Goal: Task Accomplishment & Management: Complete application form

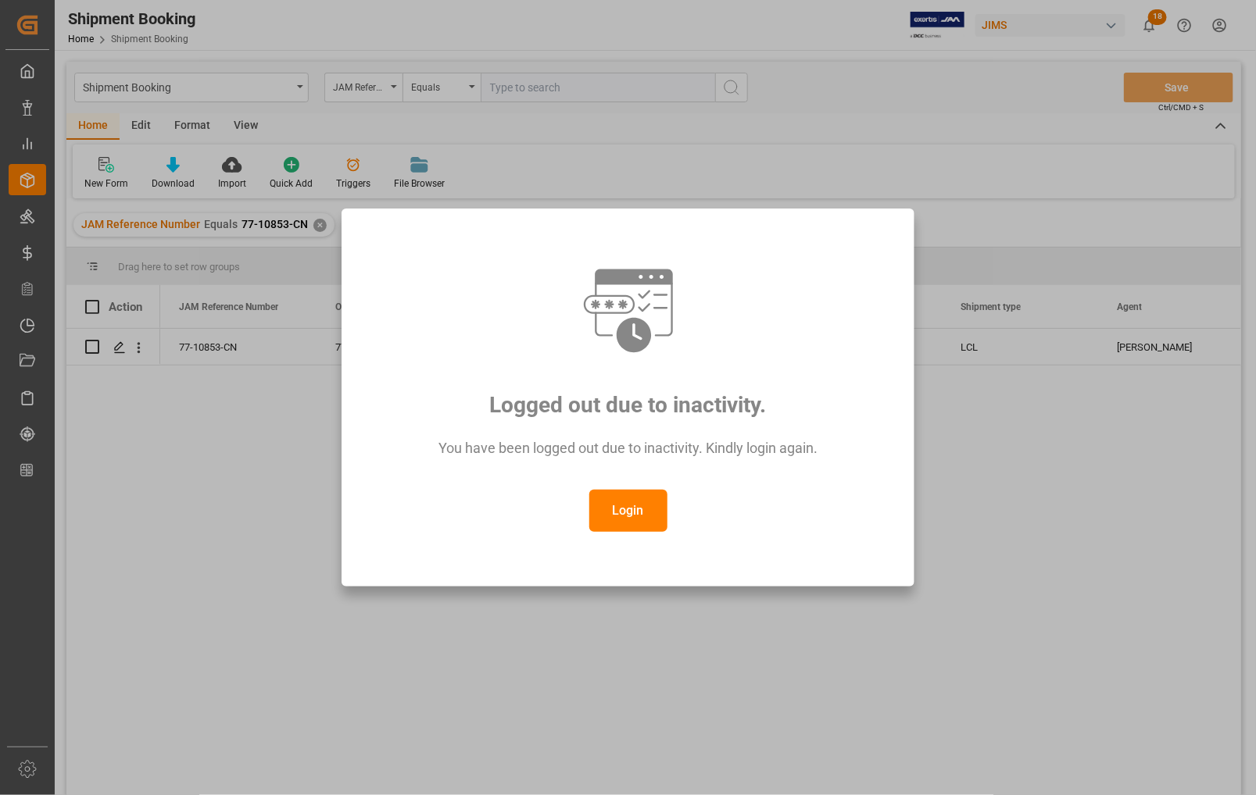
click at [635, 513] on button "Login" at bounding box center [628, 511] width 78 height 42
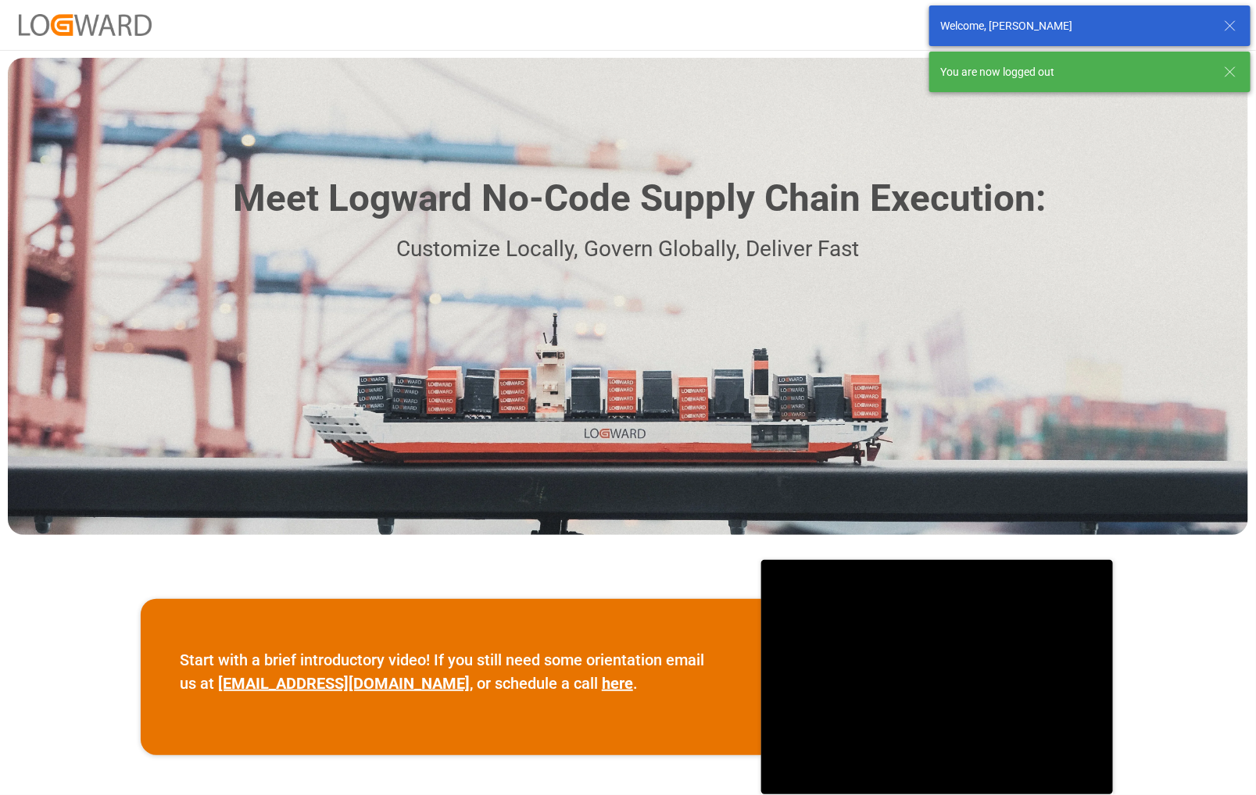
click at [1234, 70] on icon at bounding box center [1229, 72] width 19 height 19
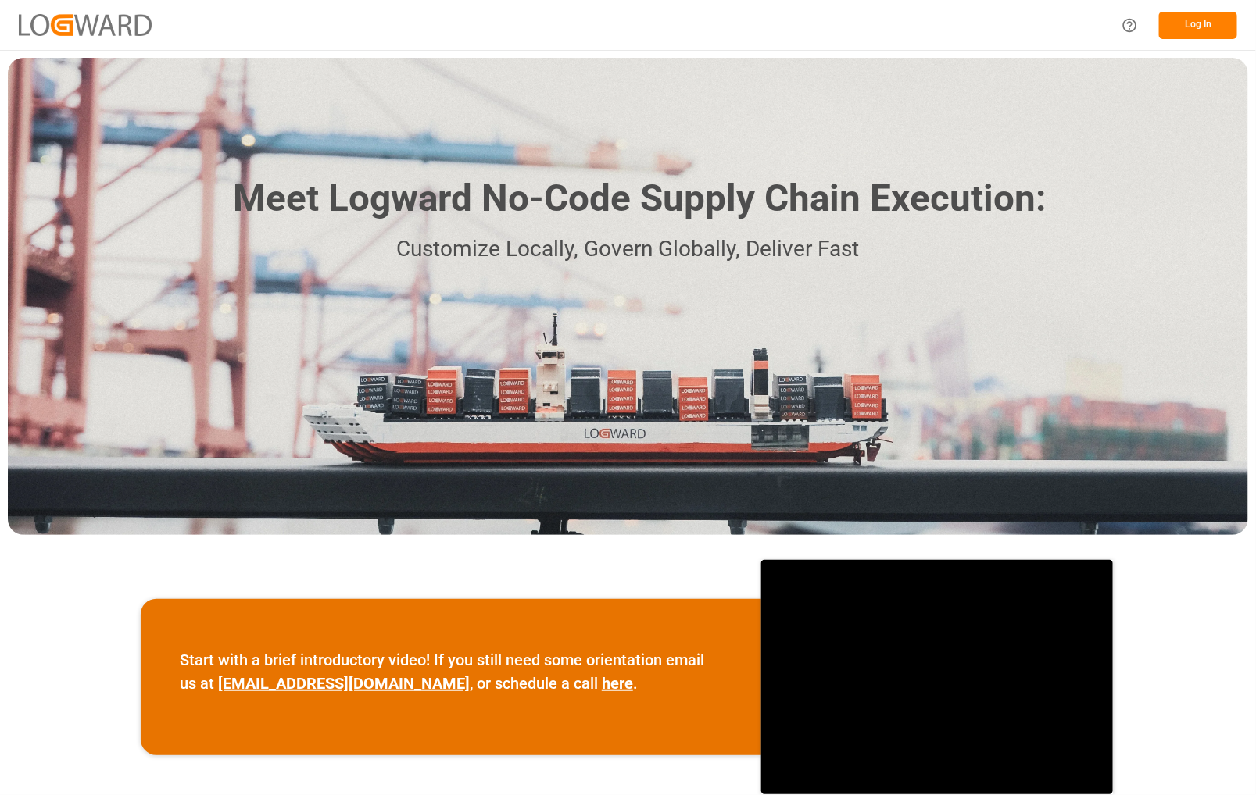
click at [1185, 33] on button "Log In" at bounding box center [1198, 25] width 78 height 27
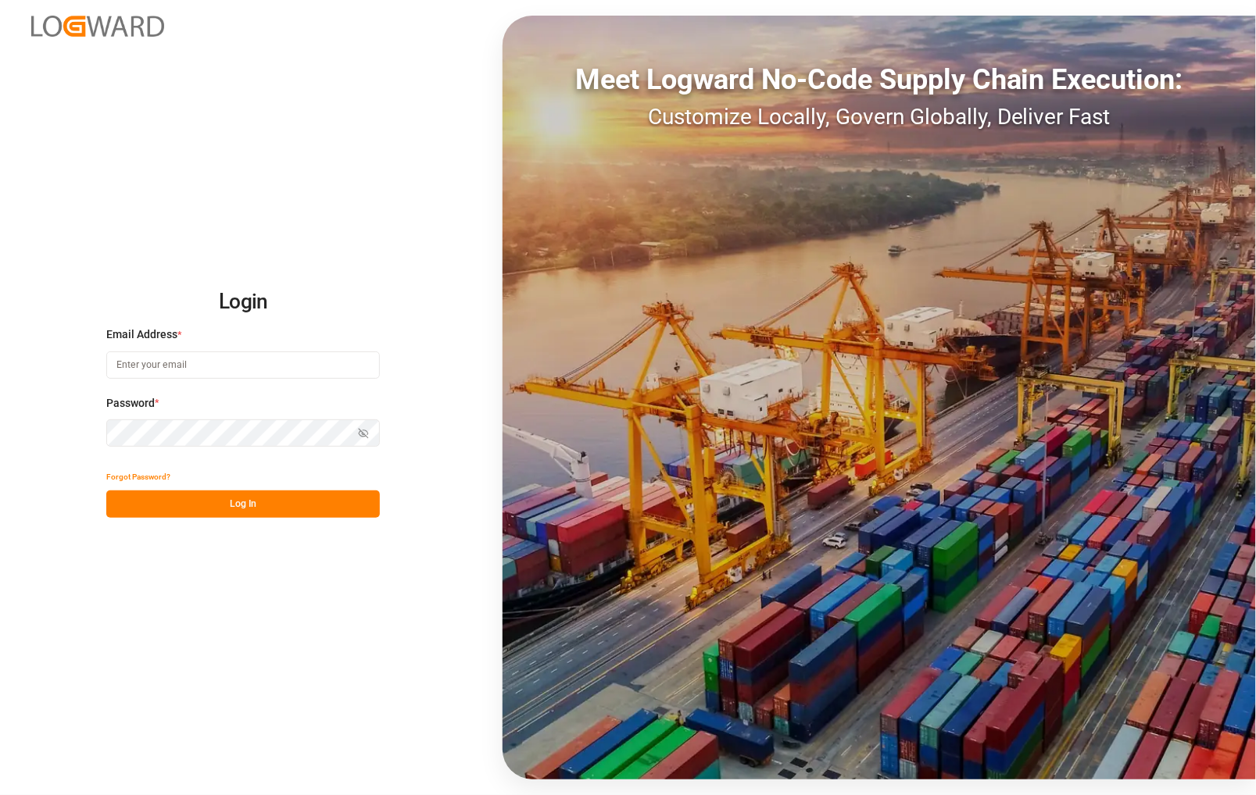
type input "catherine.danielson@jamindustries.com"
click at [0, 434] on html "Login Email Address * catherine.danielson@jamindustries.com Password * Show pas…" at bounding box center [628, 397] width 1256 height 795
click at [161, 505] on button "Log In" at bounding box center [242, 504] width 273 height 27
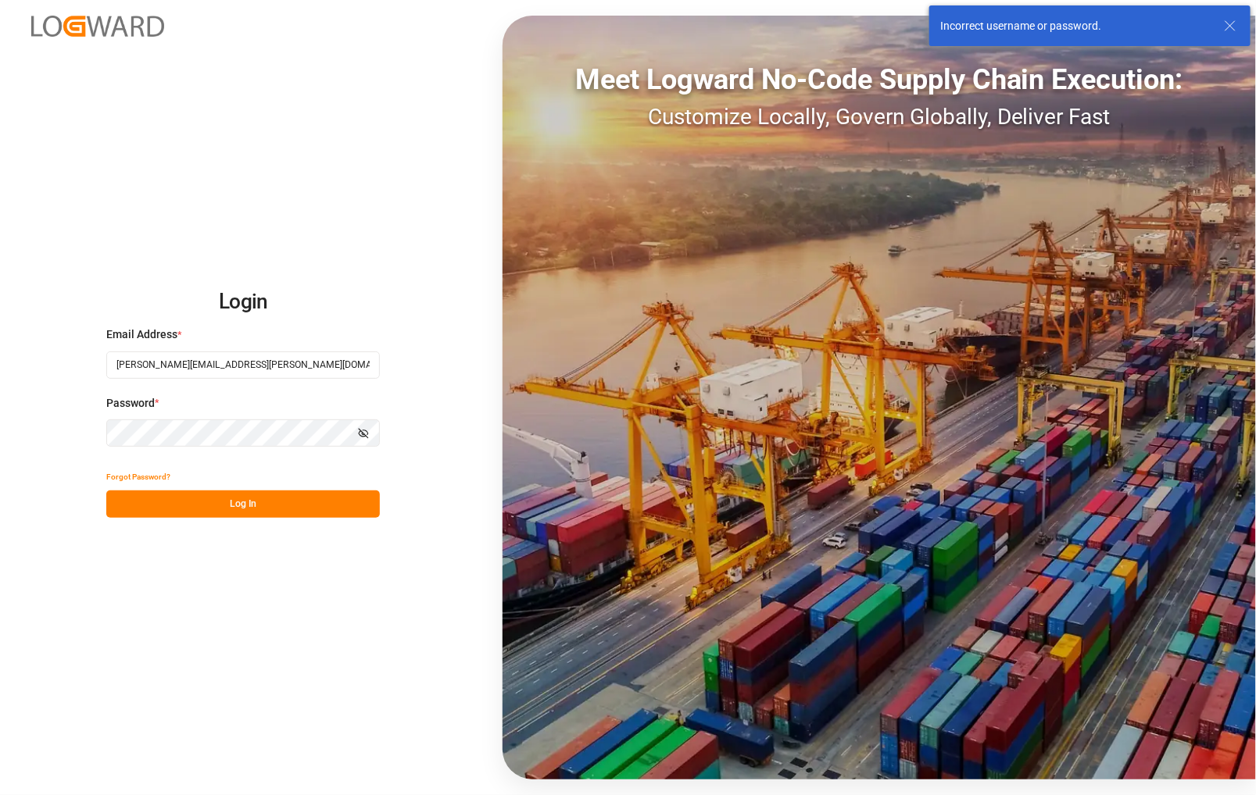
click at [48, 428] on div "Login Email Address * catherine.danielson@jamindustries.com Password * Show pas…" at bounding box center [628, 397] width 1256 height 795
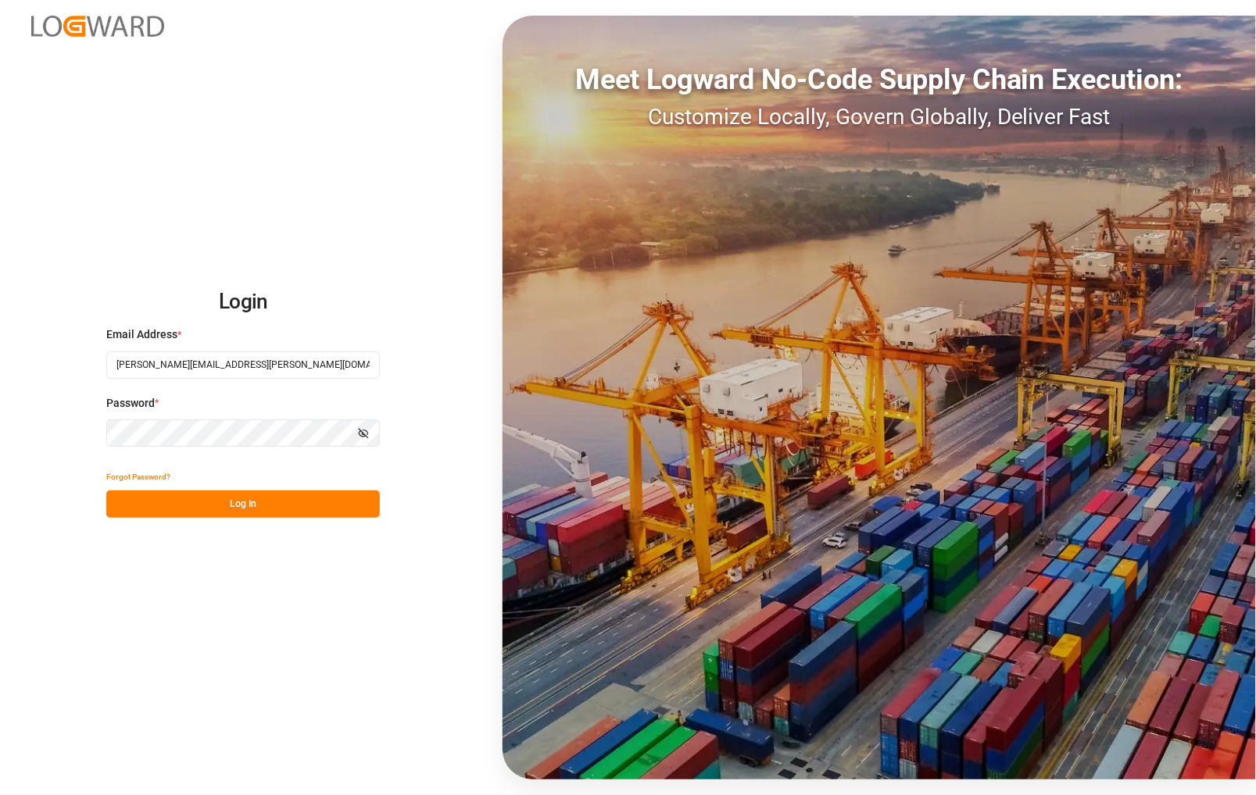
click at [162, 502] on button "Log In" at bounding box center [242, 504] width 273 height 27
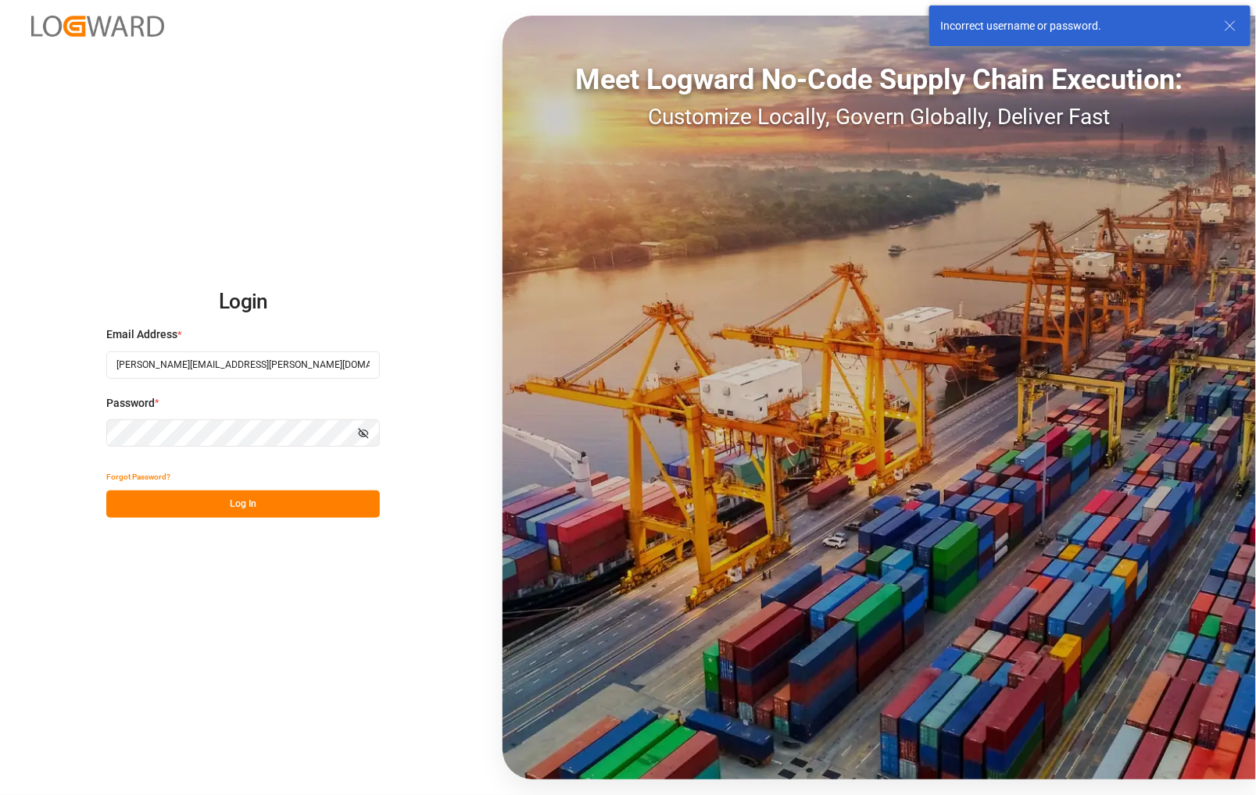
click at [61, 427] on div "Login Email Address * catherine.danielson@jamindustries.com Password * Show pas…" at bounding box center [628, 397] width 1256 height 795
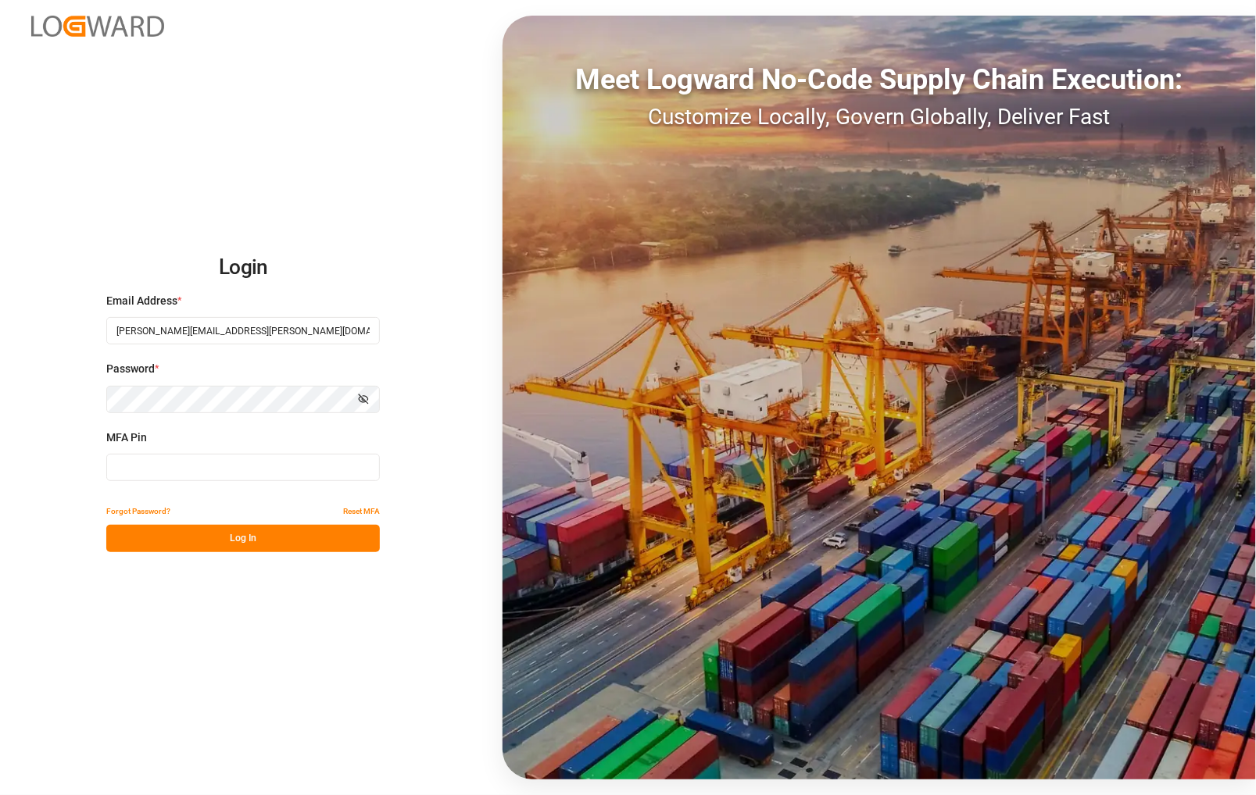
click at [120, 471] on input at bounding box center [242, 467] width 273 height 27
type input "874911"
click at [182, 538] on button "Log In" at bounding box center [242, 538] width 273 height 27
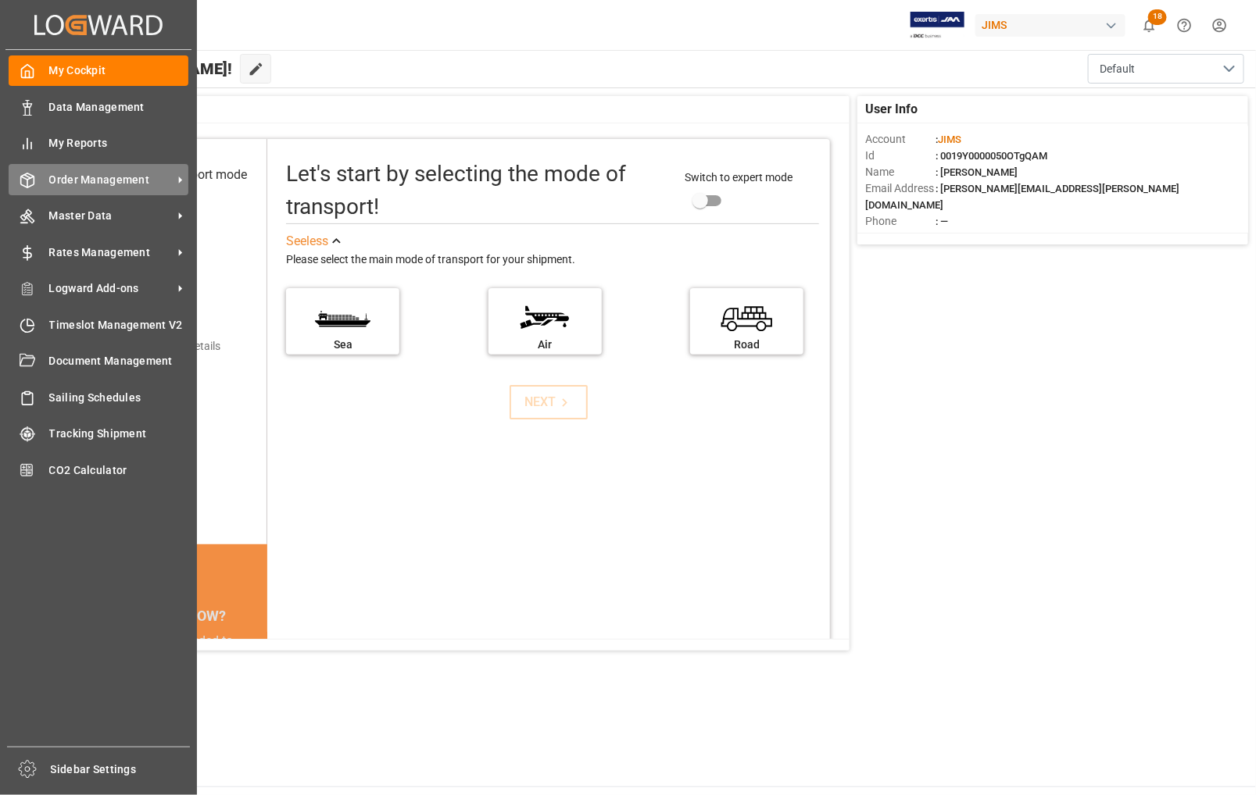
click at [92, 180] on span "Order Management" at bounding box center [110, 180] width 123 height 16
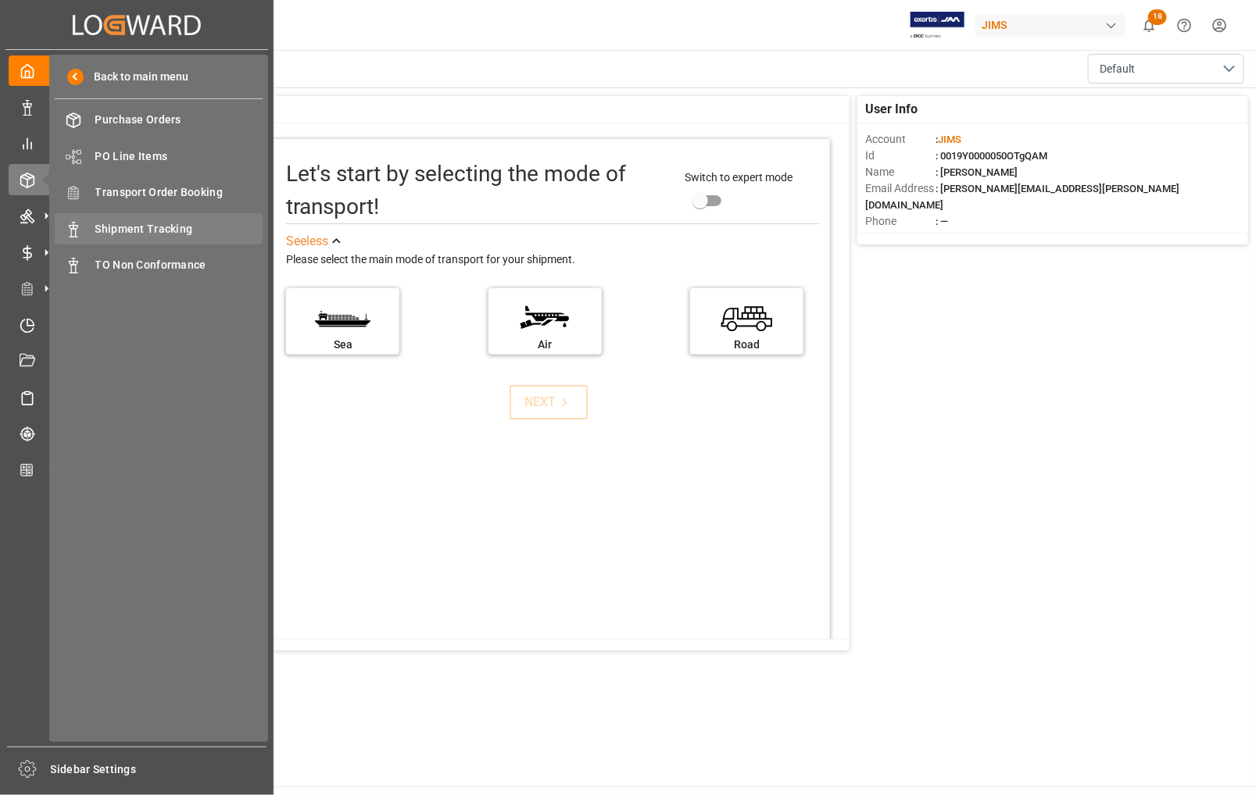
click at [141, 229] on span "Shipment Tracking" at bounding box center [179, 229] width 168 height 16
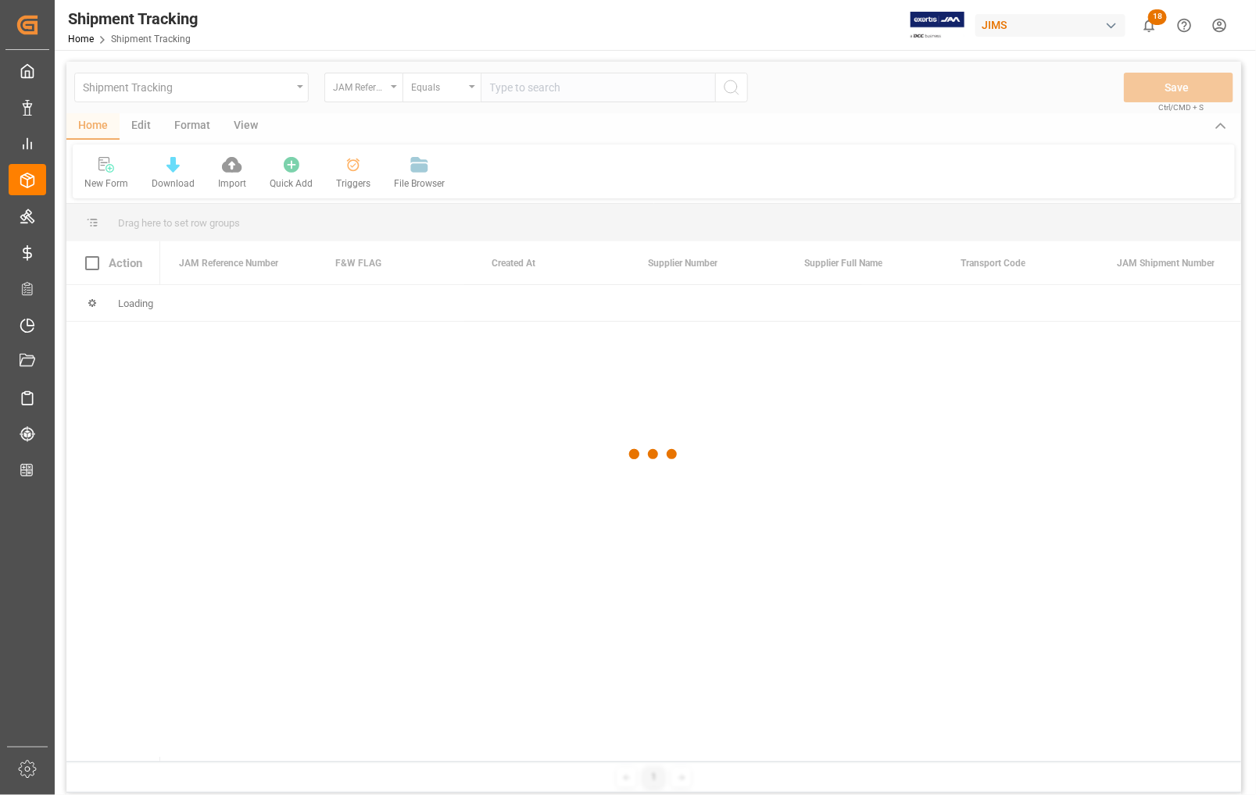
click at [555, 91] on div at bounding box center [653, 455] width 1174 height 786
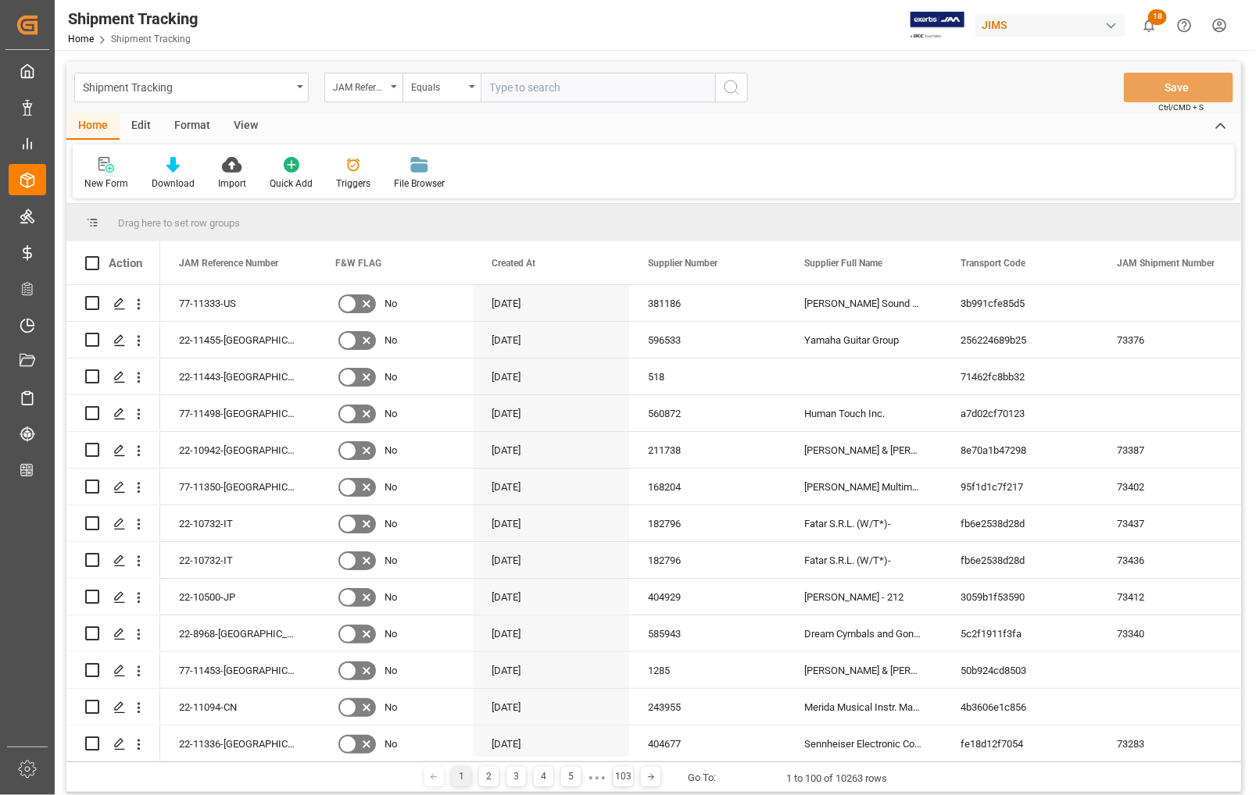
click at [555, 91] on input "text" at bounding box center [597, 88] width 234 height 30
type input "77-10590-TW"
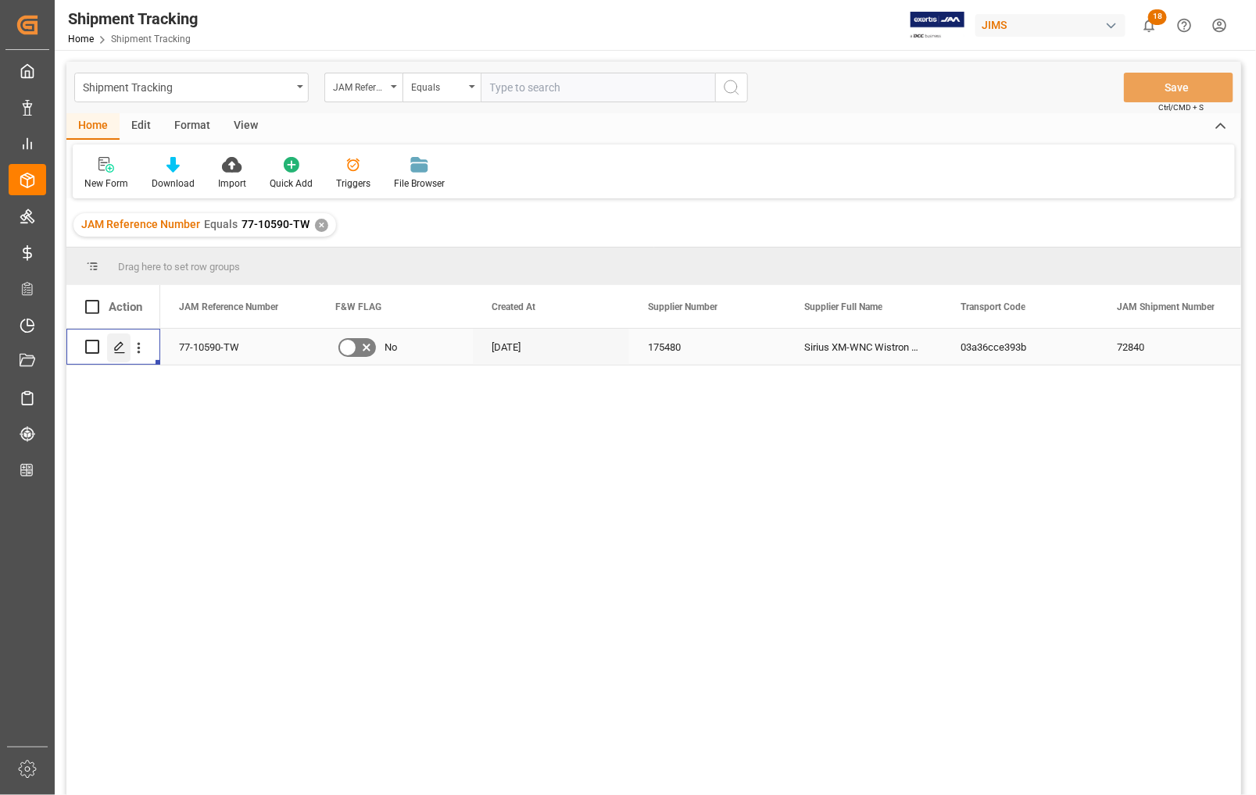
click at [118, 346] on icon "Press SPACE to select this row." at bounding box center [119, 347] width 13 height 13
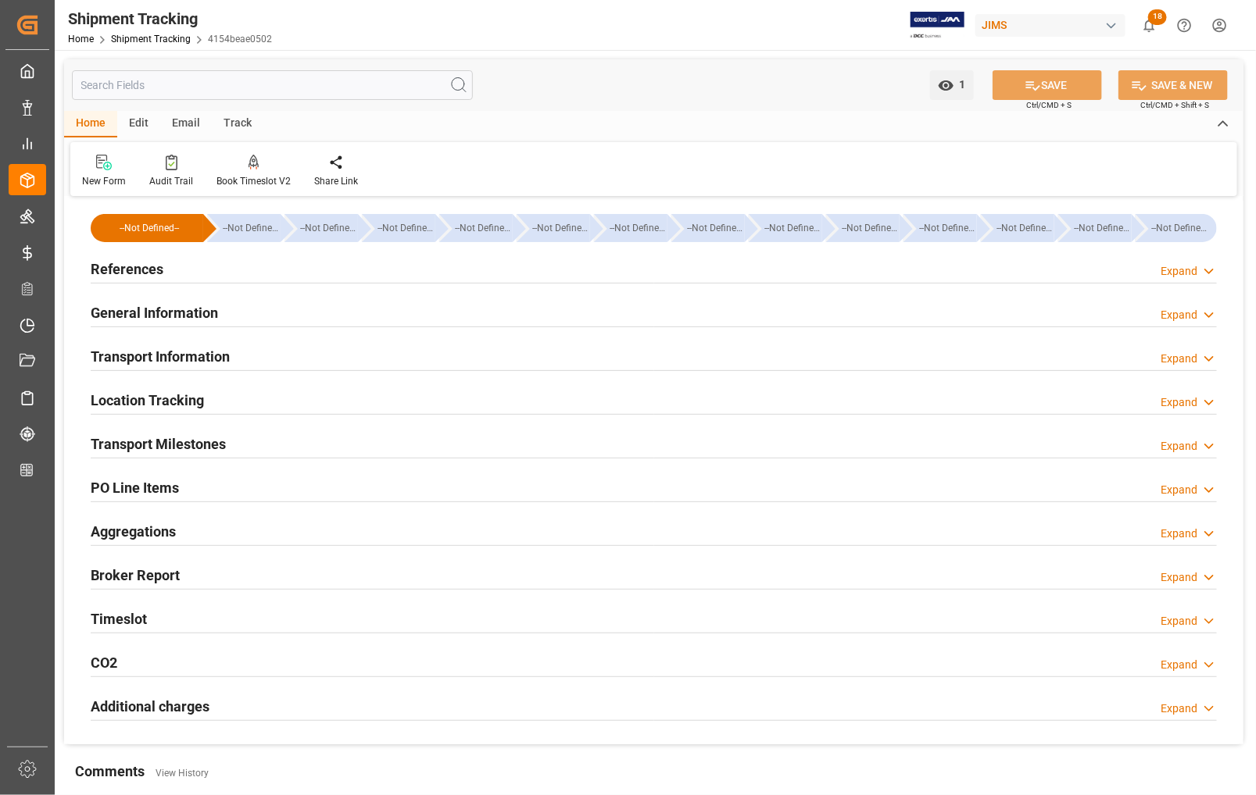
type input "29-08-2025 00:00"
type input "04-09-2025 00:00"
type input "14-09-2025 00:00"
type input "27-10-2025 00:00"
click at [153, 440] on h2 "Transport Milestones" at bounding box center [158, 444] width 135 height 21
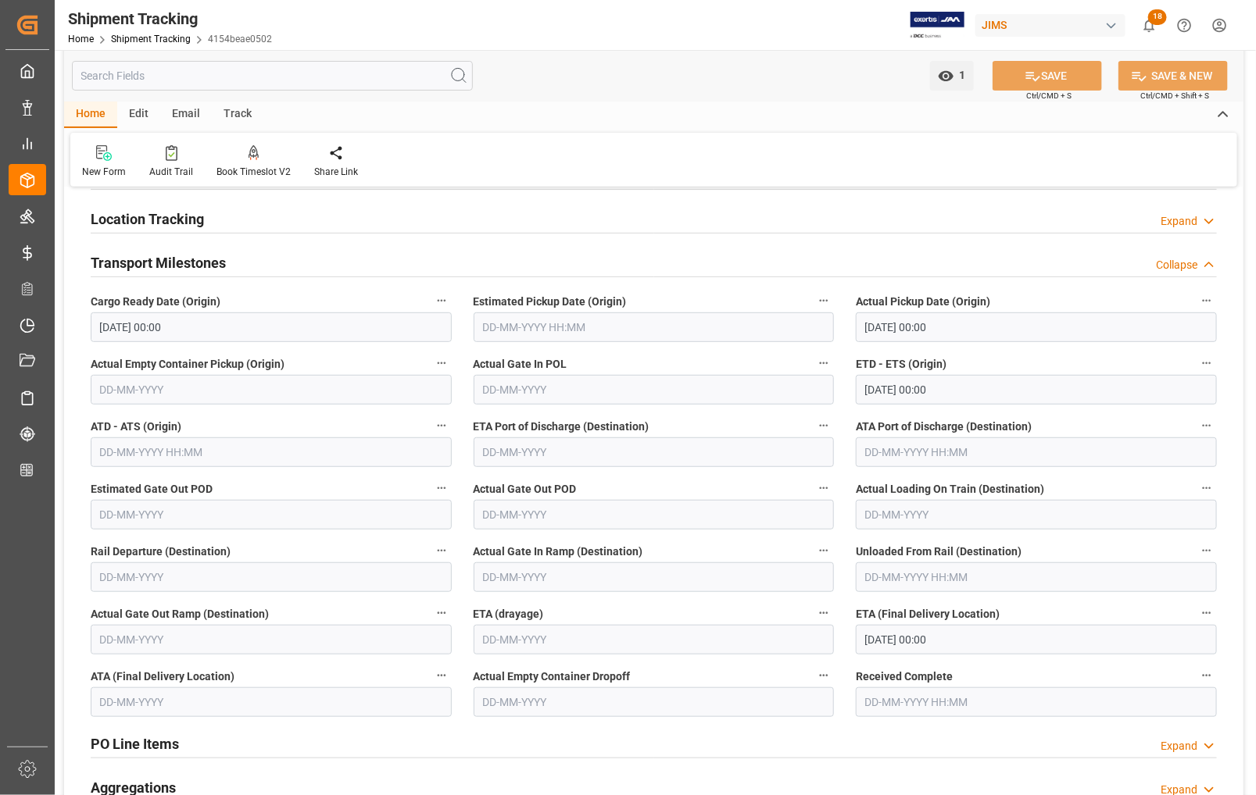
scroll to position [195, 0]
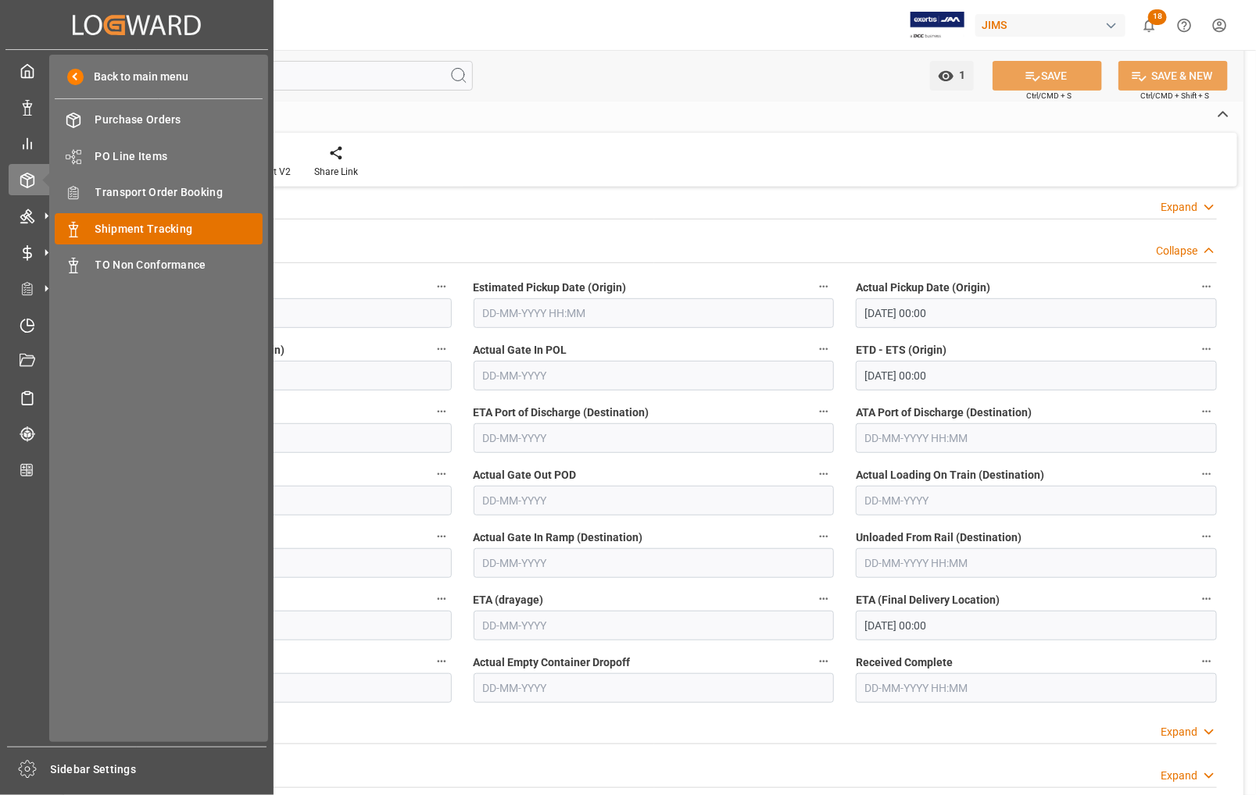
click at [120, 229] on span "Shipment Tracking" at bounding box center [179, 229] width 168 height 16
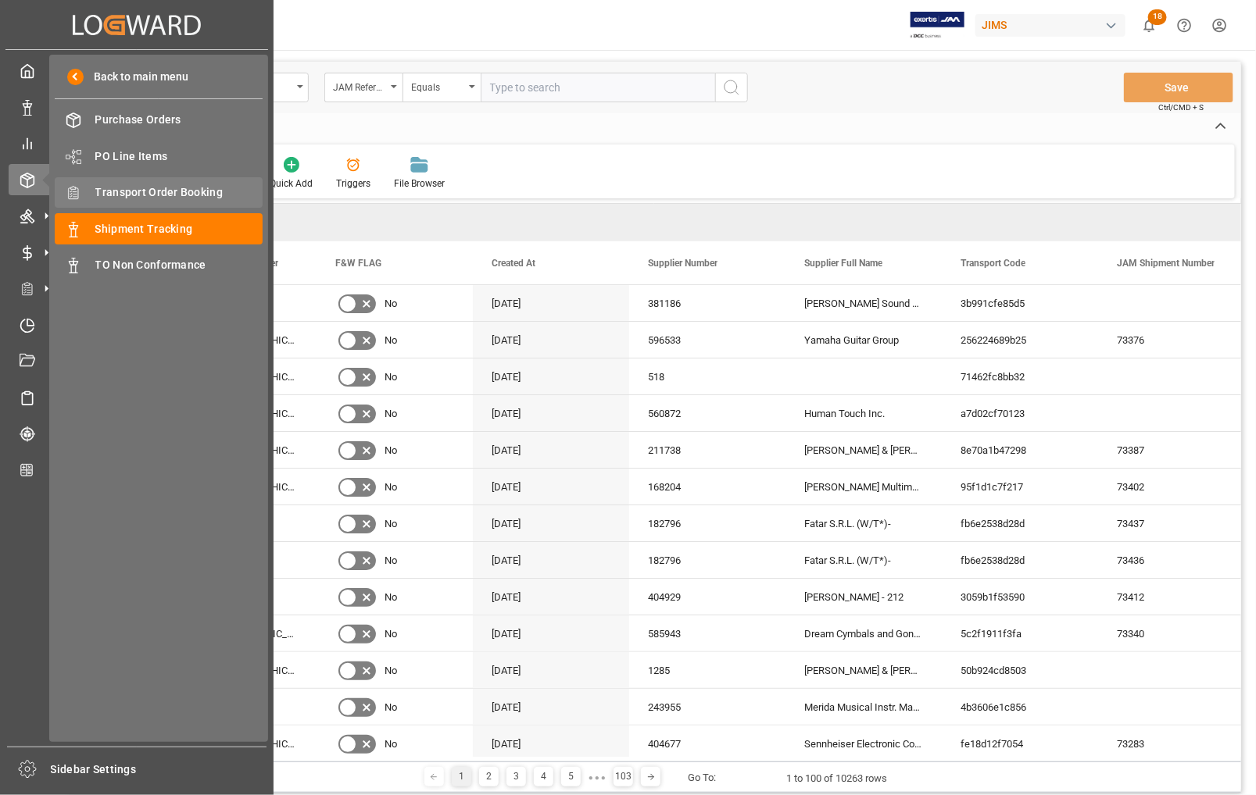
click at [145, 188] on span "Transport Order Booking" at bounding box center [179, 192] width 168 height 16
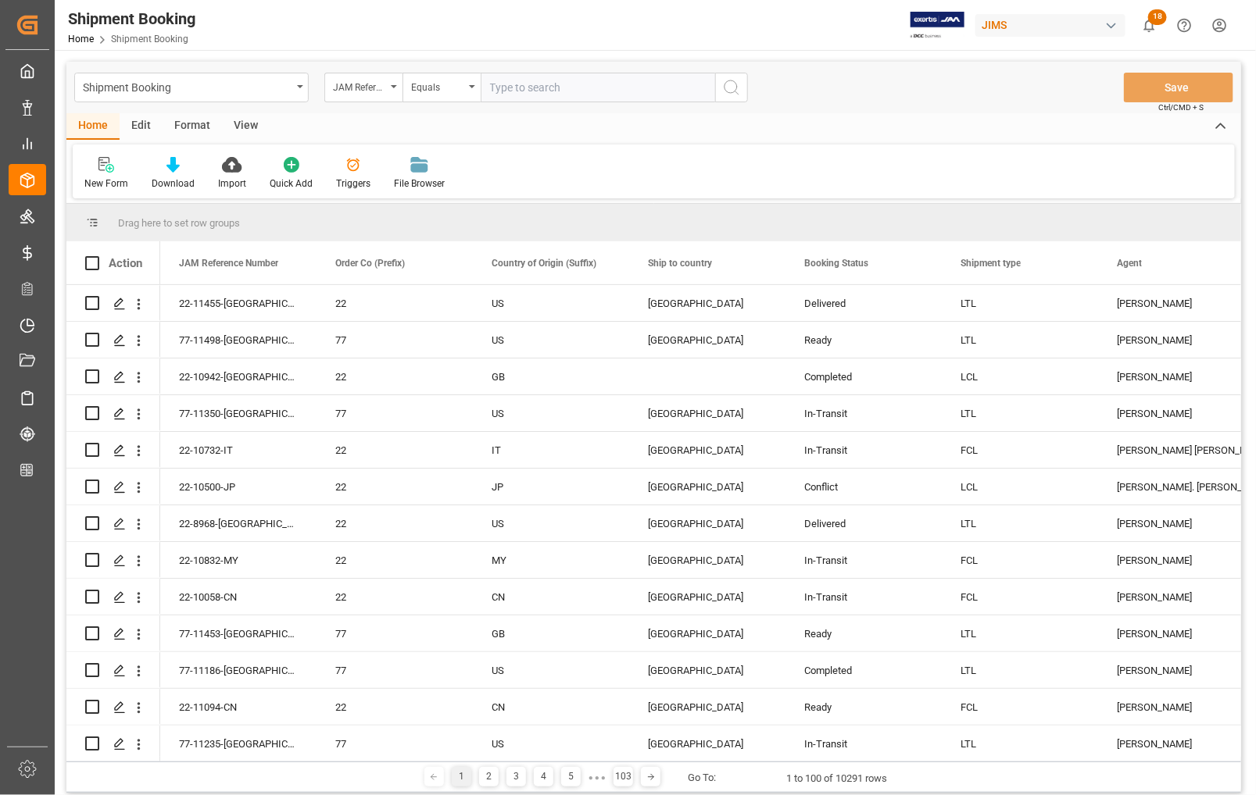
click at [535, 84] on input "text" at bounding box center [597, 88] width 234 height 30
type input "77-10590-TW"
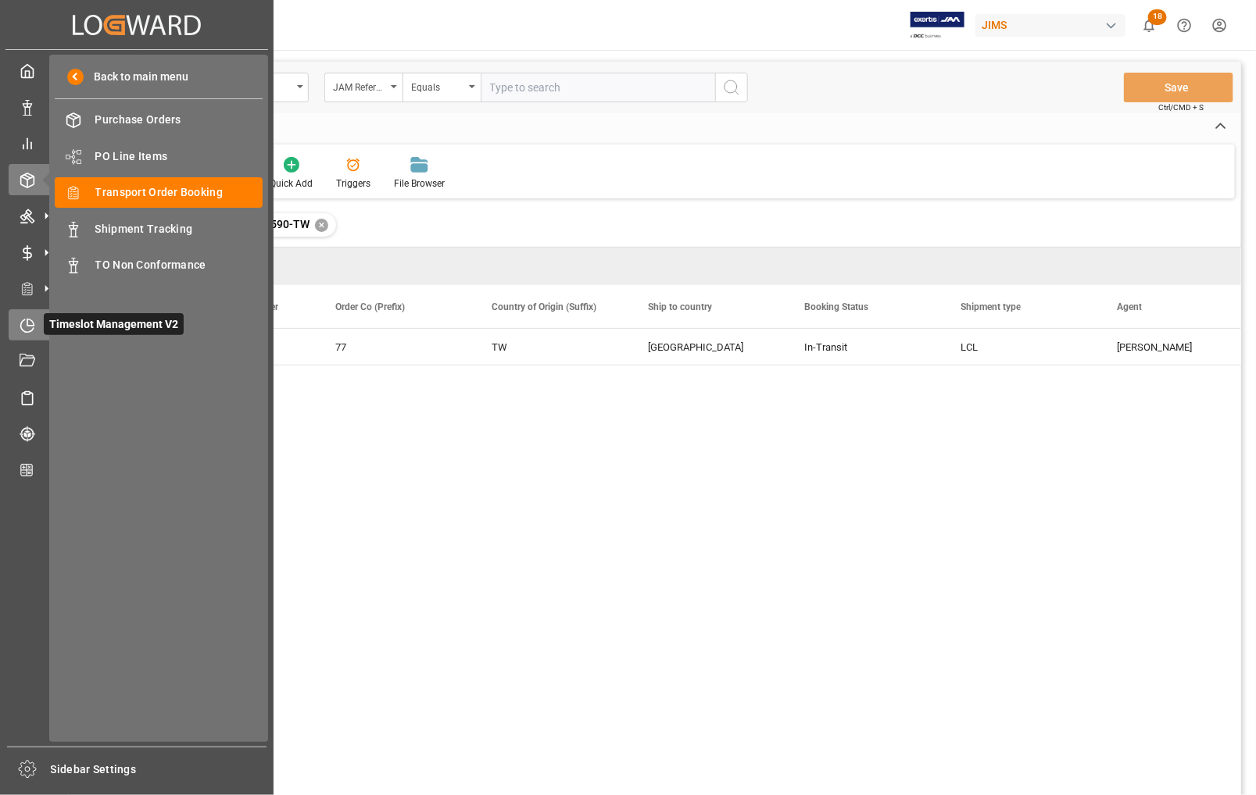
click at [24, 325] on icon at bounding box center [28, 326] width 16 height 16
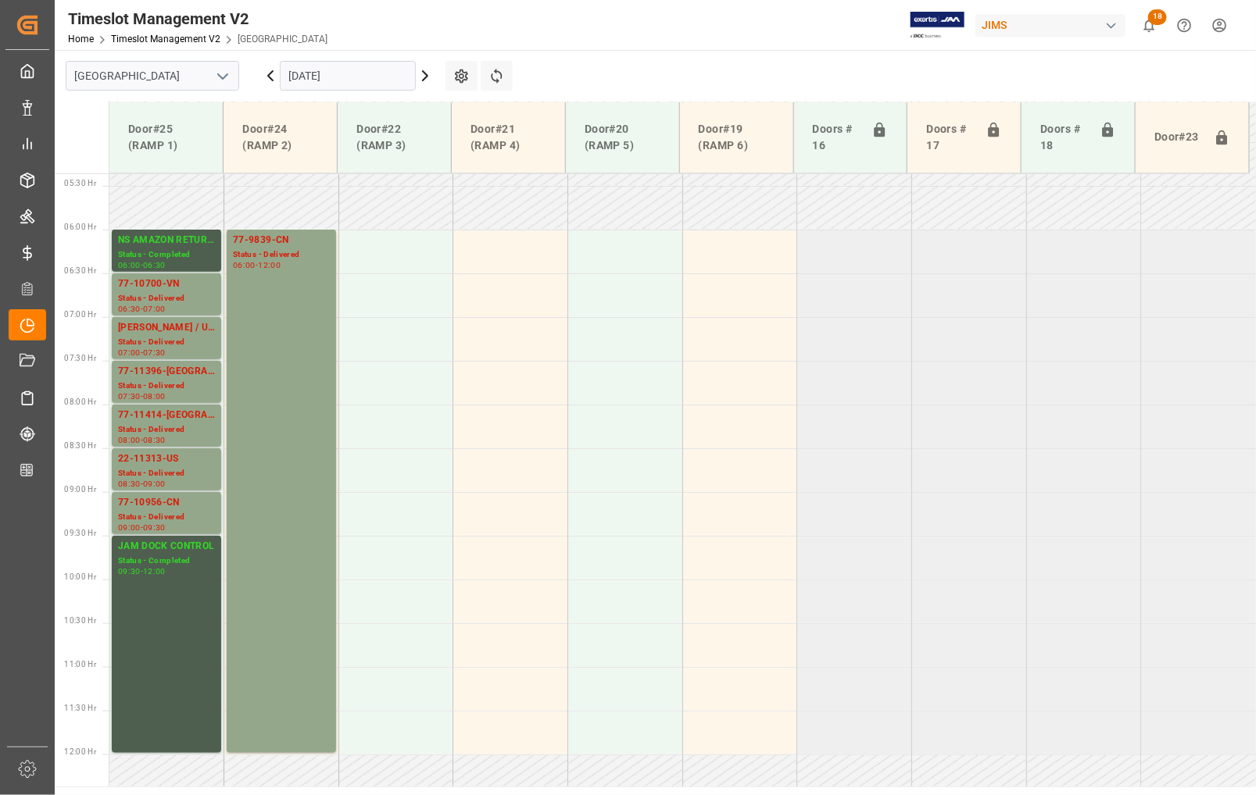
scroll to position [373, 0]
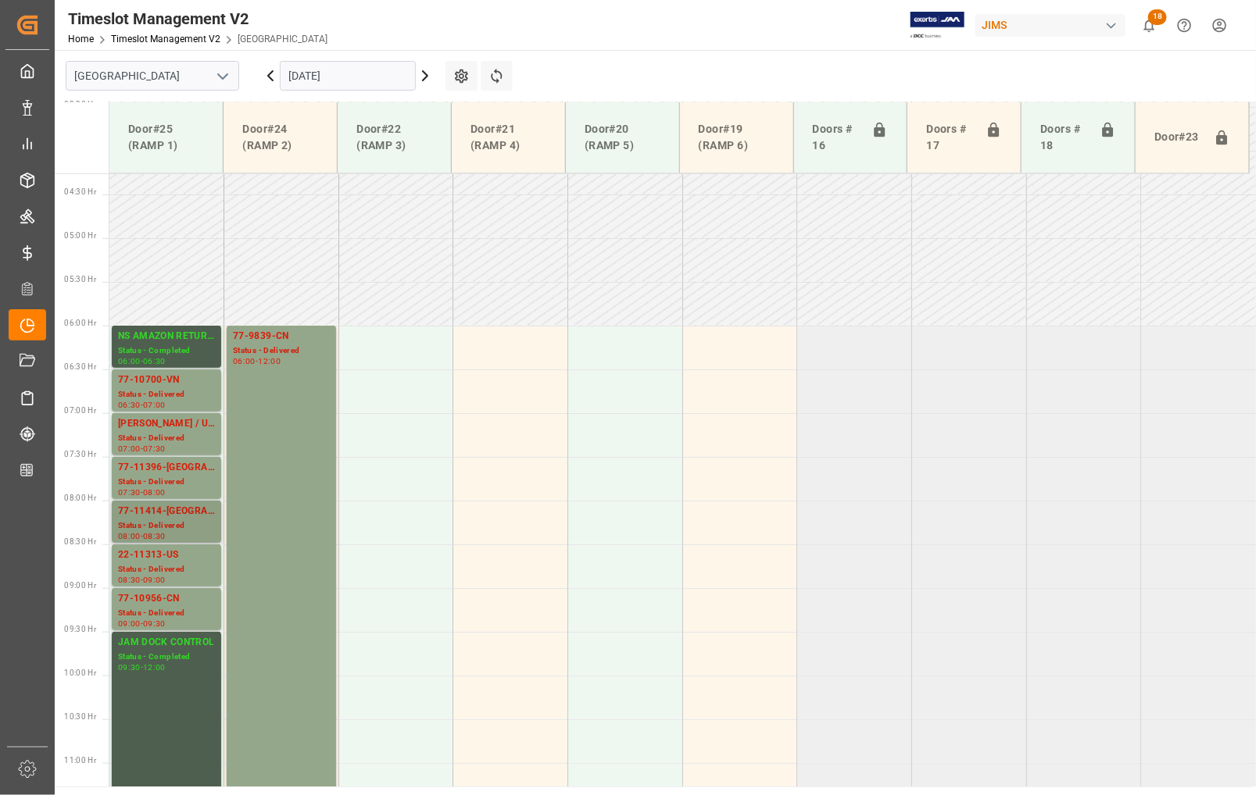
click at [173, 509] on div "77-11414-US" at bounding box center [166, 512] width 97 height 16
click at [311, 77] on input "15-10-2025" at bounding box center [348, 76] width 136 height 30
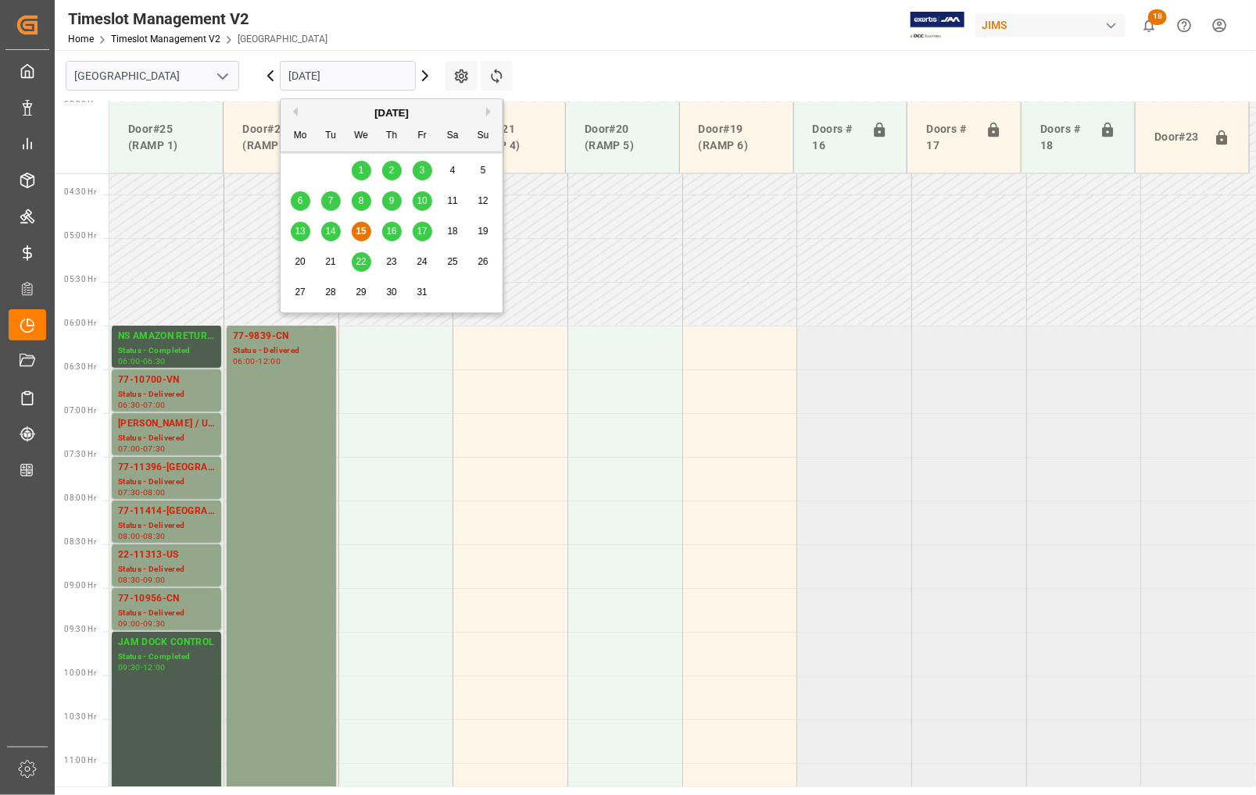
click at [392, 232] on span "16" at bounding box center [391, 231] width 10 height 11
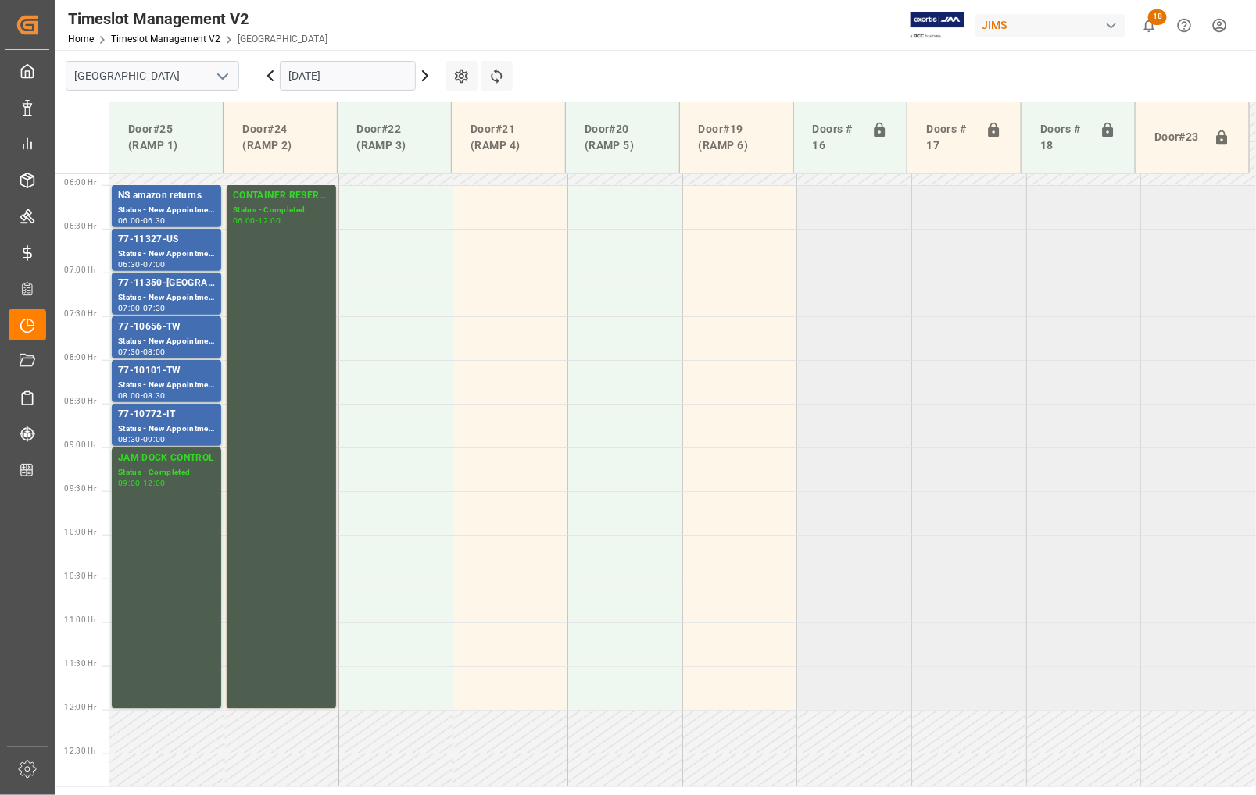
scroll to position [470, 0]
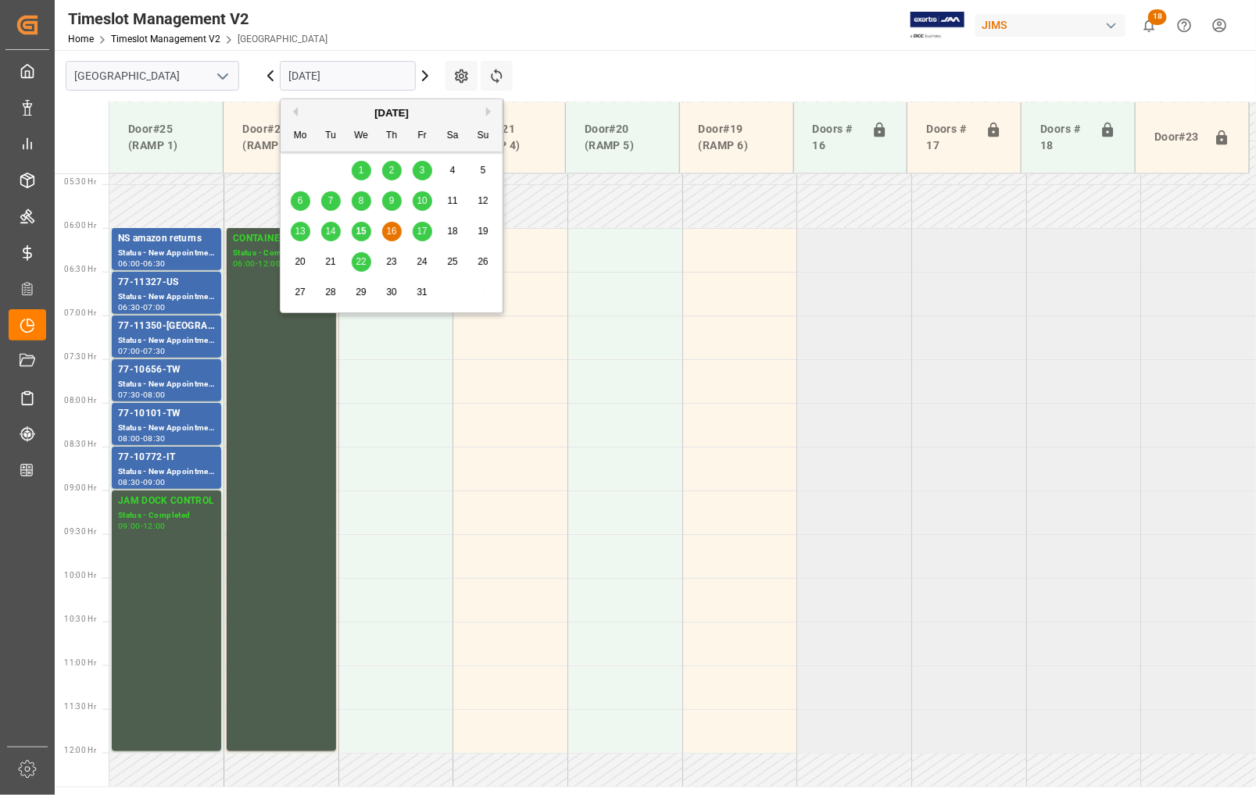
click at [355, 77] on input "16-10-2025" at bounding box center [348, 76] width 136 height 30
click at [419, 228] on span "17" at bounding box center [421, 231] width 10 height 11
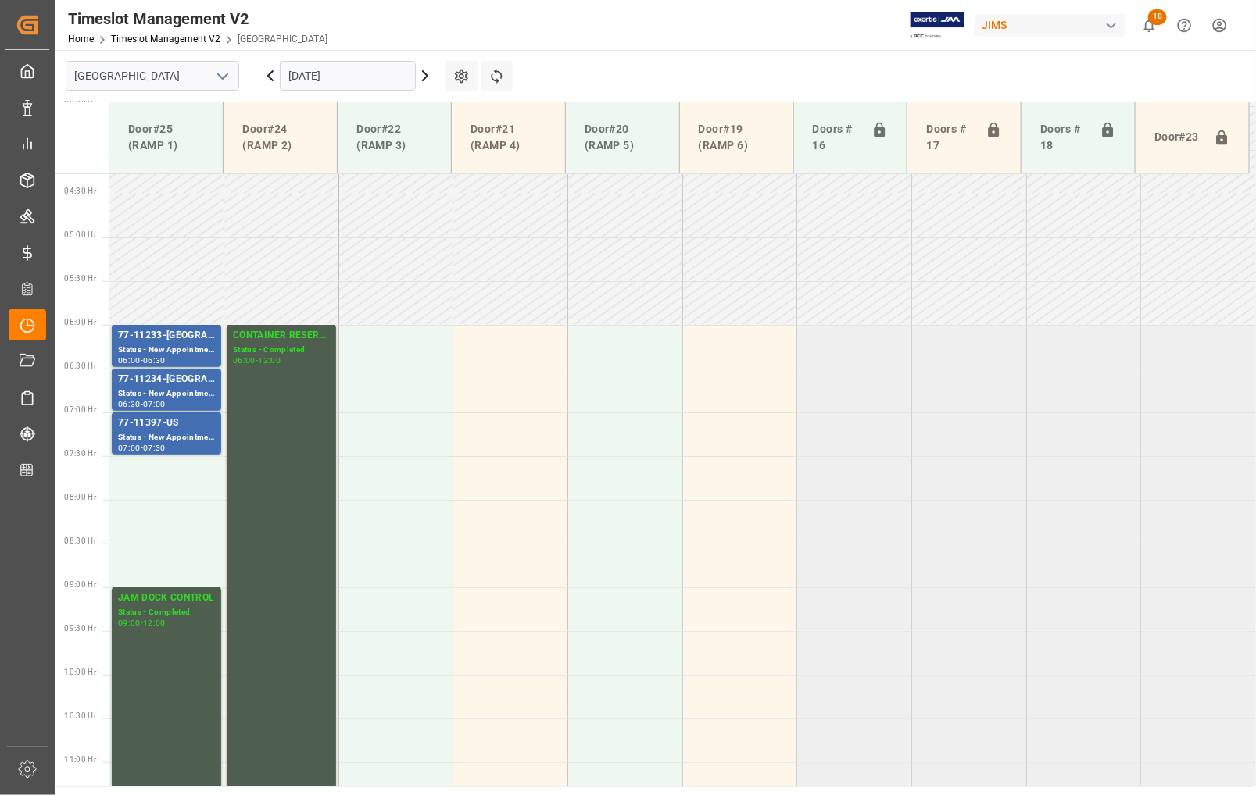
scroll to position [373, 0]
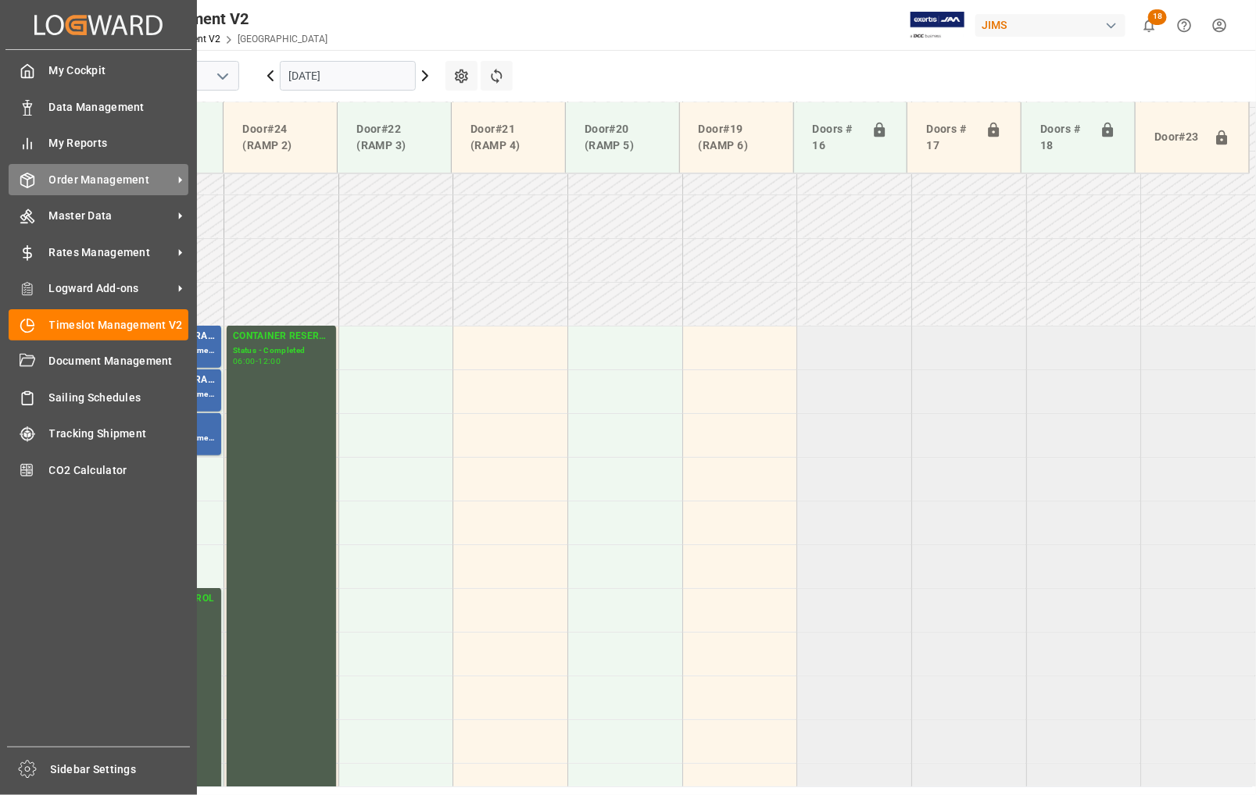
click at [73, 174] on span "Order Management" at bounding box center [110, 180] width 123 height 16
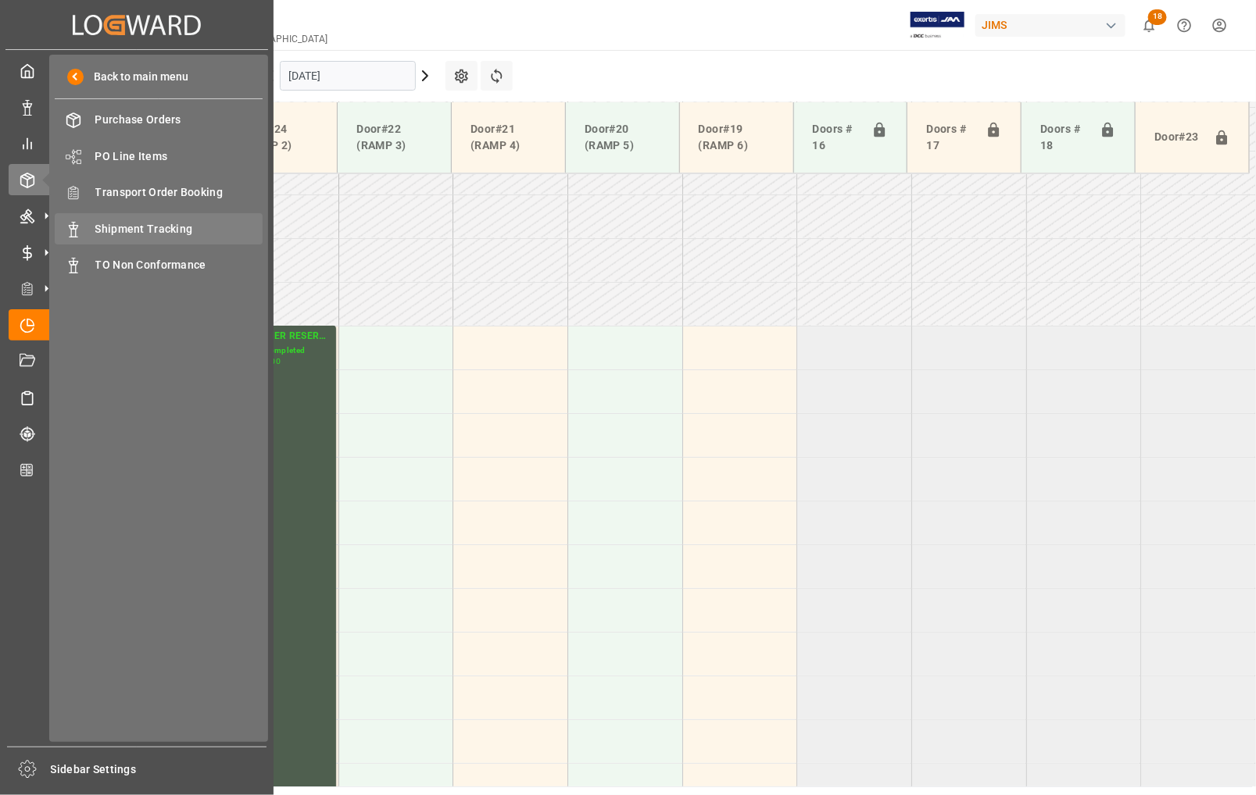
click at [146, 220] on div "Shipment Tracking Shipment Tracking" at bounding box center [159, 228] width 208 height 30
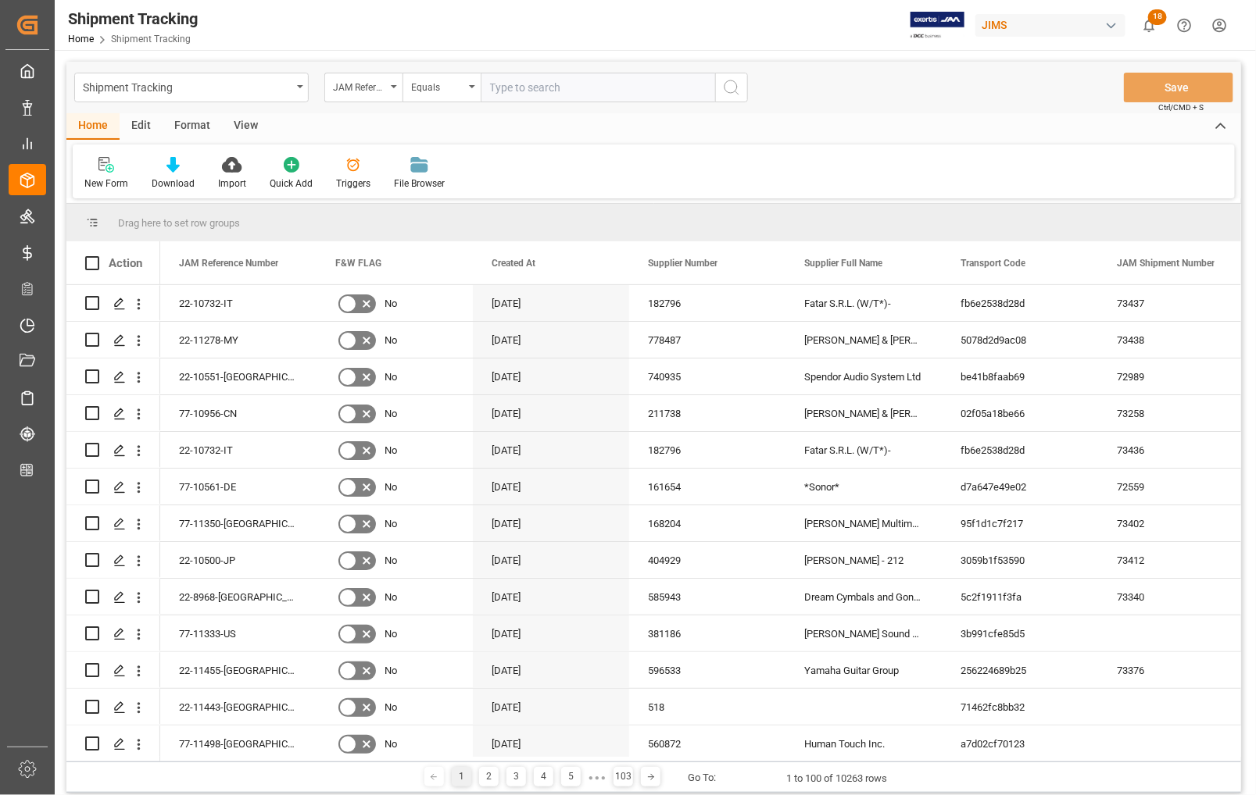
click at [513, 88] on input "text" at bounding box center [597, 88] width 234 height 30
type input "77-10762-CN"
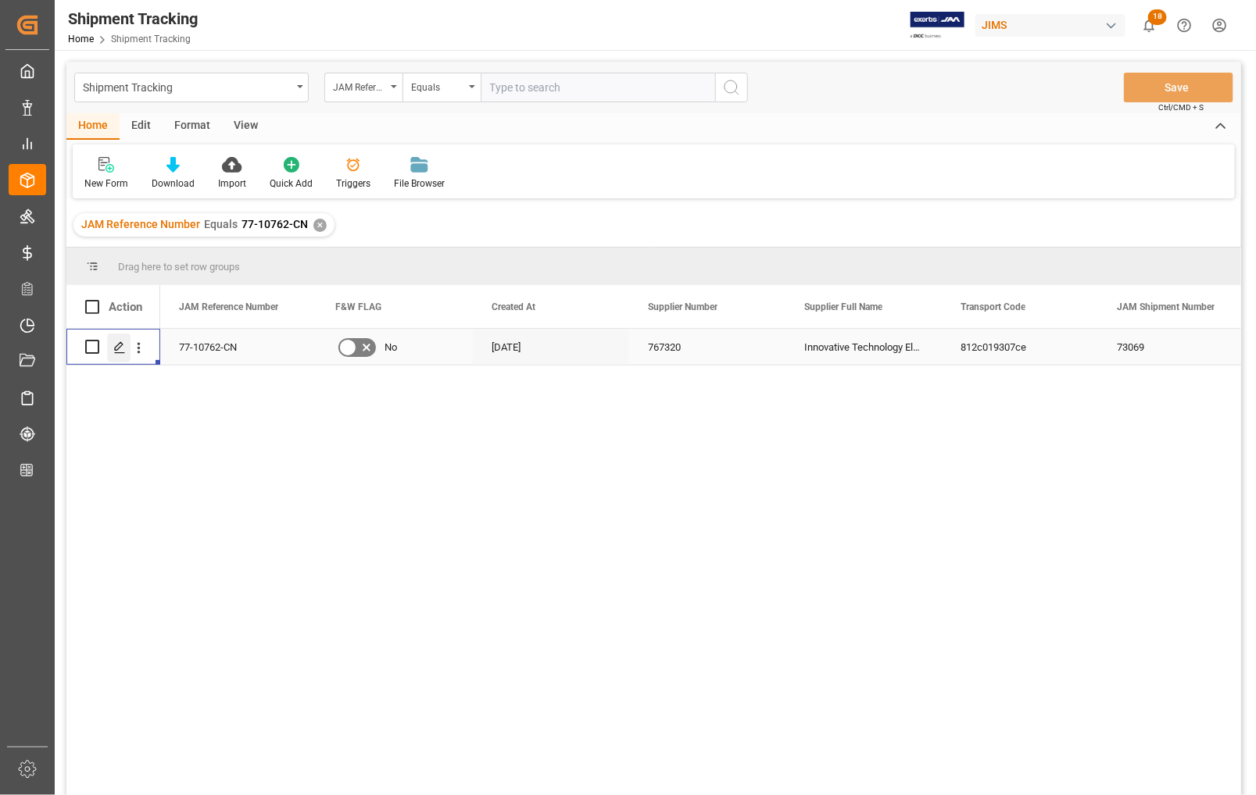
click at [120, 346] on polygon "Press SPACE to select this row." at bounding box center [119, 346] width 8 height 8
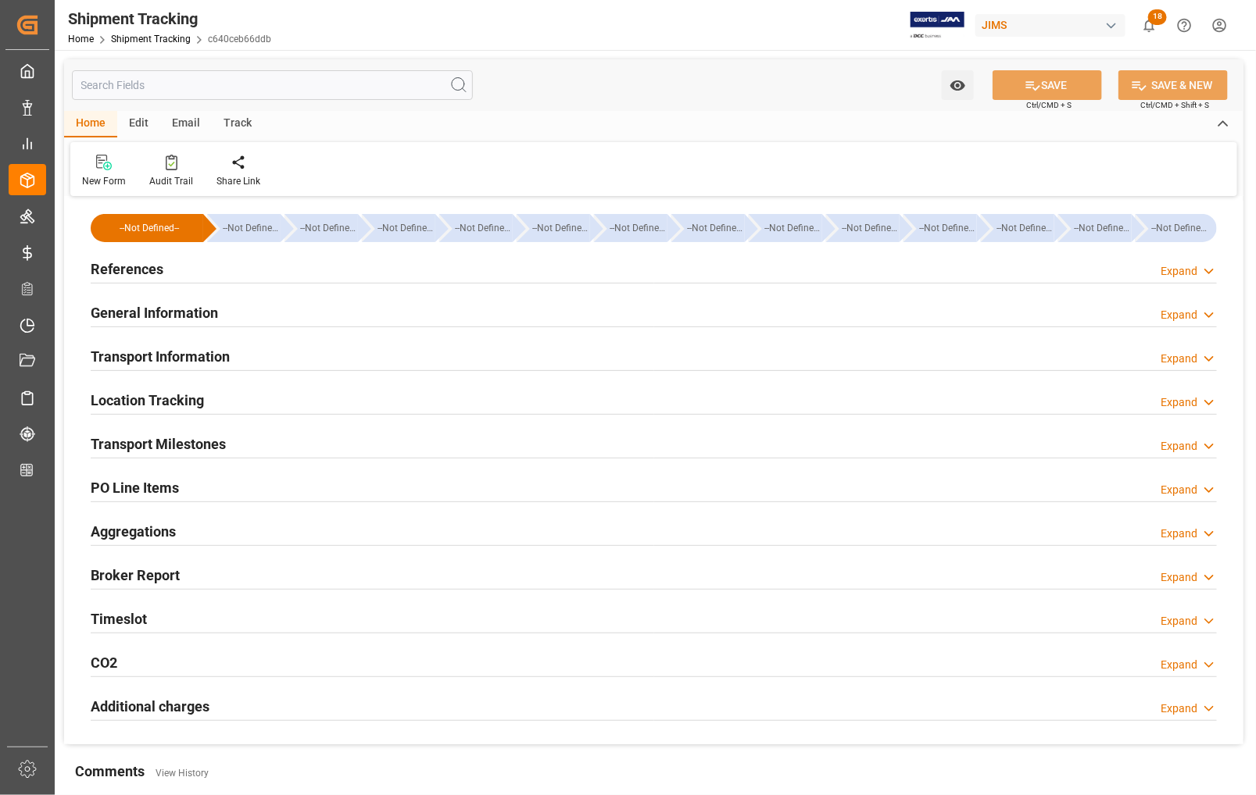
type input "11-09-2025 00:00"
type input "16-09-2025 00:00"
type input "15-09-2025"
type input "16-09-2025"
type input "27-09-2025 00:00"
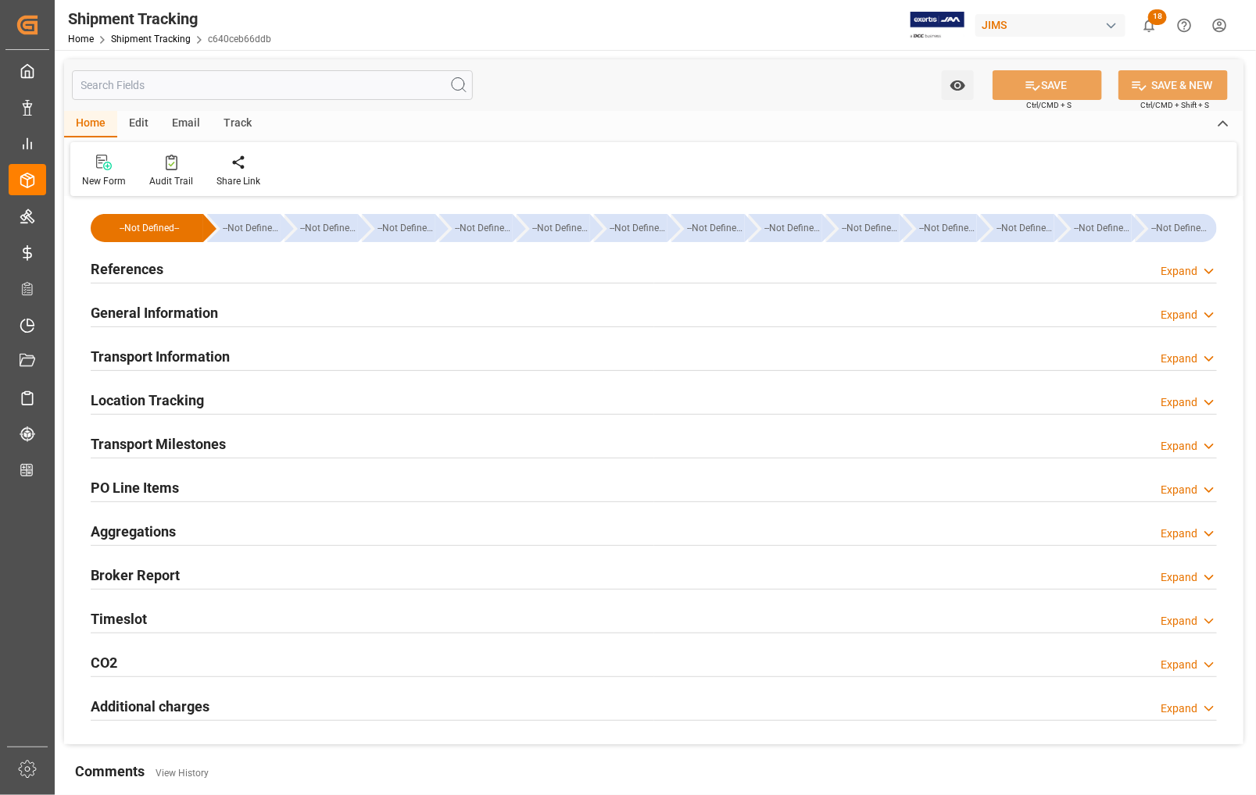
type input "28-09-2025 00:58"
type input "19-10-2025"
type input "03-11-2025 00:00"
click at [129, 445] on h2 "Transport Milestones" at bounding box center [158, 444] width 135 height 21
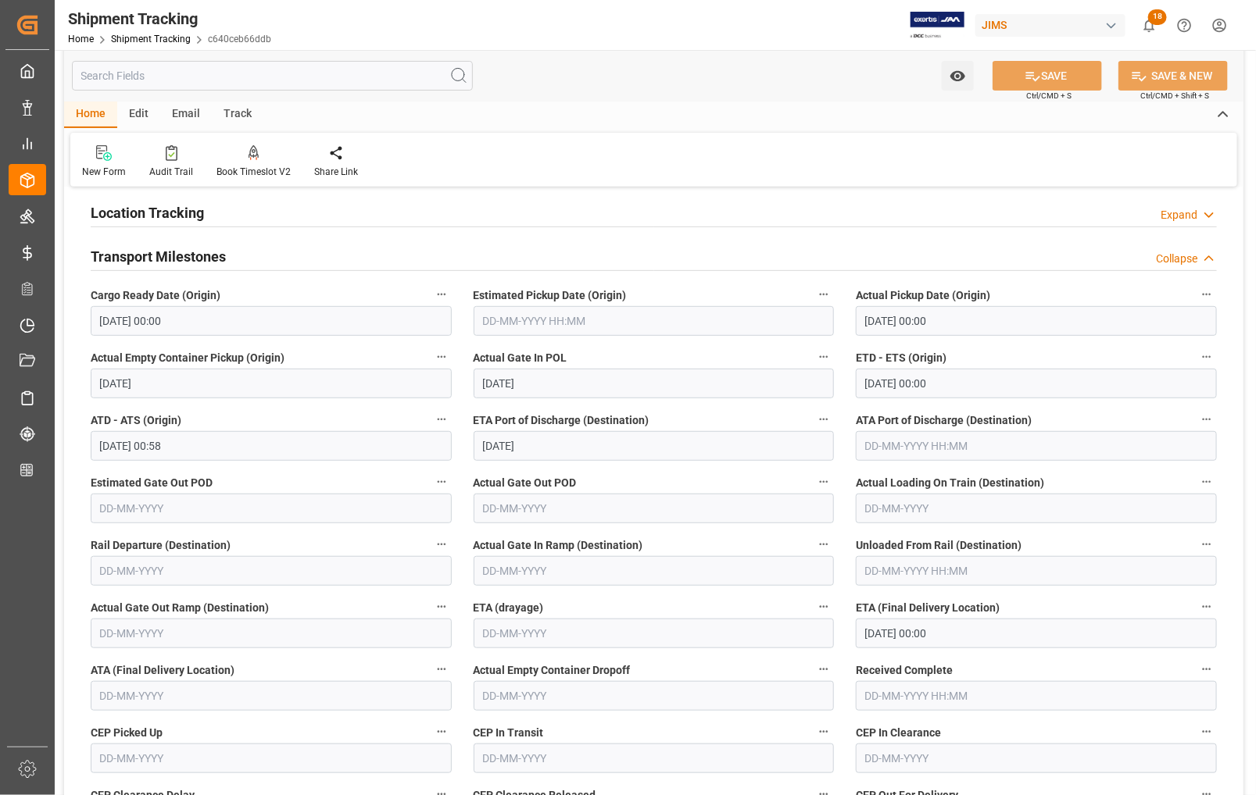
scroll to position [195, 0]
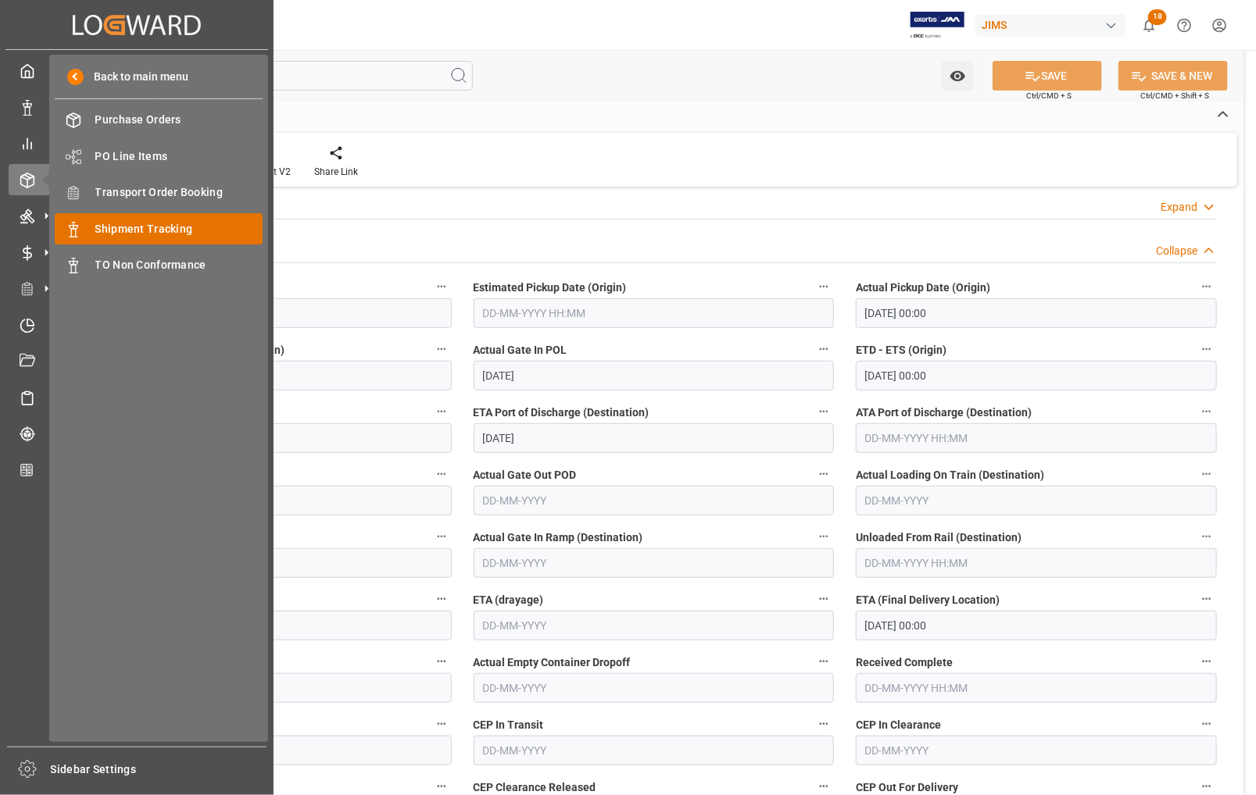
click at [147, 228] on span "Shipment Tracking" at bounding box center [179, 229] width 168 height 16
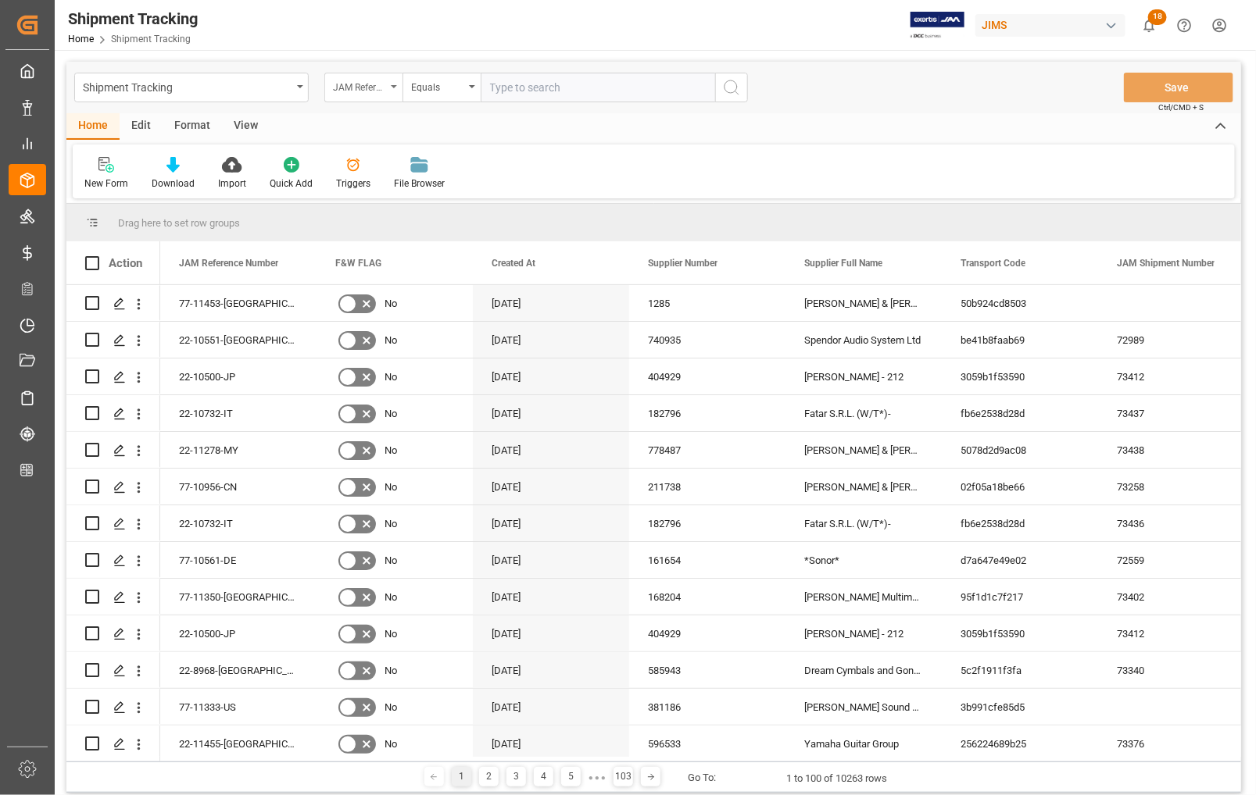
click at [389, 84] on div "JAM Reference Number" at bounding box center [363, 88] width 78 height 30
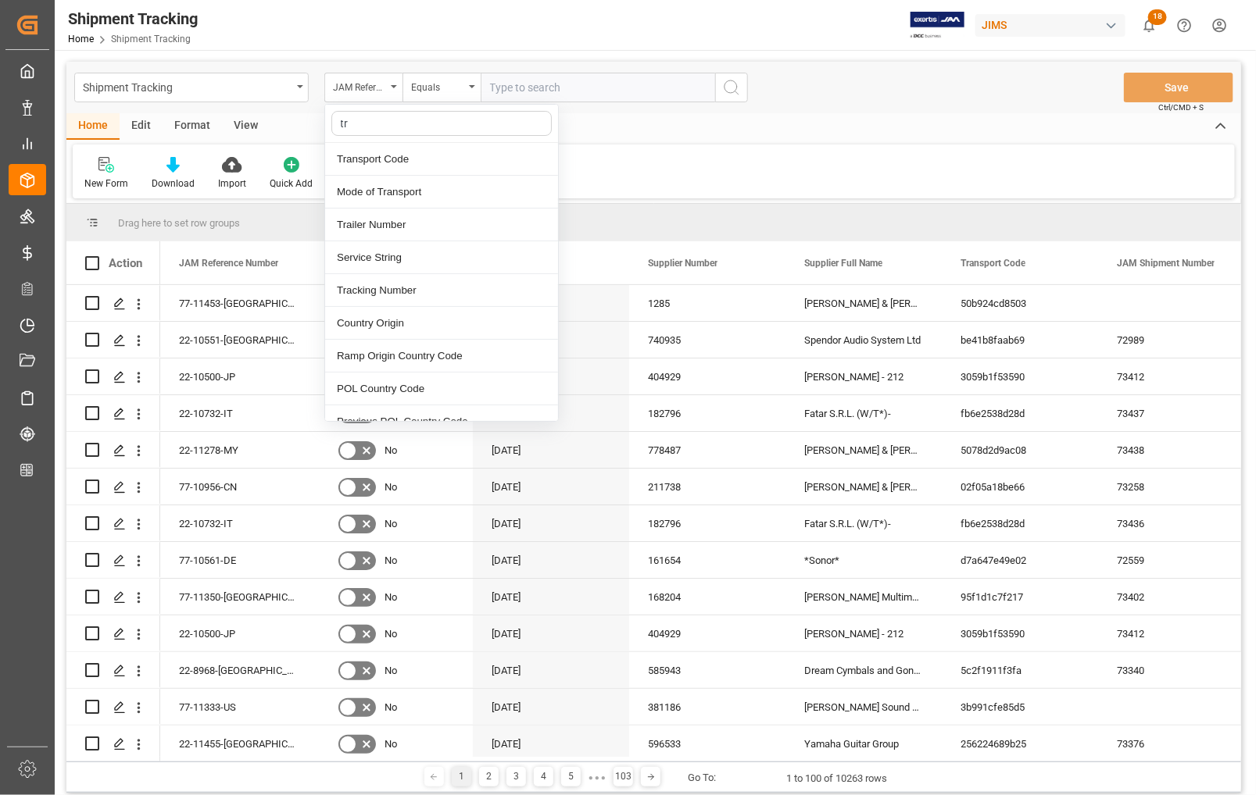
type input "tra"
click at [398, 258] on div "Tracking Number" at bounding box center [441, 257] width 233 height 33
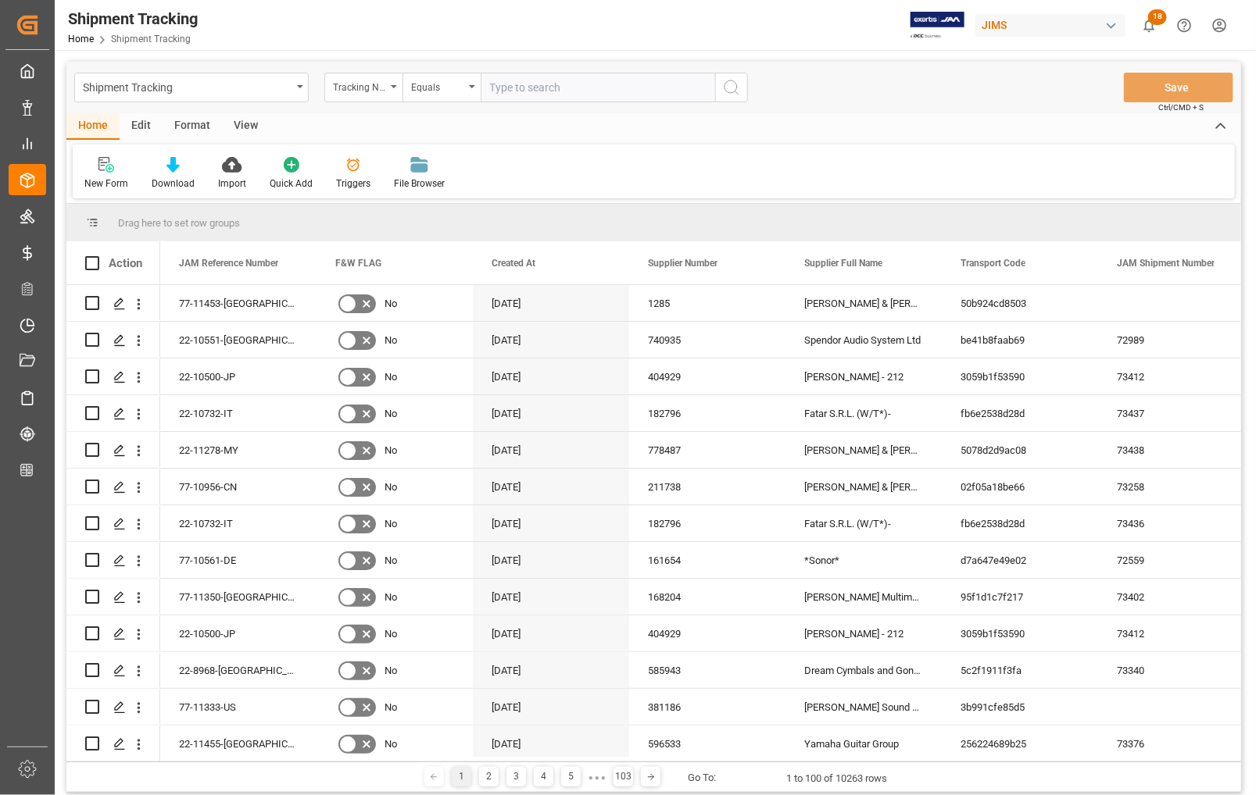
click at [510, 88] on input "text" at bounding box center [597, 88] width 234 height 30
paste input "885066643265"
type input "885066643265"
click at [727, 80] on icon "search button" at bounding box center [731, 87] width 19 height 19
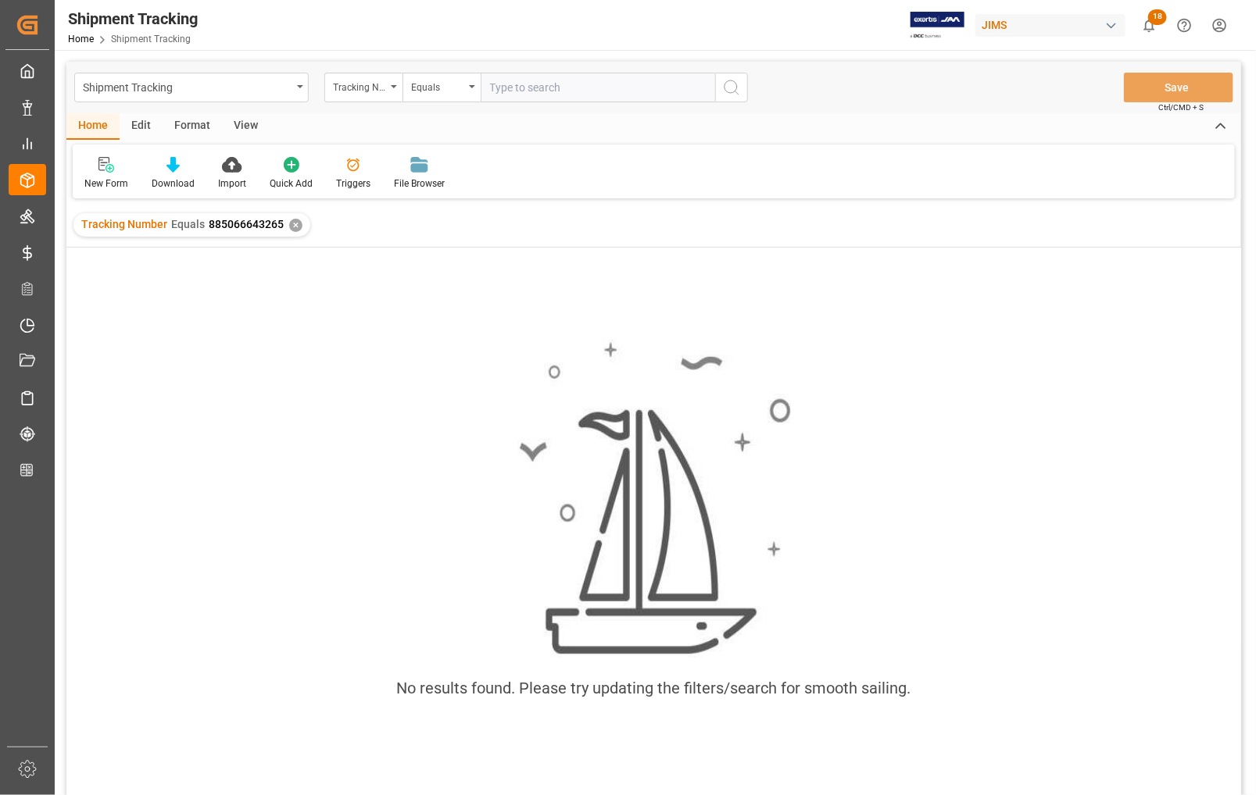
click at [291, 223] on div "✕" at bounding box center [295, 225] width 13 height 13
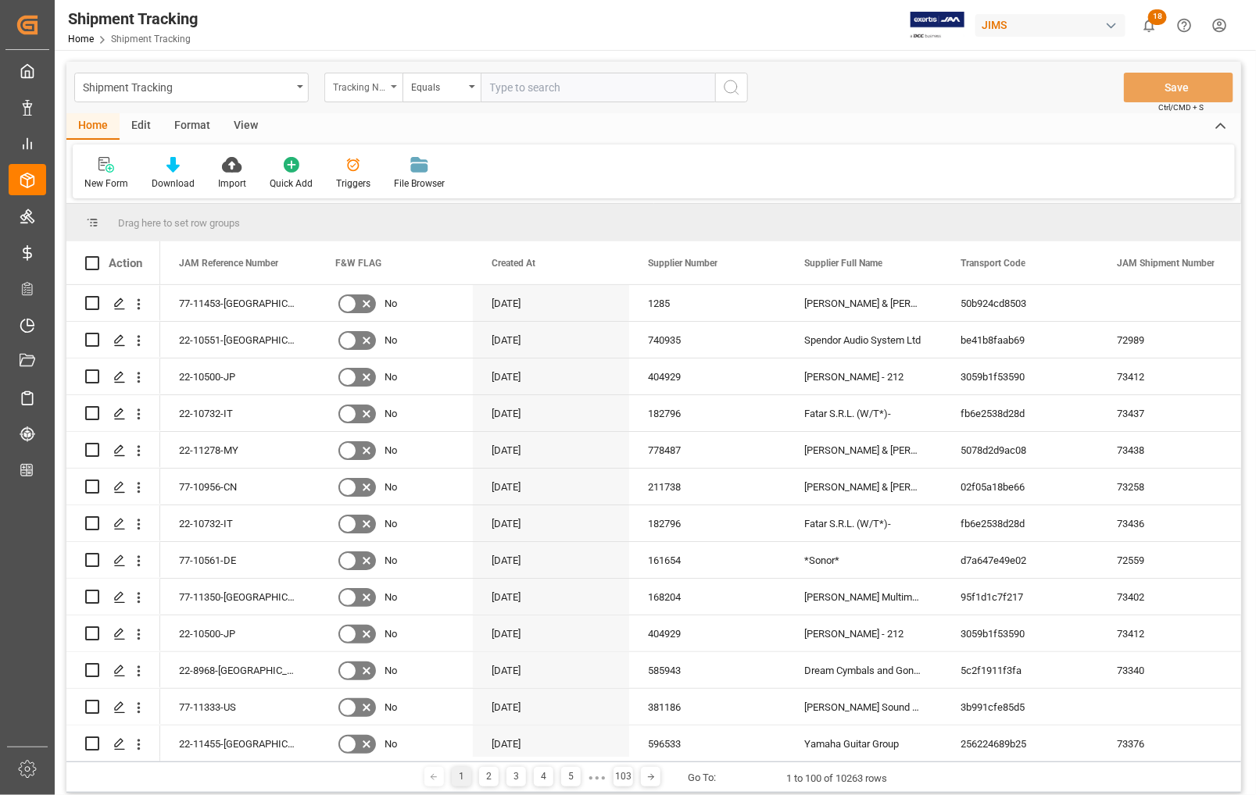
click at [393, 83] on div "Tracking Number" at bounding box center [363, 88] width 78 height 30
drag, startPoint x: 373, startPoint y: 118, endPoint x: 341, endPoint y: 121, distance: 31.4
click at [341, 121] on input "bol" at bounding box center [441, 123] width 220 height 25
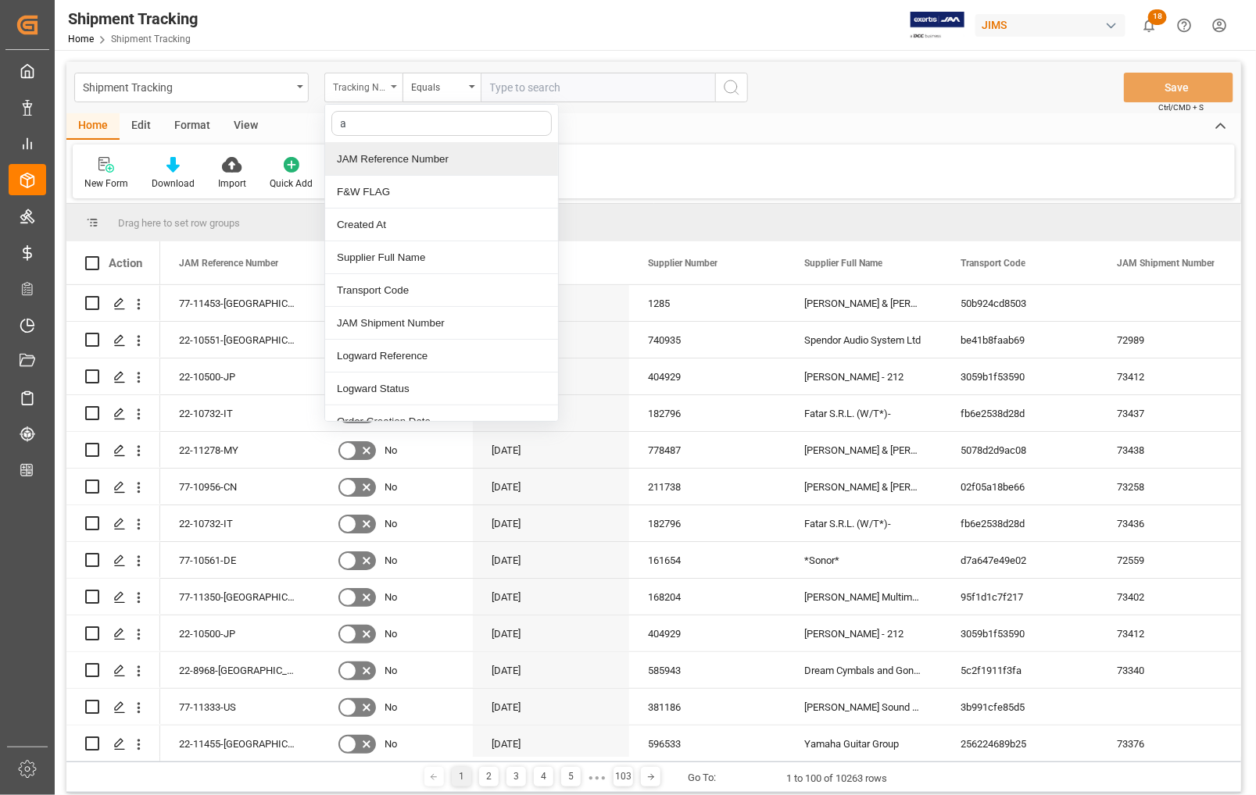
type input "a"
click at [392, 83] on div "Tracking Number" at bounding box center [363, 88] width 78 height 30
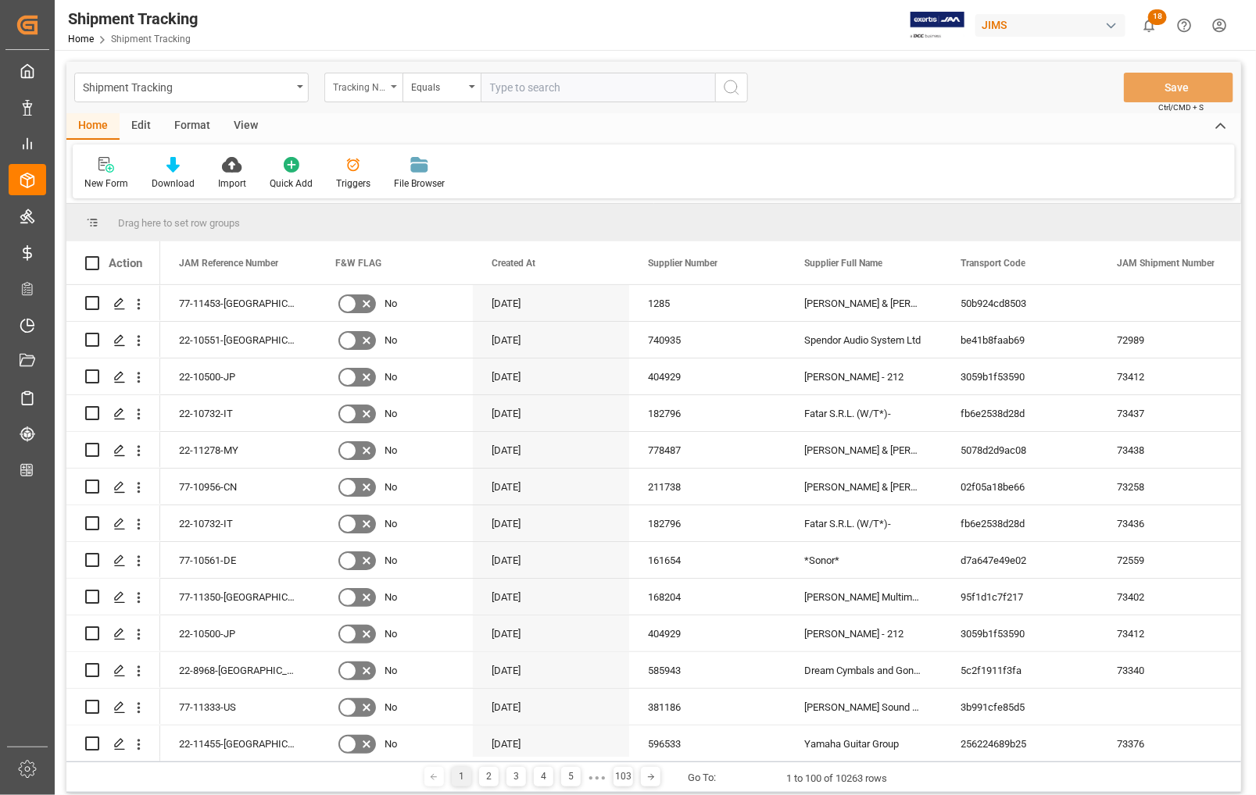
click at [391, 79] on div "Tracking Number" at bounding box center [363, 88] width 78 height 30
drag, startPoint x: 377, startPoint y: 123, endPoint x: 323, endPoint y: 122, distance: 53.9
click at [323, 122] on div "Shipment Tracking Tracking Number bol No Item Equals Save Ctrl/CMD + S Home Edi…" at bounding box center [653, 427] width 1174 height 731
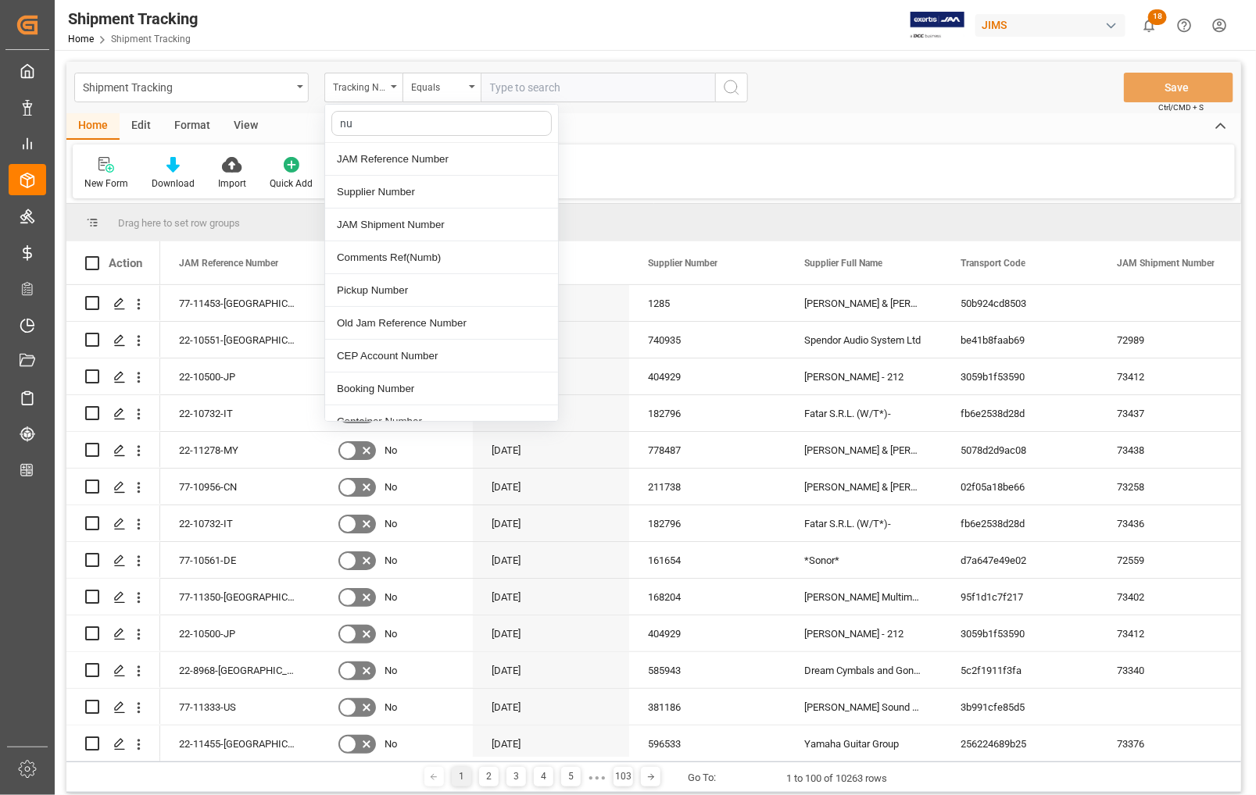
type input "num"
click at [361, 391] on div "Booking Number" at bounding box center [441, 389] width 233 height 33
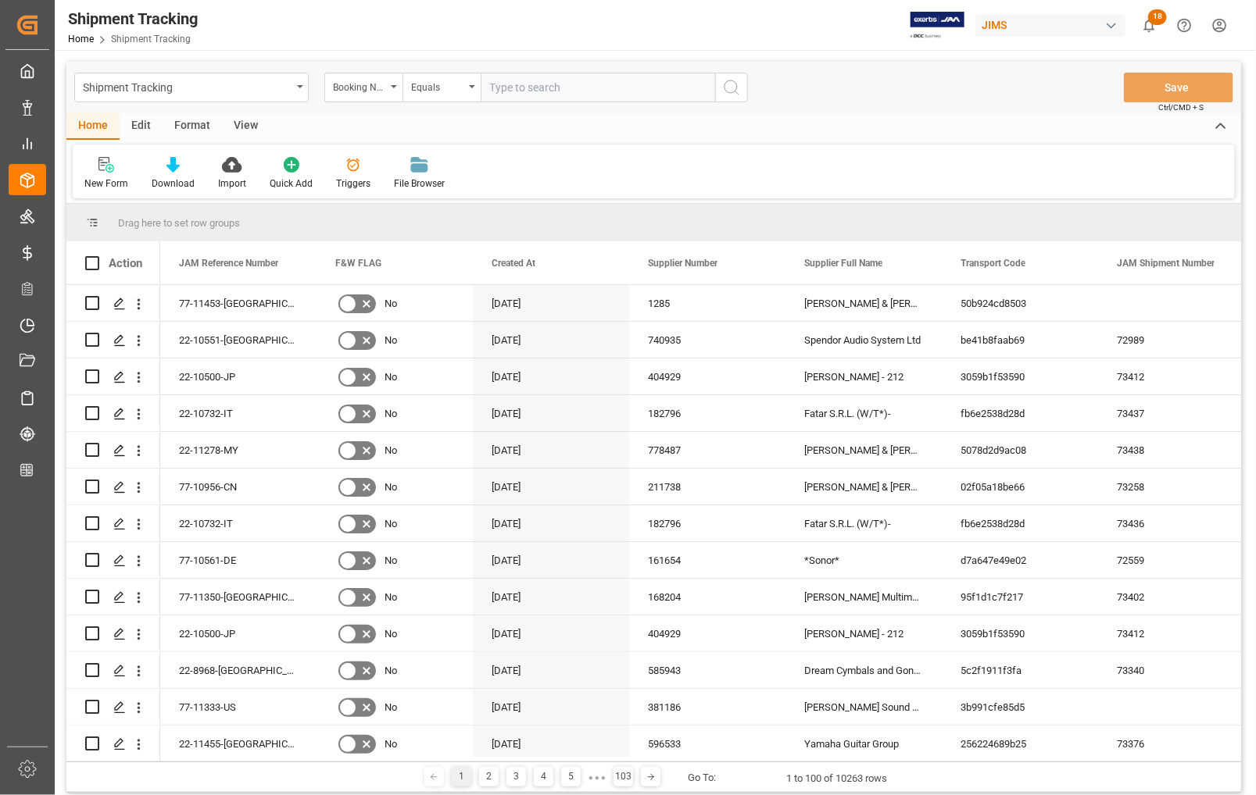
click at [525, 86] on input "text" at bounding box center [597, 88] width 234 height 30
paste input "885066643265"
type input "885066643265"
click at [725, 84] on icon "search button" at bounding box center [731, 87] width 19 height 19
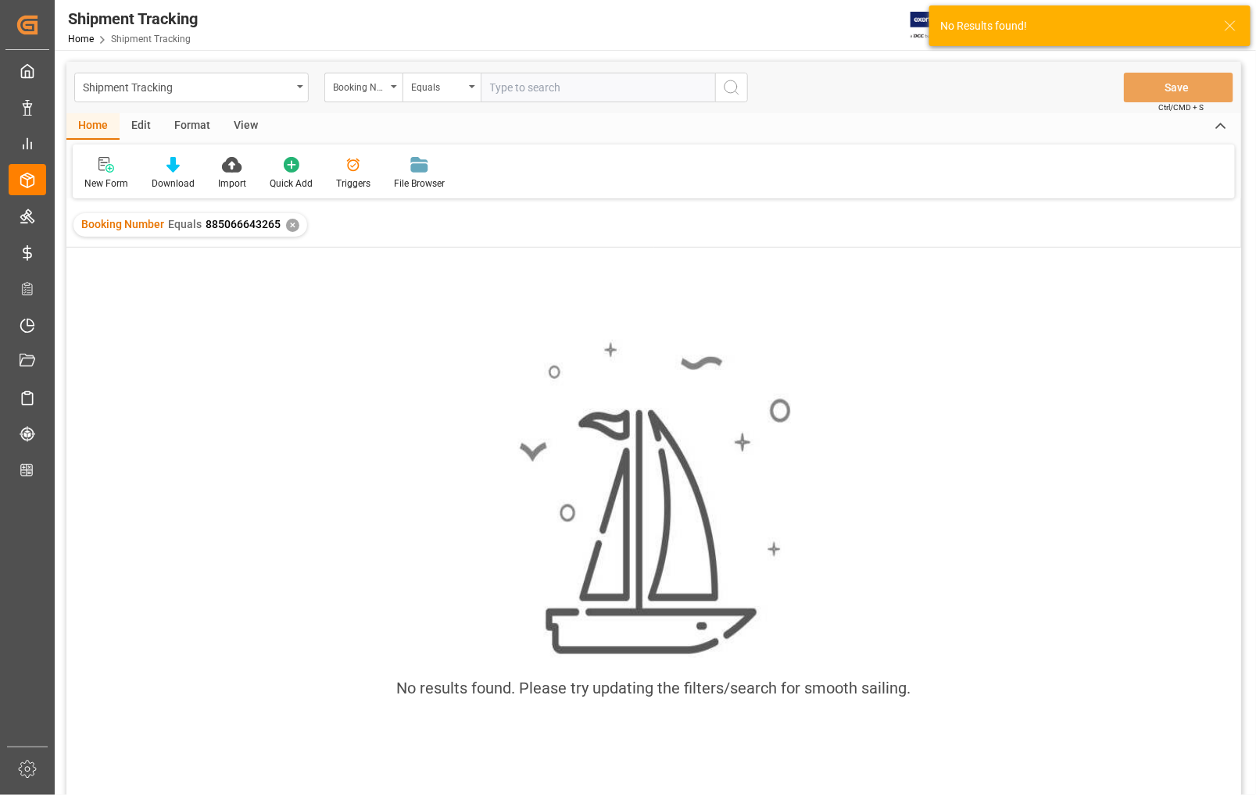
click at [290, 221] on div "✕" at bounding box center [292, 225] width 13 height 13
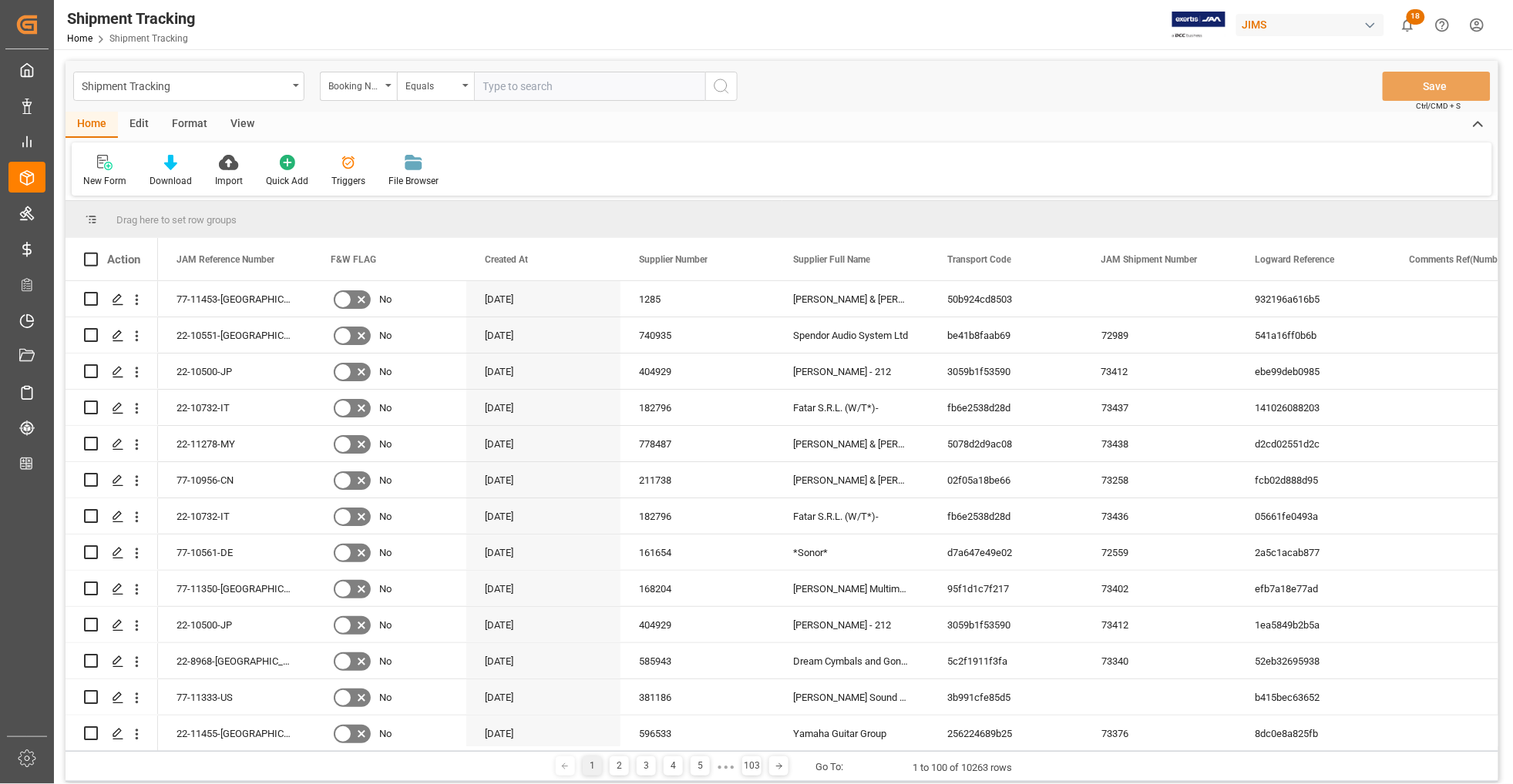
click at [529, 86] on input "text" at bounding box center [589, 87] width 231 height 30
type input "77-11287-CN"
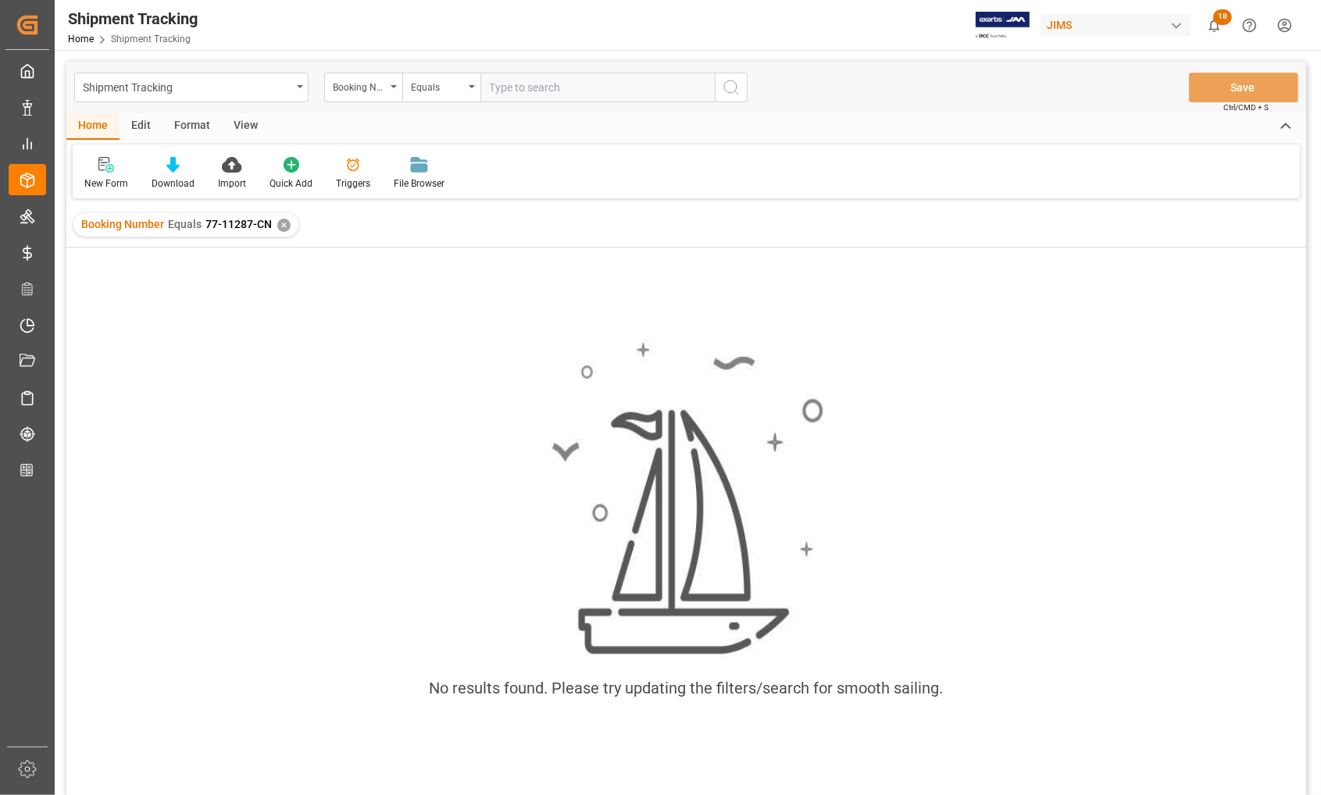
click at [280, 224] on div "✕" at bounding box center [283, 225] width 13 height 13
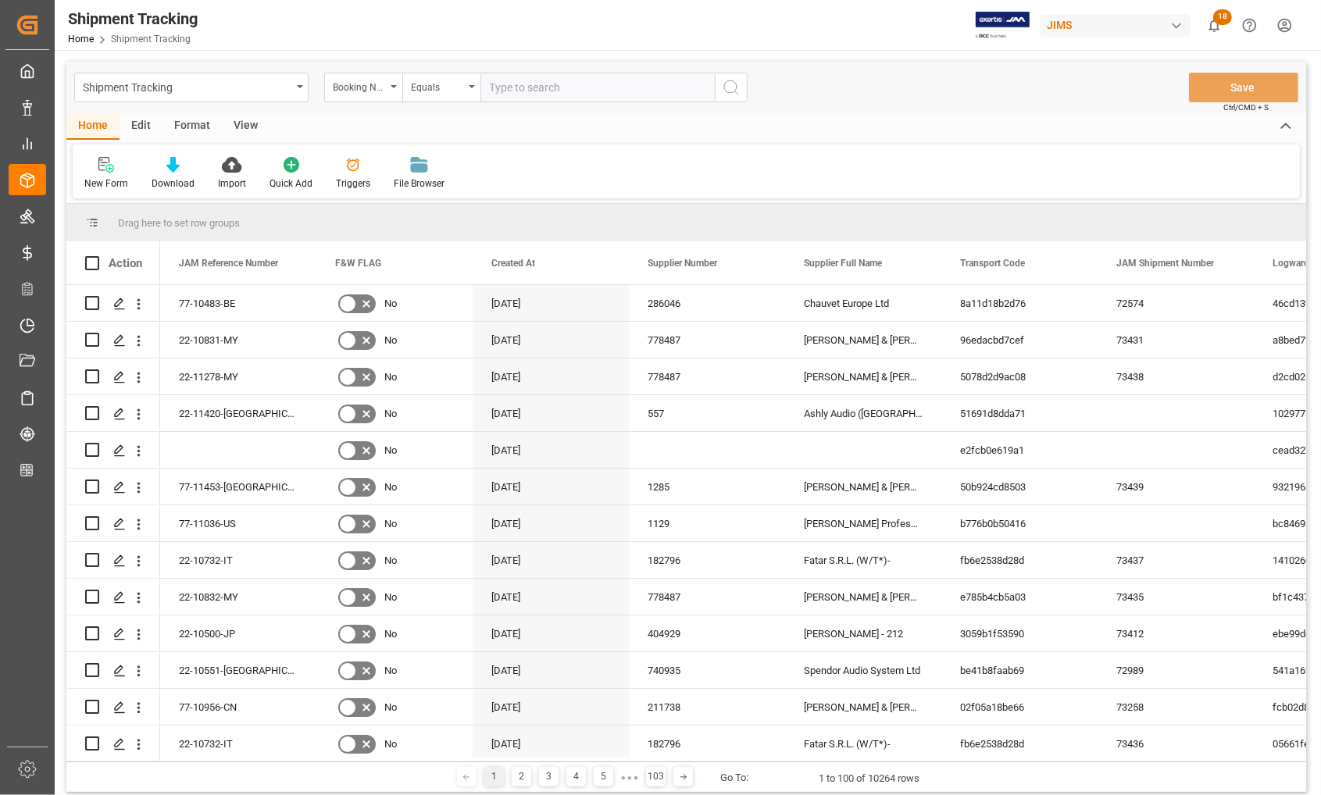
click at [505, 84] on input "text" at bounding box center [597, 88] width 234 height 30
paste input "77-11287-CN"
type input "77-11287-CN"
click at [729, 88] on icon "search button" at bounding box center [731, 87] width 19 height 19
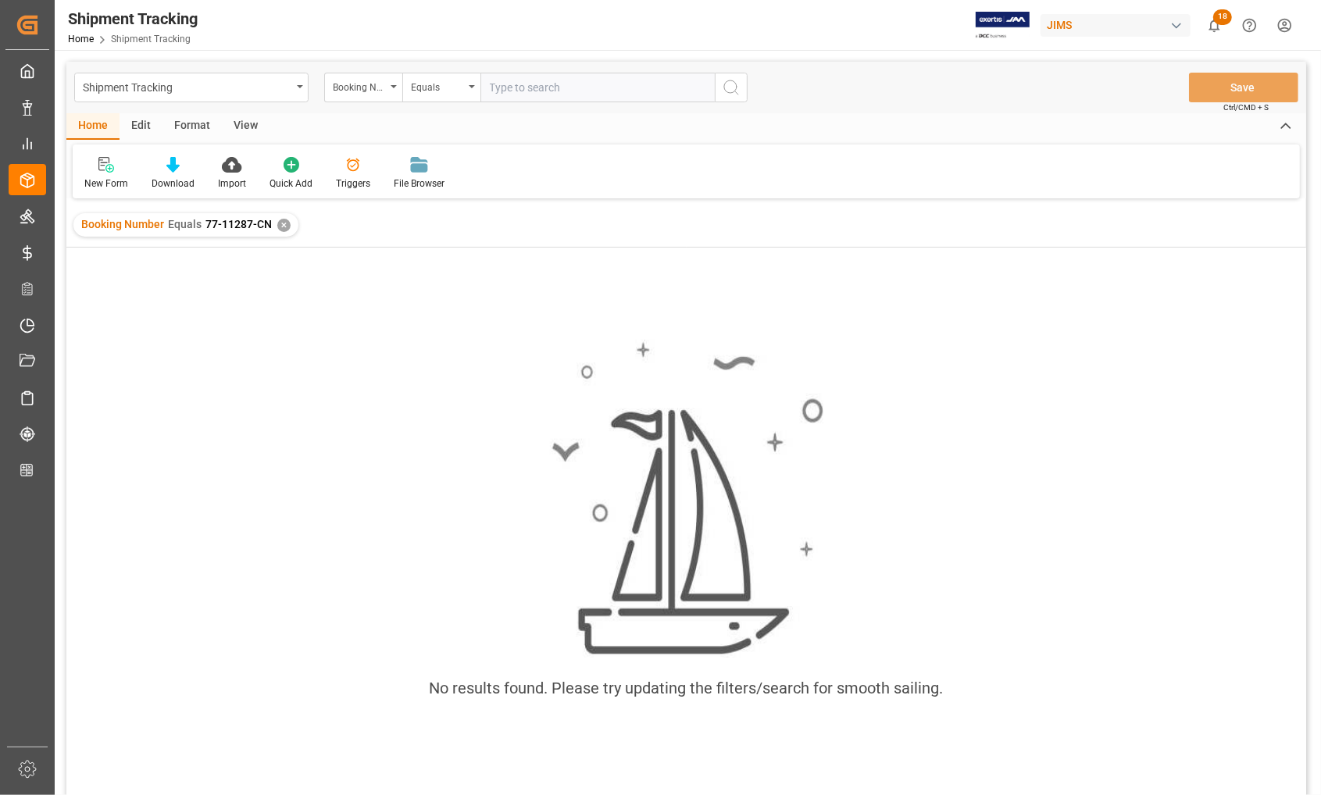
click at [279, 227] on div "✕" at bounding box center [283, 225] width 13 height 13
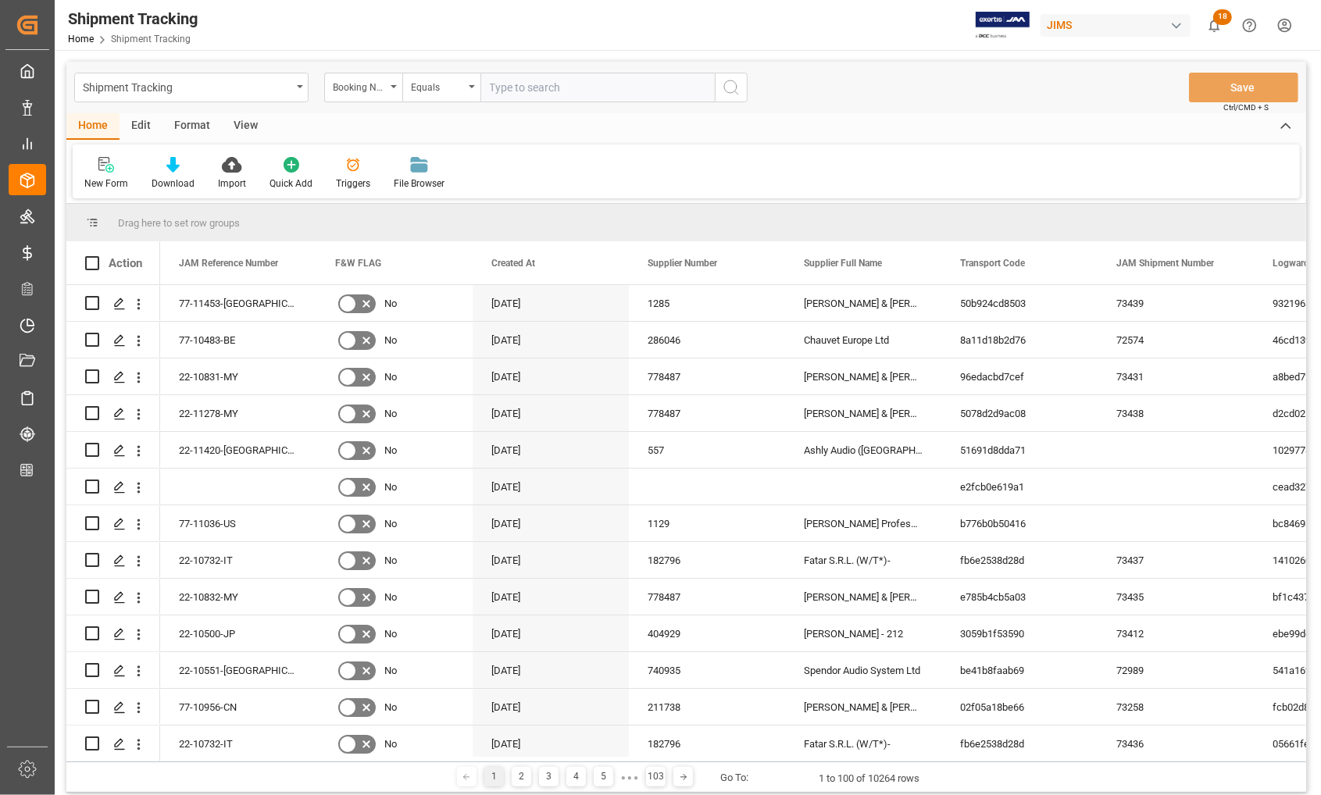
click at [549, 86] on input "text" at bounding box center [597, 88] width 234 height 30
click at [510, 84] on input "text" at bounding box center [597, 88] width 234 height 30
click at [352, 90] on div "Booking Number" at bounding box center [359, 86] width 53 height 18
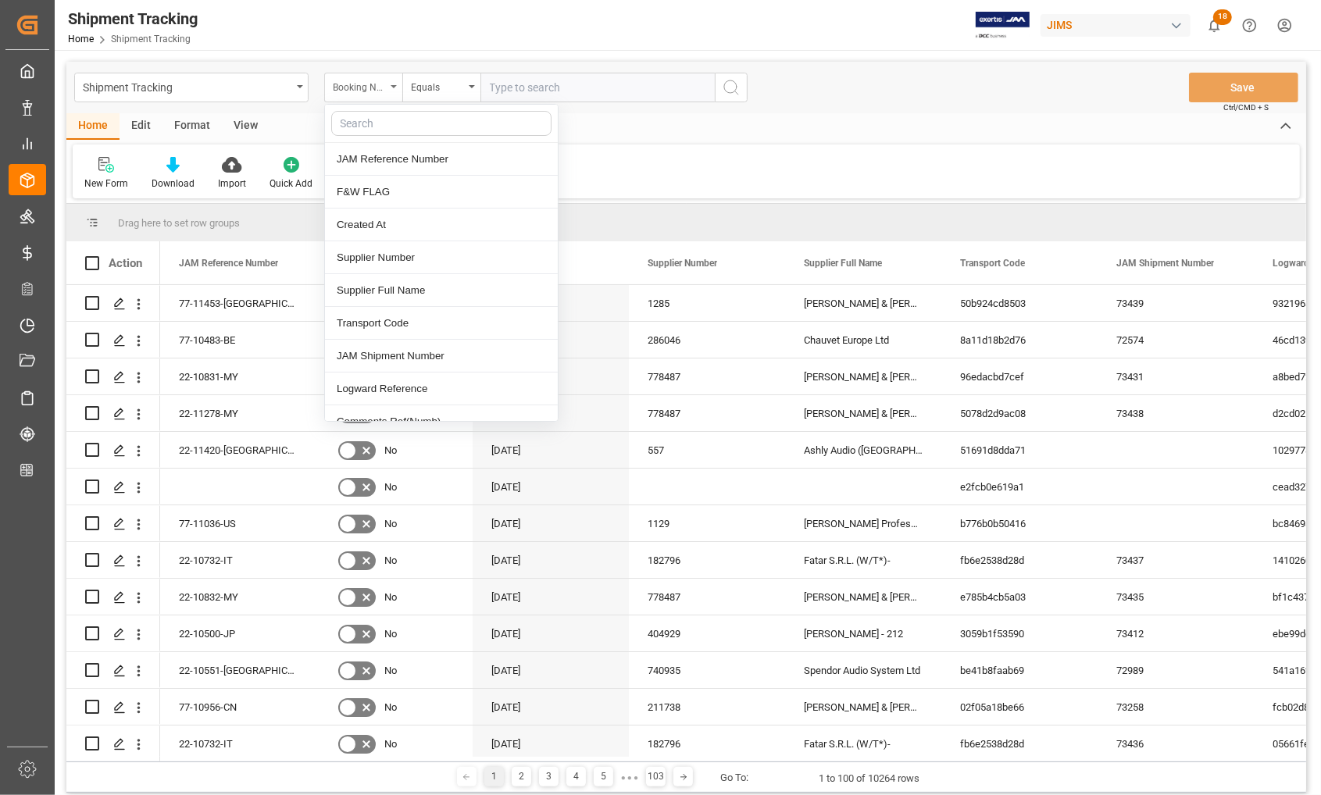
click at [391, 84] on div "Booking Number" at bounding box center [363, 88] width 78 height 30
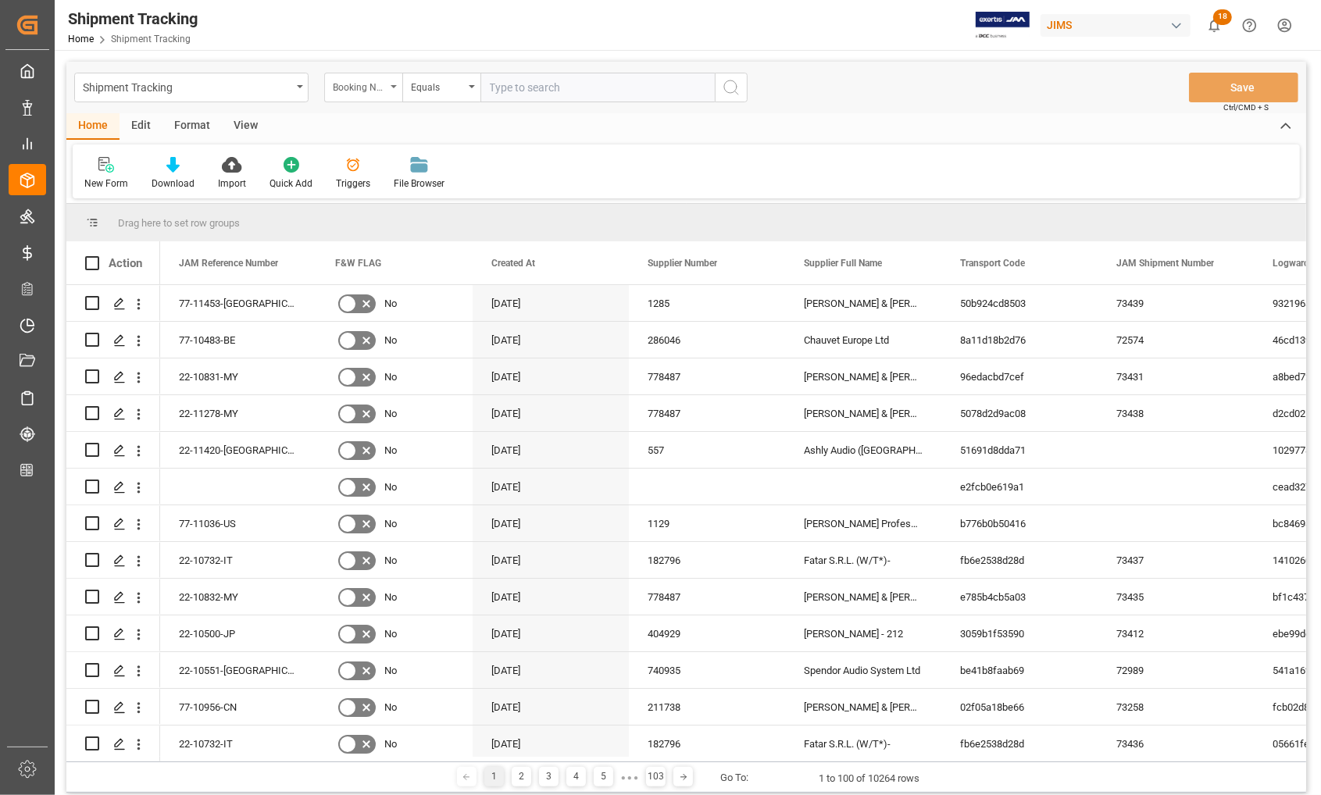
click at [389, 84] on div "Booking Number" at bounding box center [363, 88] width 78 height 30
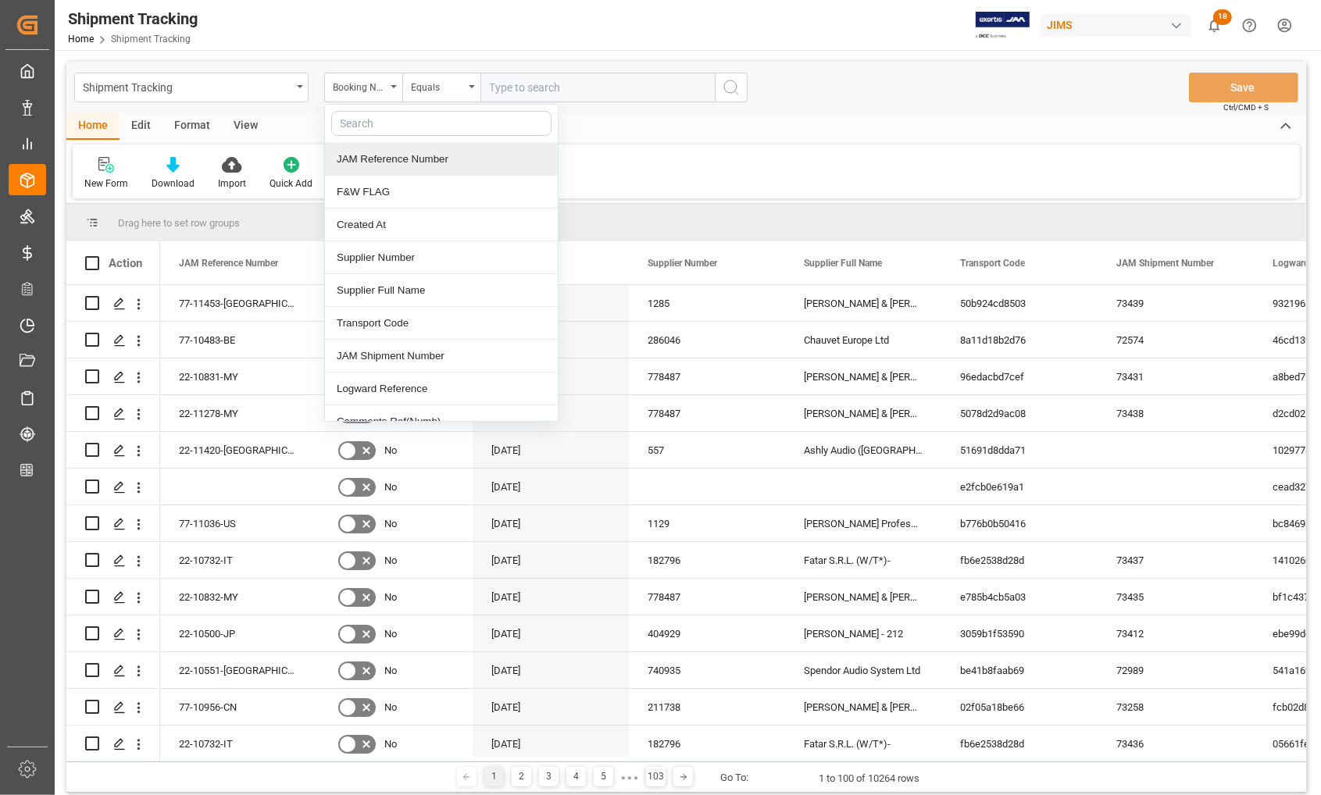
click at [359, 162] on div "JAM Reference Number" at bounding box center [441, 159] width 233 height 33
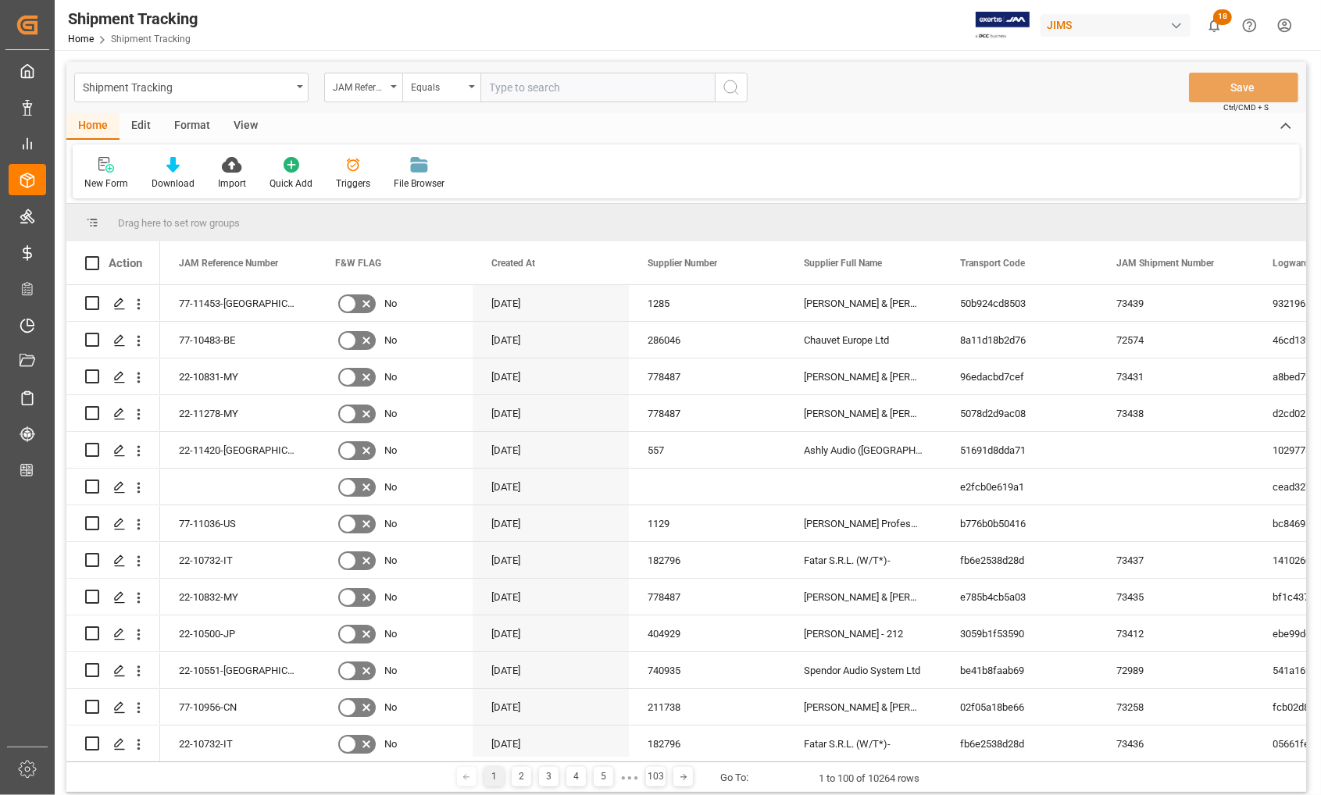
click at [531, 84] on input "text" at bounding box center [597, 88] width 234 height 30
paste input "77-11287-CN"
type input "77-11287-CN"
click at [735, 87] on icon "search button" at bounding box center [731, 87] width 19 height 19
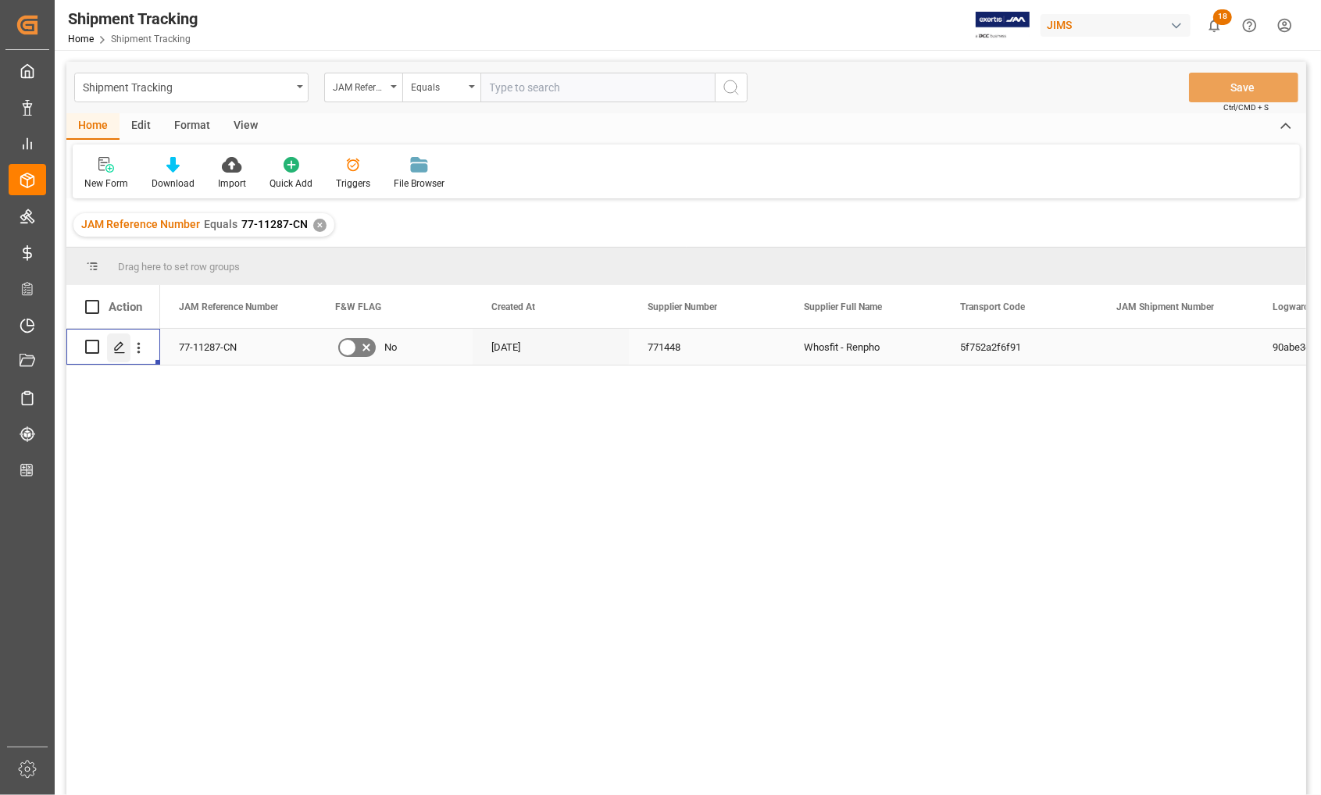
click at [118, 352] on icon "Press SPACE to select this row." at bounding box center [119, 347] width 13 height 13
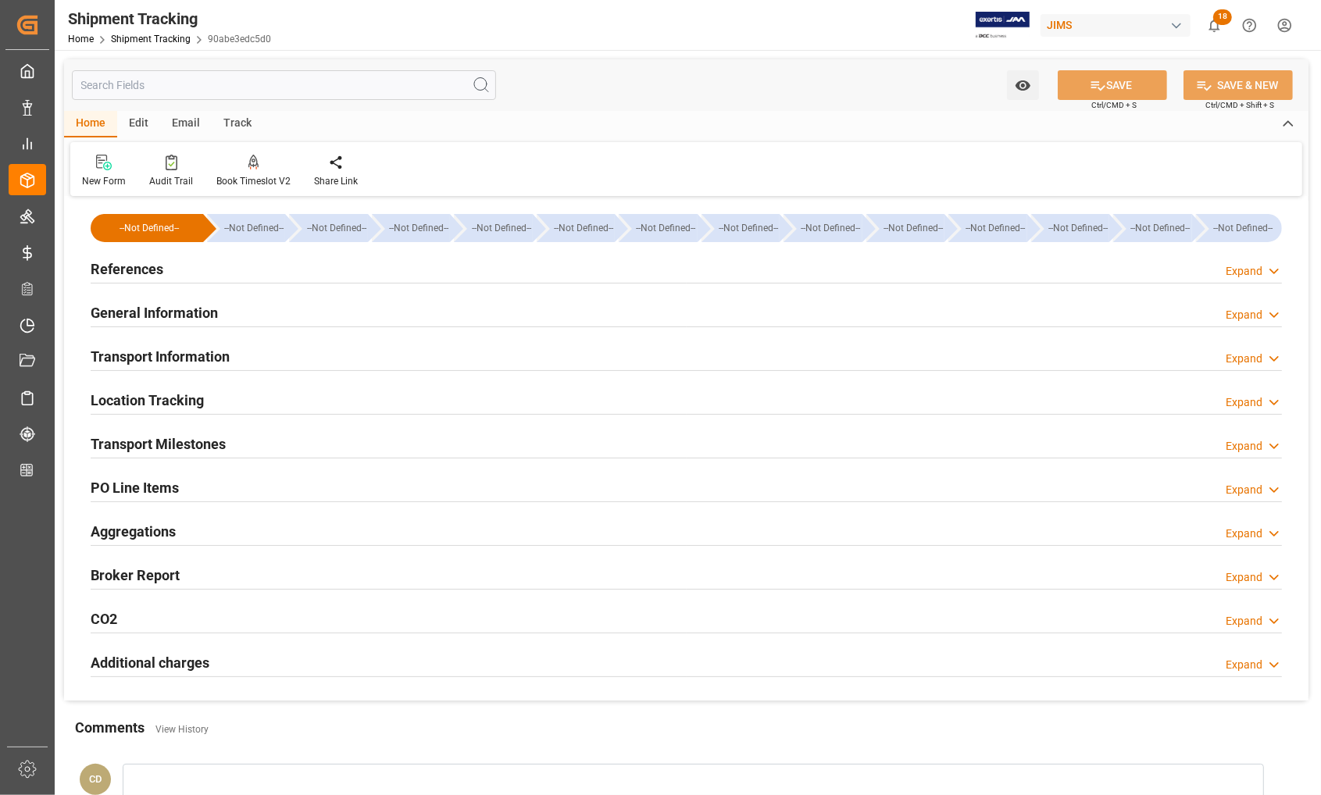
click at [110, 311] on h2 "General Information" at bounding box center [154, 312] width 127 height 21
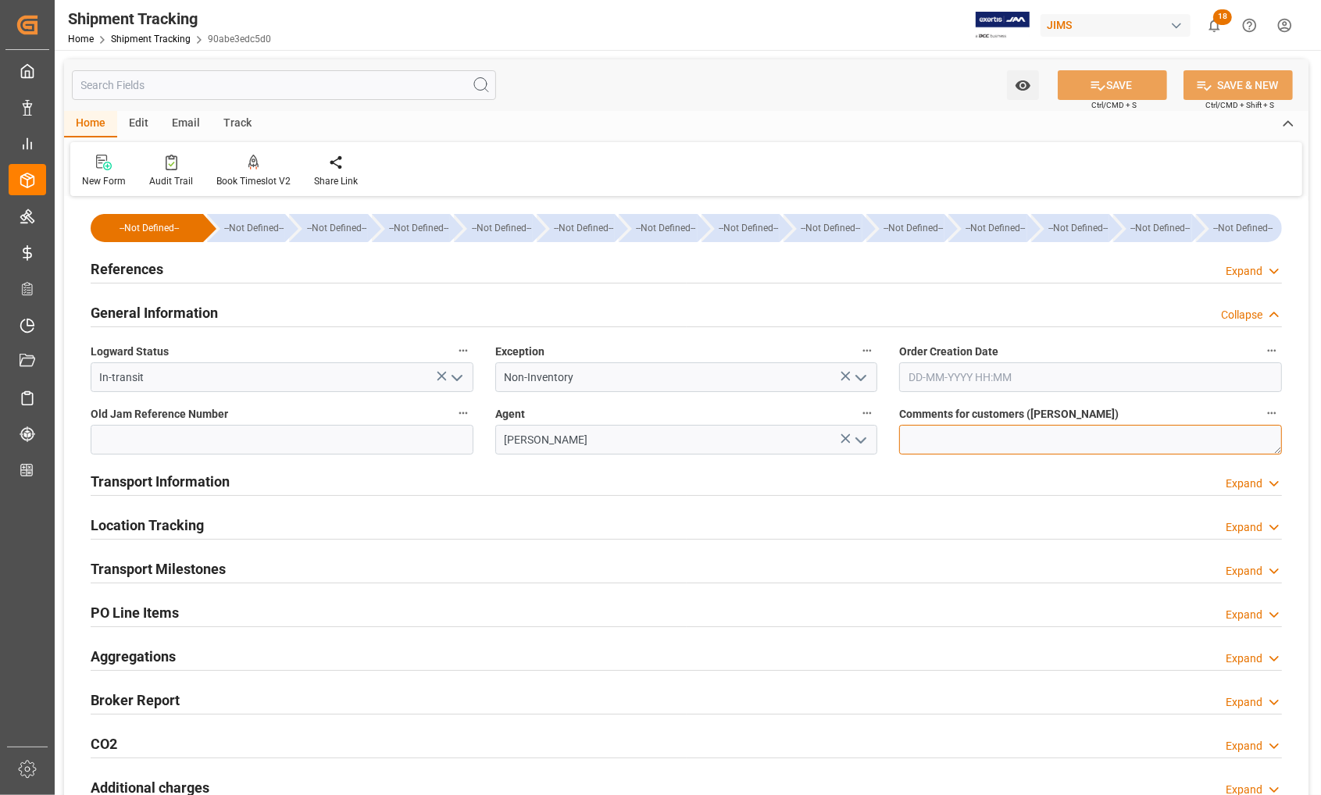
click at [916, 442] on textarea at bounding box center [1090, 440] width 383 height 30
click at [120, 271] on h2 "References" at bounding box center [127, 269] width 73 height 21
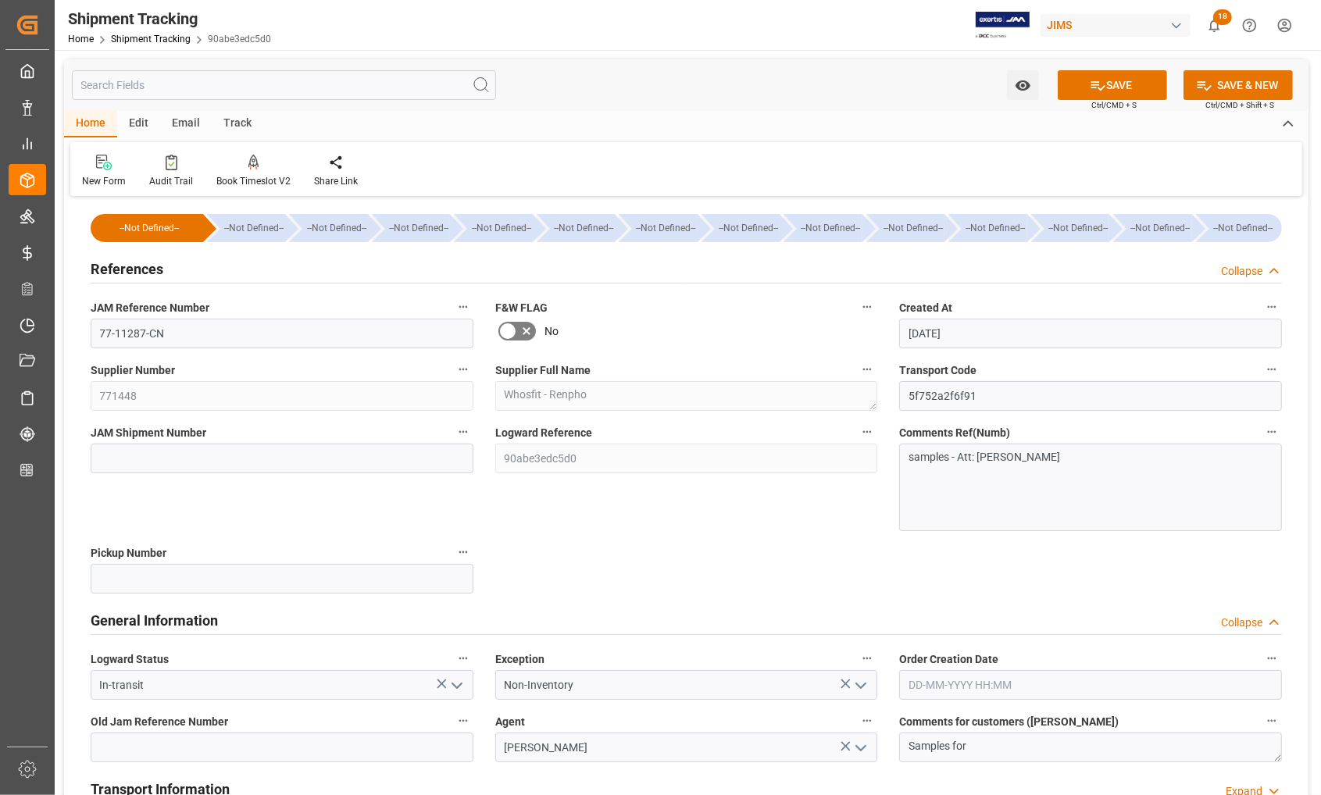
click at [120, 271] on h2 "References" at bounding box center [127, 269] width 73 height 21
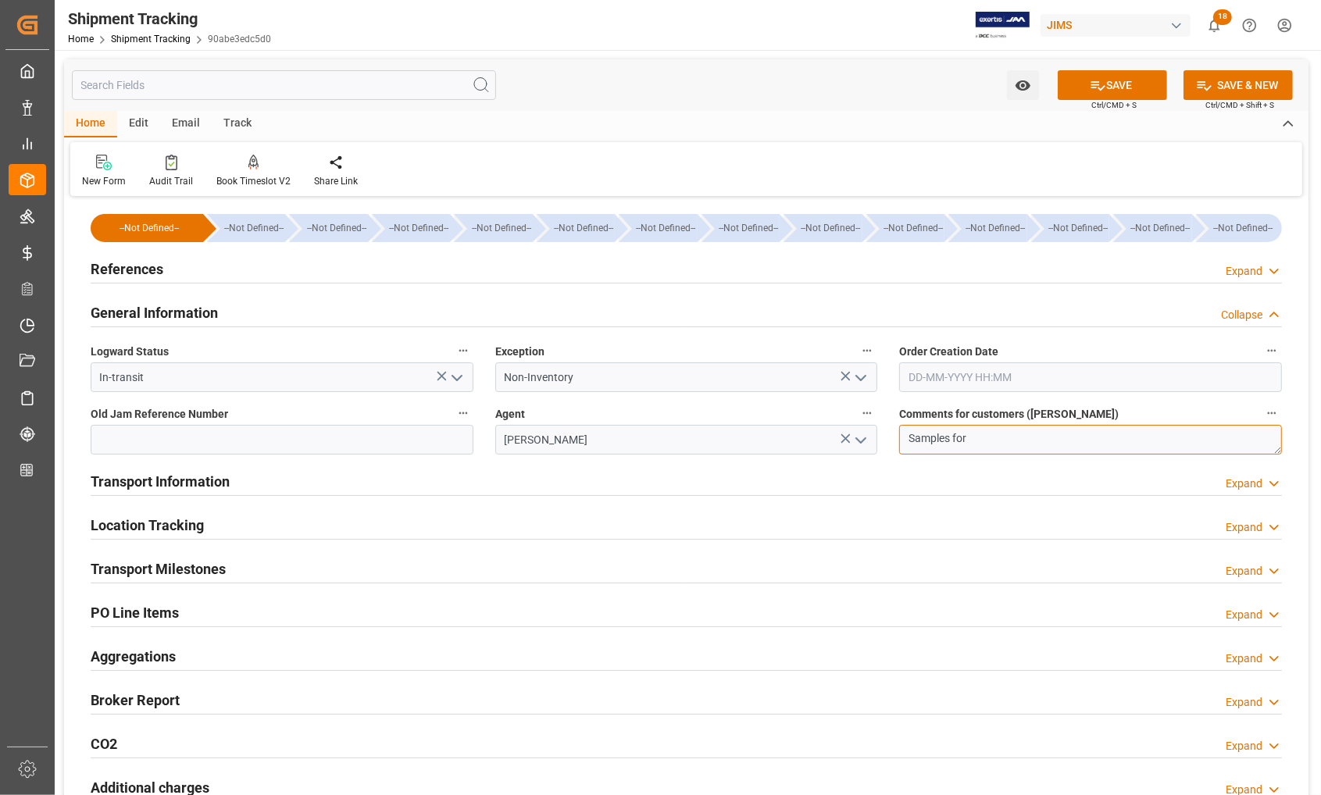
click at [984, 439] on textarea "Samples for" at bounding box center [1090, 440] width 383 height 30
type textarea "Samples for Allsion Chow"
click at [131, 267] on h2 "References" at bounding box center [127, 269] width 73 height 21
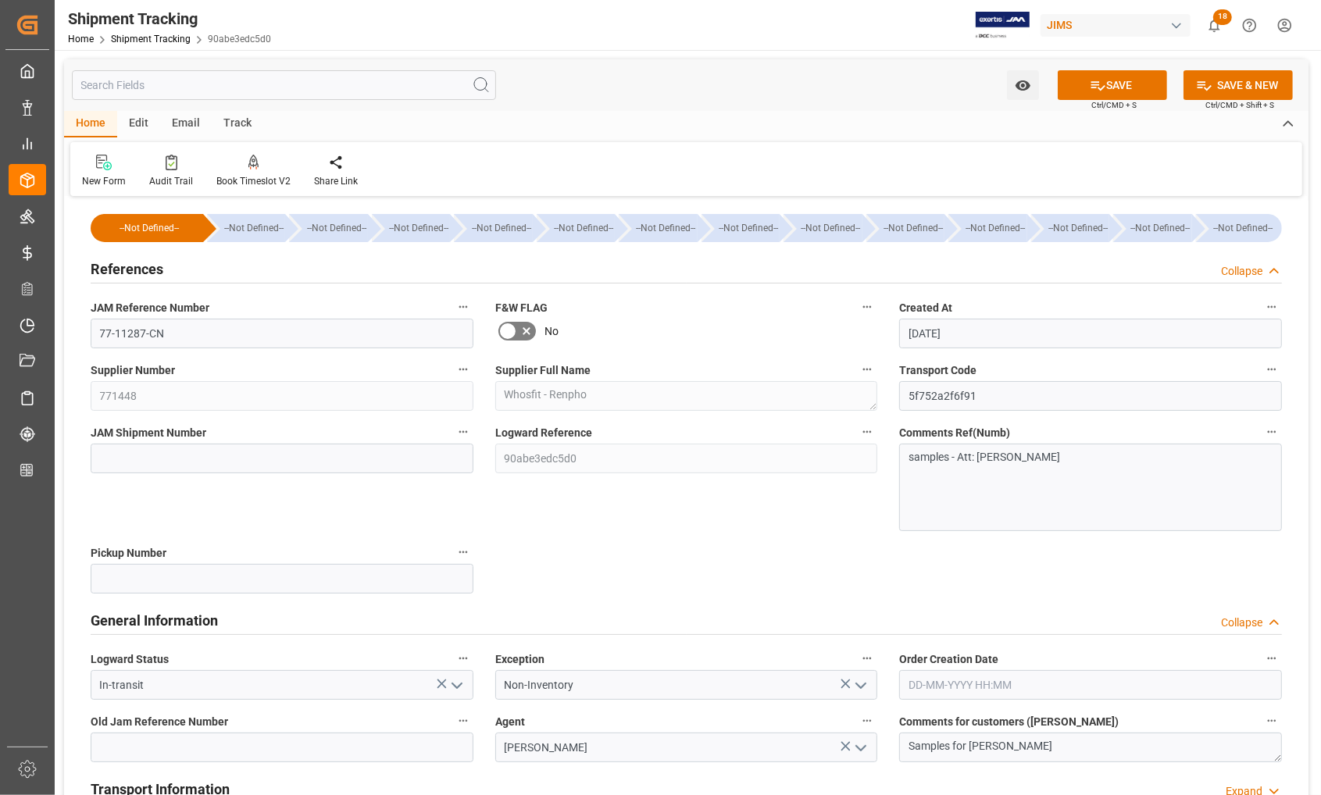
drag, startPoint x: 1084, startPoint y: 82, endPoint x: 1088, endPoint y: 357, distance: 275.0
click at [1088, 344] on div "Watch Option SAVE Ctrl/CMD + S SAVE & NEW Ctrl/CMD + Shift + S Home Edit Email …" at bounding box center [686, 596] width 1245 height 1074
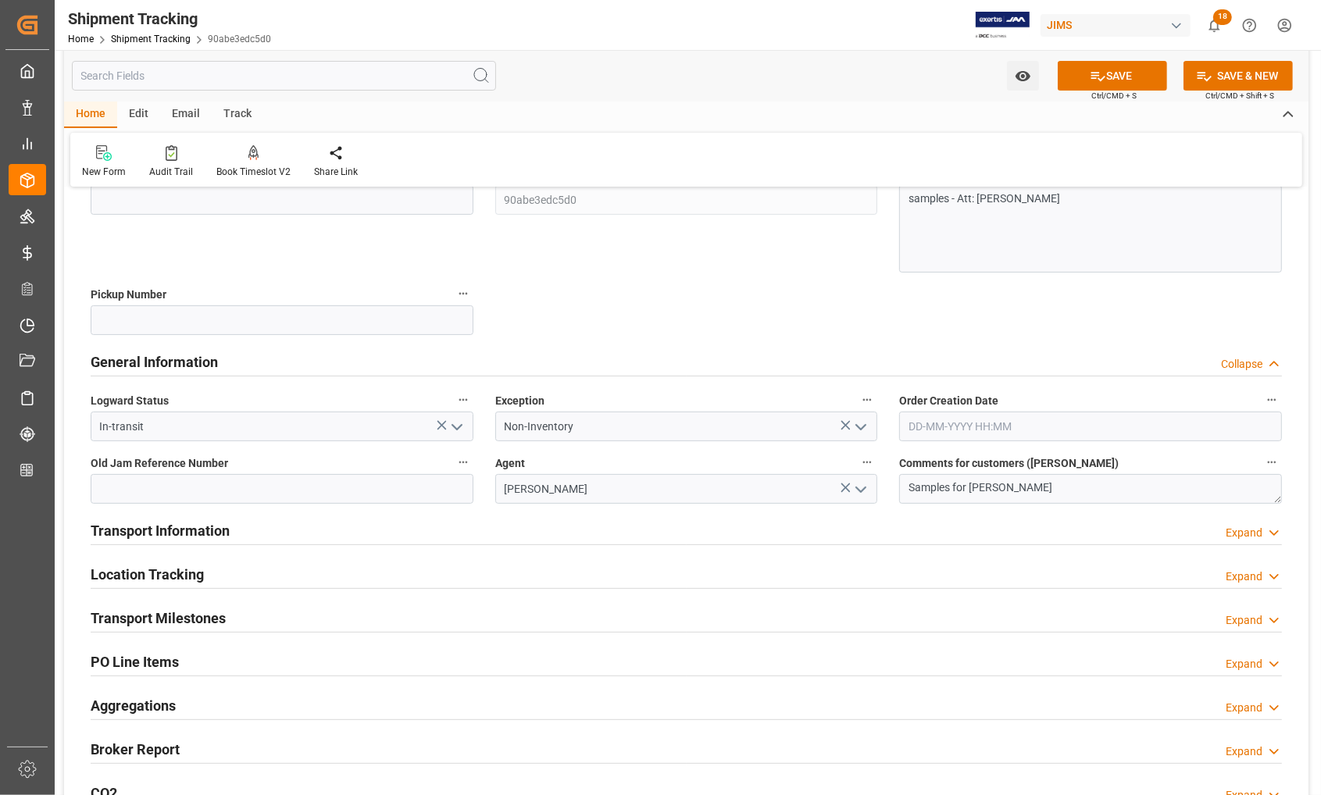
scroll to position [293, 0]
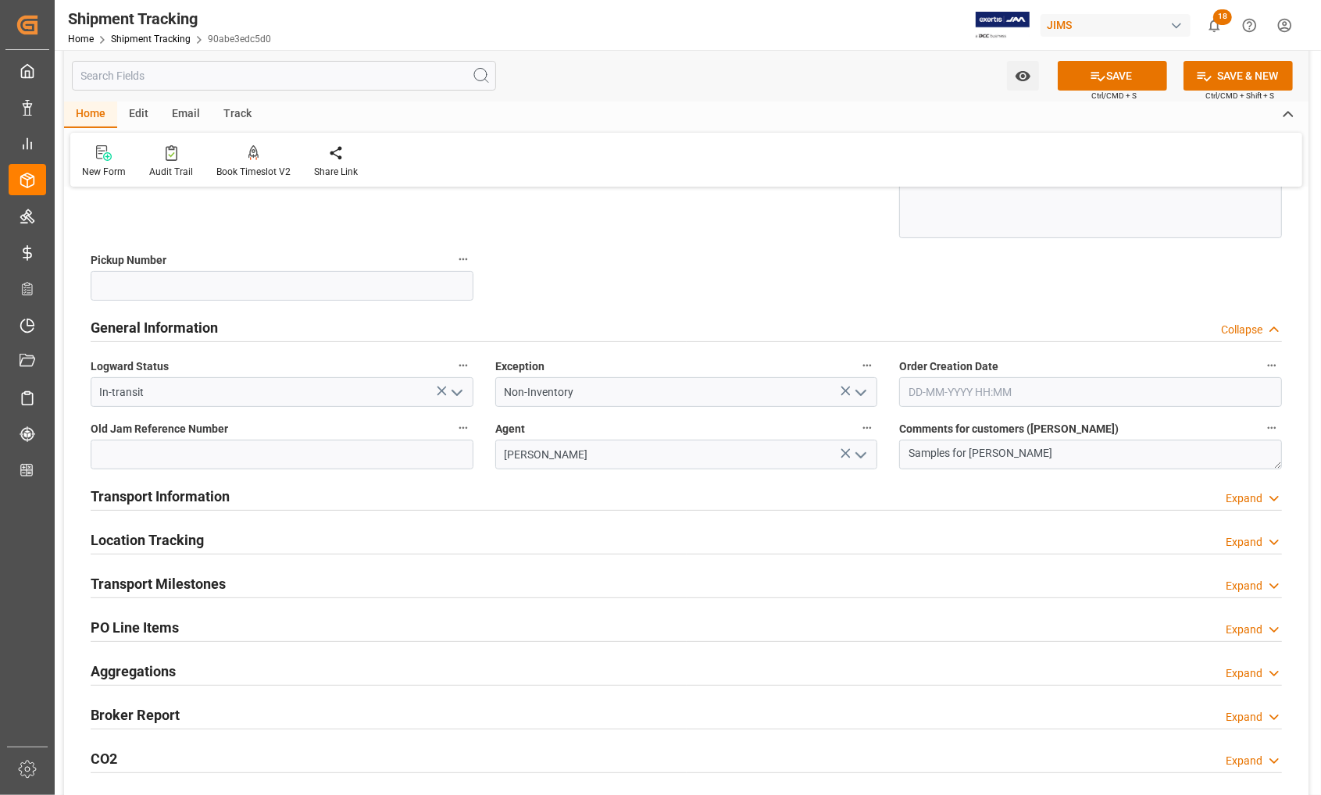
click at [172, 494] on h2 "Transport Information" at bounding box center [160, 496] width 139 height 21
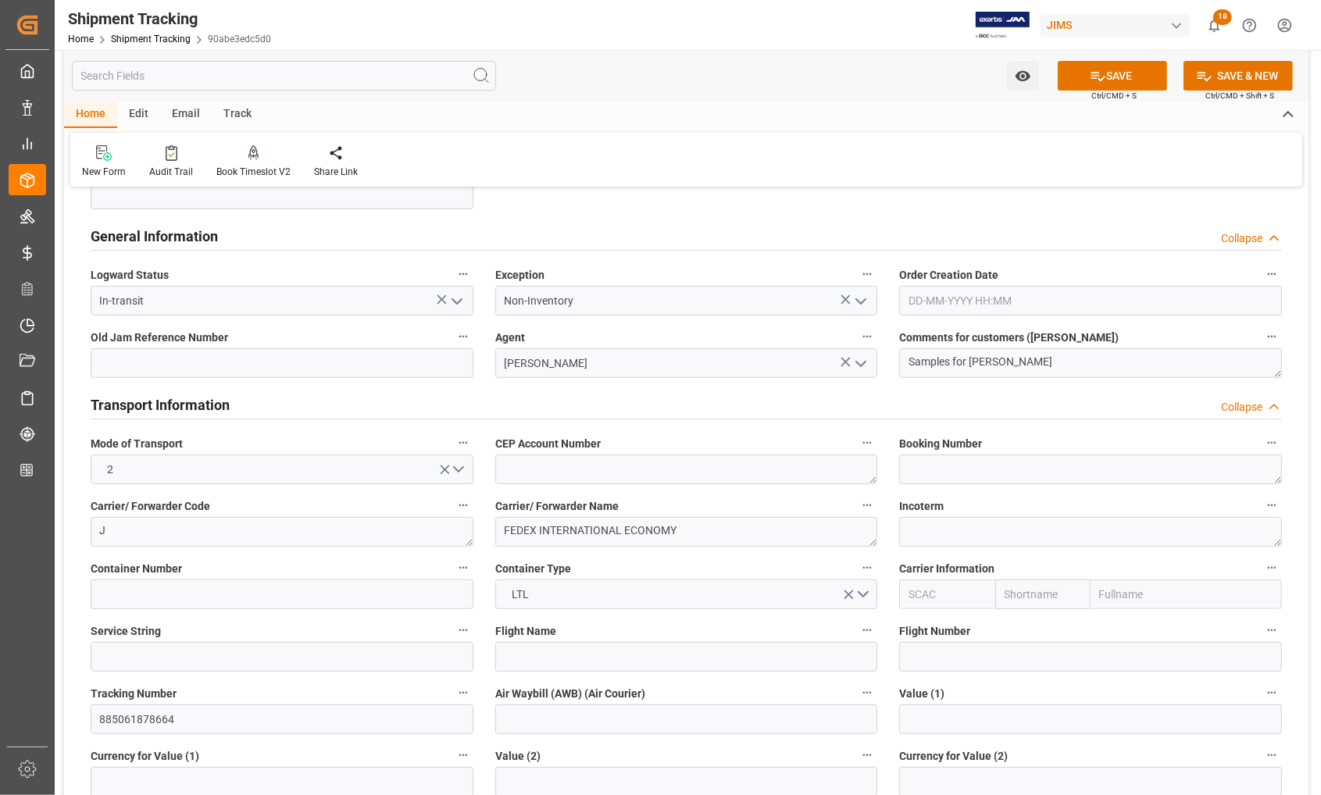
scroll to position [586, 0]
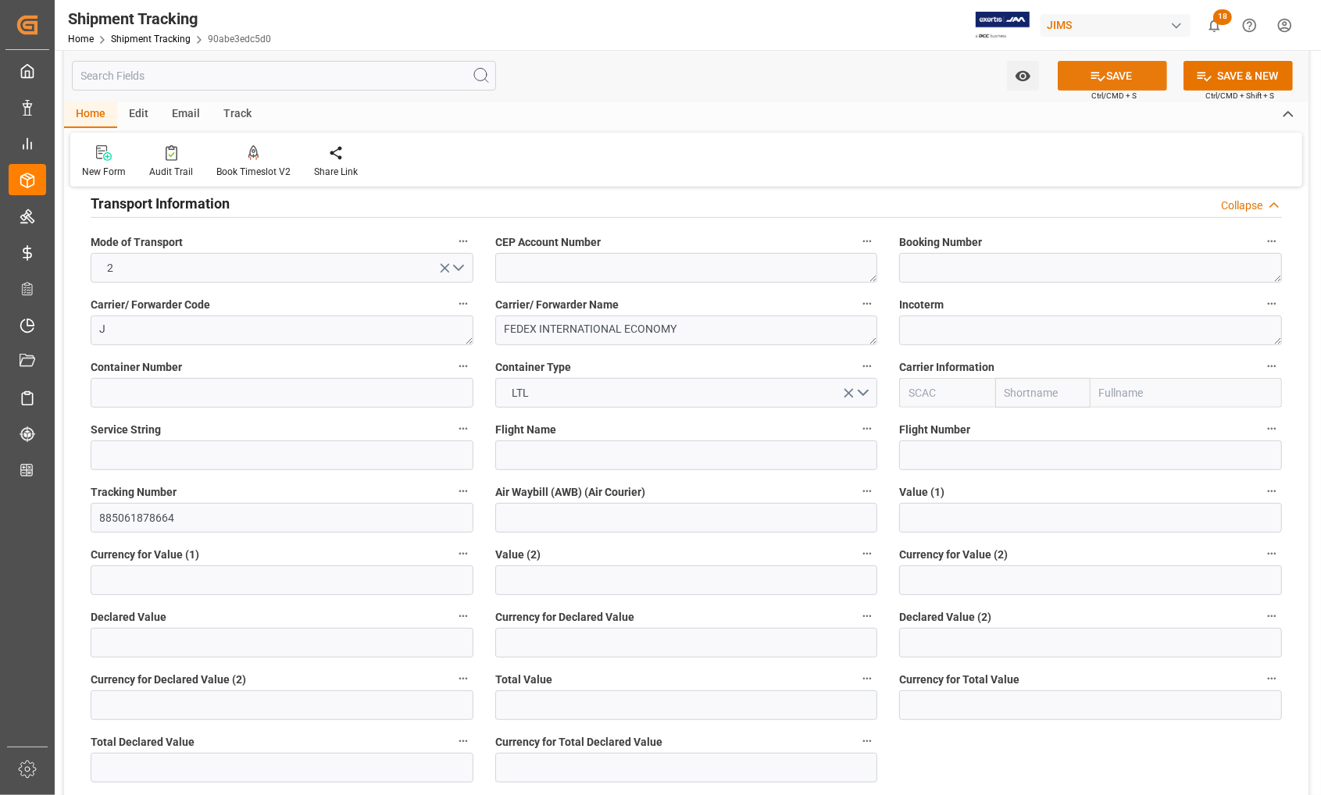
click at [1119, 68] on button "SAVE" at bounding box center [1112, 76] width 109 height 30
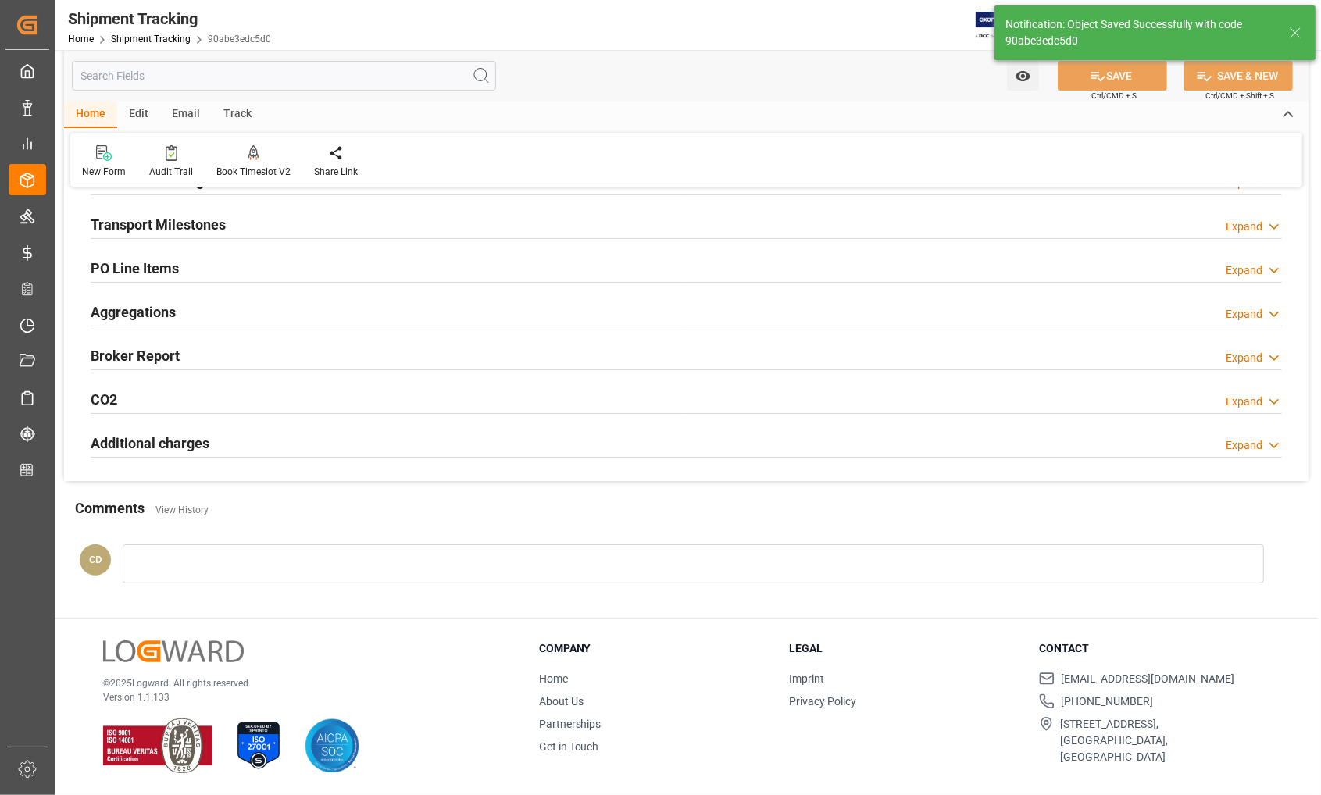
scroll to position [0, 0]
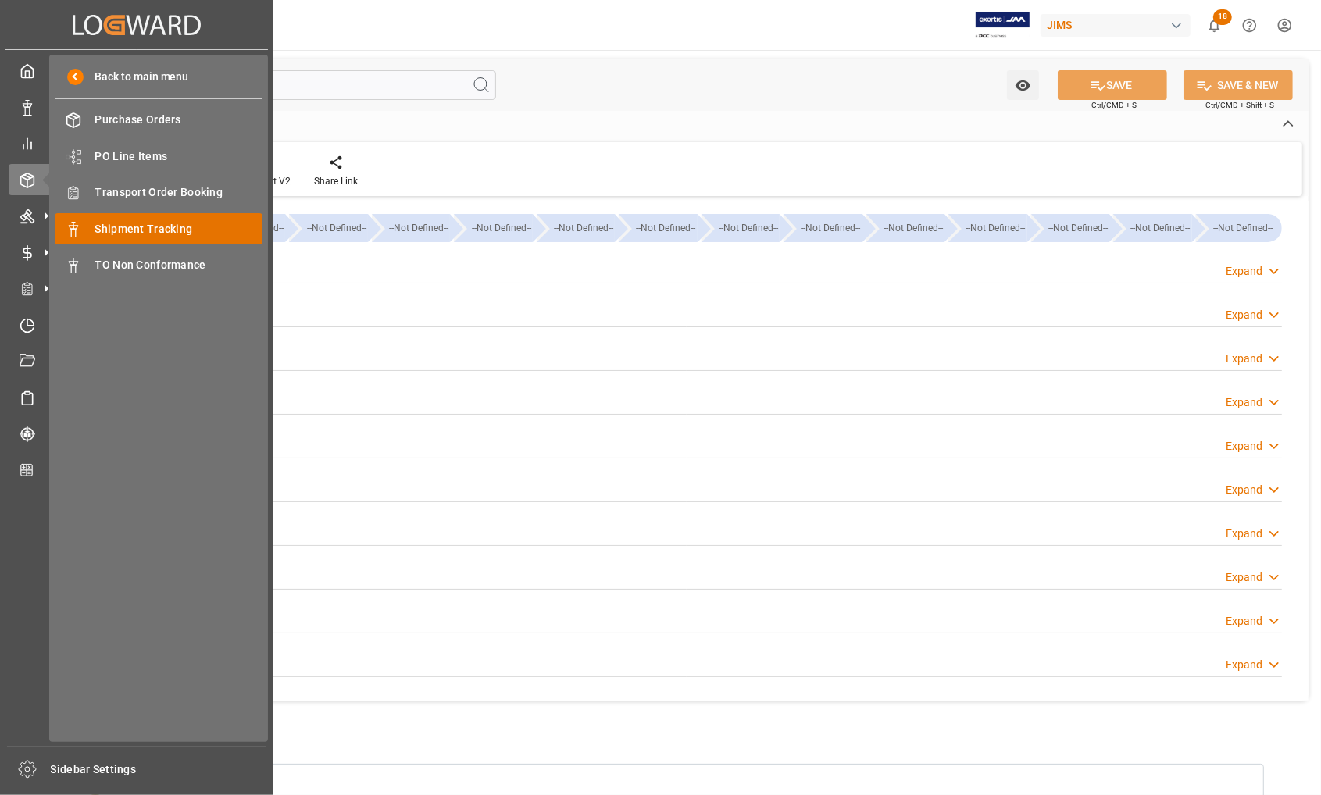
click at [121, 227] on span "Shipment Tracking" at bounding box center [179, 229] width 168 height 16
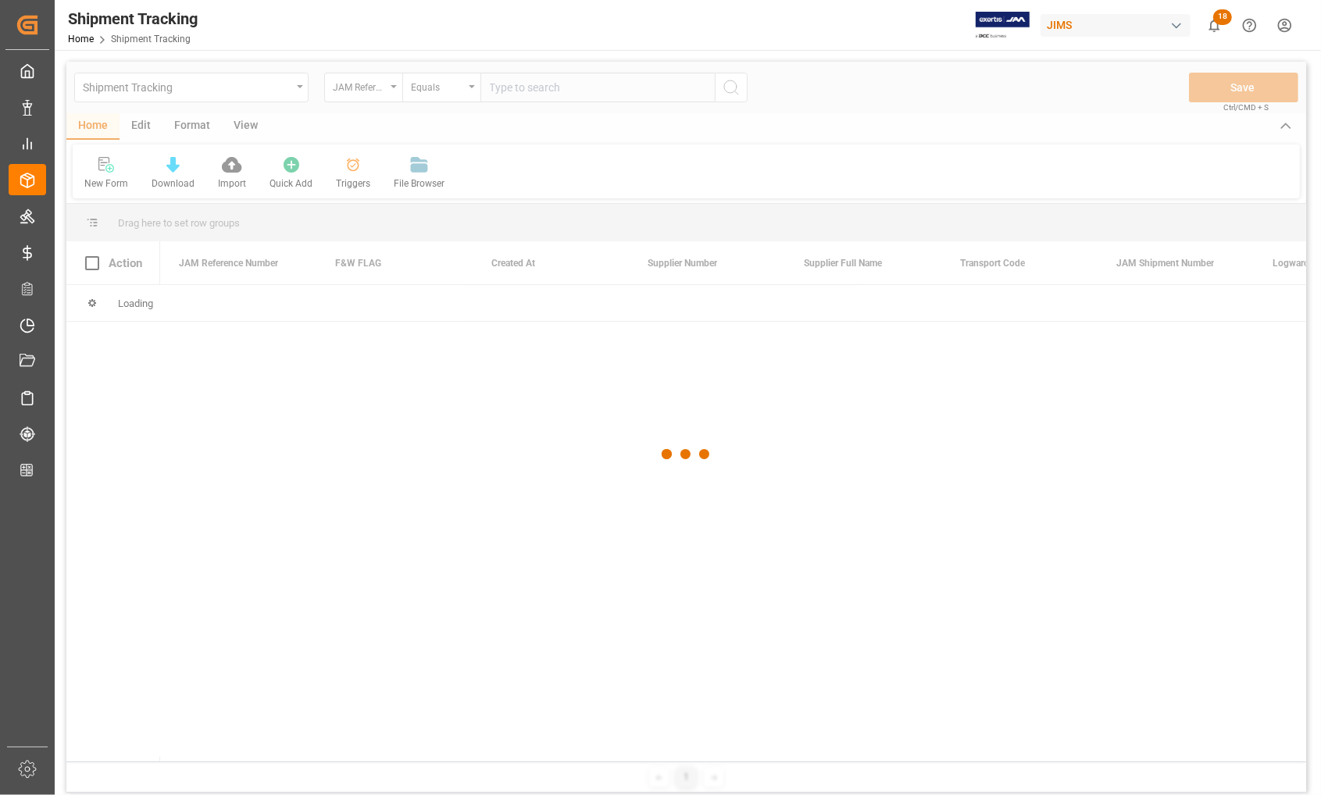
click at [541, 91] on div at bounding box center [686, 455] width 1240 height 786
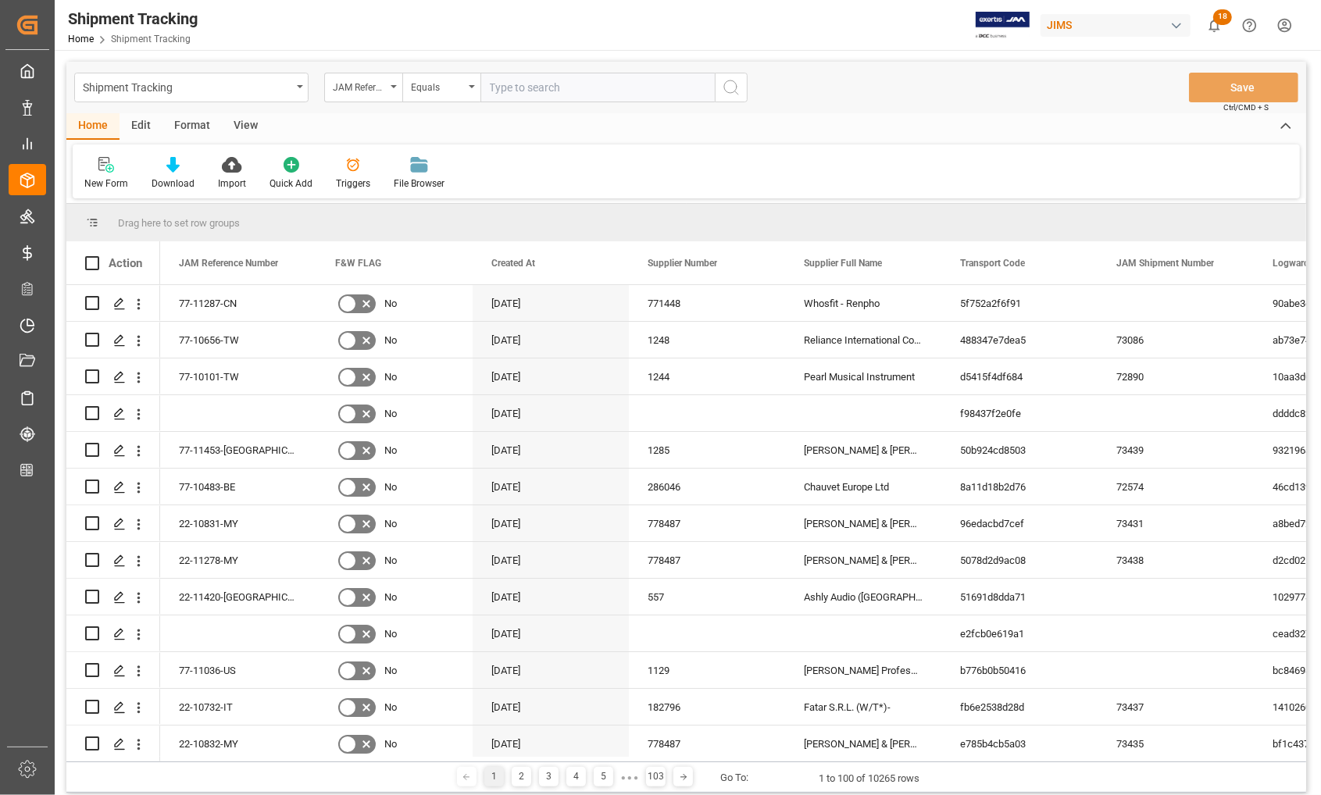
click at [541, 91] on input "text" at bounding box center [597, 88] width 234 height 30
type input "77-11378-GB"
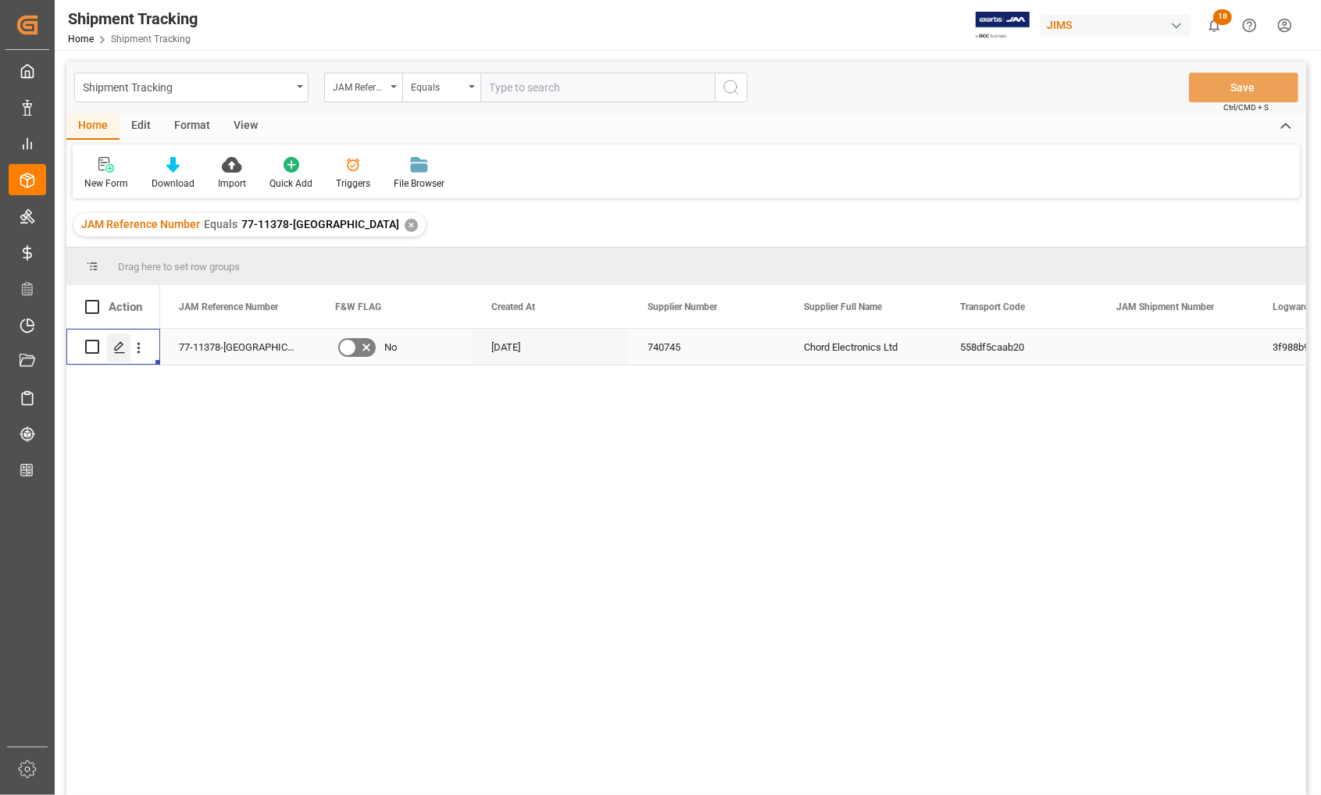
click at [115, 348] on polygon "Press SPACE to select this row." at bounding box center [119, 346] width 8 height 8
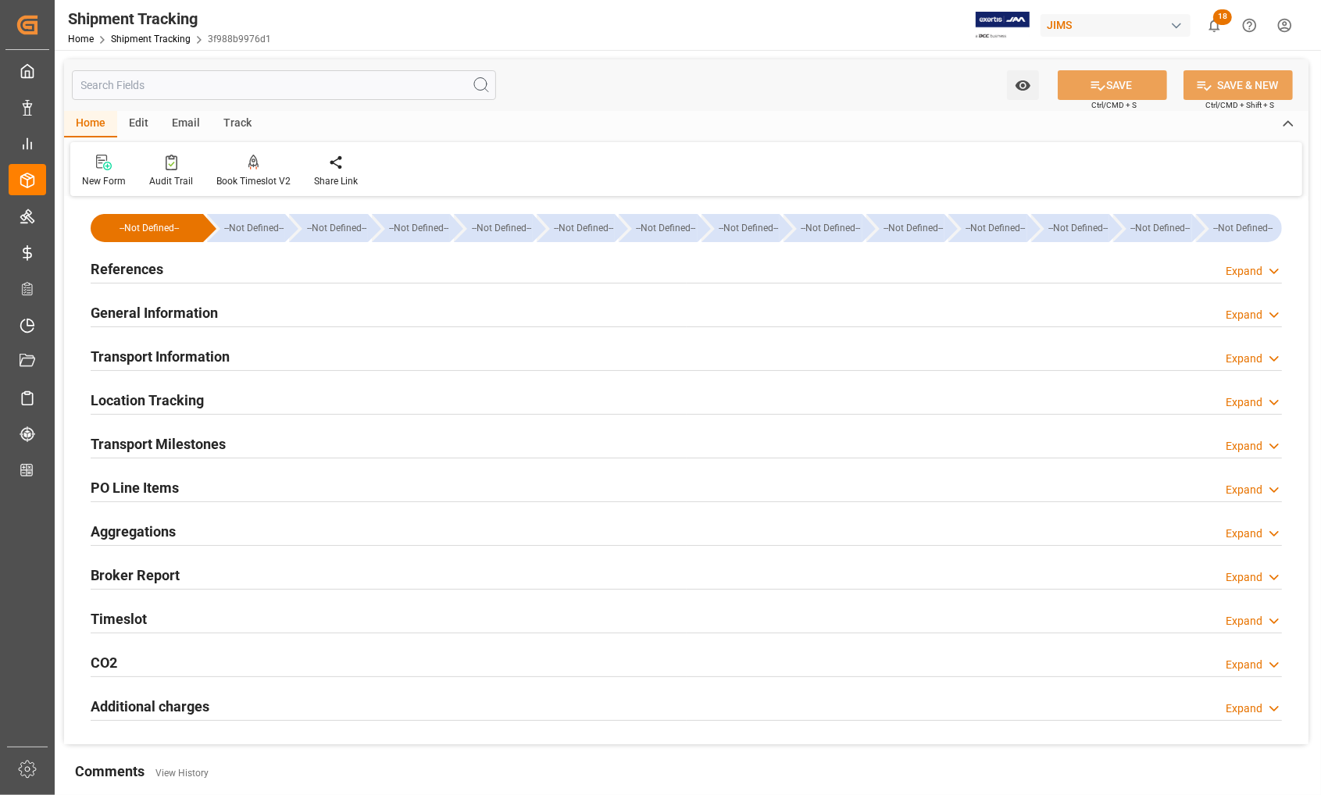
click at [131, 393] on h2 "Location Tracking" at bounding box center [147, 400] width 113 height 21
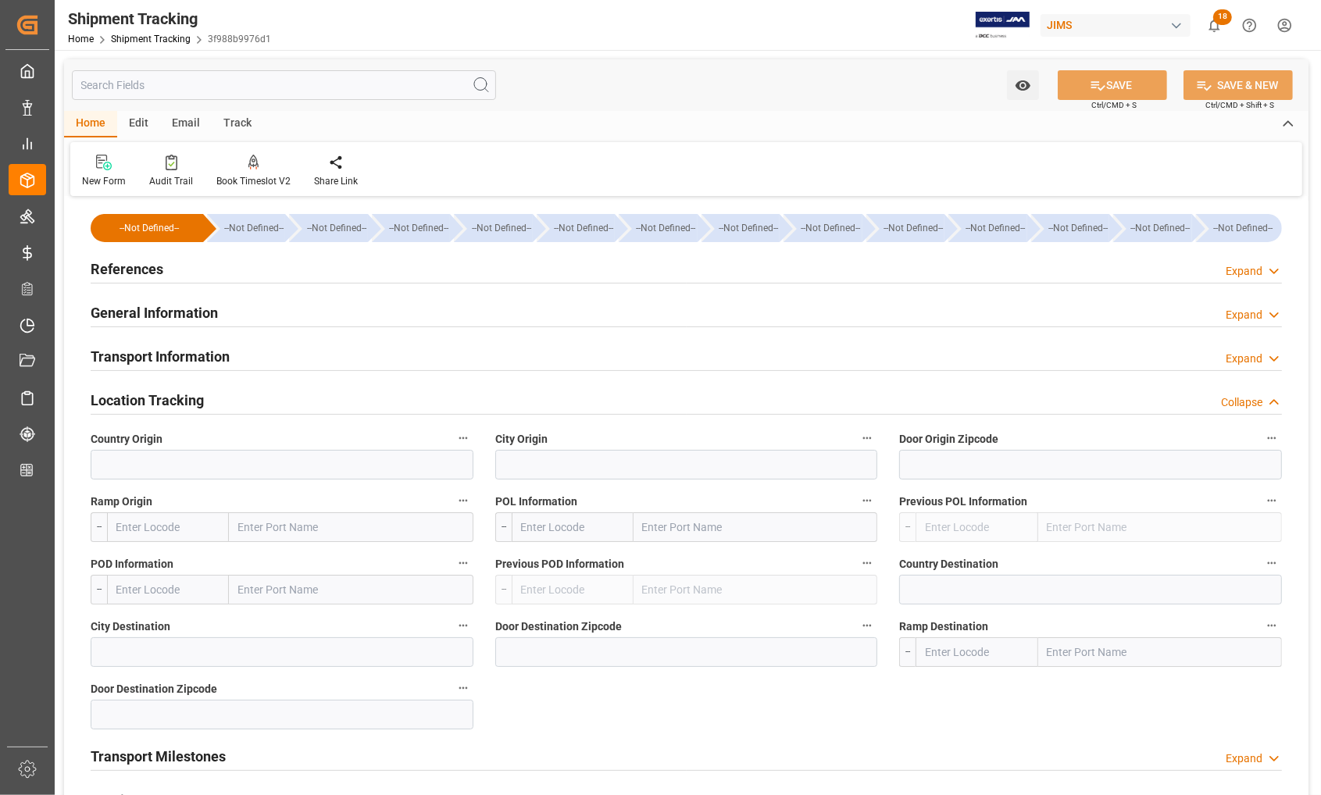
click at [123, 364] on h2 "Transport Information" at bounding box center [160, 356] width 139 height 21
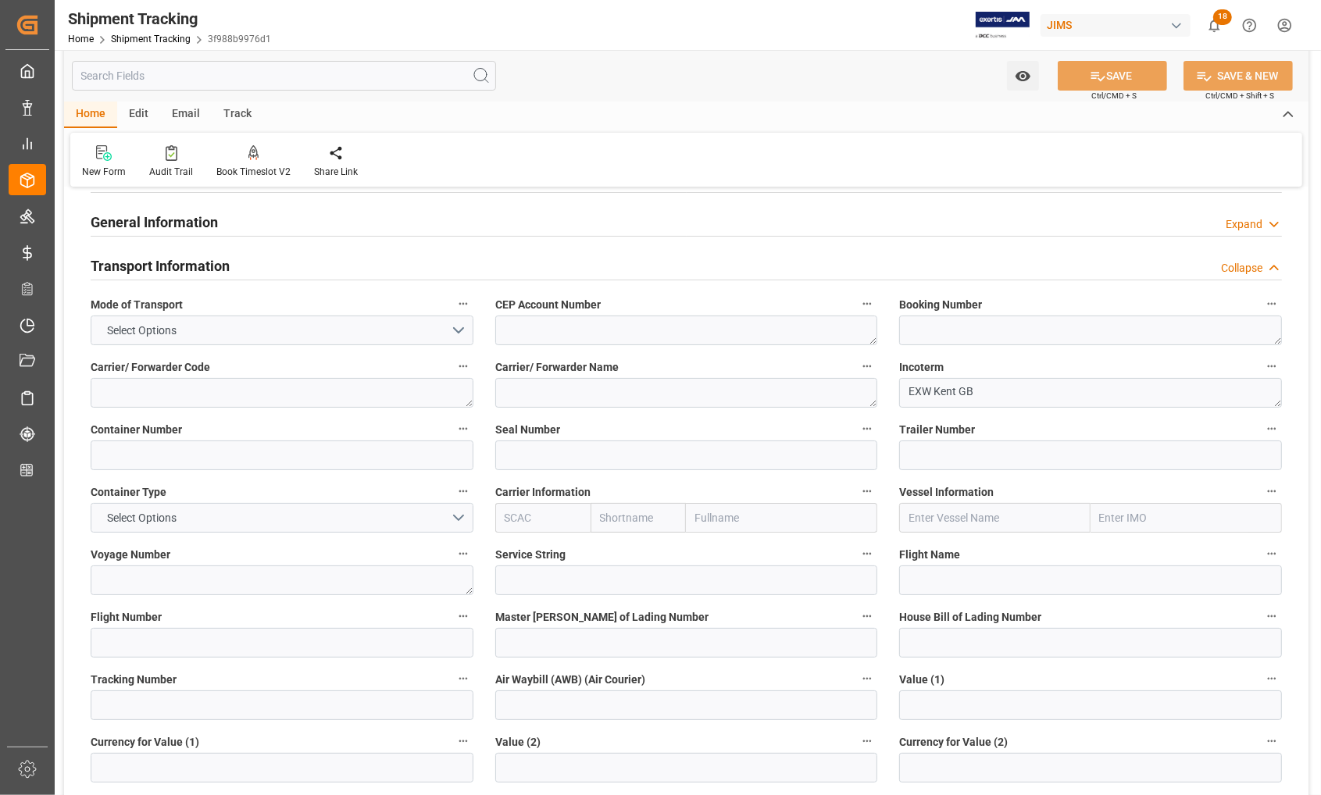
scroll to position [195, 0]
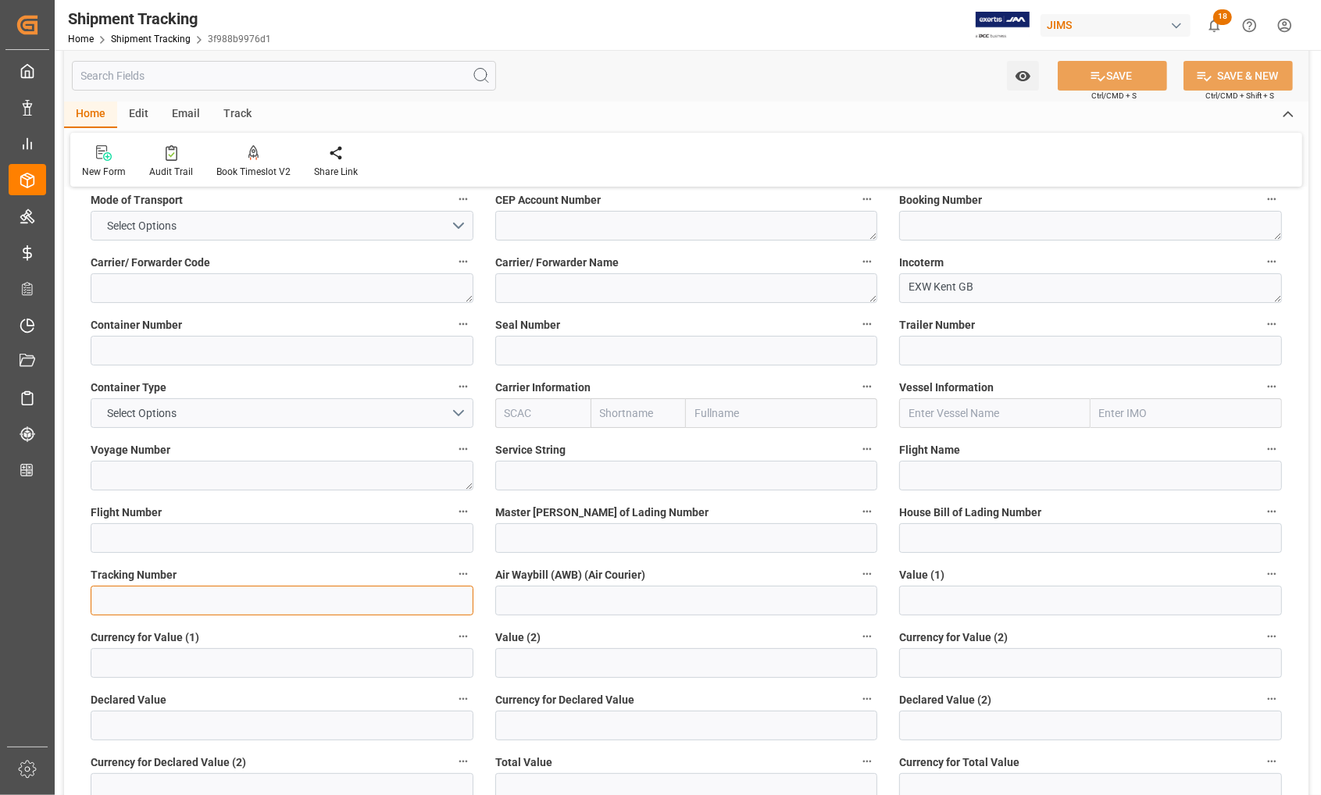
click at [173, 603] on input at bounding box center [282, 601] width 383 height 30
type input "885066643265"
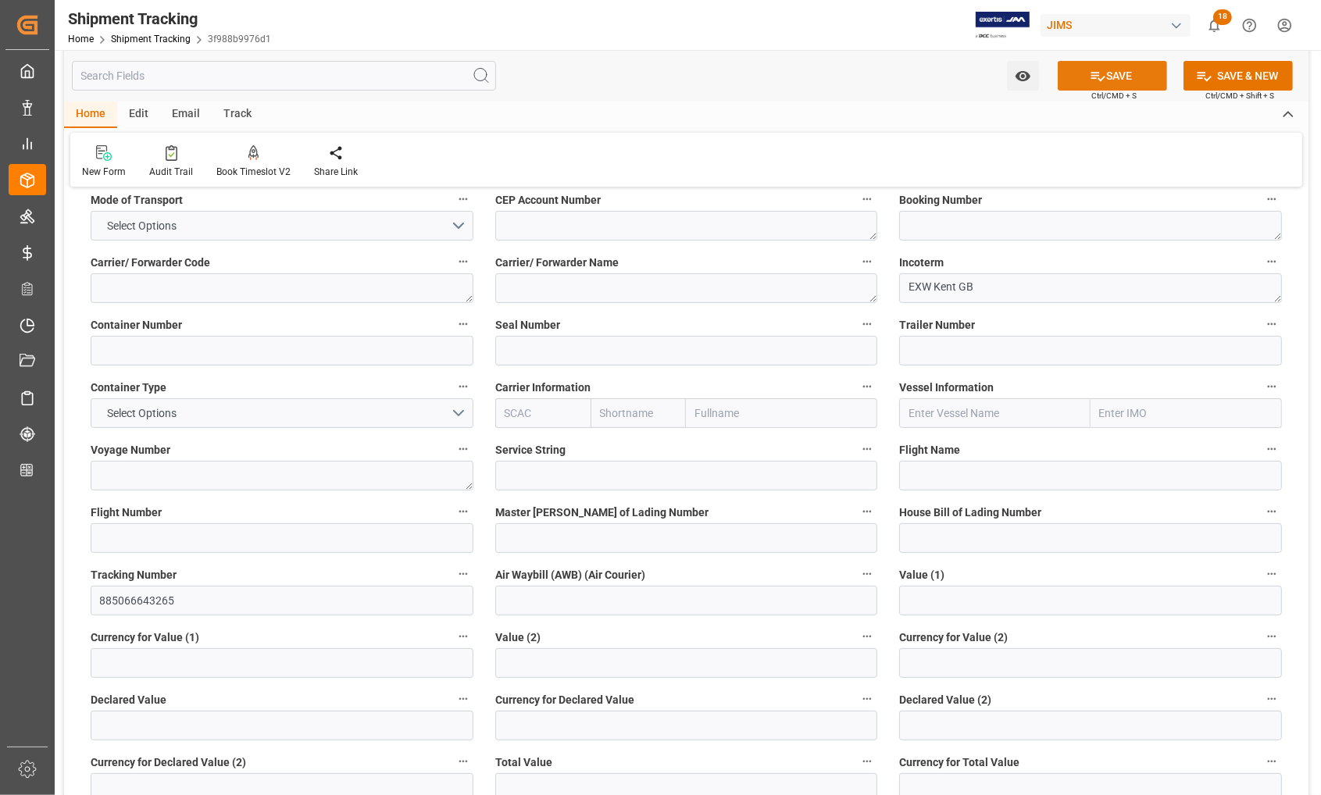
click at [1102, 80] on button "SAVE" at bounding box center [1112, 76] width 109 height 30
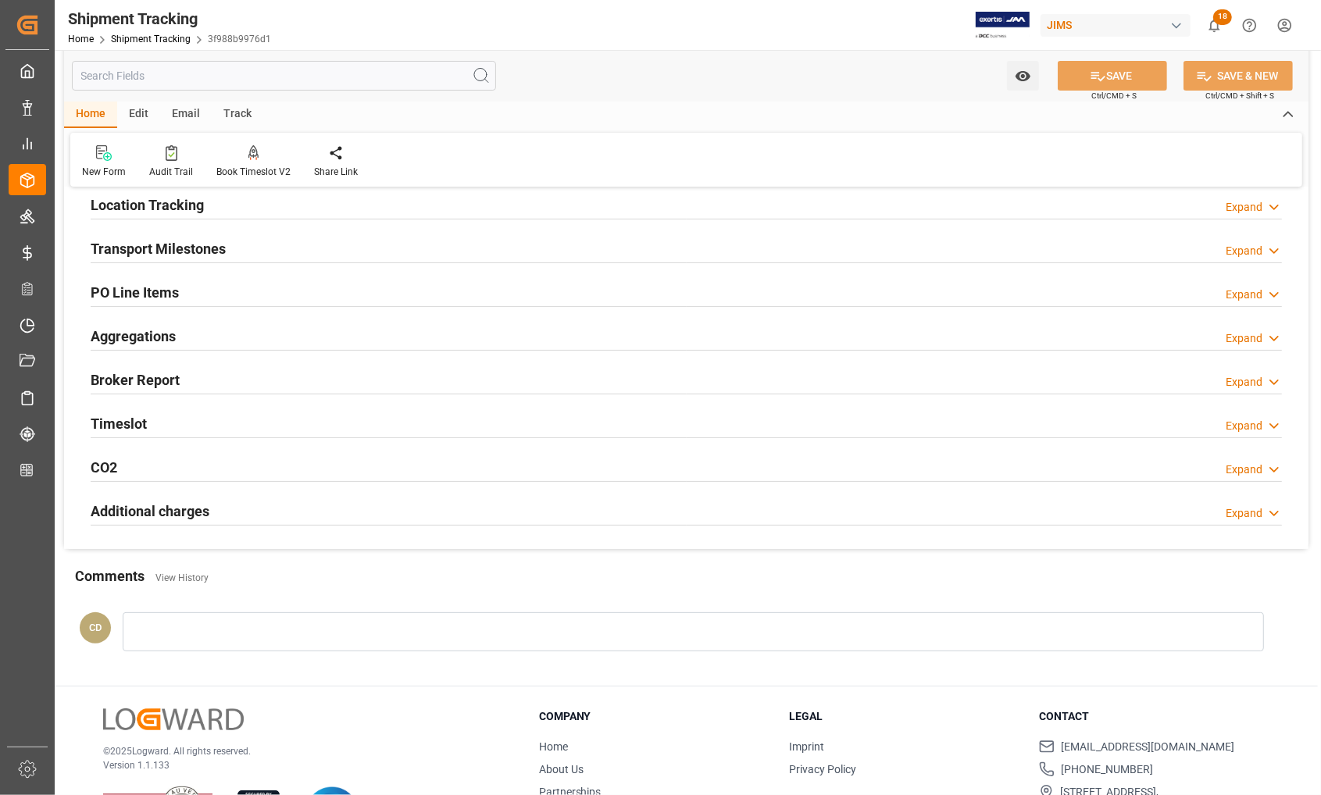
click at [125, 248] on h2 "Transport Milestones" at bounding box center [158, 248] width 135 height 21
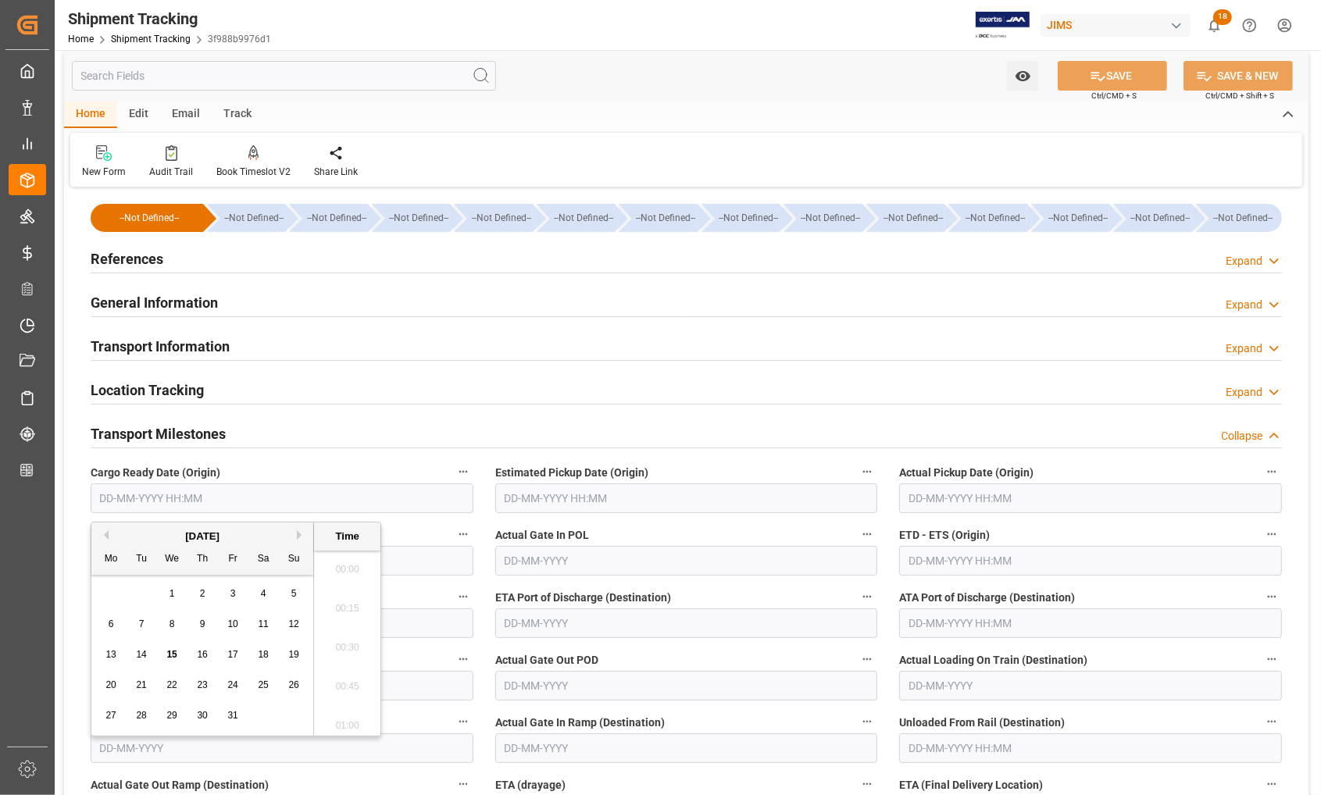
scroll to position [2153, 0]
click at [211, 498] on input "text" at bounding box center [282, 499] width 383 height 30
click at [102, 496] on input "text" at bounding box center [282, 499] width 383 height 30
click at [285, 423] on div "Transport Milestones Collapse" at bounding box center [686, 433] width 1191 height 30
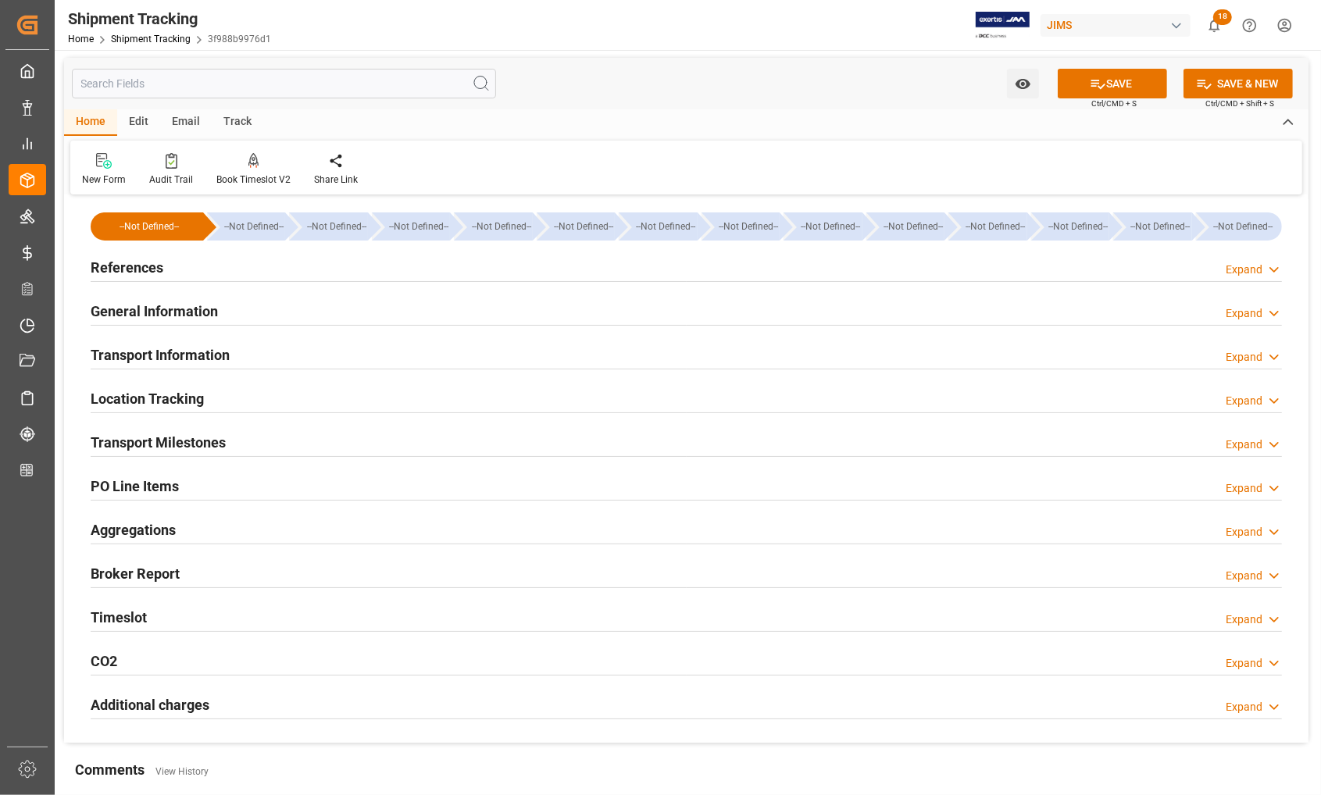
scroll to position [0, 0]
click at [146, 356] on h2 "Transport Information" at bounding box center [160, 356] width 139 height 21
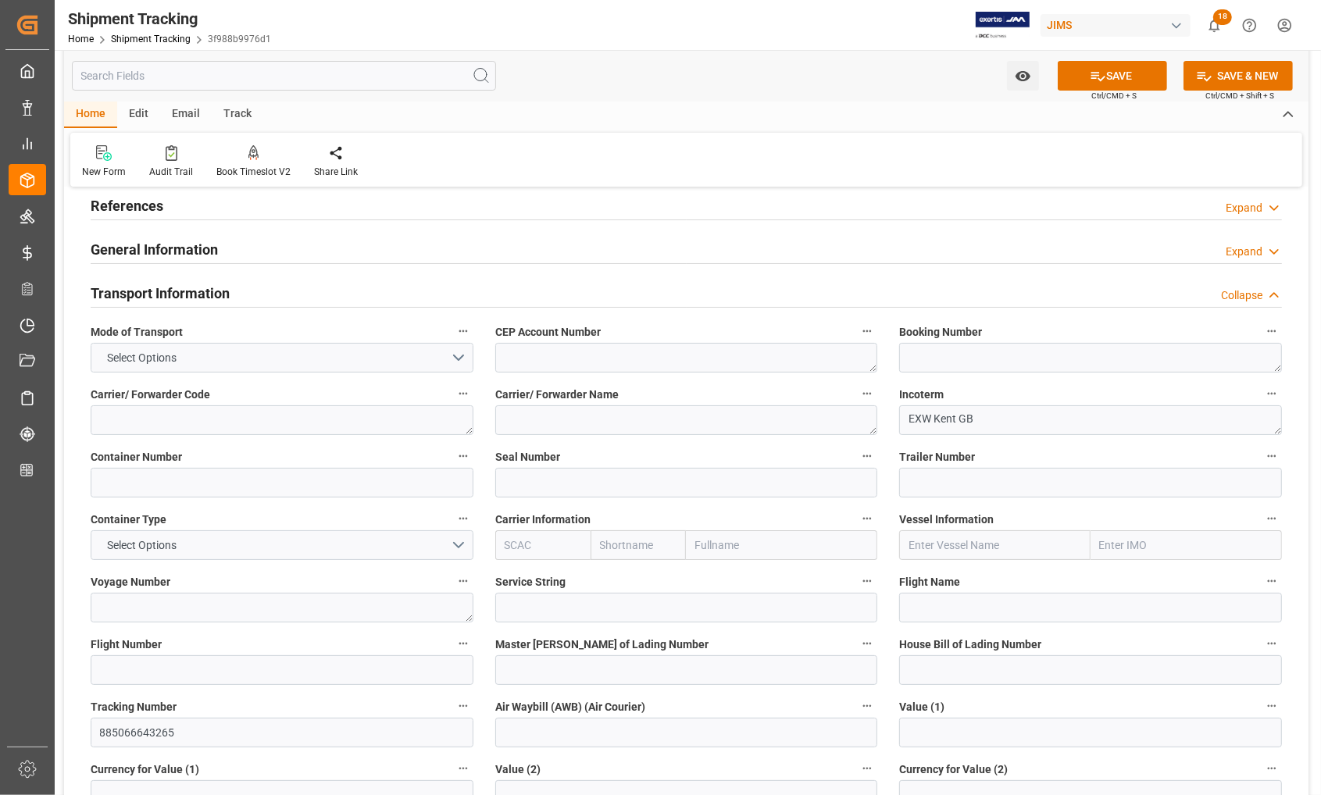
scroll to position [98, 0]
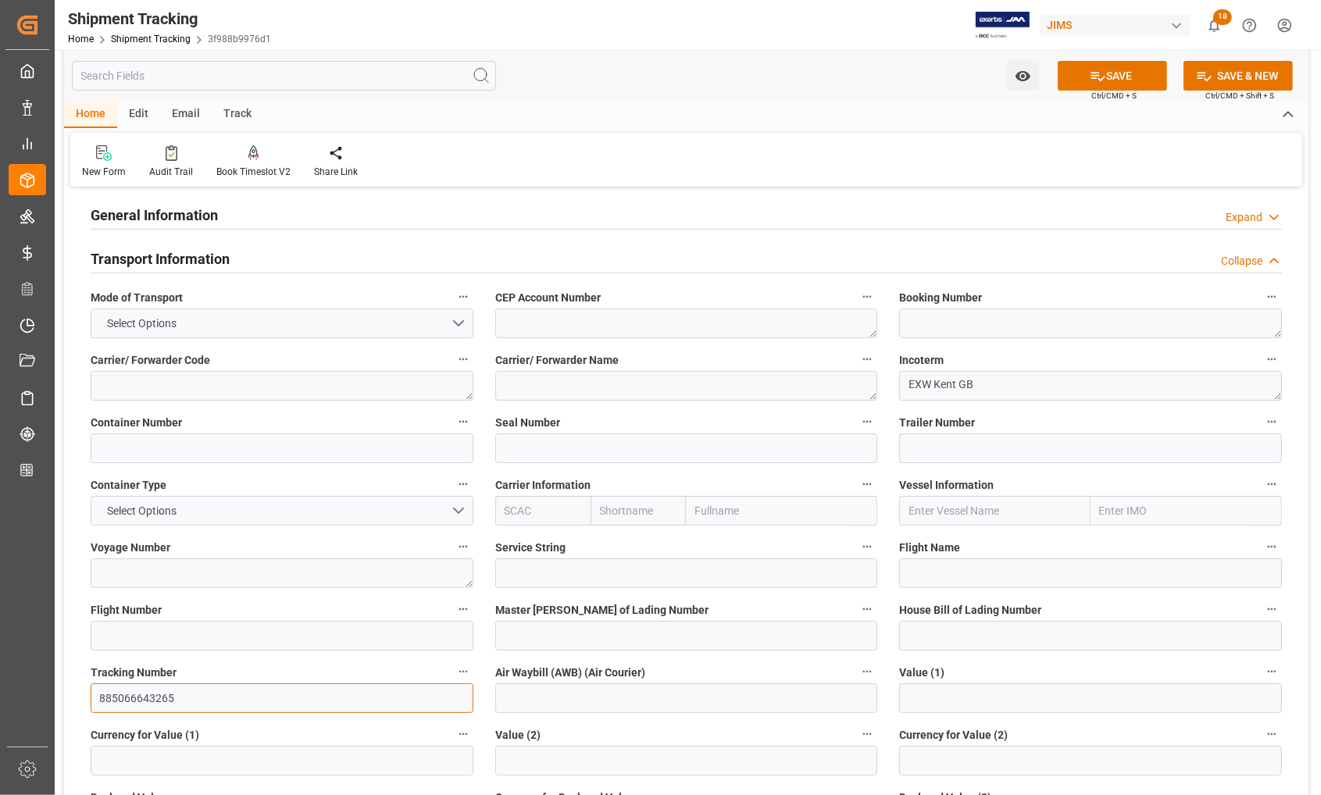
drag, startPoint x: 180, startPoint y: 693, endPoint x: 96, endPoint y: 698, distance: 83.7
click at [96, 698] on input "885066643265" at bounding box center [282, 699] width 383 height 30
click at [112, 258] on h2 "Transport Information" at bounding box center [160, 258] width 139 height 21
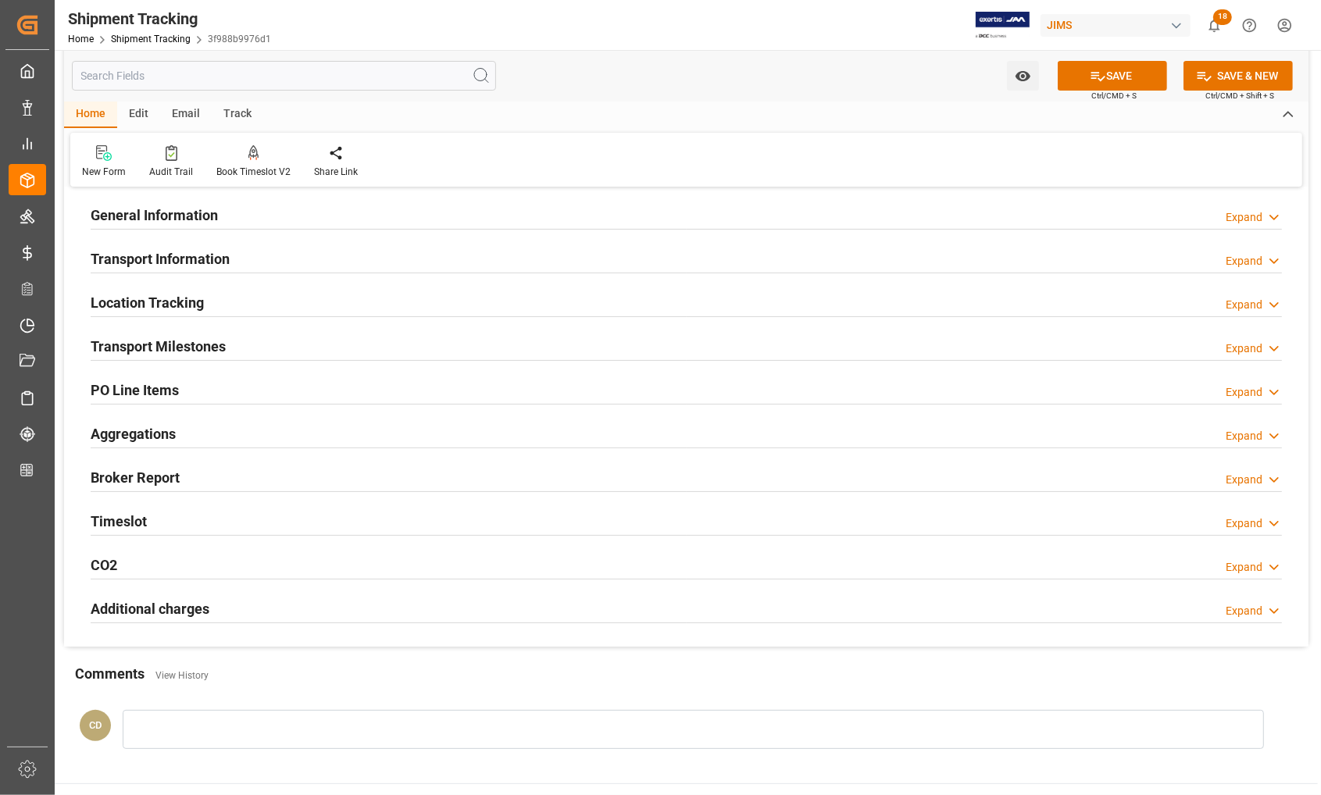
click at [117, 348] on h2 "Transport Milestones" at bounding box center [158, 346] width 135 height 21
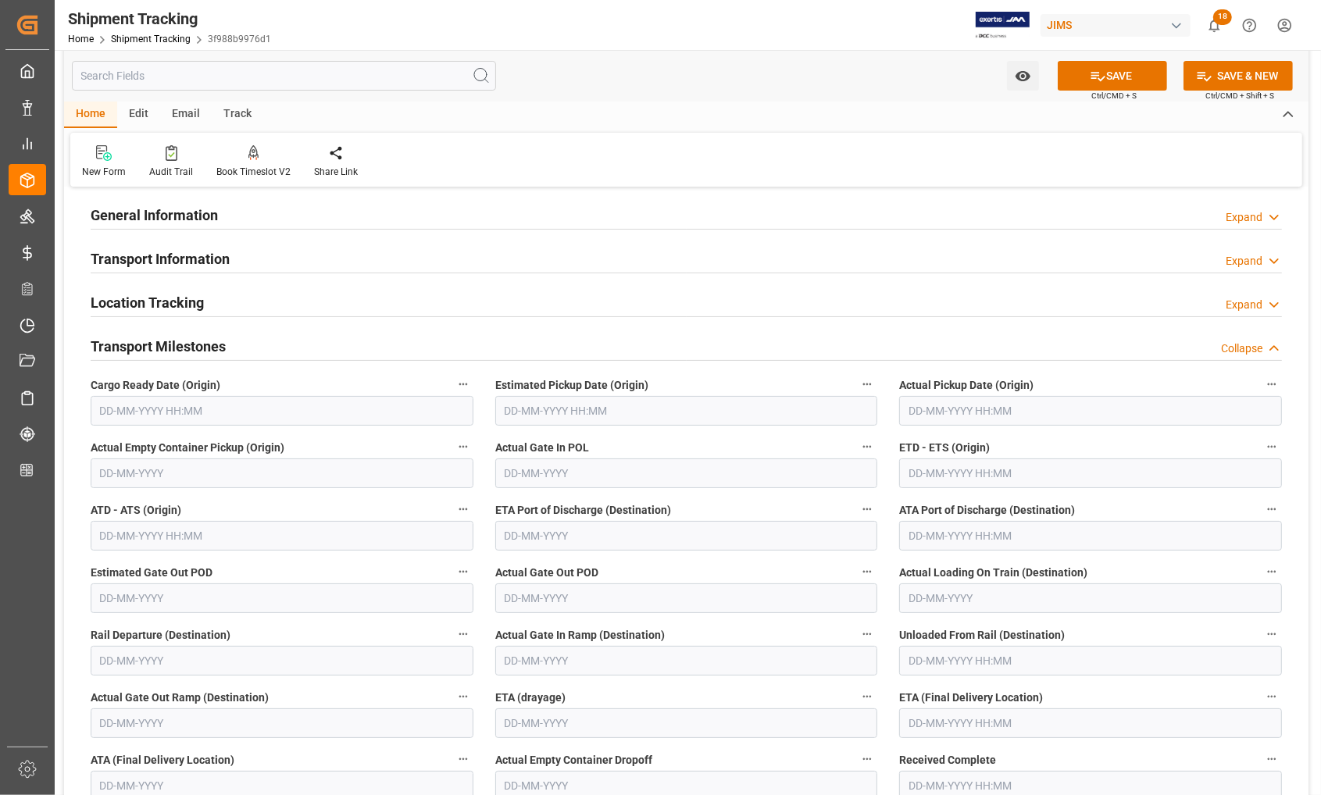
click at [153, 422] on input "text" at bounding box center [282, 411] width 383 height 30
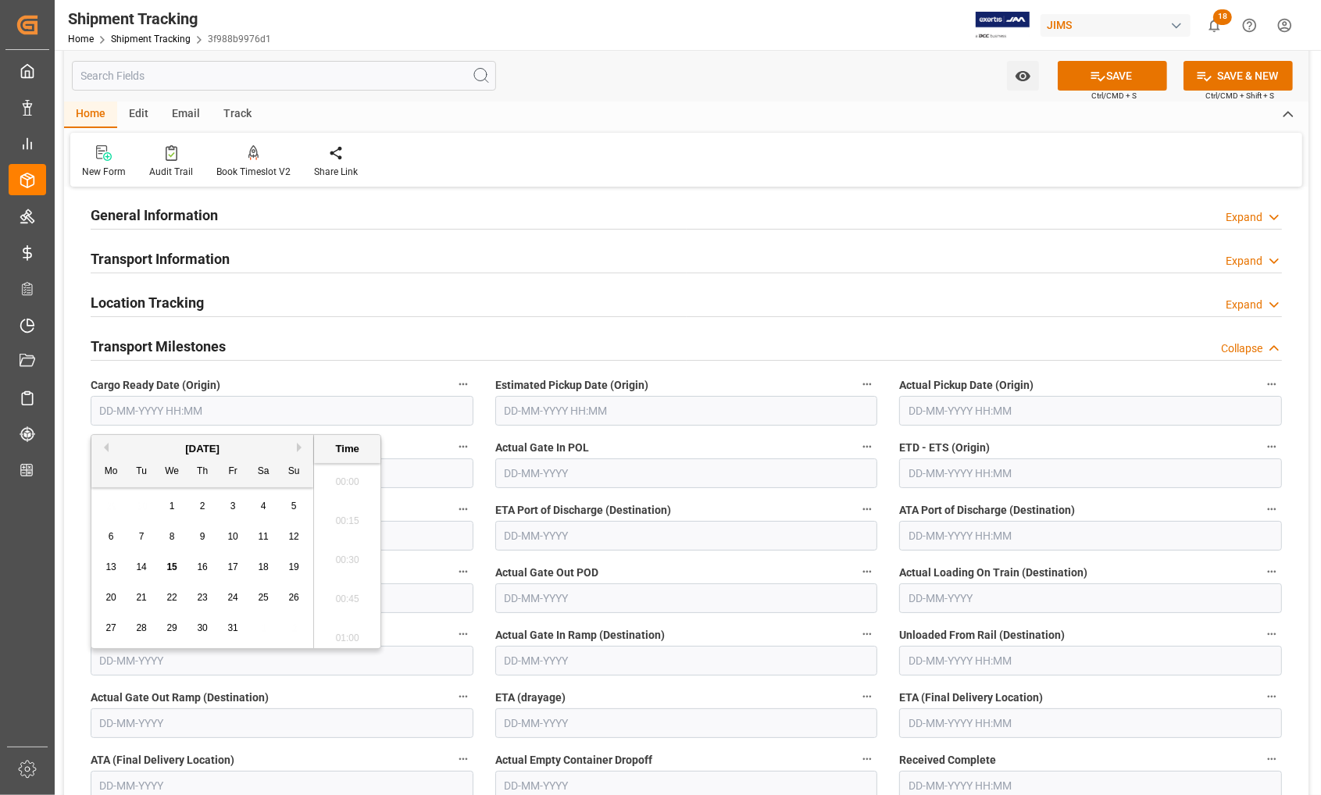
scroll to position [2153, 0]
click at [83, 446] on div "Actual Empty Container Pickup (Origin)" at bounding box center [282, 462] width 405 height 63
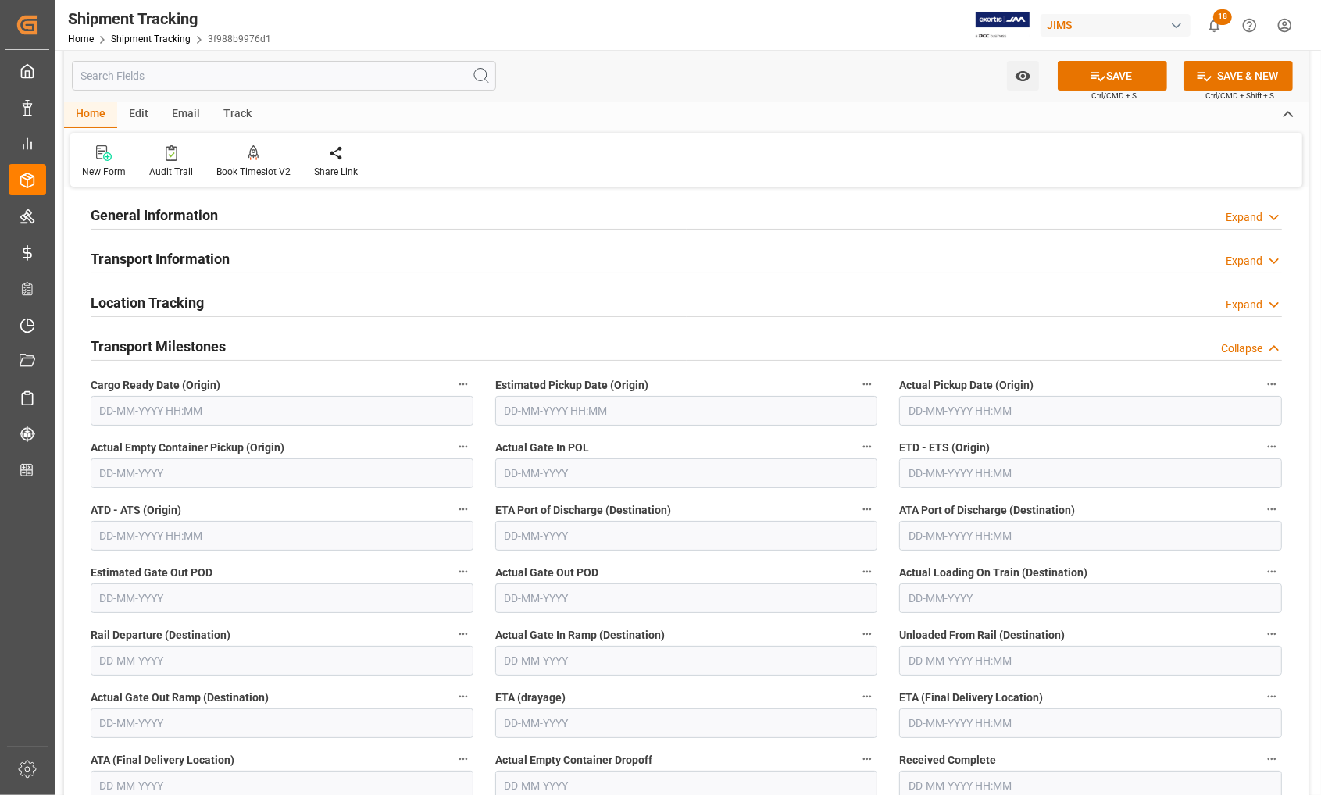
click at [109, 423] on input "text" at bounding box center [282, 411] width 383 height 30
click at [65, 488] on div "--Not Defined-- --Not Defined-- --Not Defined-- --Not Defined-- --Not Defined--…" at bounding box center [686, 687] width 1245 height 1169
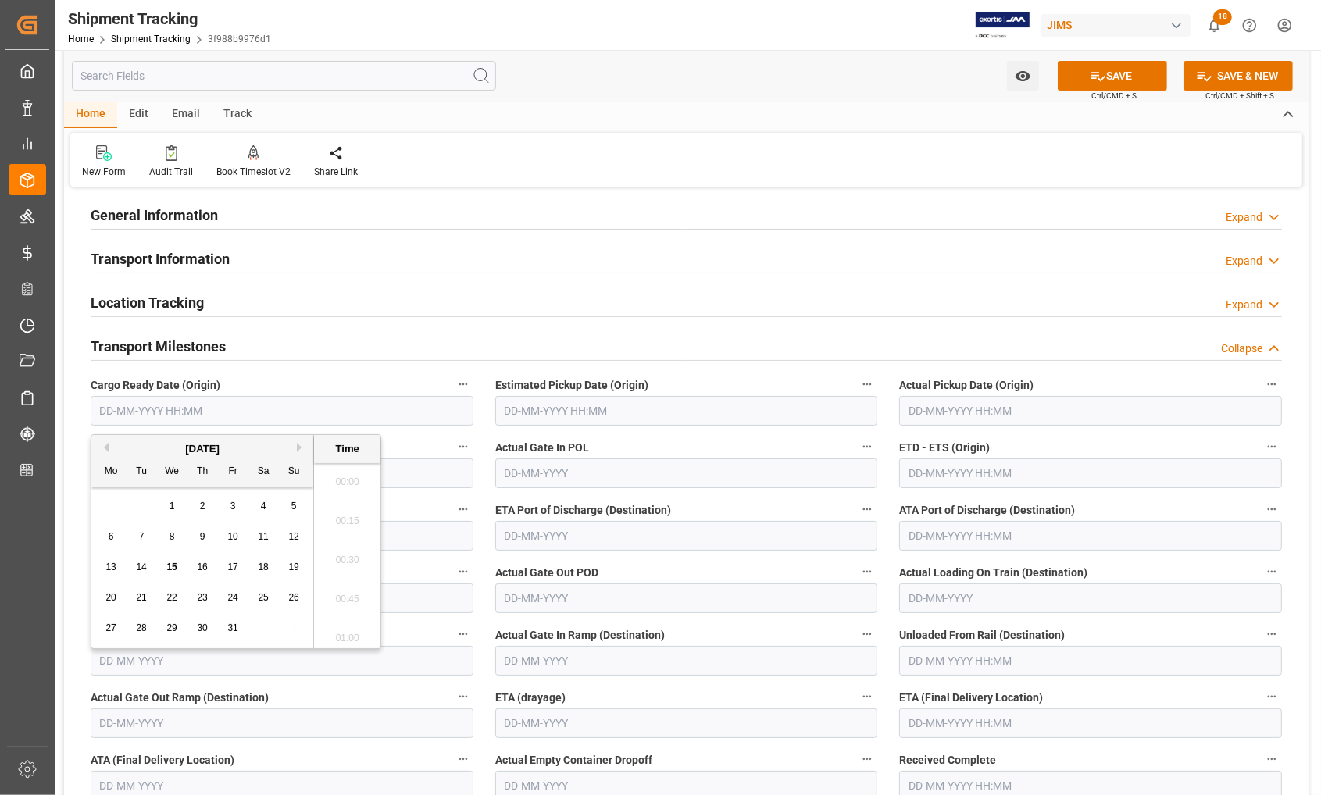
click at [102, 426] on input "text" at bounding box center [282, 411] width 383 height 30
click at [102, 623] on div "27" at bounding box center [112, 629] width 20 height 19
click at [236, 538] on span "10" at bounding box center [232, 536] width 10 height 11
type input "10-10-2025 00:00"
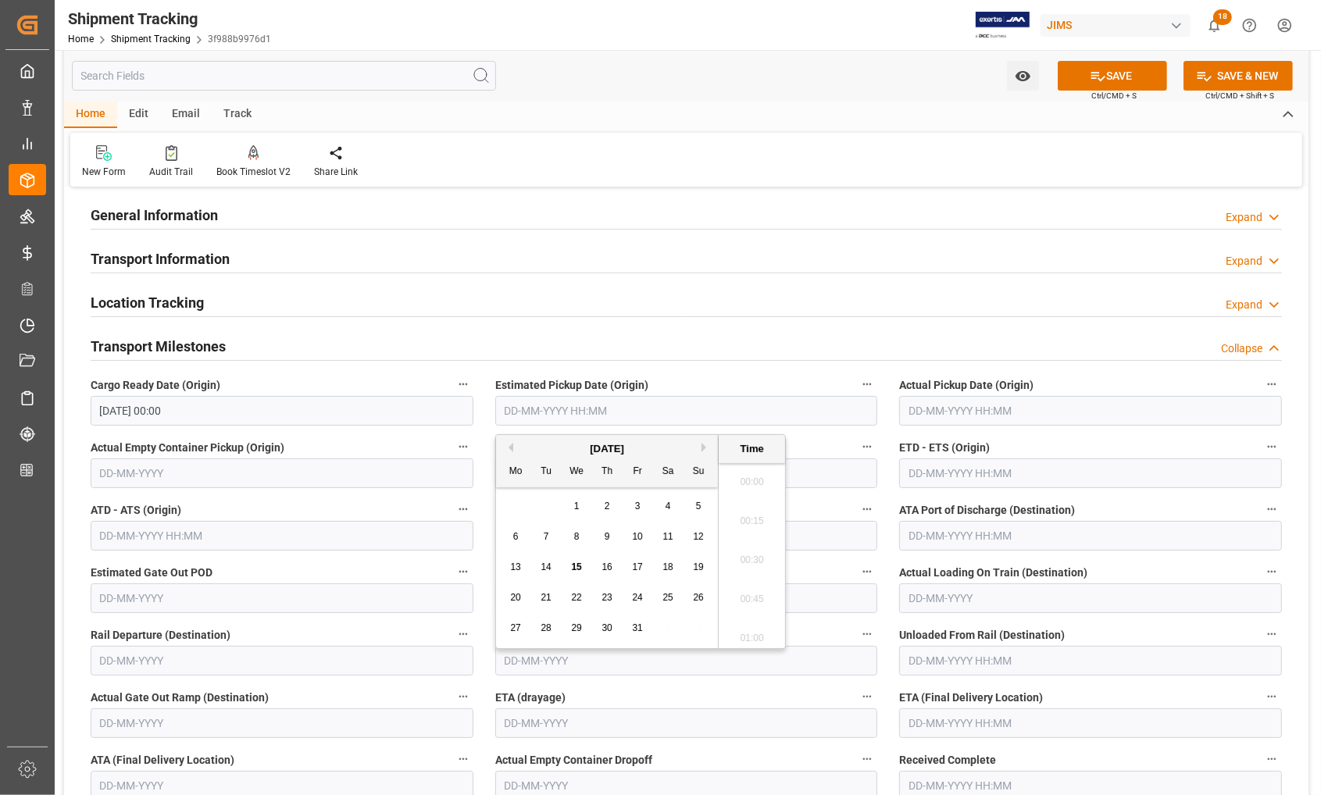
click at [596, 407] on input "text" at bounding box center [686, 411] width 383 height 30
click at [637, 536] on span "10" at bounding box center [637, 536] width 10 height 11
type input "10-10-2025 00:00"
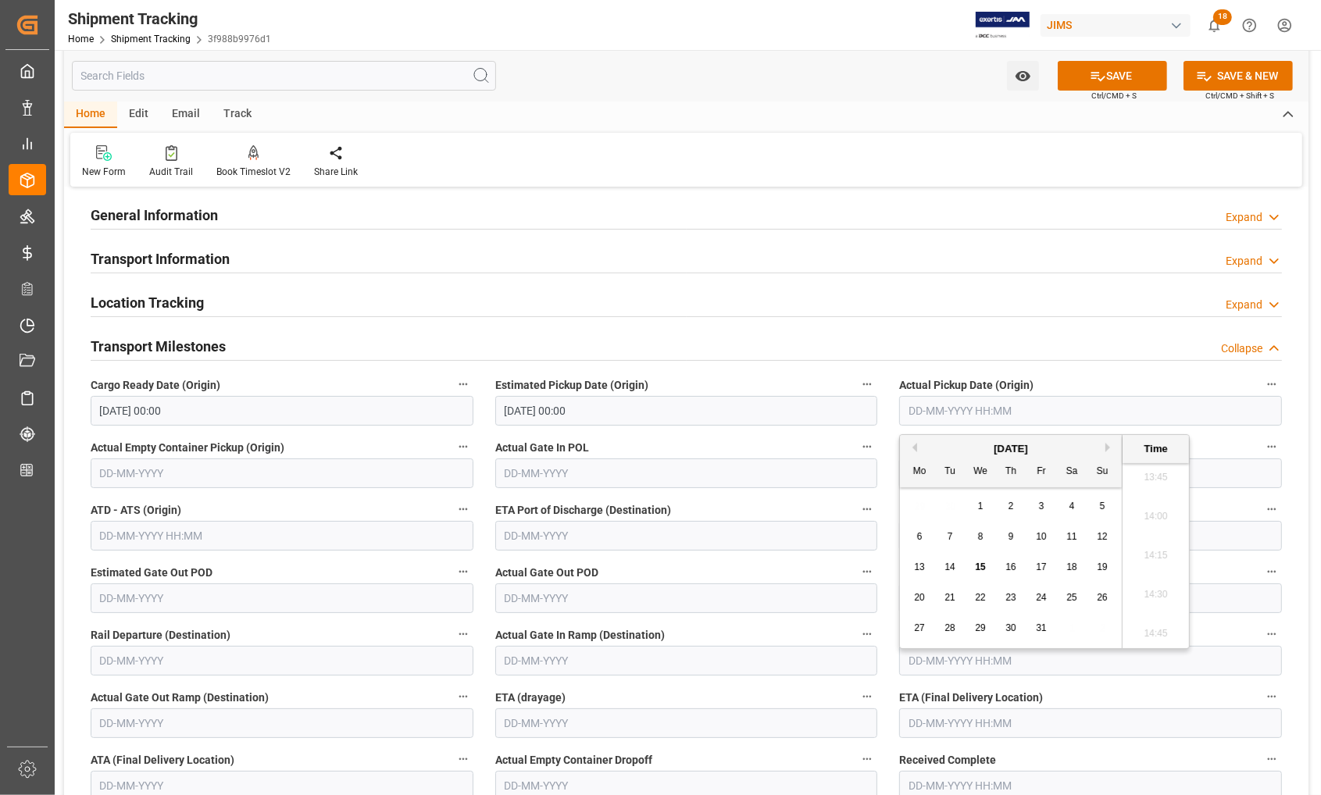
click at [920, 411] on input "text" at bounding box center [1090, 411] width 383 height 30
click at [916, 517] on div "29 30 1 2 3 4 5" at bounding box center [1011, 506] width 213 height 30
click at [1041, 540] on span "10" at bounding box center [1041, 536] width 10 height 11
type input "10-10-2025 00:00"
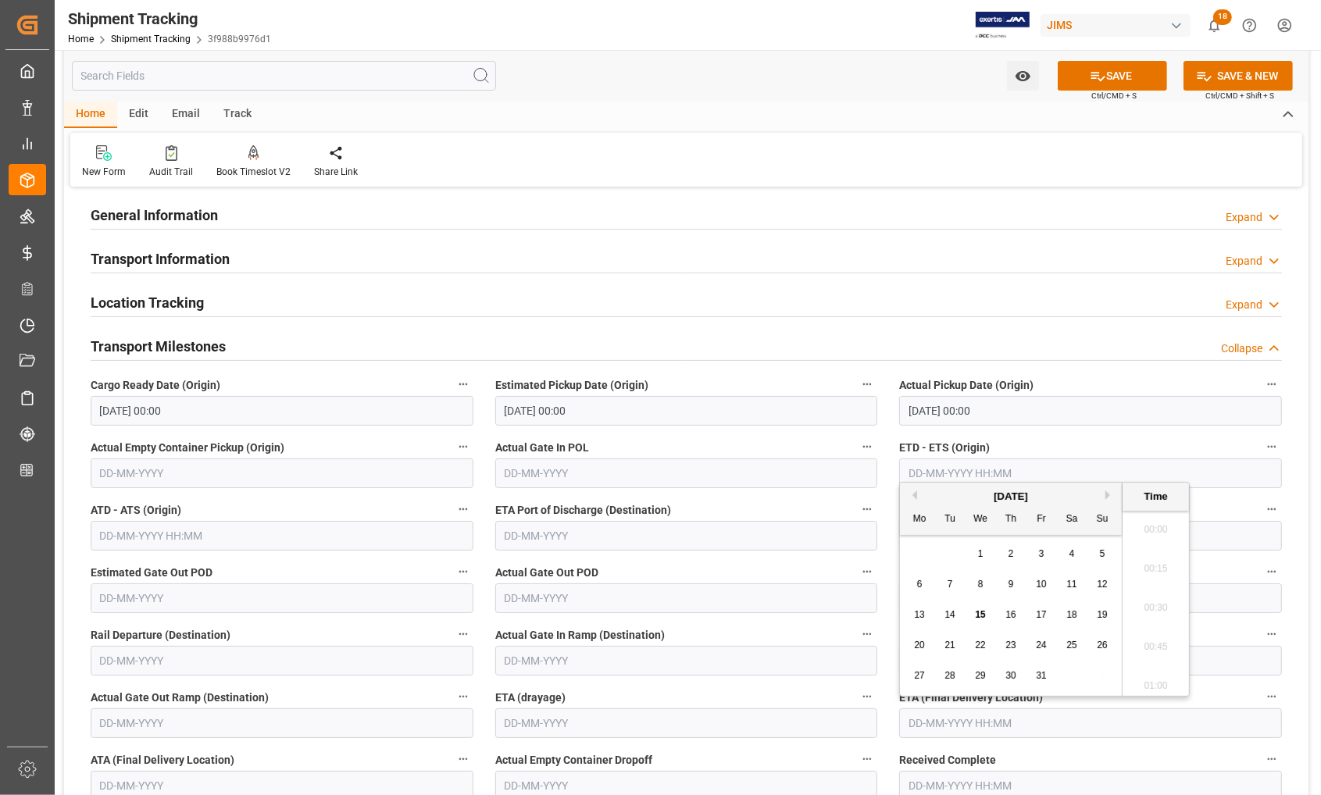
click at [923, 716] on input "text" at bounding box center [1090, 724] width 383 height 30
click at [920, 627] on div "13 14 15 16 17 18 19" at bounding box center [1011, 615] width 213 height 30
click at [981, 619] on span "15" at bounding box center [980, 614] width 10 height 11
type input "15-10-2025 00:00"
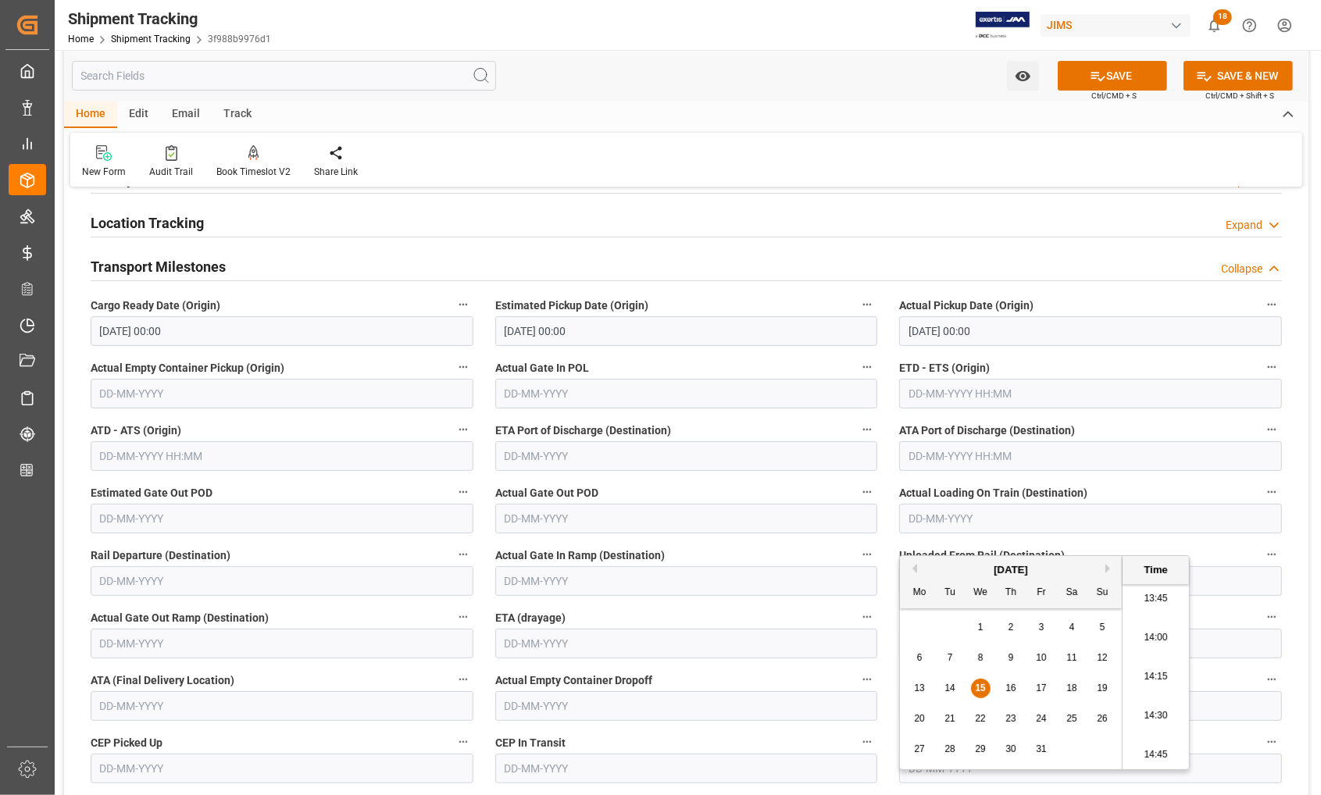
scroll to position [293, 0]
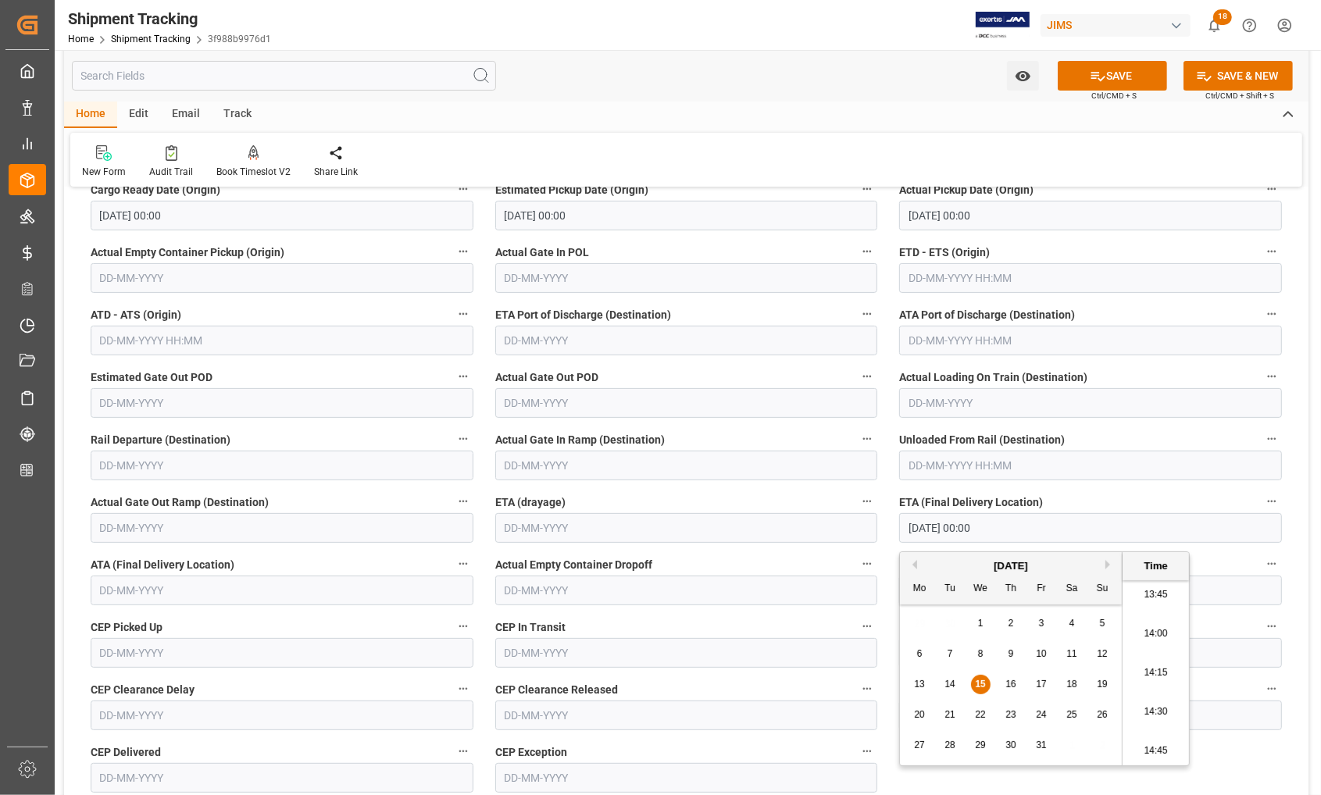
click at [350, 596] on input "text" at bounding box center [282, 591] width 383 height 30
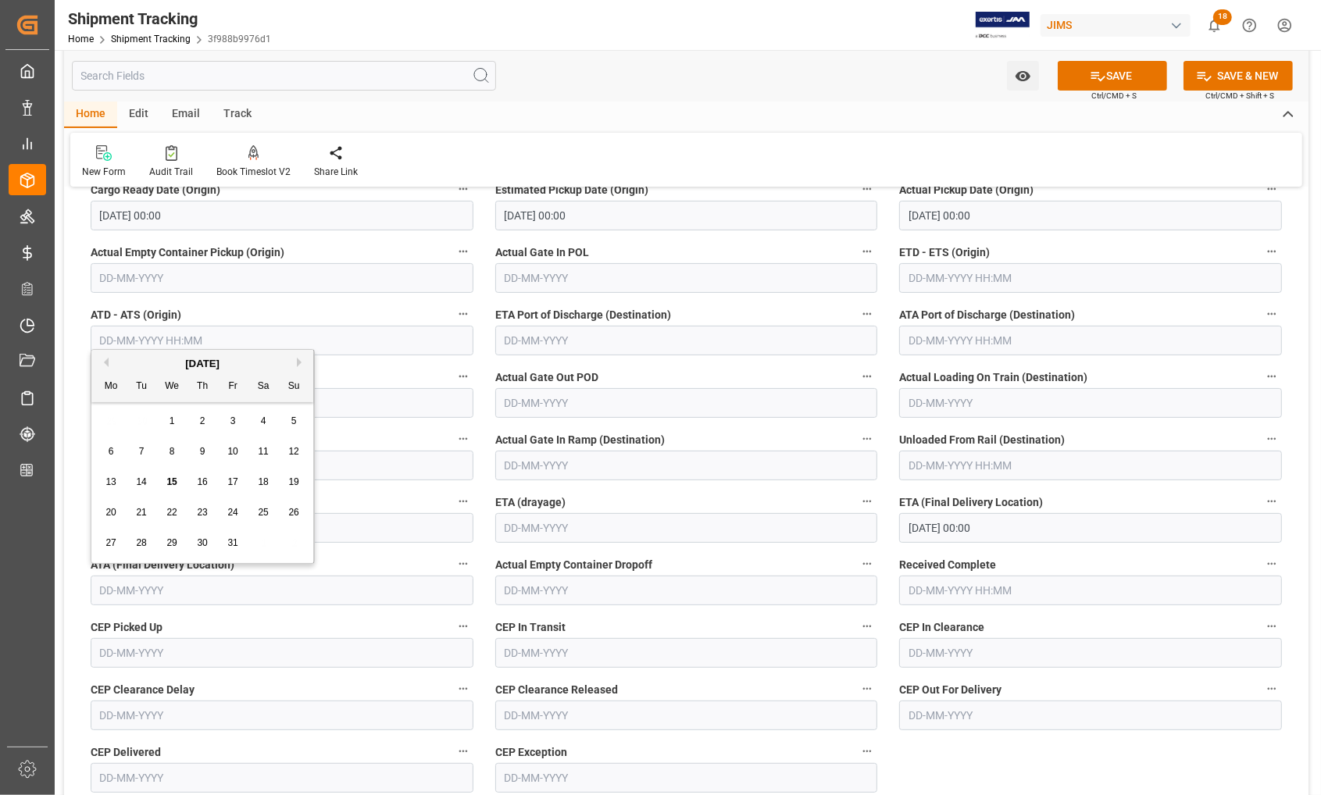
click at [170, 482] on span "15" at bounding box center [171, 482] width 10 height 11
type input "15-10-2025"
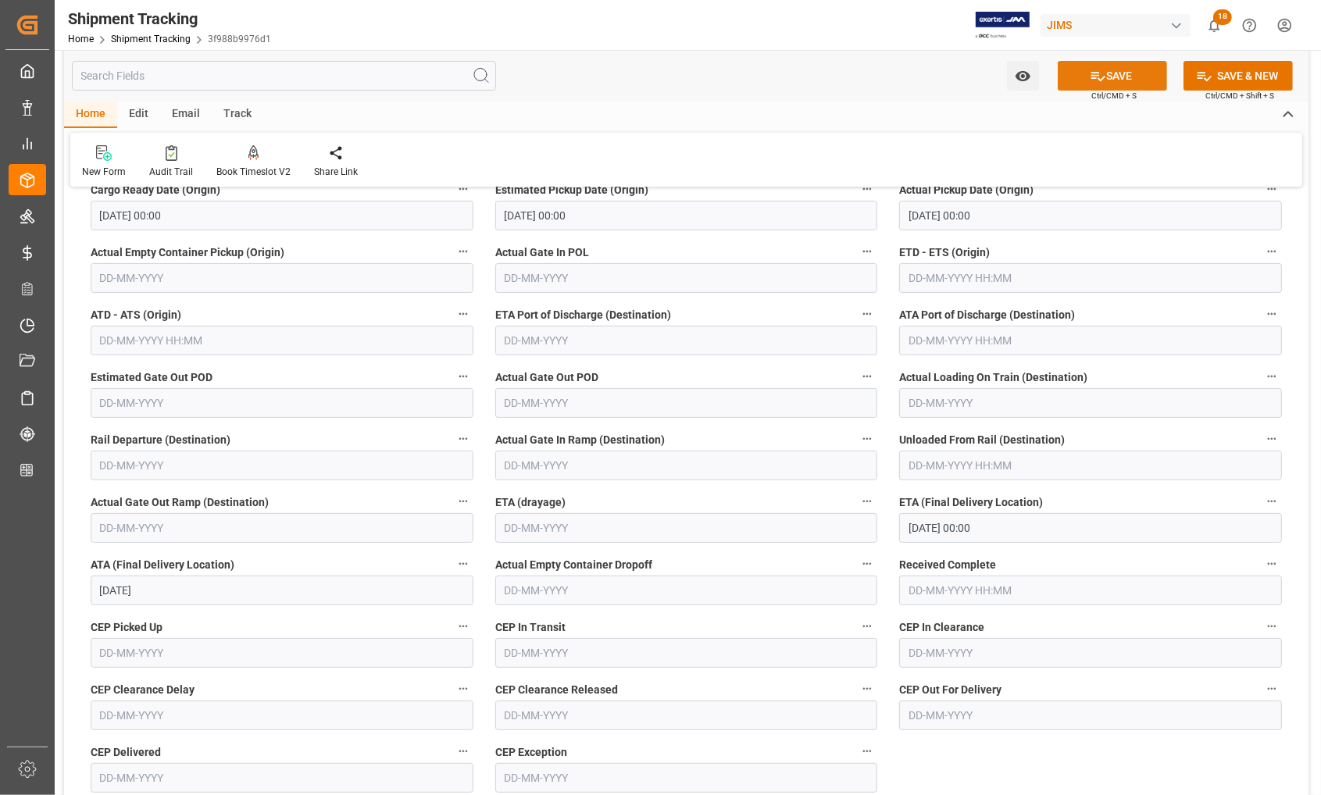
click at [1131, 68] on button "SAVE" at bounding box center [1112, 76] width 109 height 30
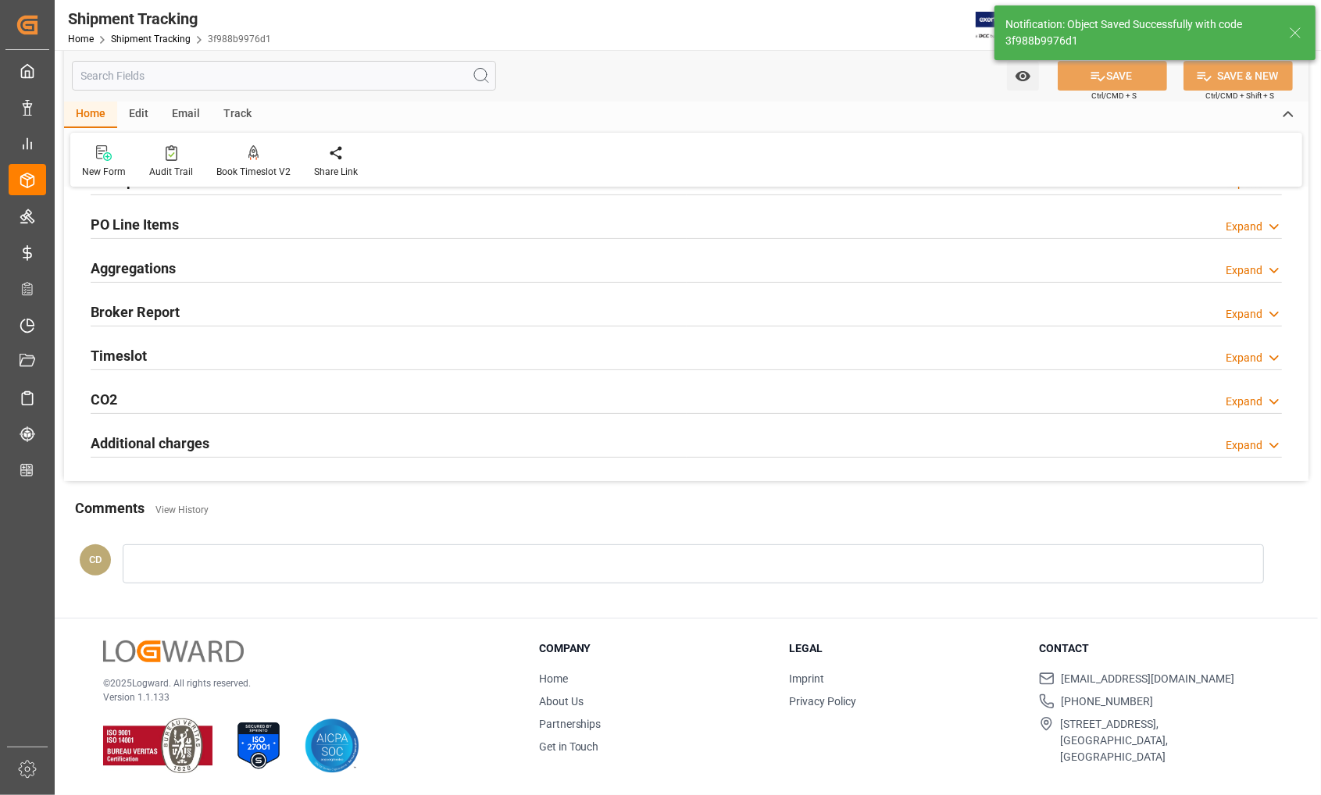
scroll to position [264, 0]
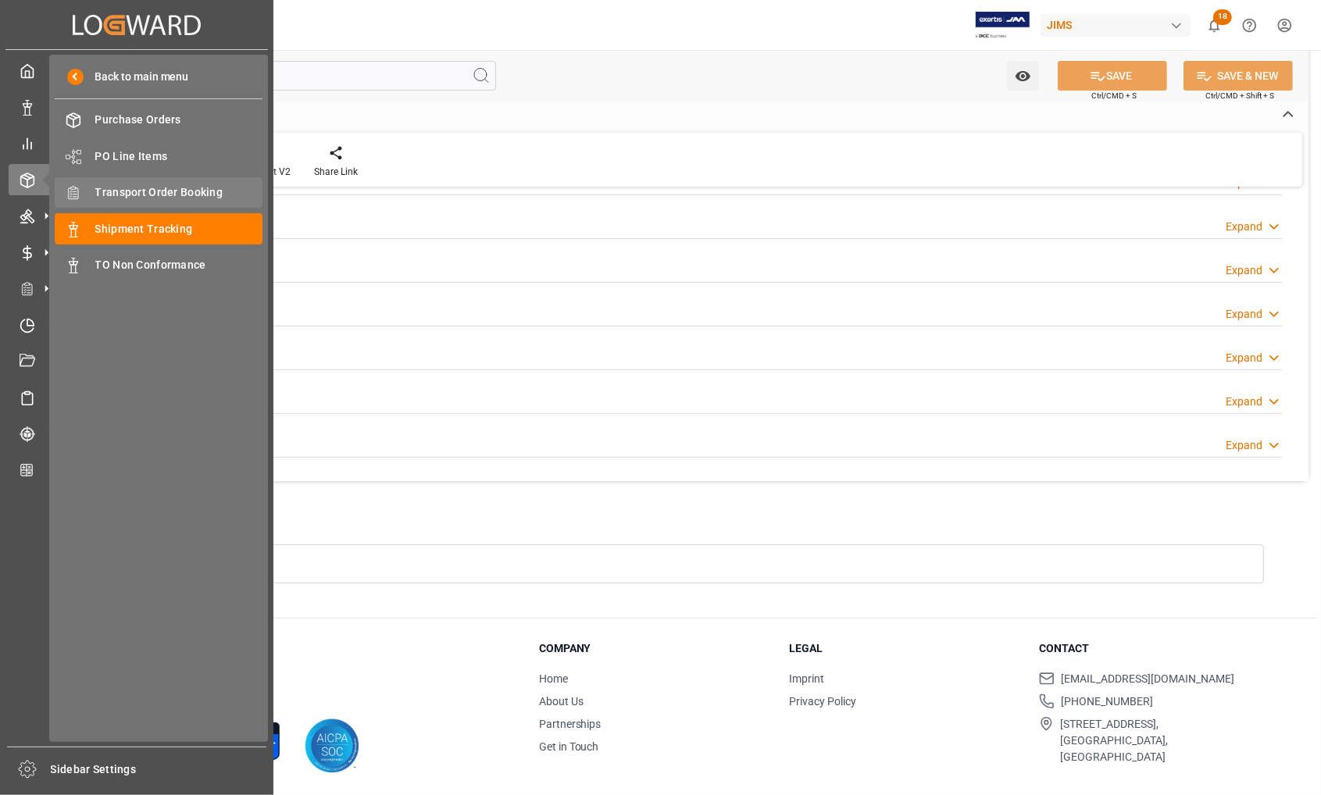
click at [116, 195] on span "Transport Order Booking" at bounding box center [179, 192] width 168 height 16
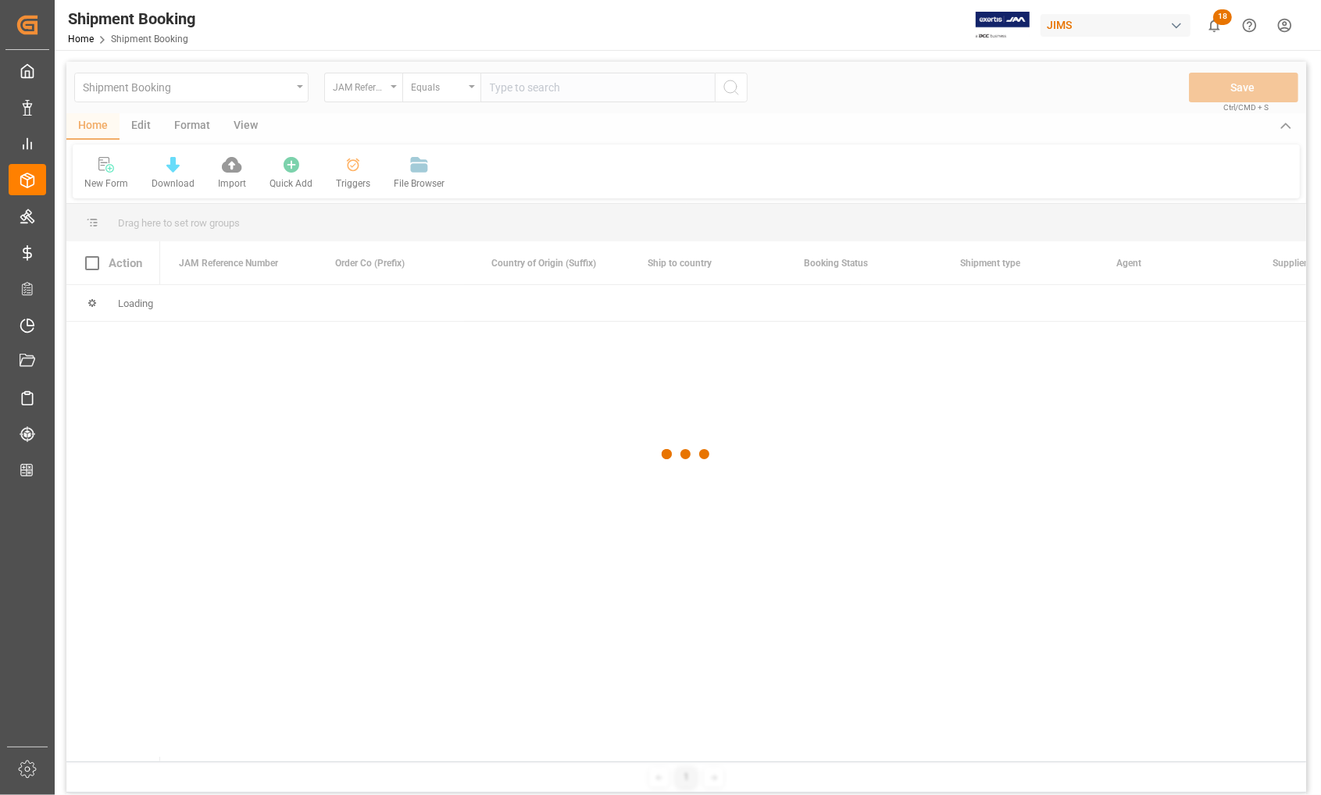
click at [541, 91] on div at bounding box center [686, 455] width 1240 height 786
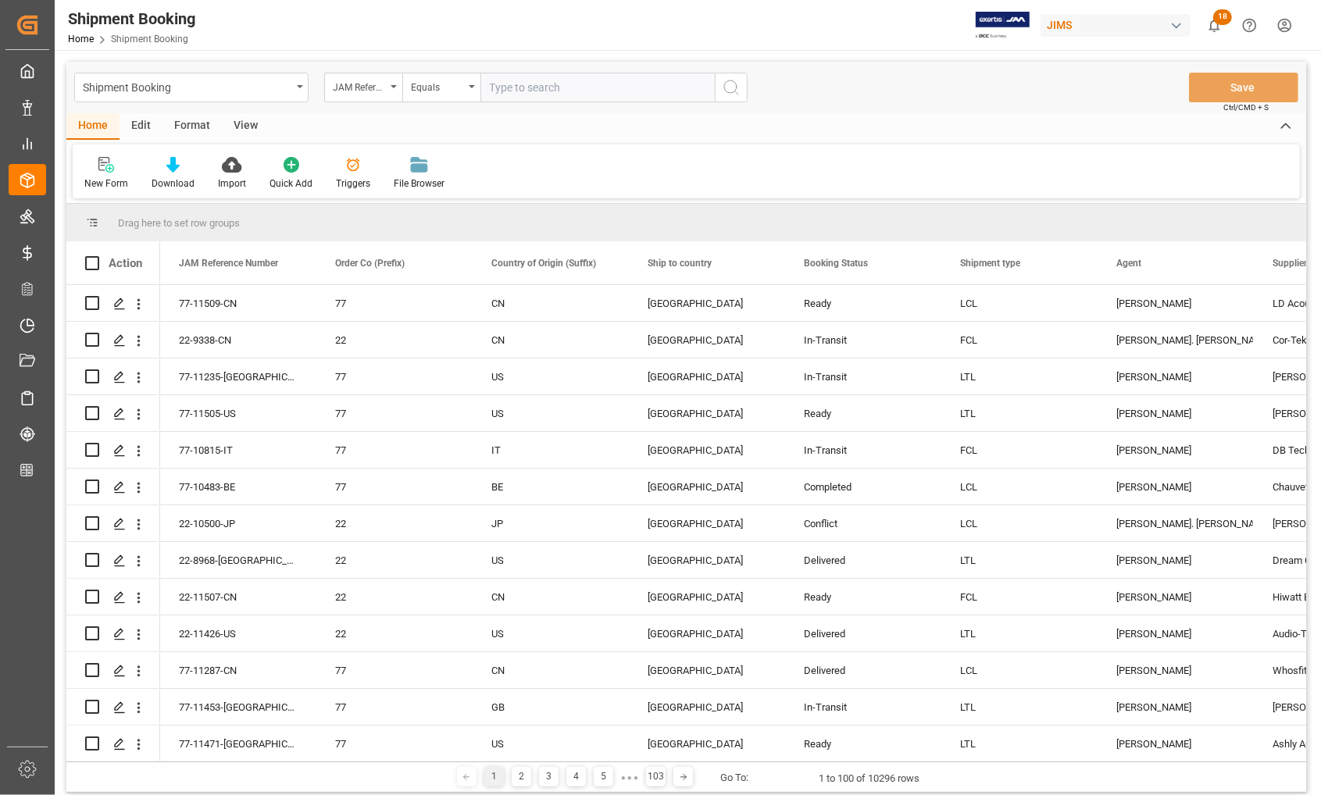
click at [545, 88] on input "text" at bounding box center [597, 88] width 234 height 30
type input "77-10971-CN"
click at [735, 86] on icon "search button" at bounding box center [731, 87] width 19 height 19
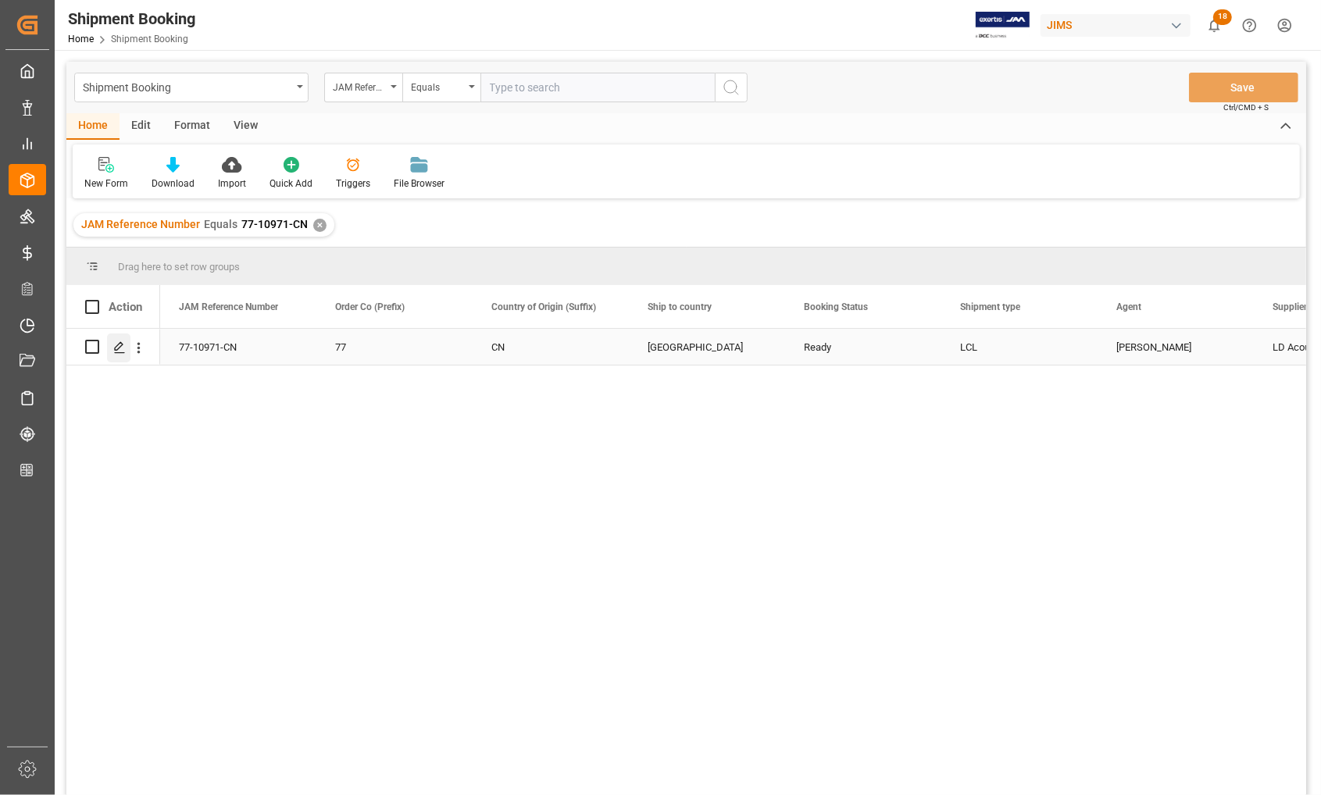
click at [120, 349] on icon "Press SPACE to select this row." at bounding box center [119, 347] width 13 height 13
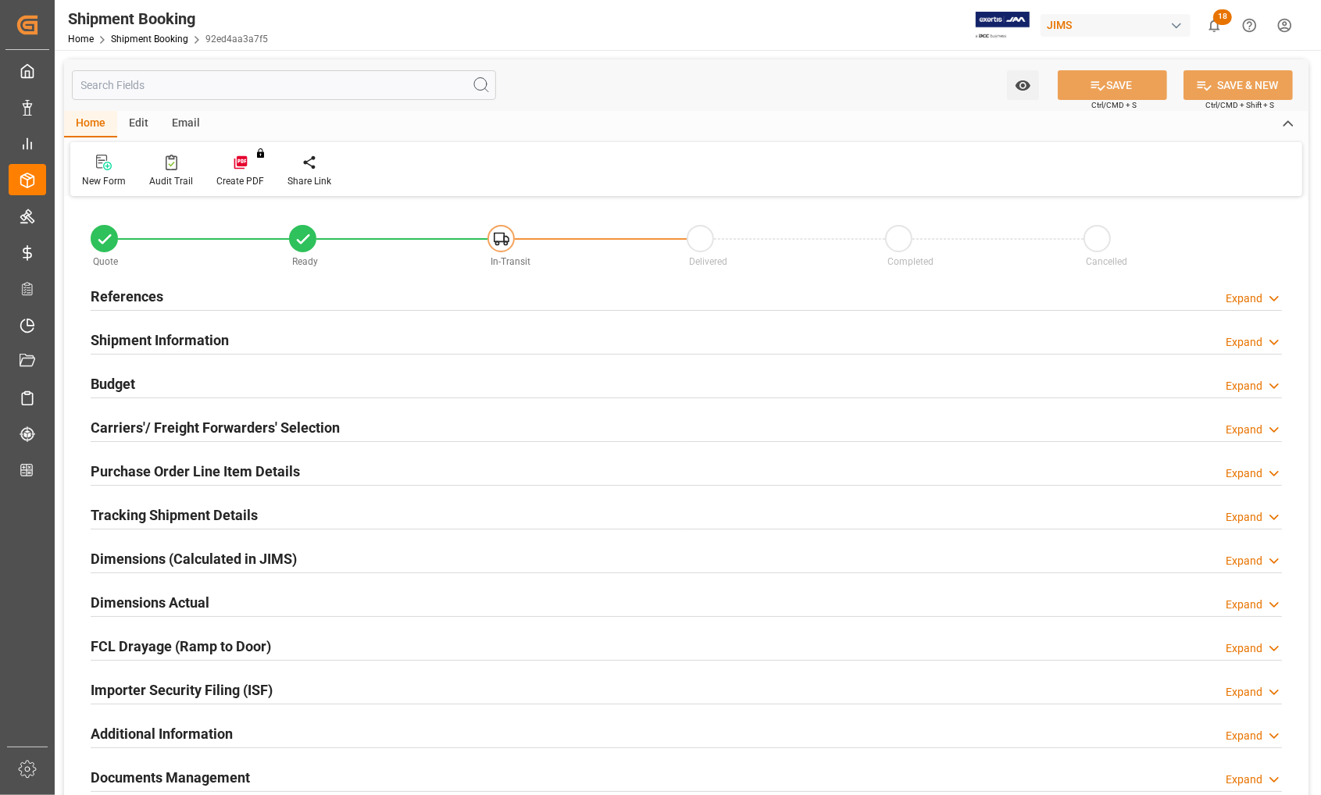
type input "0"
type input "[DATE]"
click at [113, 294] on h2 "References" at bounding box center [127, 296] width 73 height 21
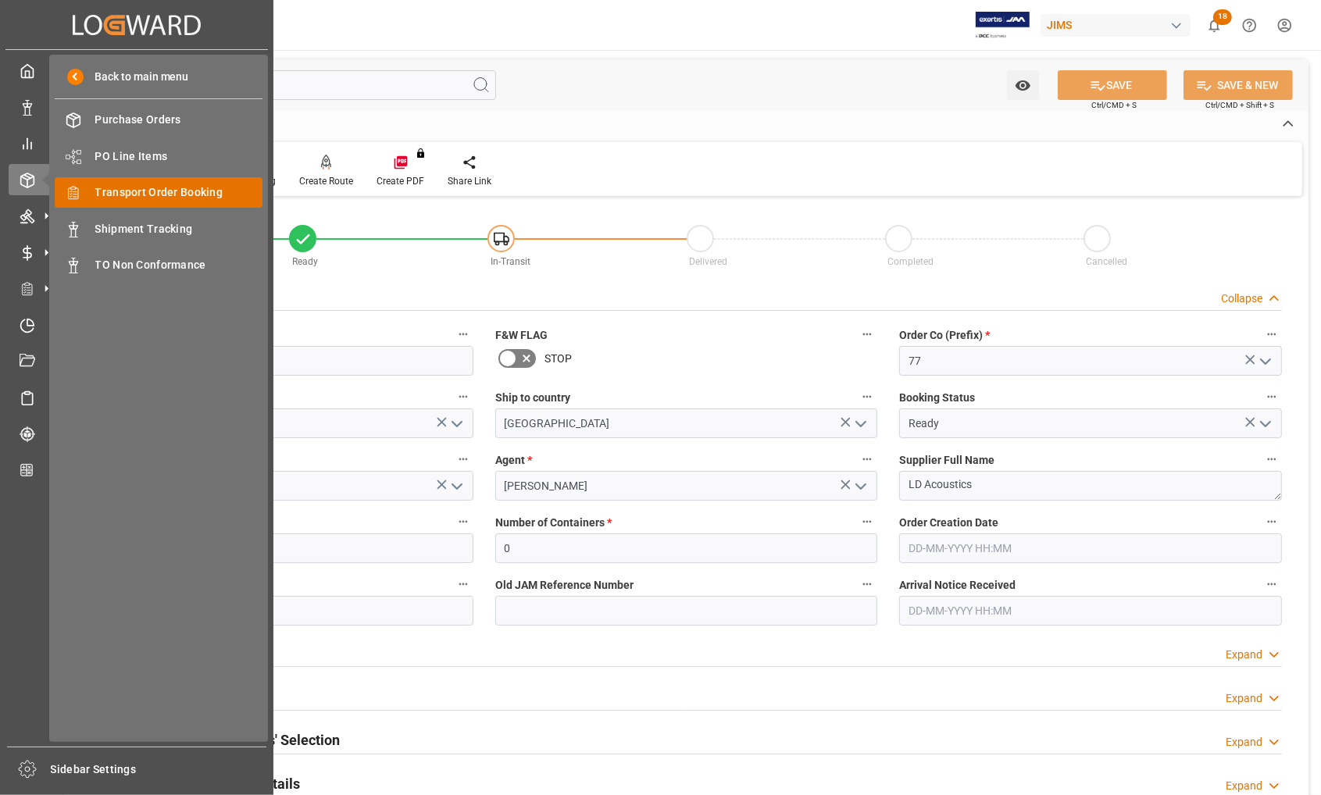
click at [125, 192] on span "Transport Order Booking" at bounding box center [179, 192] width 168 height 16
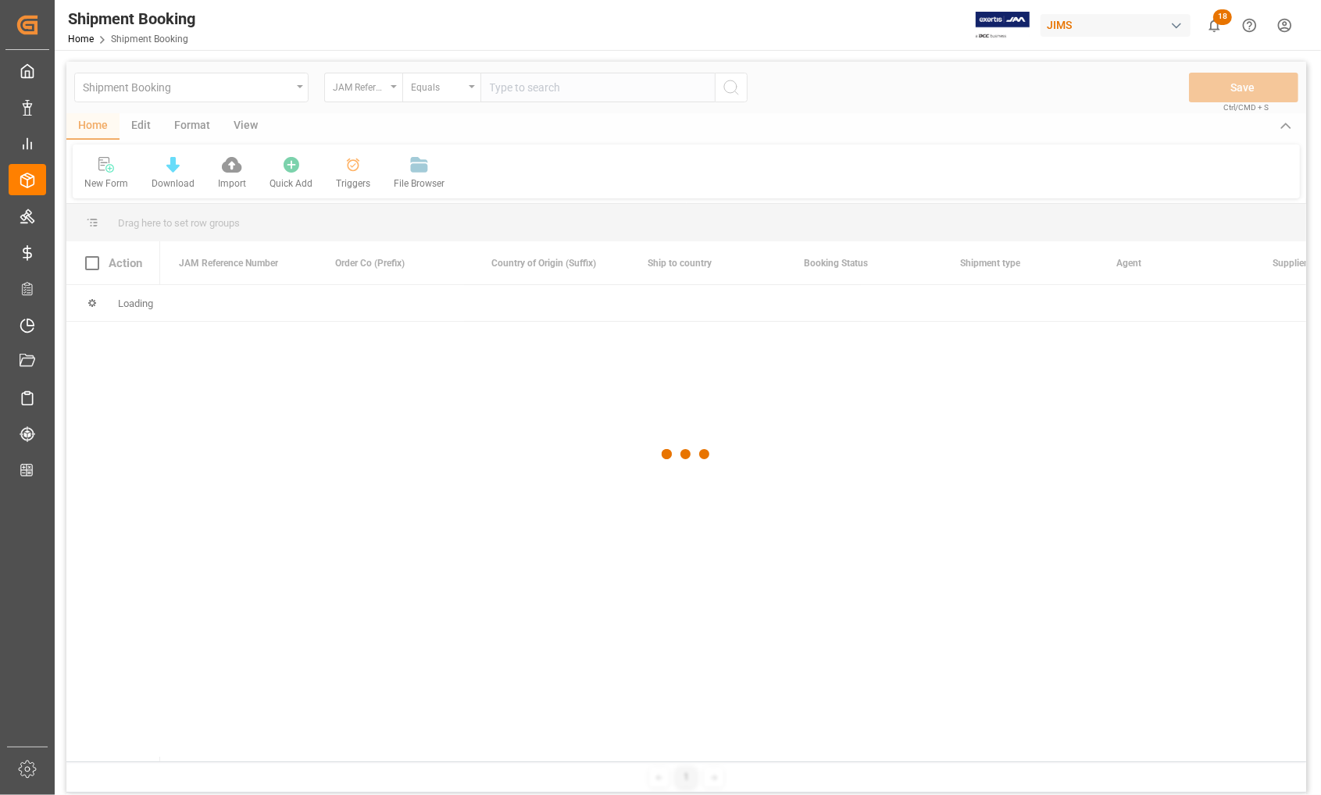
click at [552, 91] on div at bounding box center [686, 455] width 1240 height 786
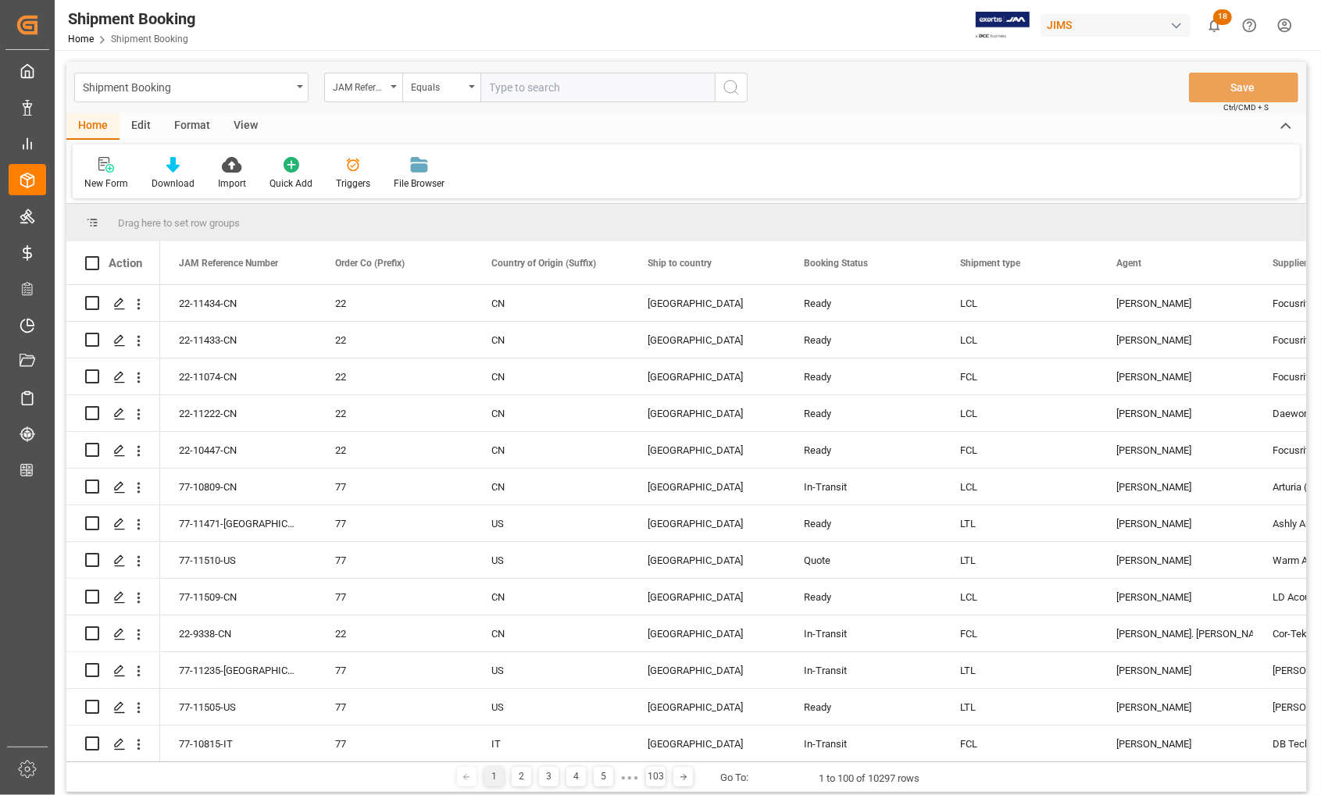
click at [531, 83] on input "text" at bounding box center [597, 88] width 234 height 30
type input "77-11350-US"
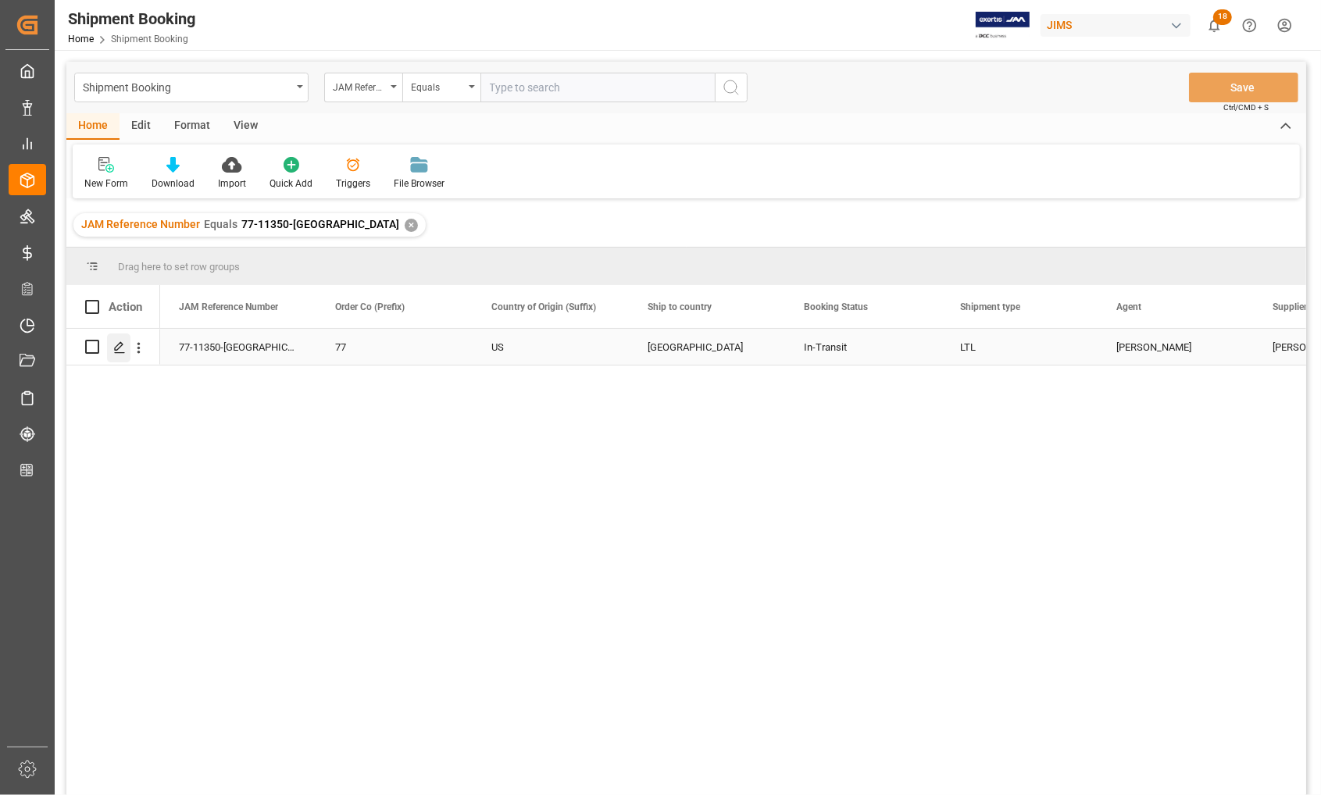
click at [114, 345] on icon "Press SPACE to select this row." at bounding box center [119, 347] width 13 height 13
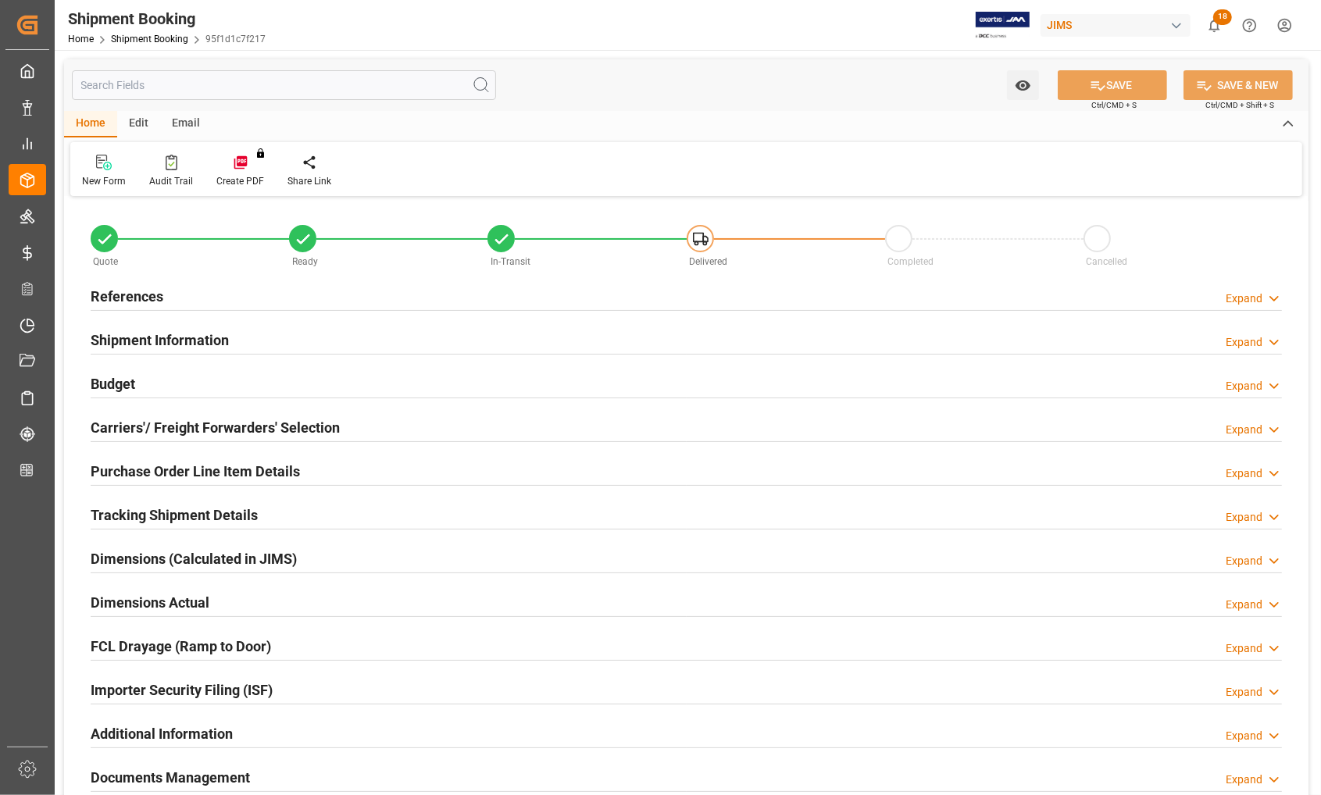
type input "0"
type input "2388.6687"
type input "1900"
type input "90090.62"
click at [119, 377] on h2 "Budget" at bounding box center [113, 383] width 45 height 21
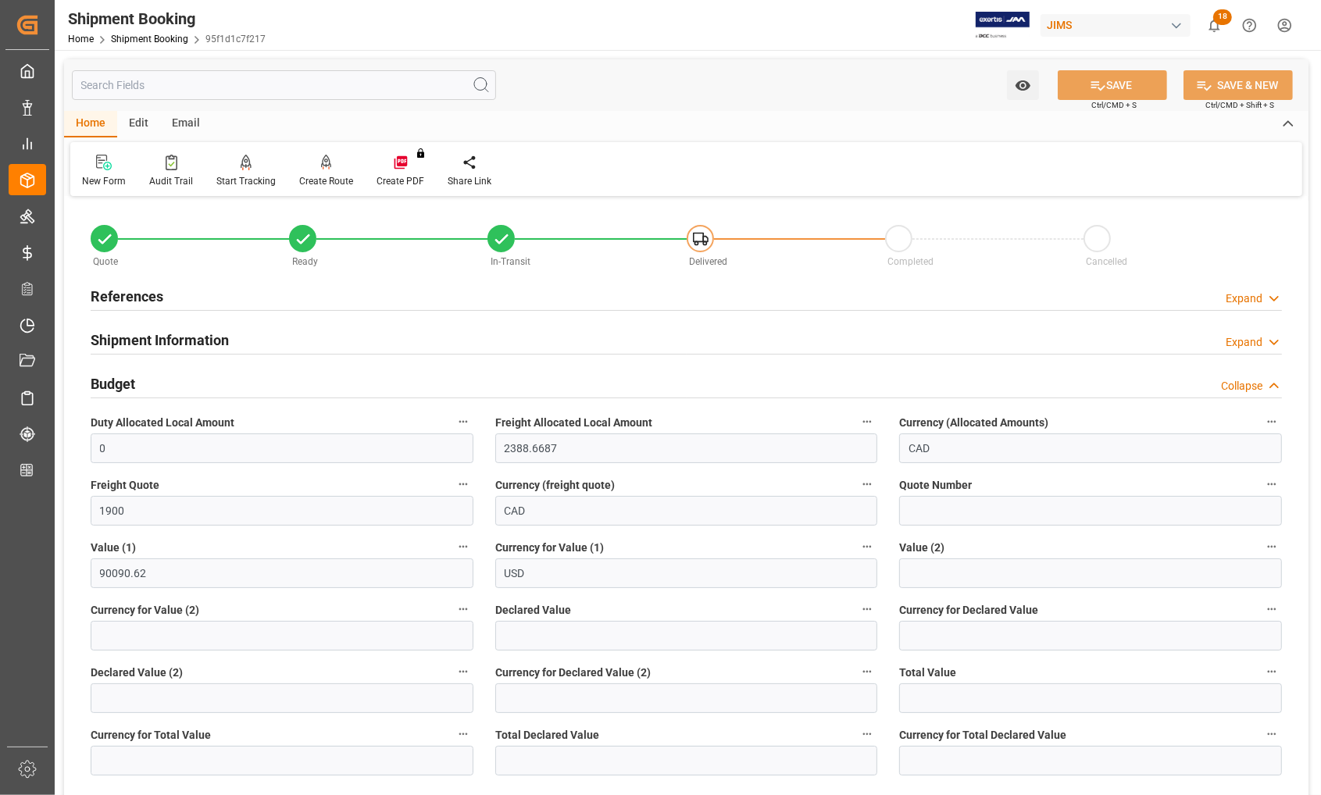
scroll to position [98, 0]
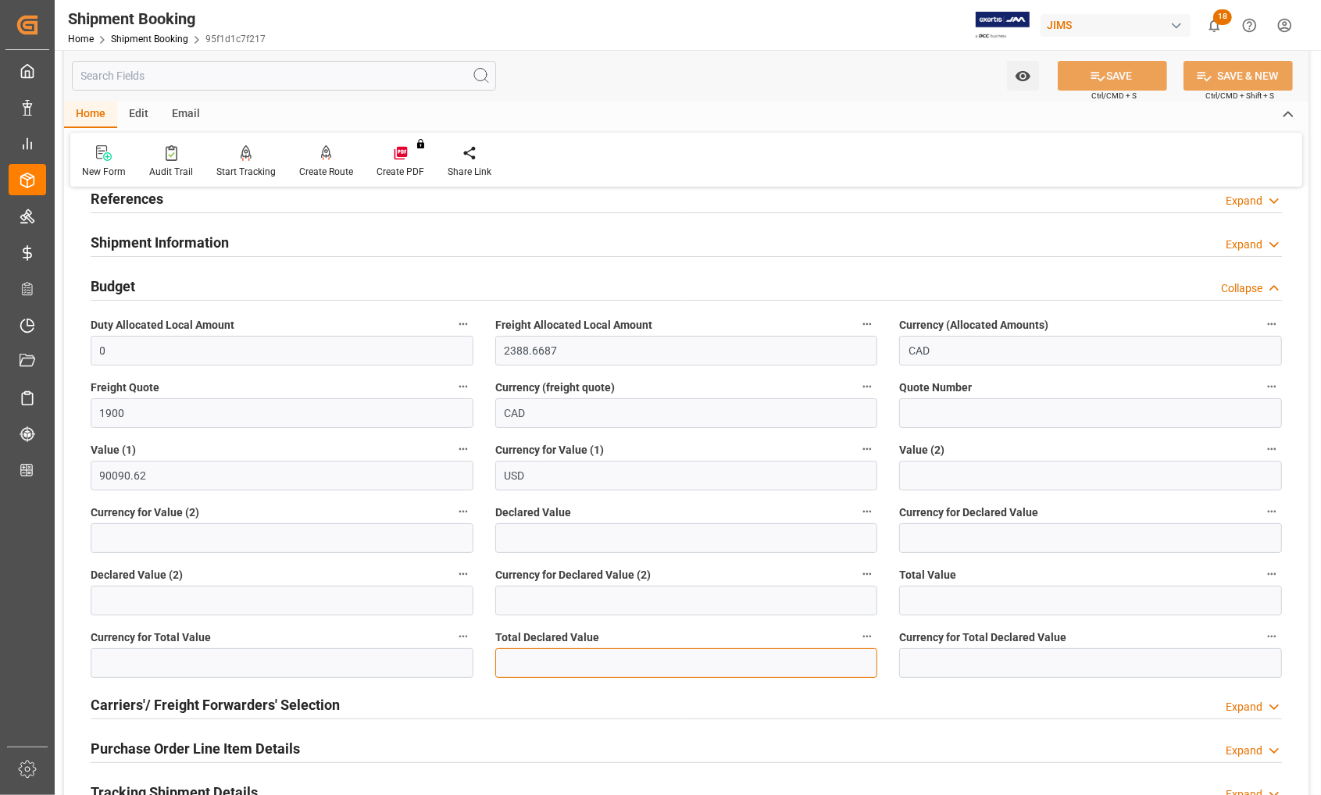
click at [538, 657] on input "text" at bounding box center [686, 663] width 383 height 30
type input "90090.88"
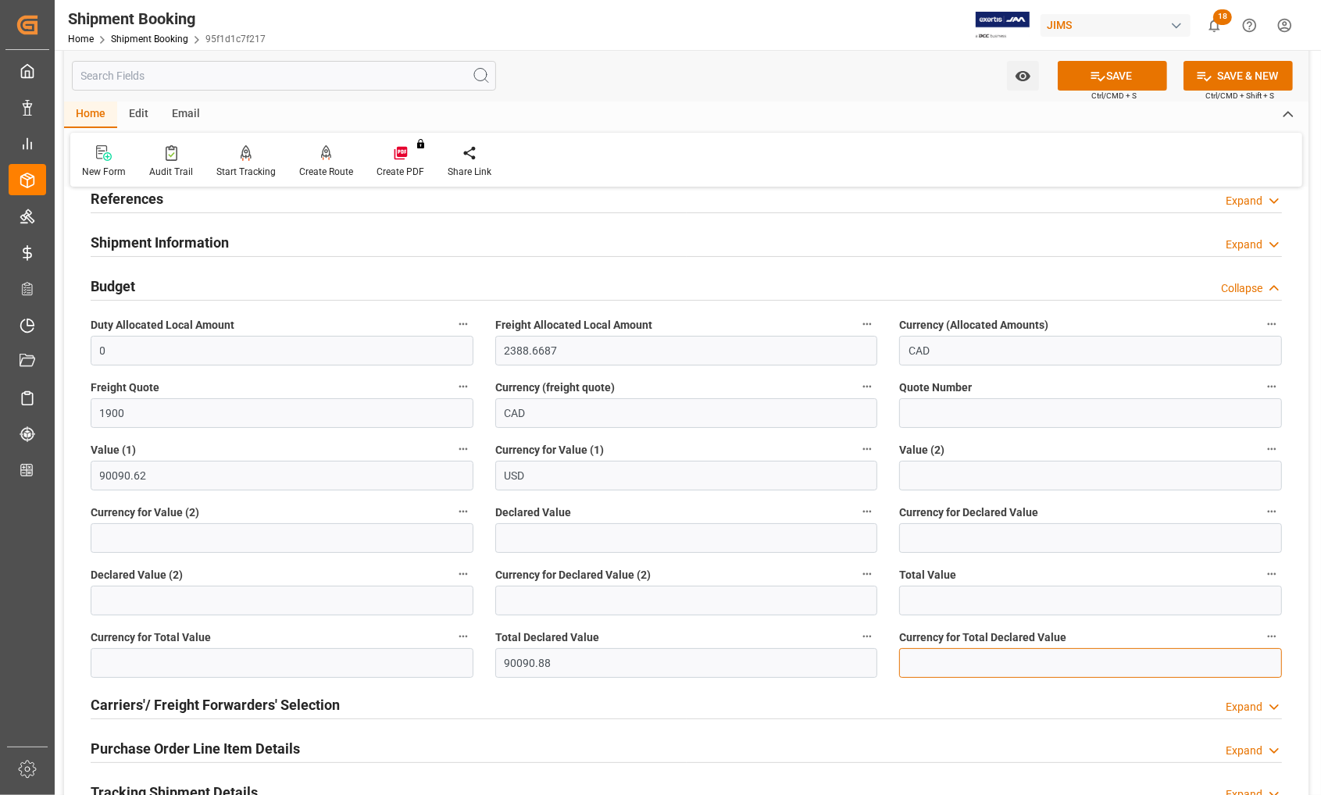
click at [966, 664] on input at bounding box center [1090, 663] width 383 height 30
type input "usd"
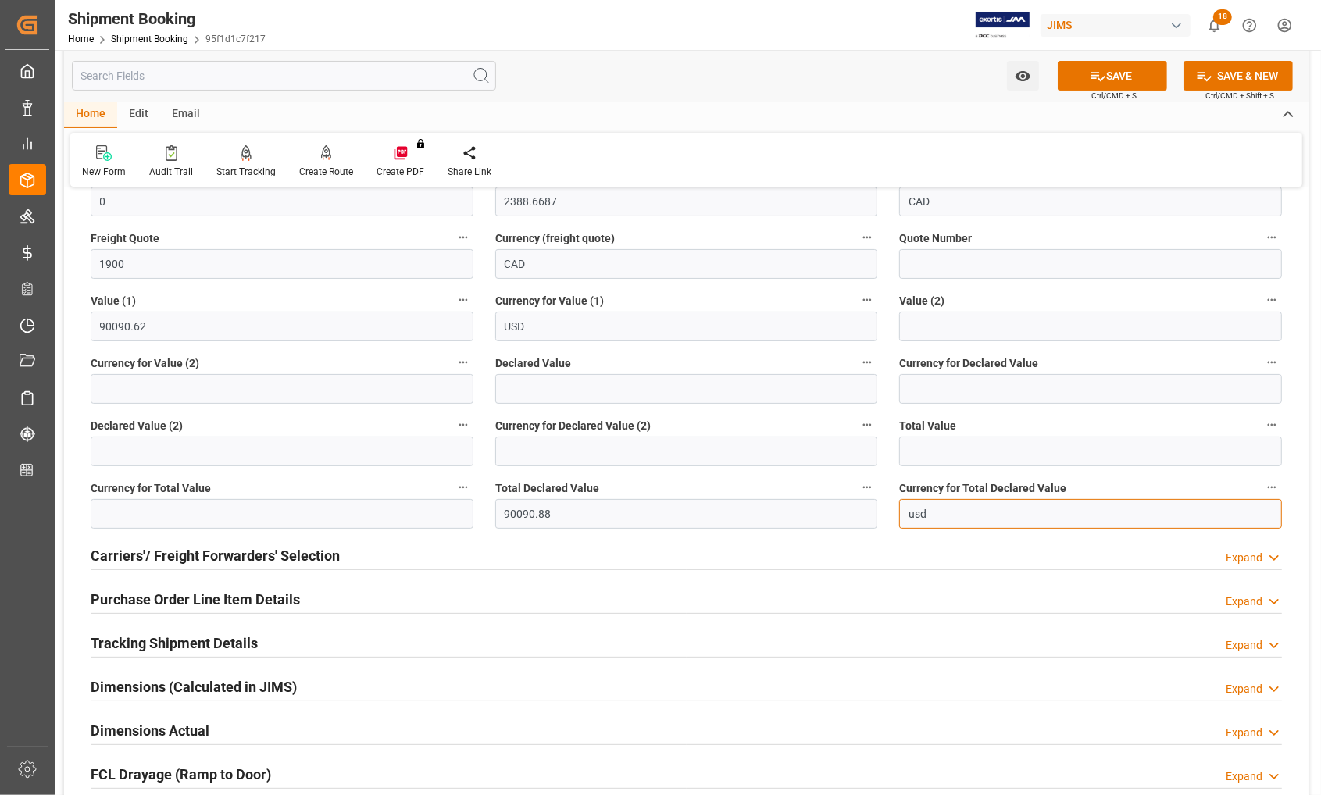
scroll to position [293, 0]
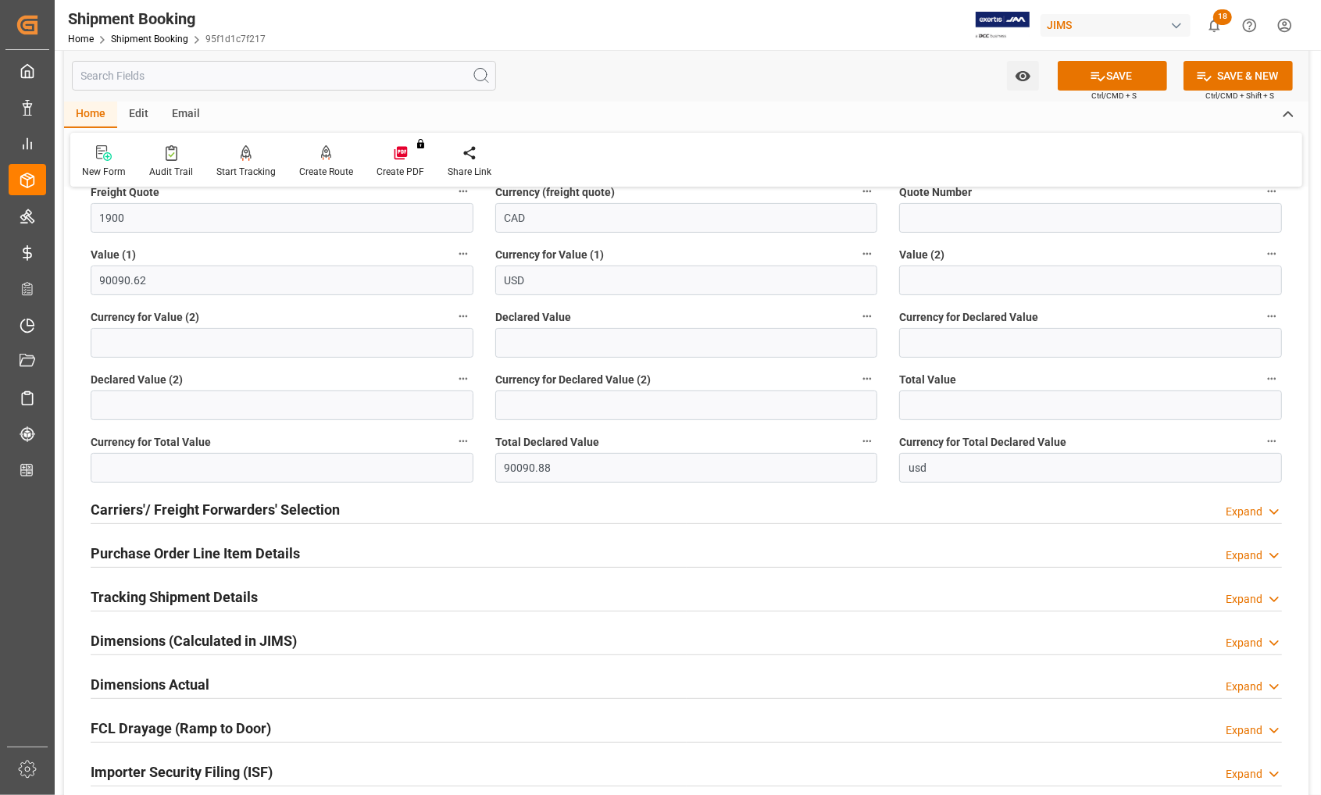
click at [182, 690] on h2 "Dimensions Actual" at bounding box center [150, 684] width 119 height 21
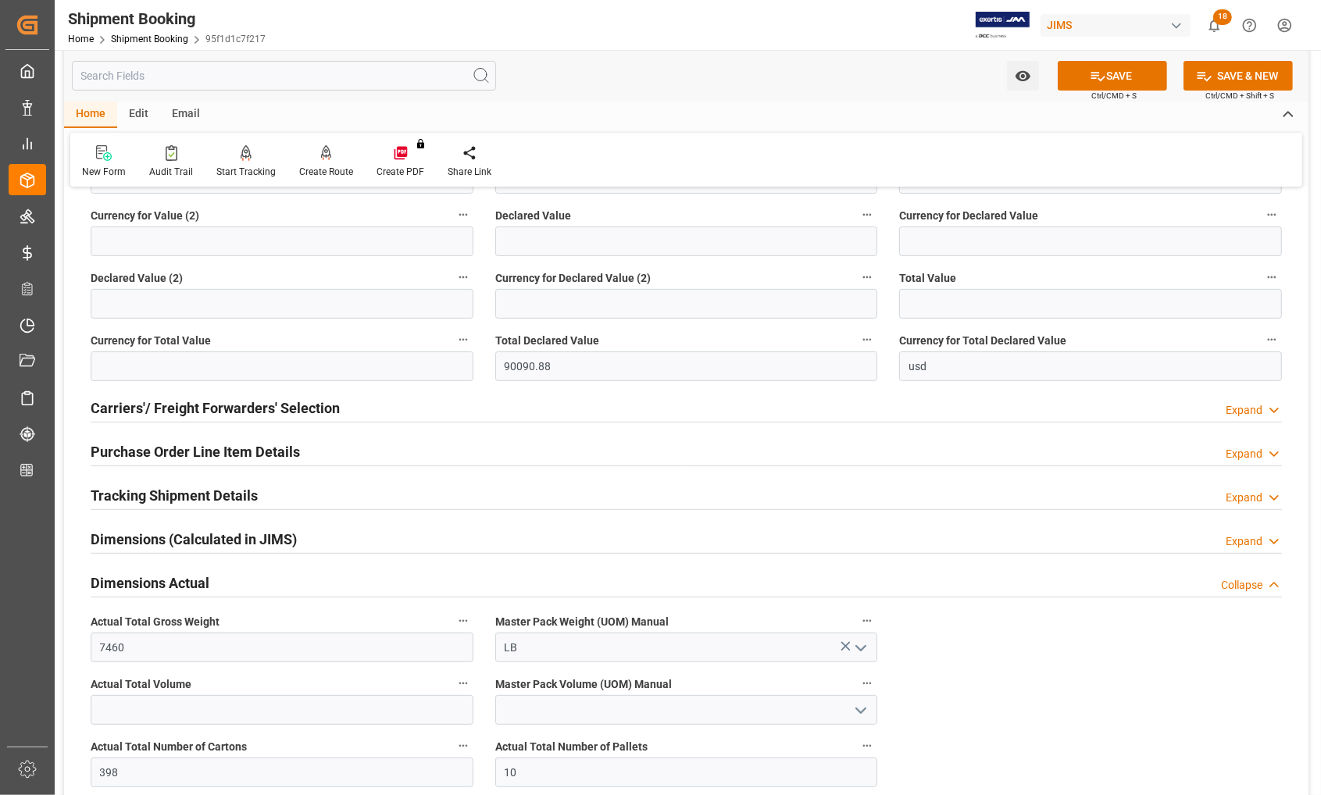
scroll to position [488, 0]
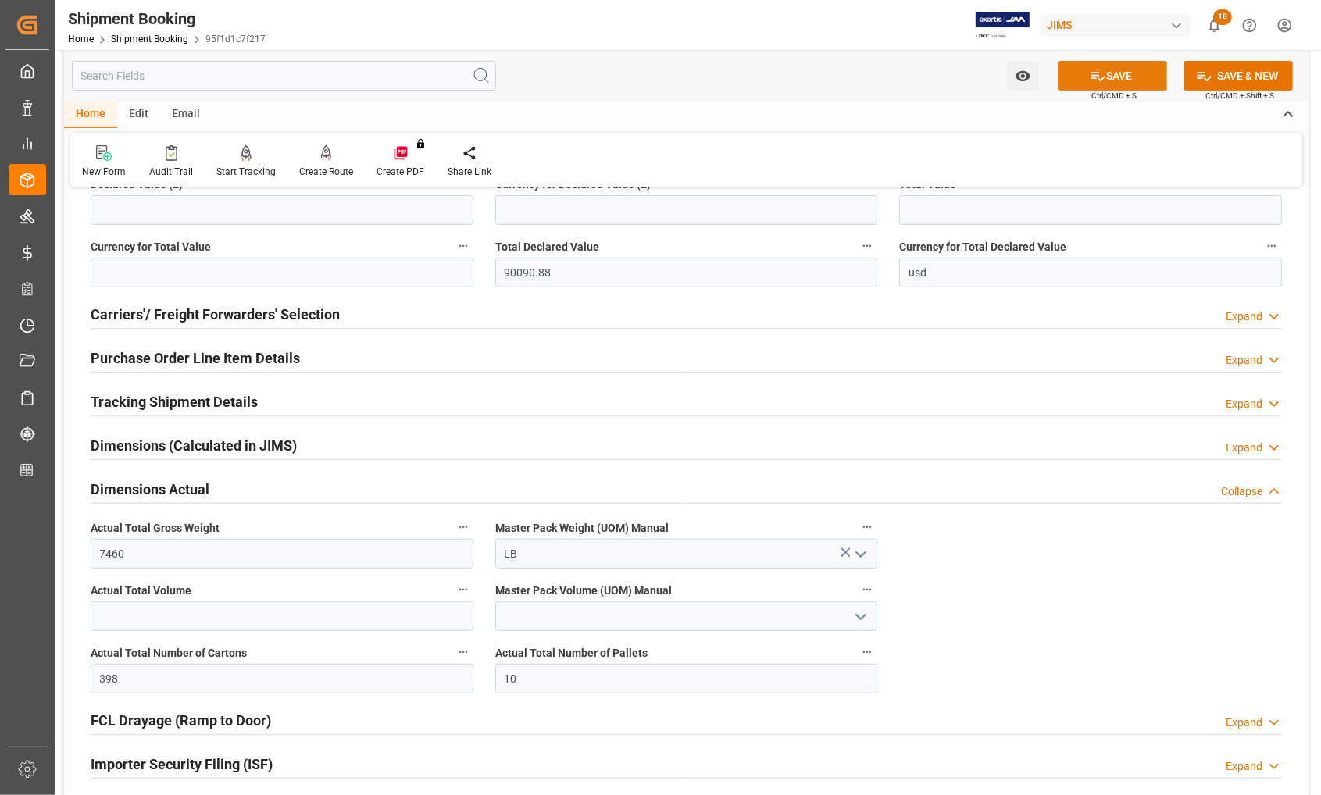
click at [1109, 70] on button "SAVE" at bounding box center [1112, 76] width 109 height 30
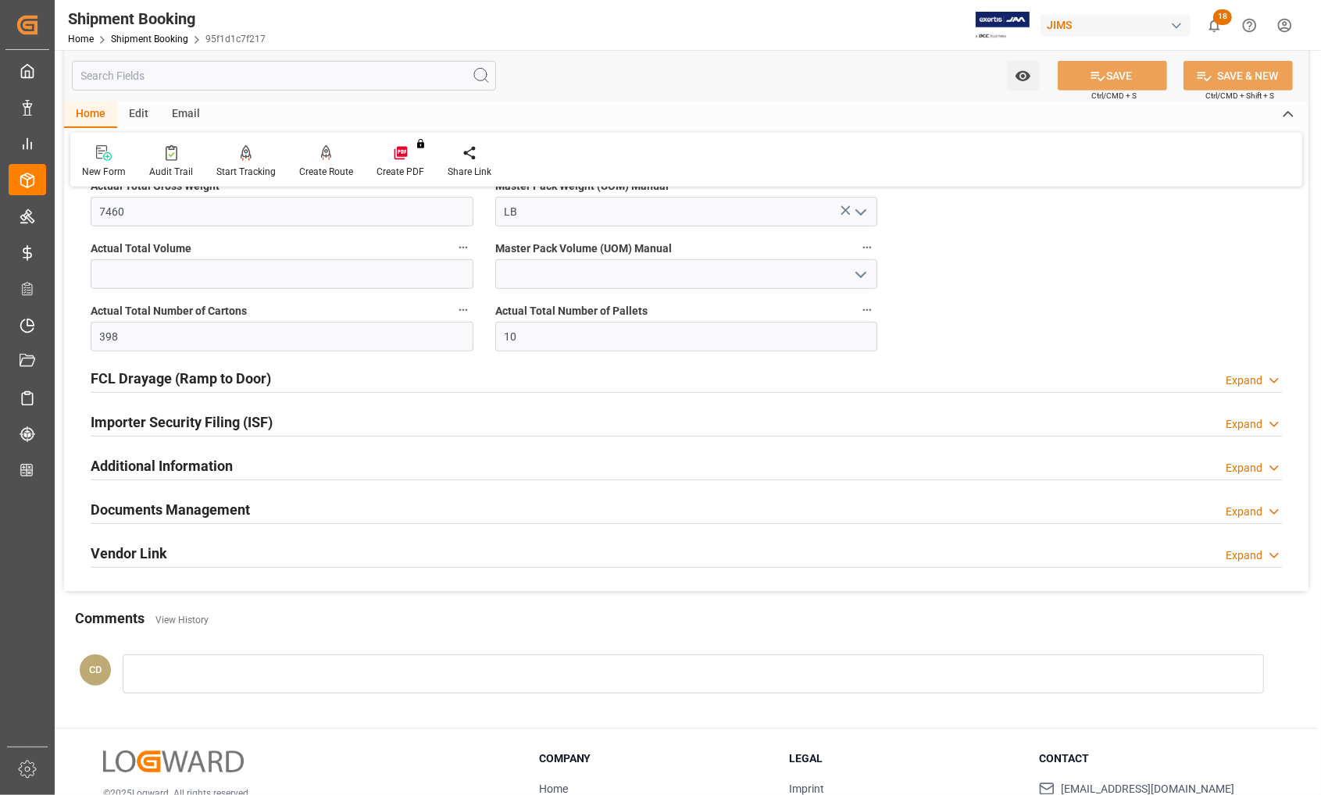
scroll to position [879, 0]
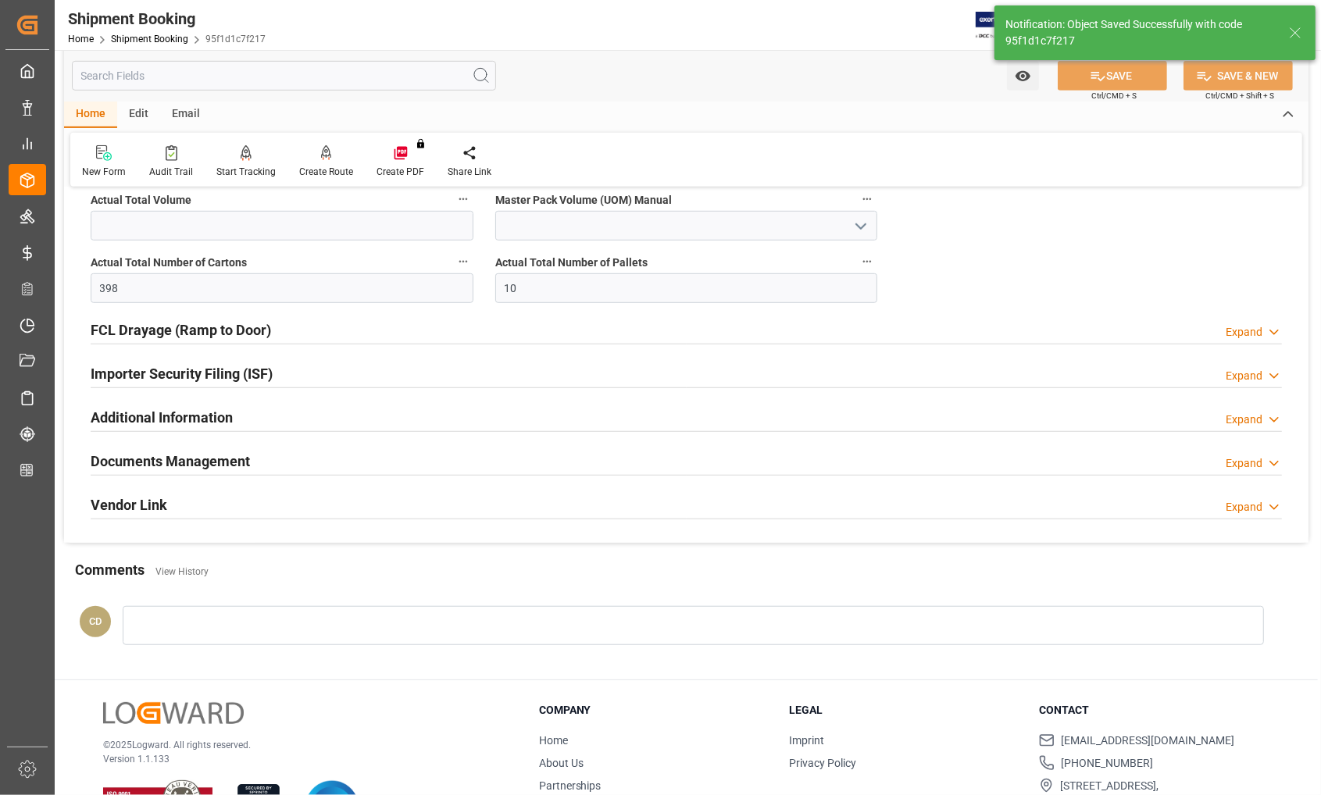
click at [91, 459] on h2 "Documents Management" at bounding box center [170, 461] width 159 height 21
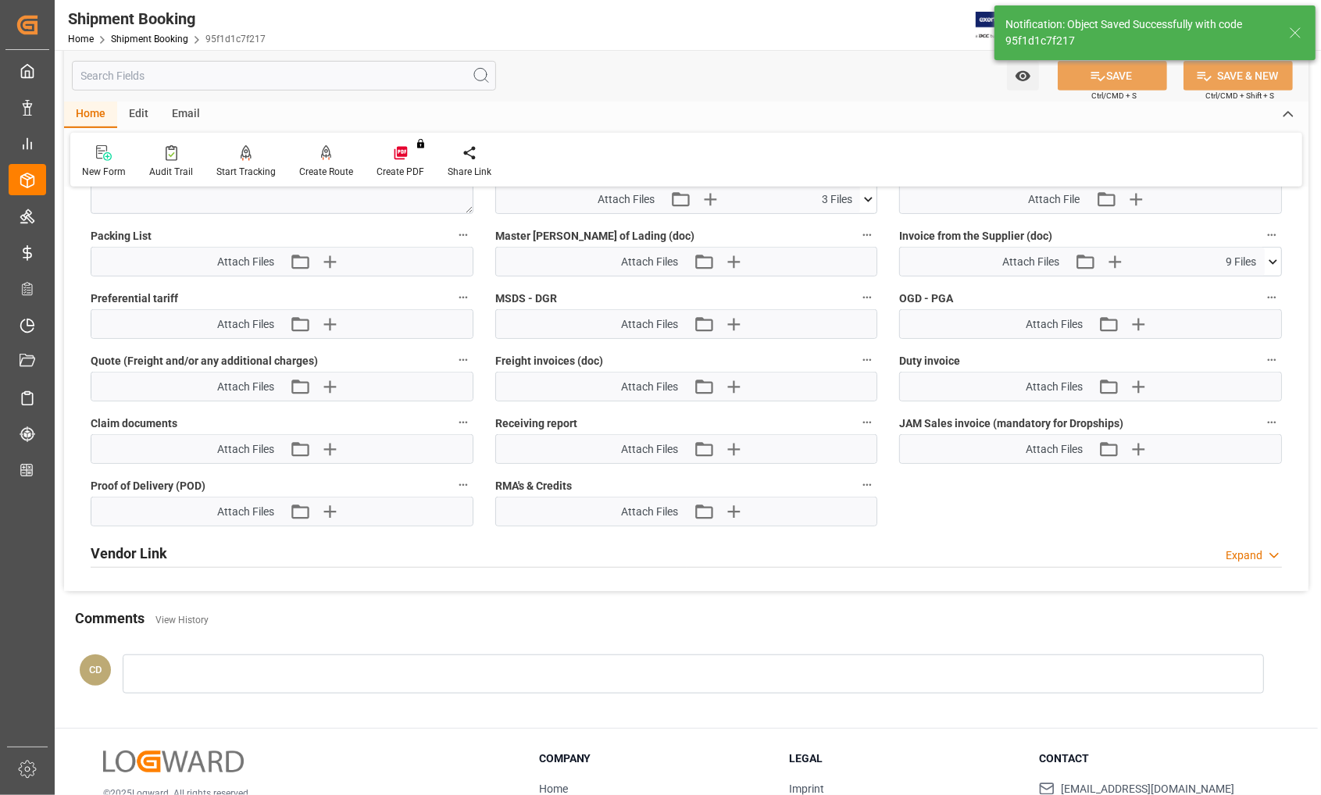
scroll to position [504, 0]
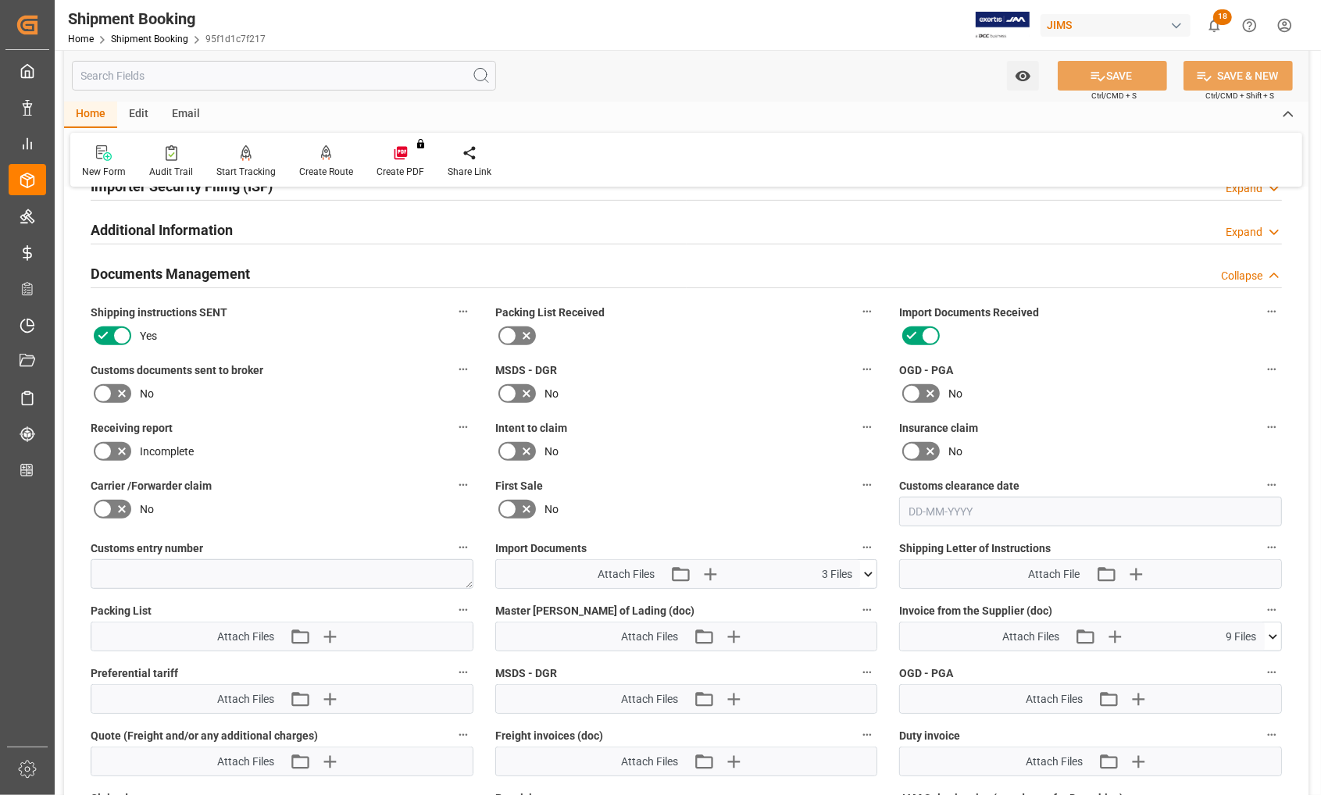
click at [867, 575] on icon at bounding box center [868, 574] width 16 height 16
click at [867, 572] on icon at bounding box center [869, 574] width 9 height 5
click at [709, 567] on icon "button" at bounding box center [710, 574] width 25 height 25
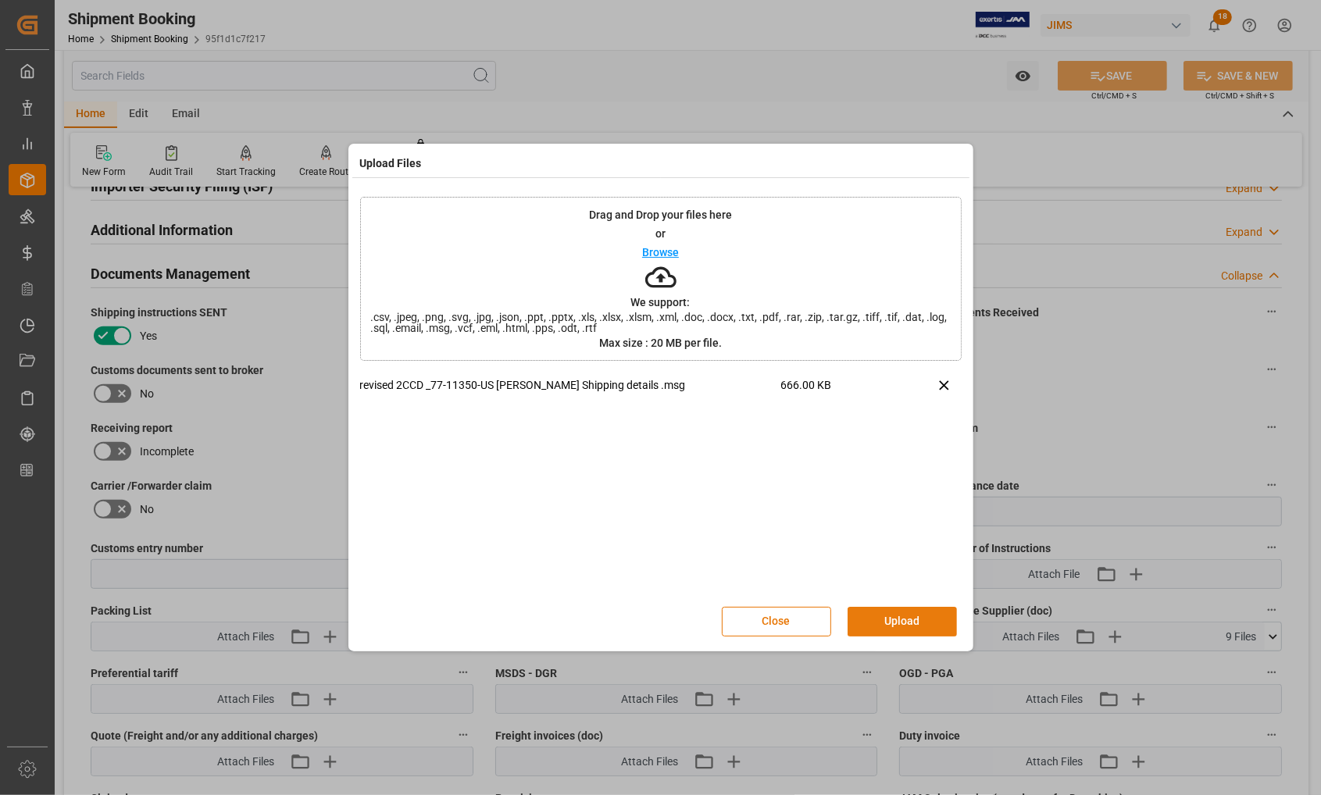
click at [904, 619] on button "Upload" at bounding box center [902, 622] width 109 height 30
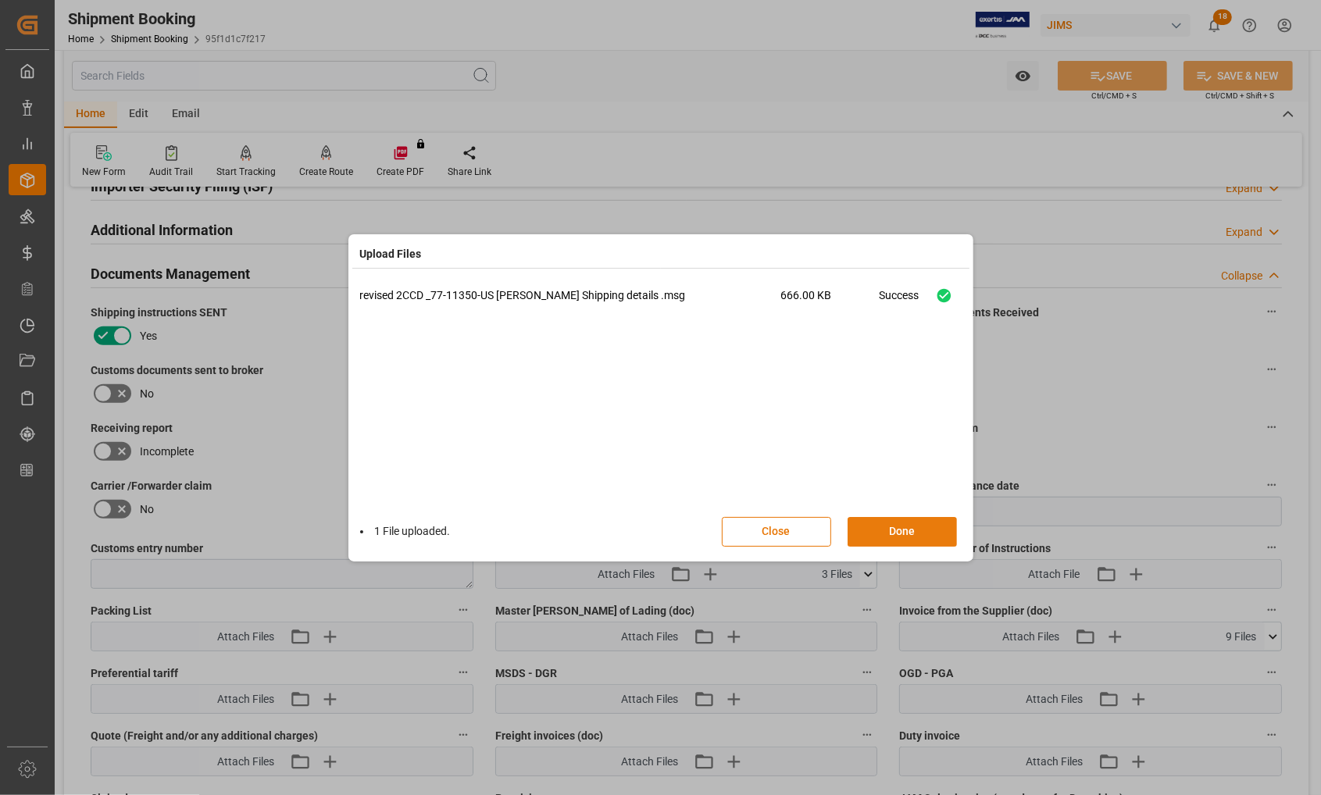
click at [922, 534] on button "Done" at bounding box center [902, 532] width 109 height 30
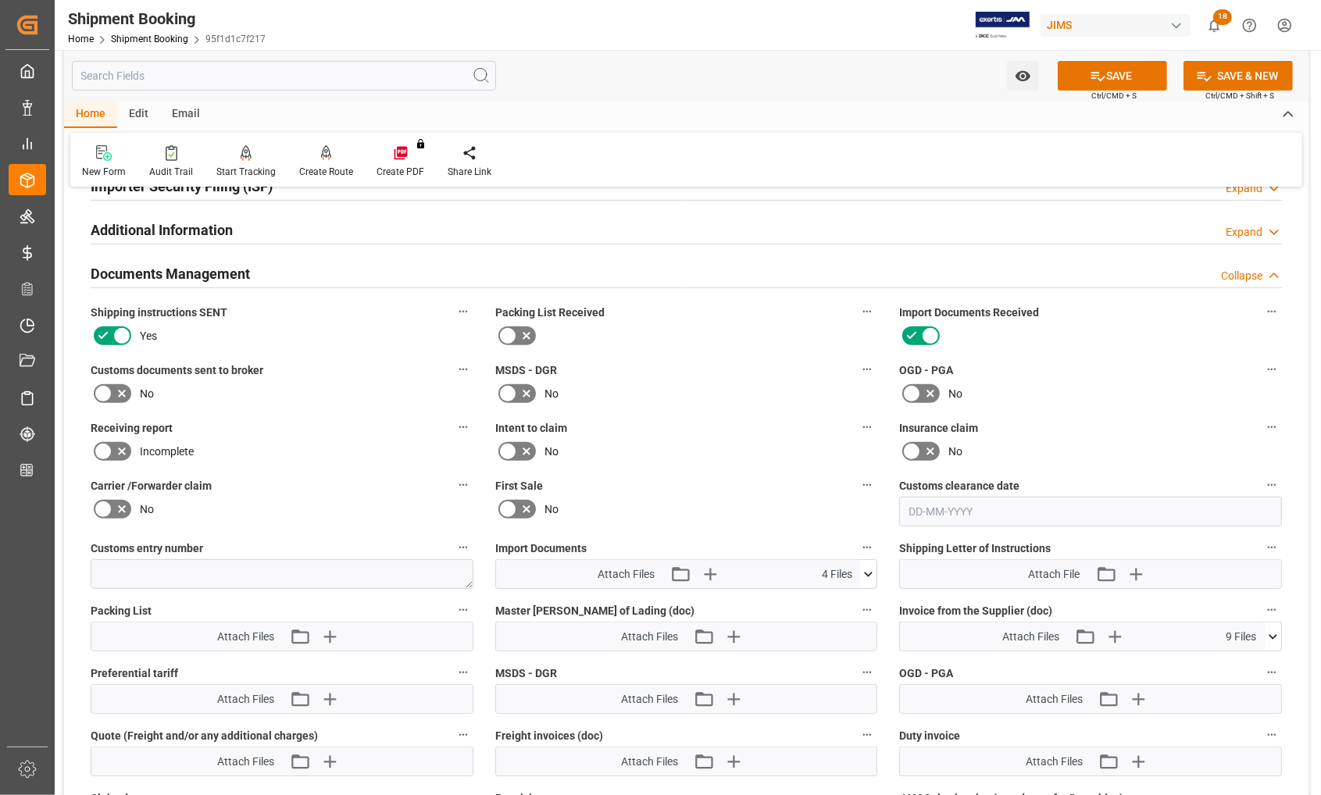
click at [1255, 634] on icon at bounding box center [1273, 637] width 16 height 16
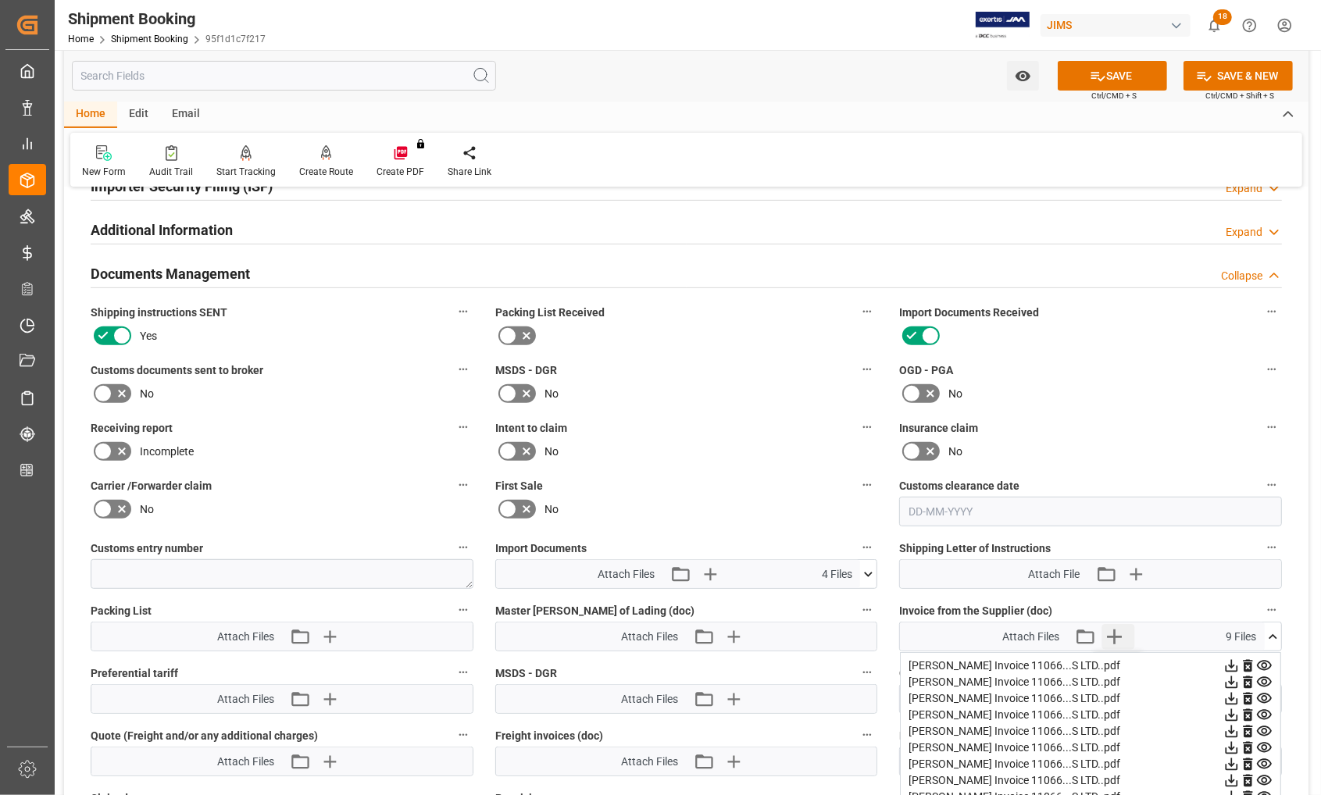
click at [1112, 626] on icon "button" at bounding box center [1114, 636] width 25 height 25
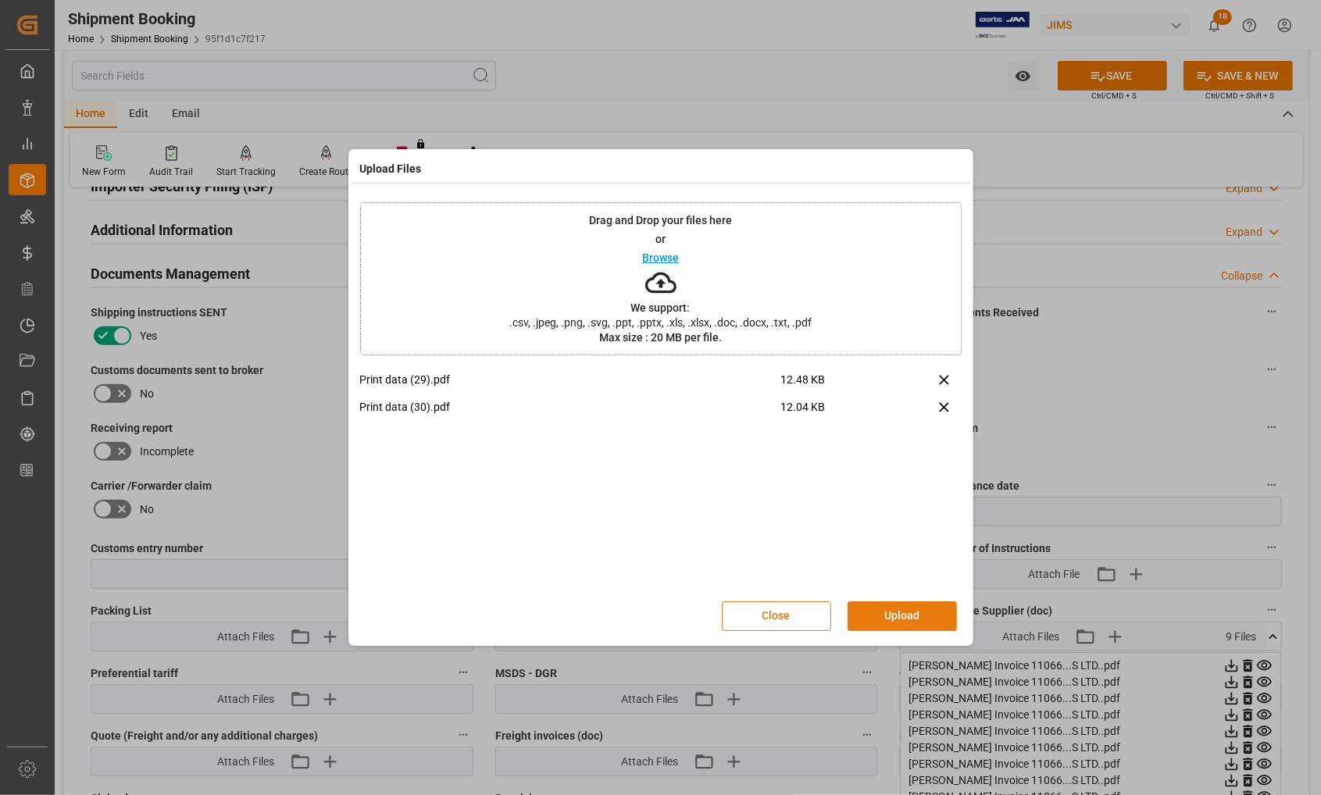
click at [906, 608] on button "Upload" at bounding box center [902, 617] width 109 height 30
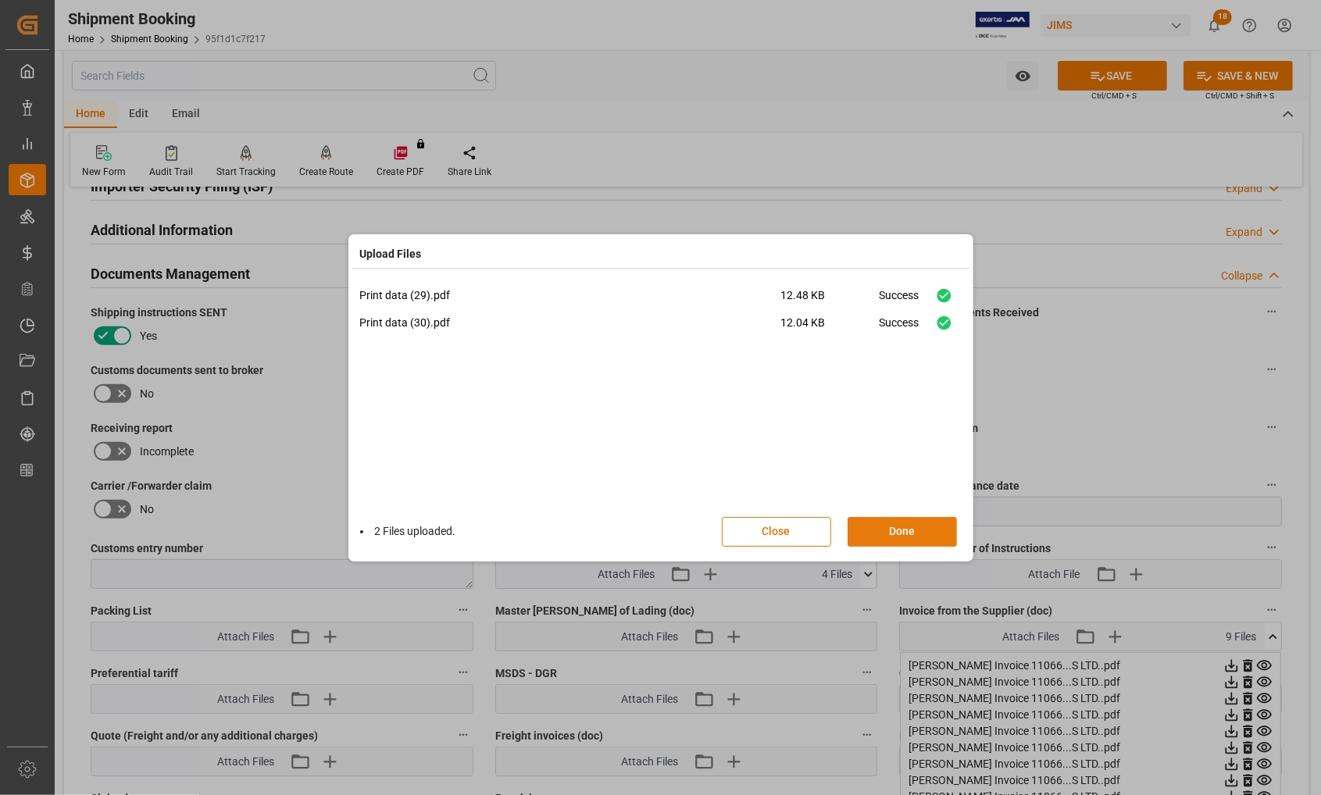
click at [913, 534] on button "Done" at bounding box center [902, 532] width 109 height 30
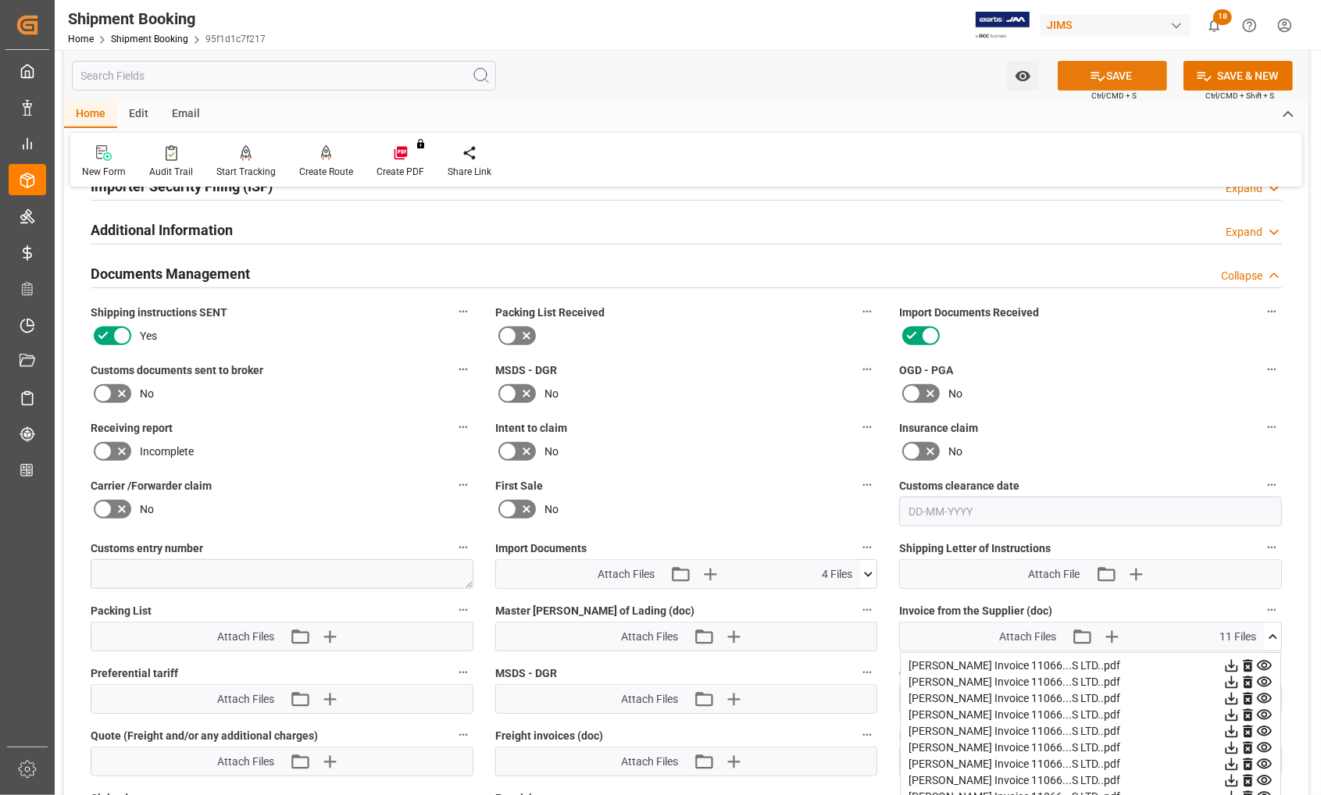
click at [1120, 79] on button "SAVE" at bounding box center [1112, 76] width 109 height 30
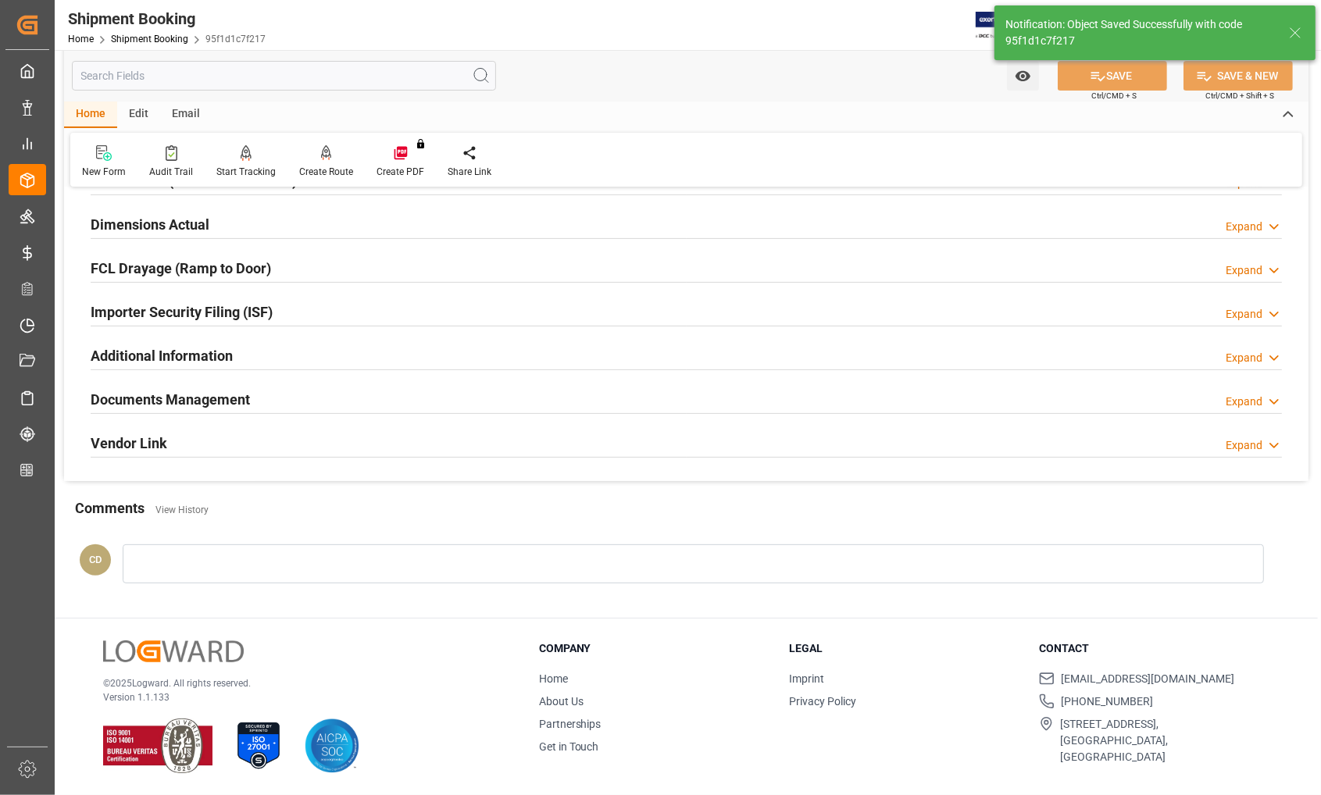
scroll to position [379, 0]
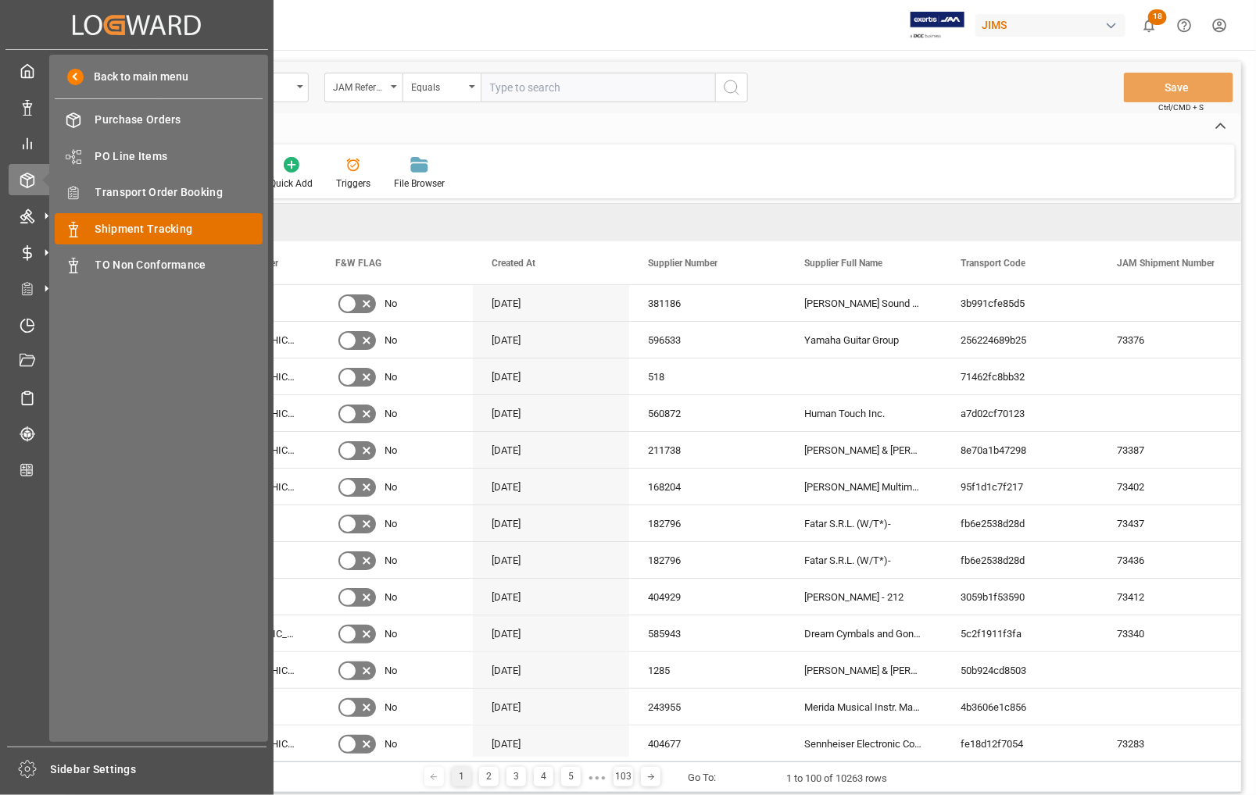
click at [102, 229] on span "Shipment Tracking" at bounding box center [179, 229] width 168 height 16
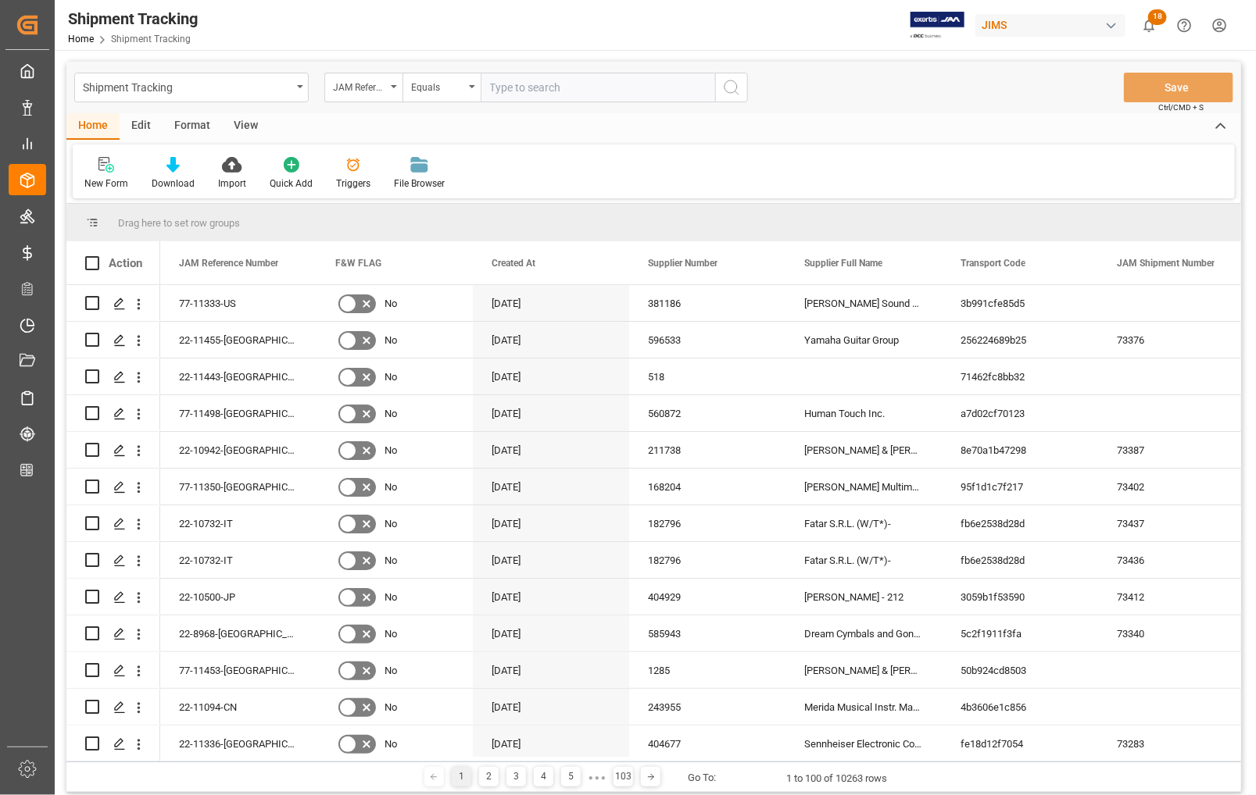
click at [545, 88] on input "text" at bounding box center [597, 88] width 234 height 30
type input "77-10414-US"
click at [735, 86] on icon "search button" at bounding box center [731, 87] width 19 height 19
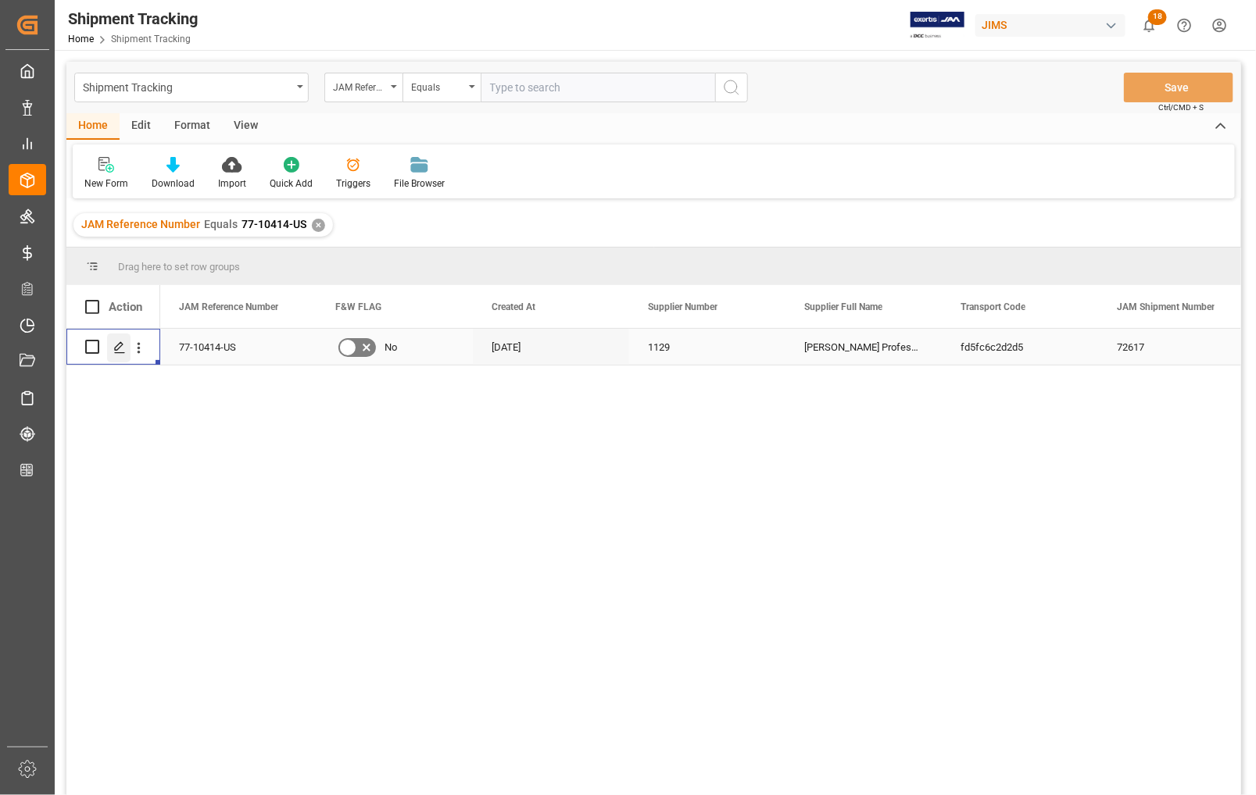
click at [116, 350] on polygon "Press SPACE to select this row." at bounding box center [119, 346] width 8 height 8
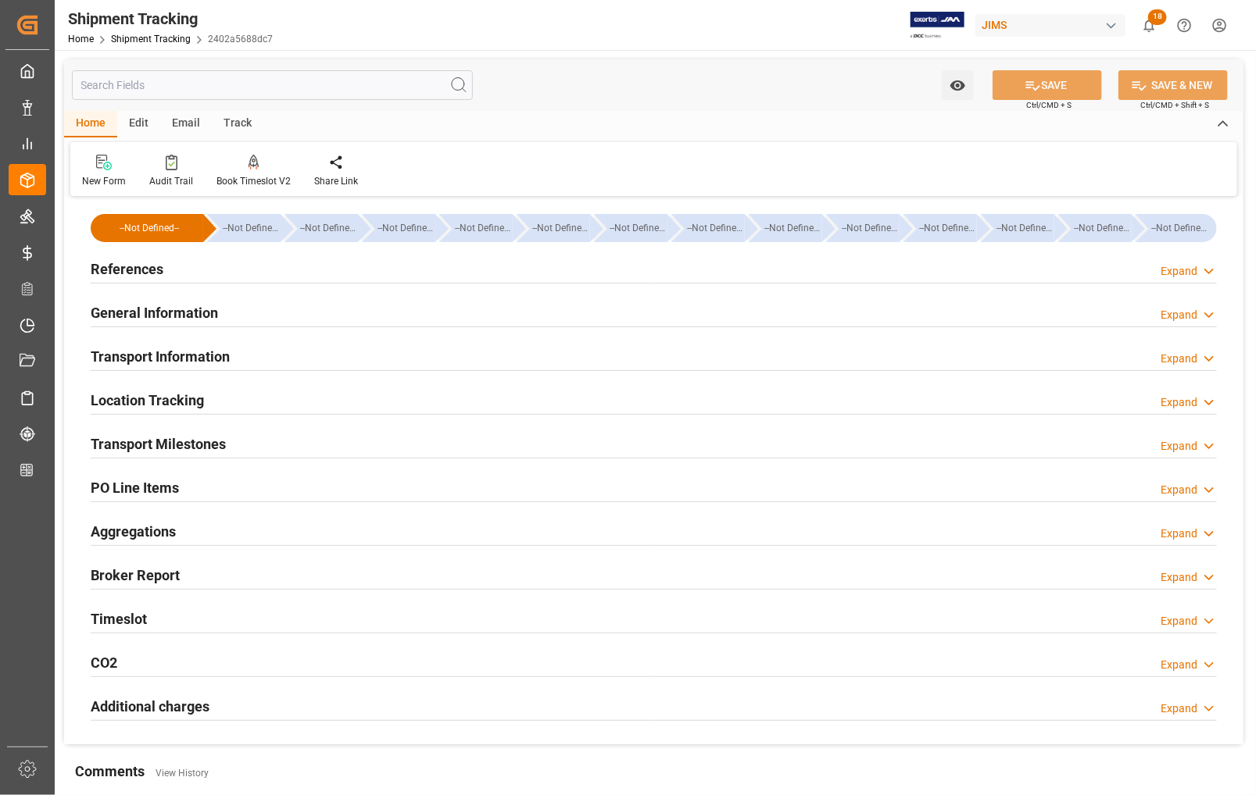
type input "15-08-2025 00:00"
type input "28-08-2025 00:00"
type input "28-08-2025"
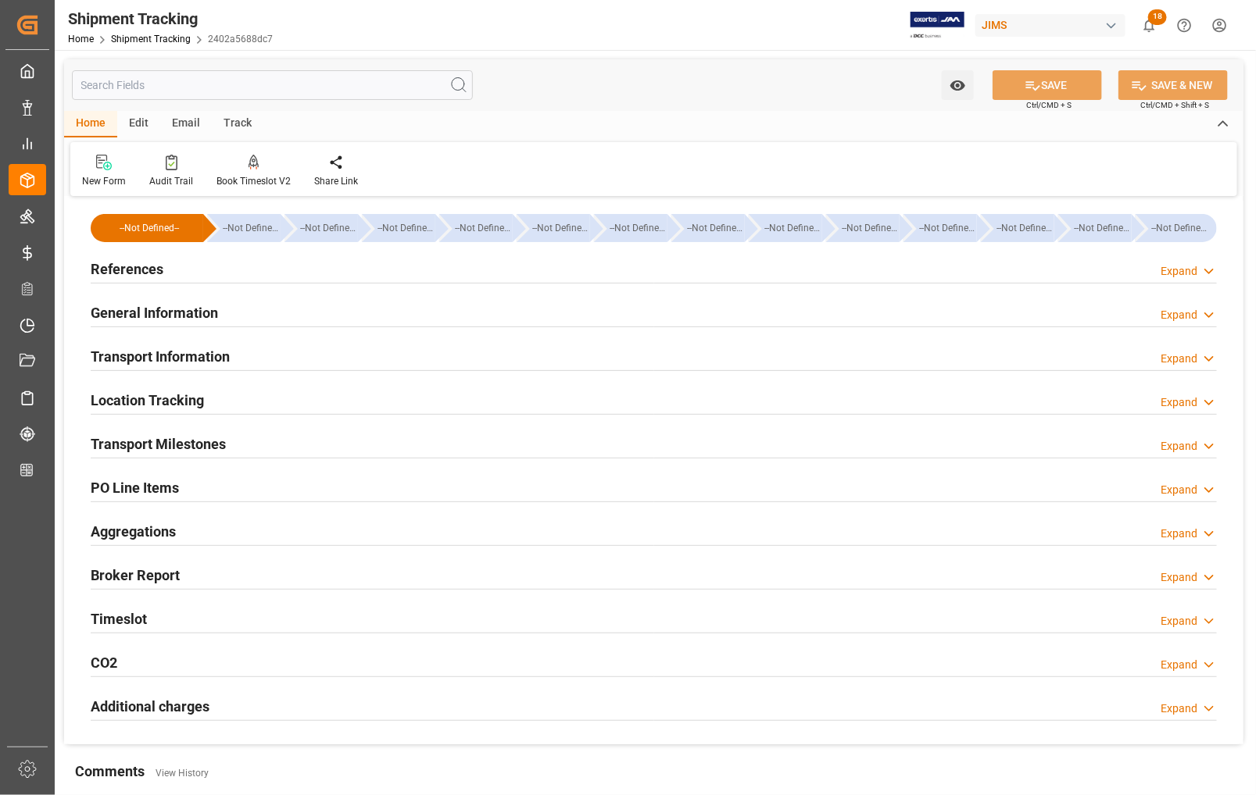
click at [155, 446] on h2 "Transport Milestones" at bounding box center [158, 444] width 135 height 21
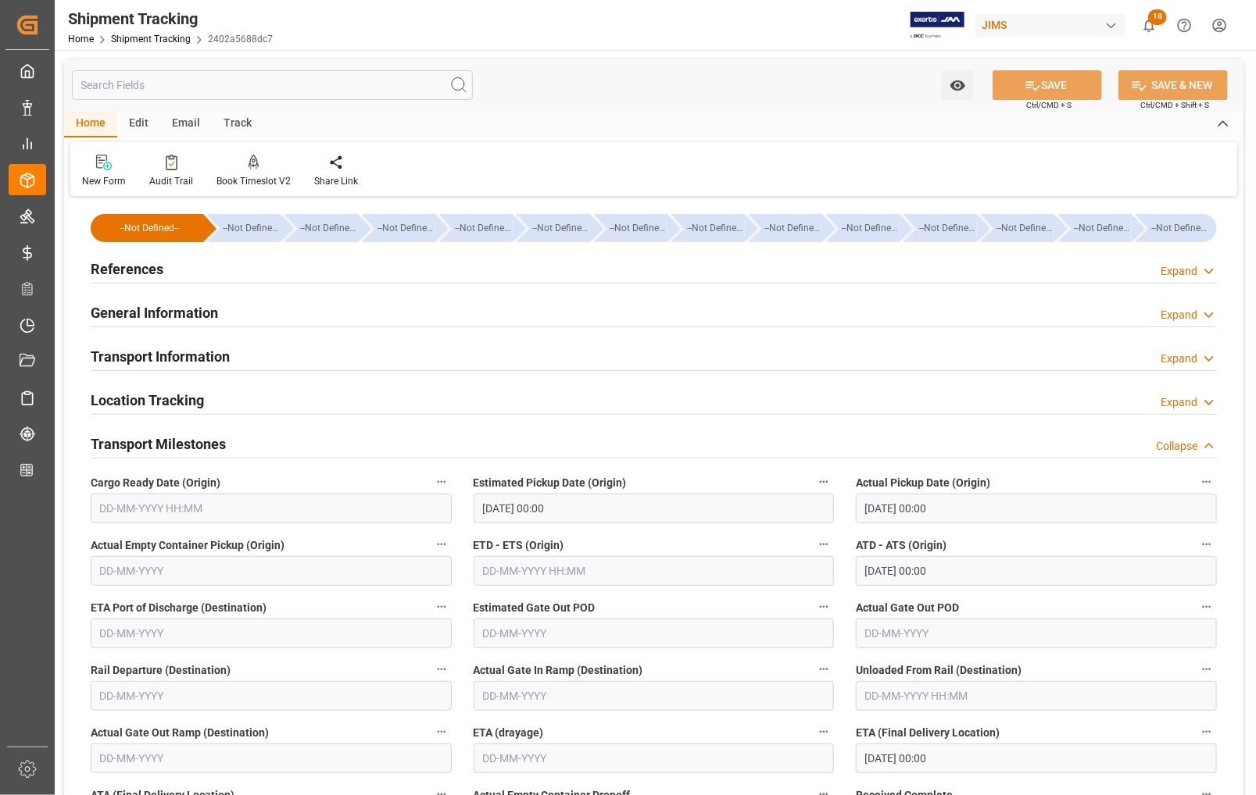
click at [108, 271] on h2 "References" at bounding box center [127, 269] width 73 height 21
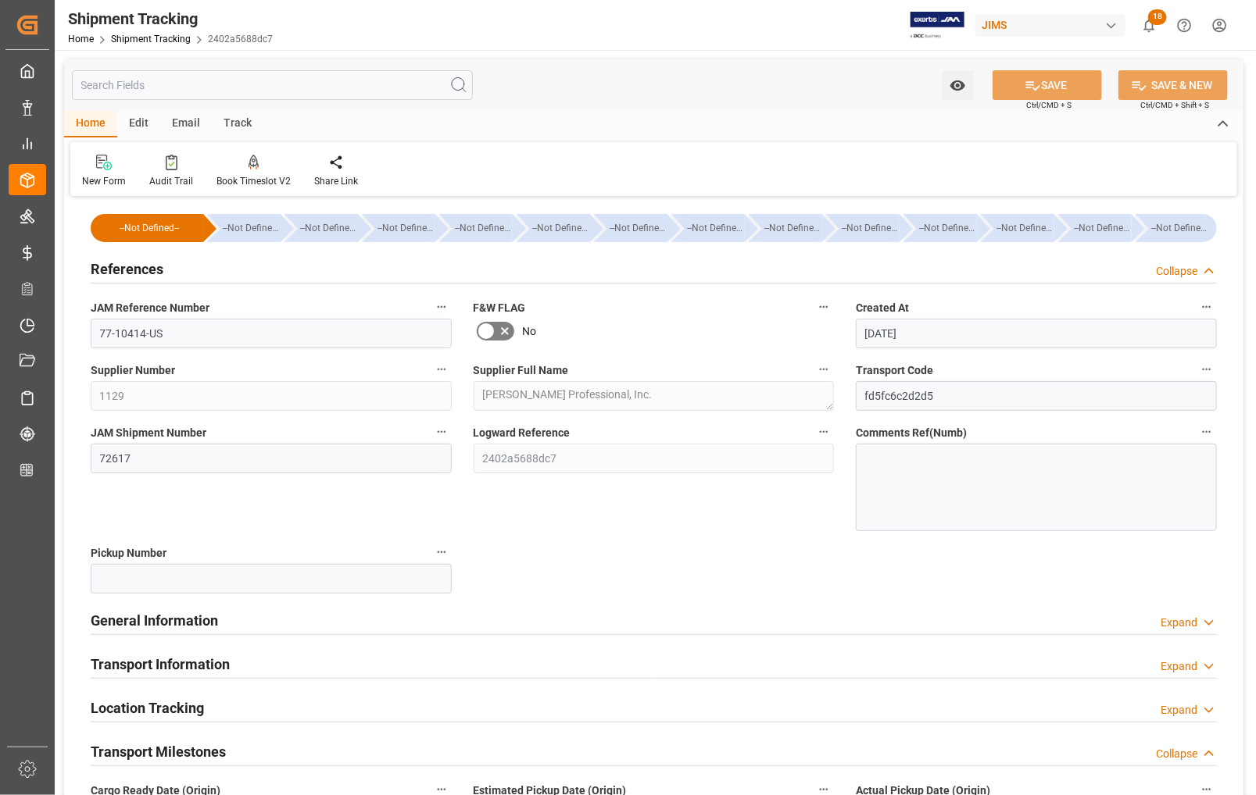
click at [108, 271] on h2 "References" at bounding box center [127, 269] width 73 height 21
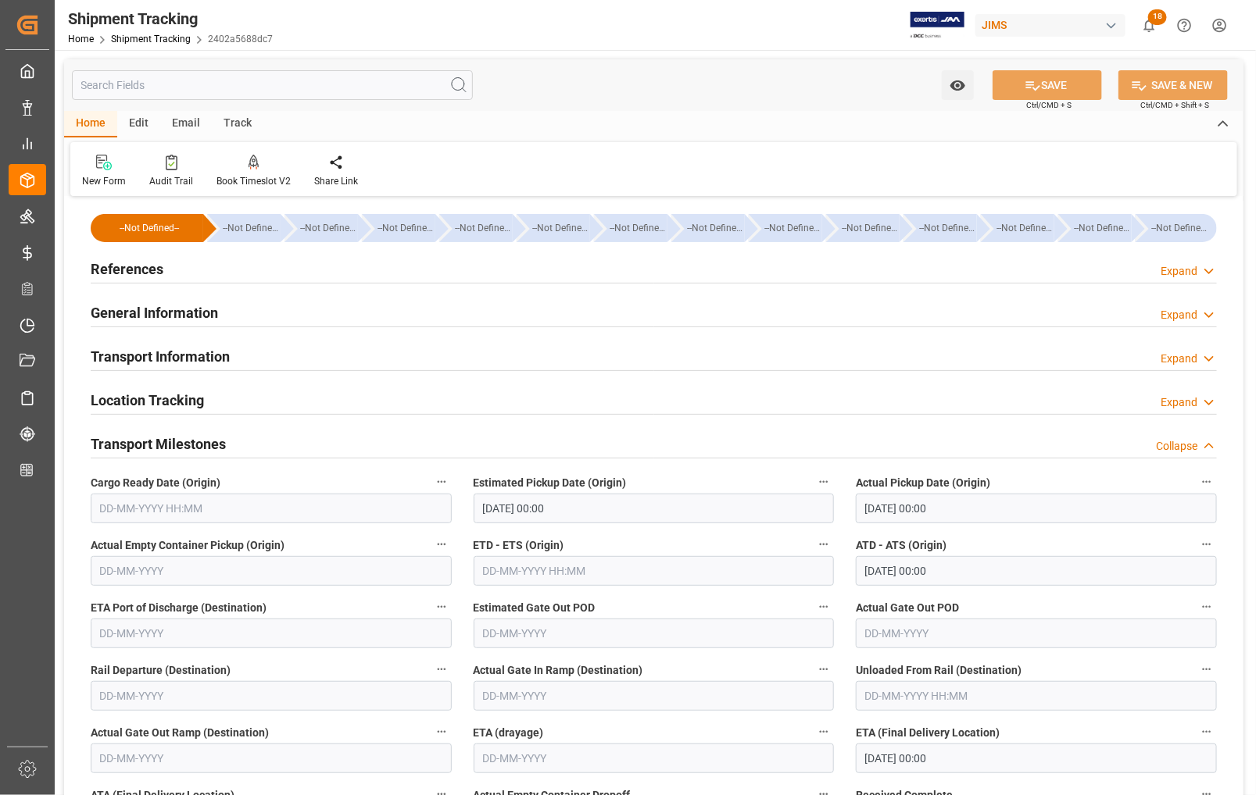
click at [108, 271] on h2 "References" at bounding box center [127, 269] width 73 height 21
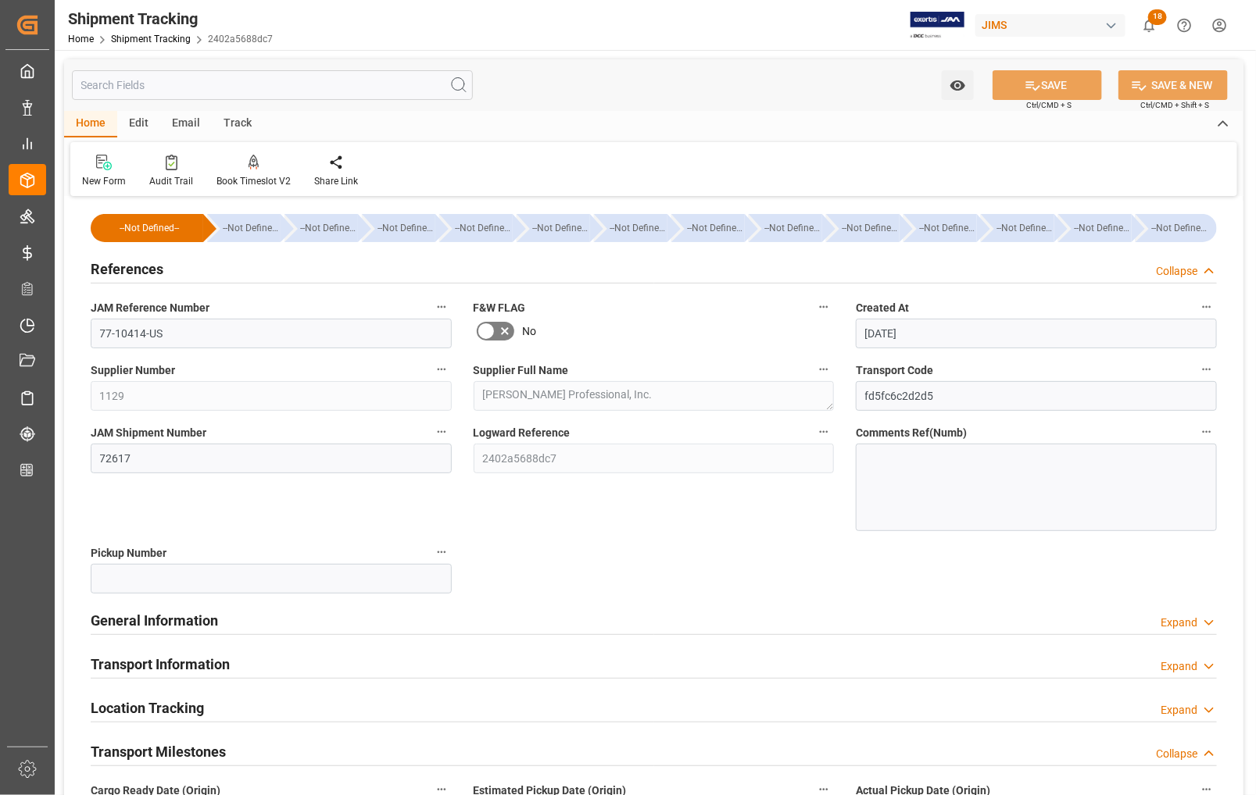
click at [108, 271] on h2 "References" at bounding box center [127, 269] width 73 height 21
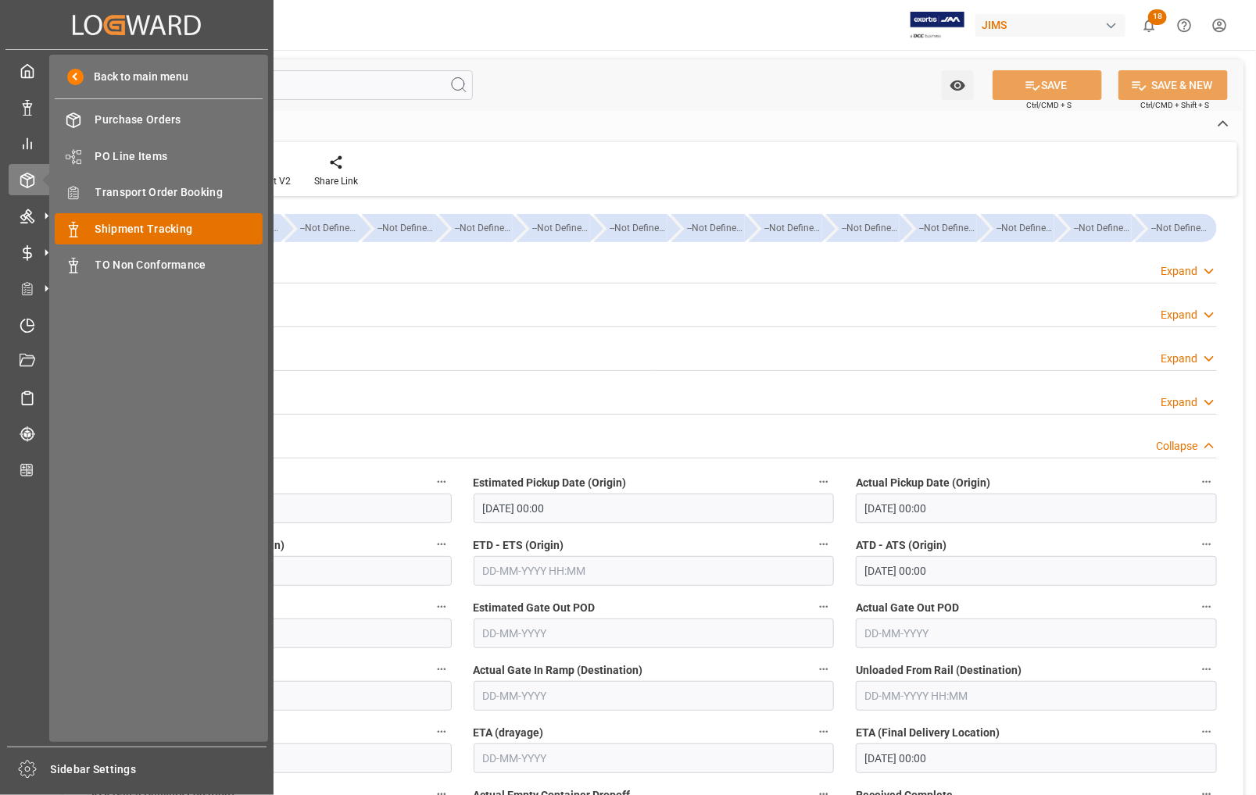
click at [148, 225] on span "Shipment Tracking" at bounding box center [179, 229] width 168 height 16
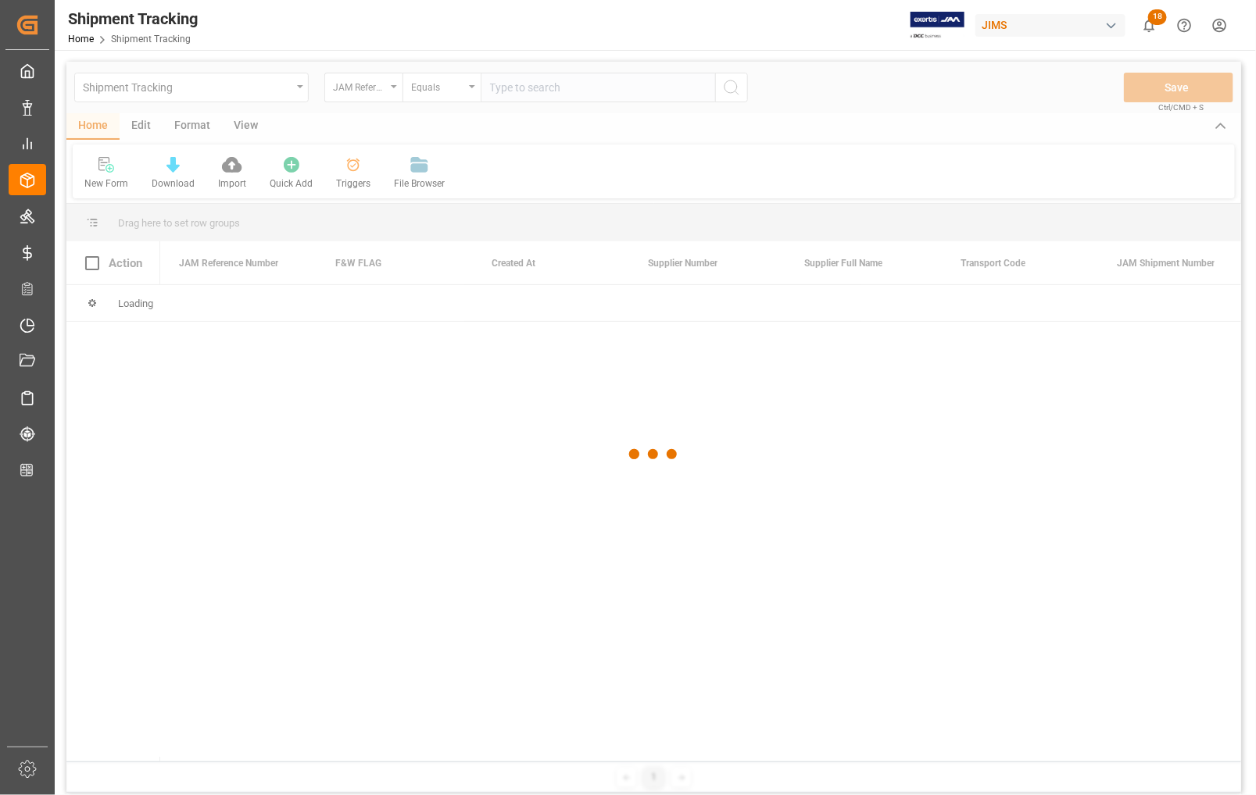
click at [543, 99] on div at bounding box center [653, 455] width 1174 height 786
click at [543, 92] on div at bounding box center [653, 455] width 1174 height 786
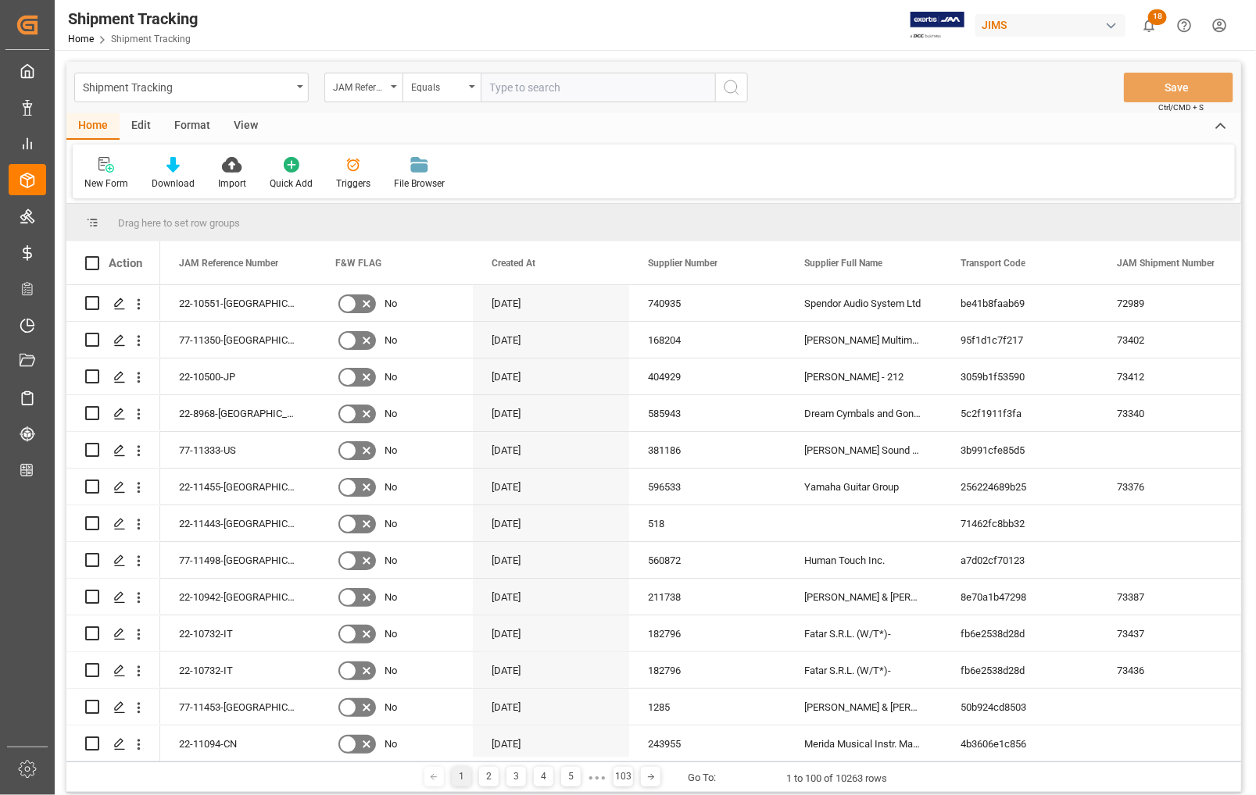
click at [543, 92] on input "text" at bounding box center [597, 88] width 234 height 30
type input "77-11414-US"
click at [729, 92] on circle "search button" at bounding box center [730, 86] width 13 height 13
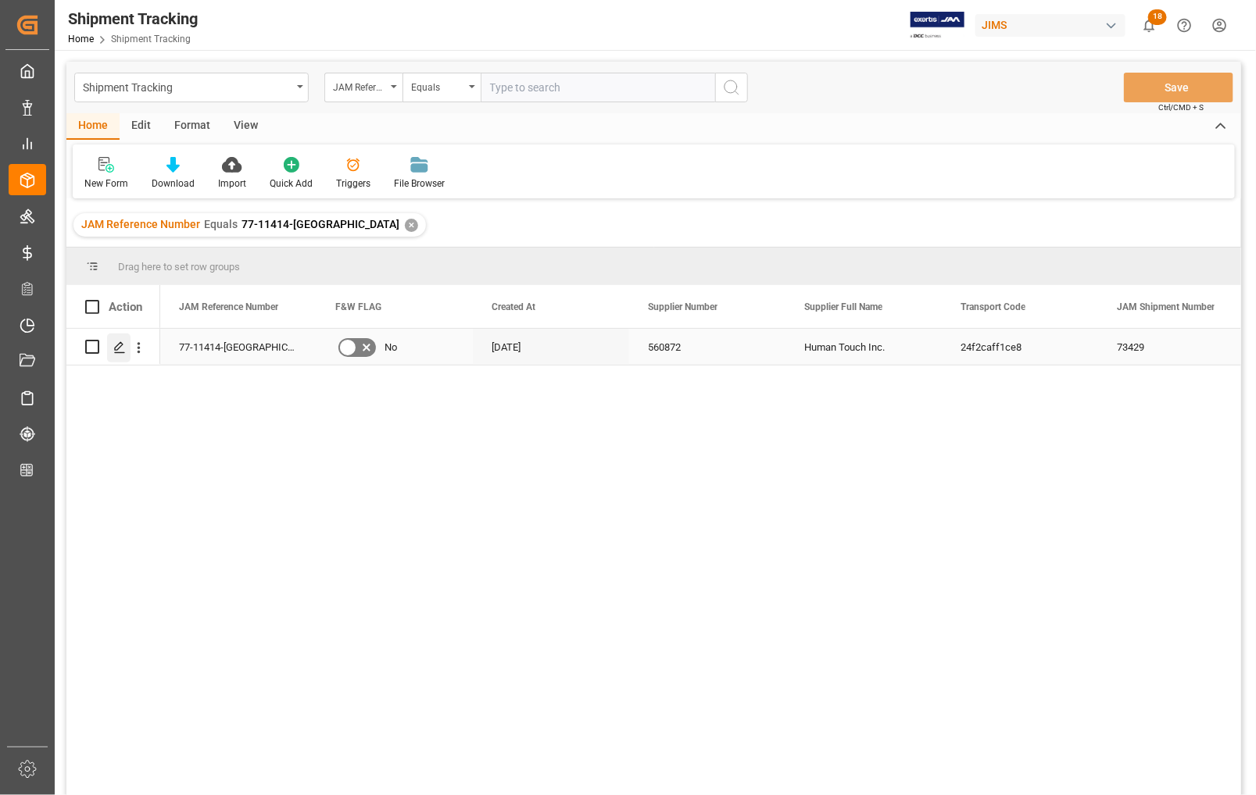
click at [119, 345] on icon "Press SPACE to select this row." at bounding box center [119, 347] width 13 height 13
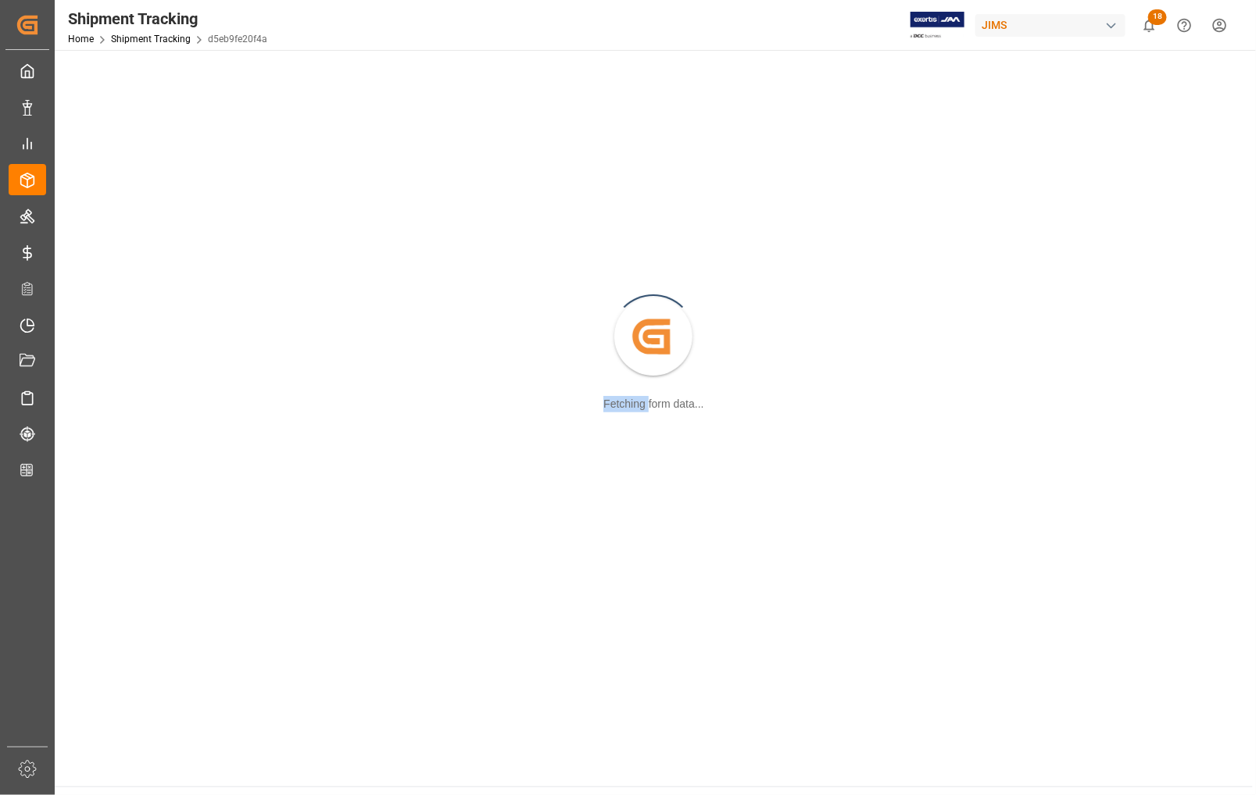
click at [119, 345] on div "Created by potrace 1.15, written by Peter Selinger 2001-2017 Fetching form data…" at bounding box center [653, 337] width 1179 height 557
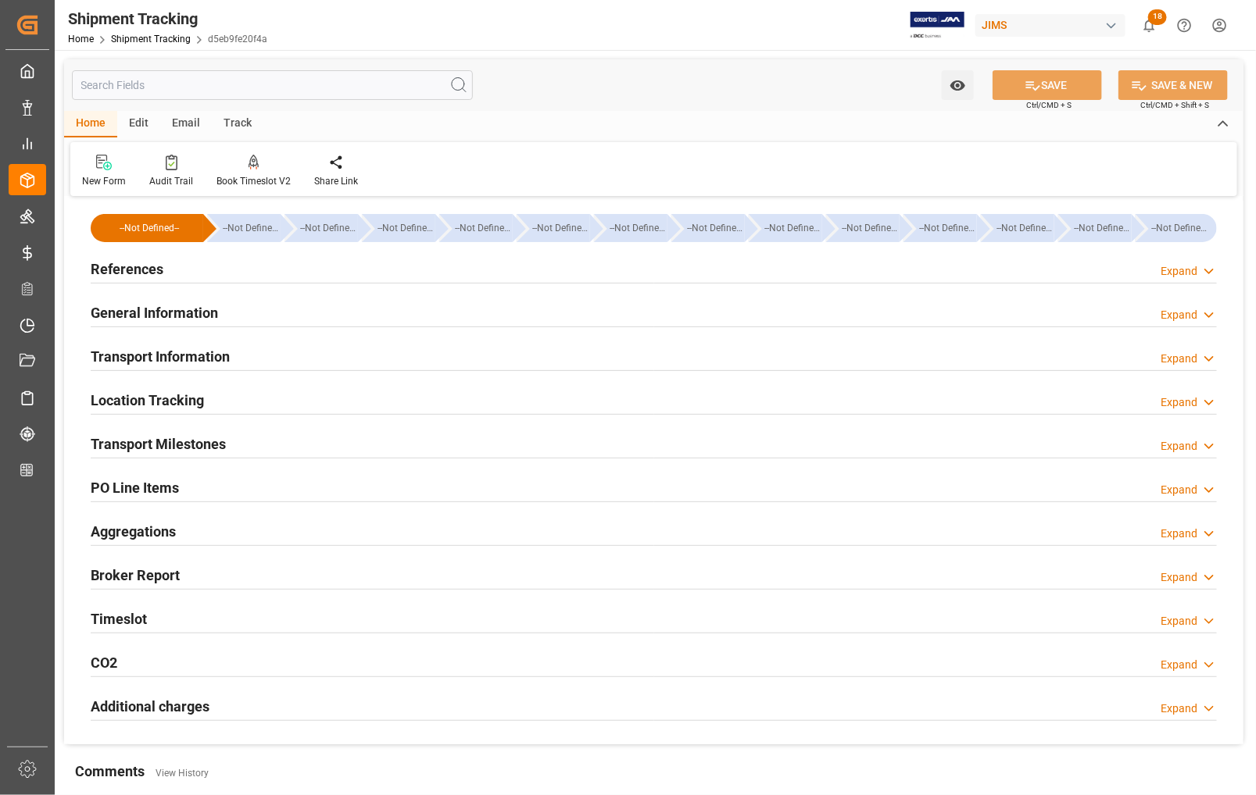
click at [138, 440] on h2 "Transport Milestones" at bounding box center [158, 444] width 135 height 21
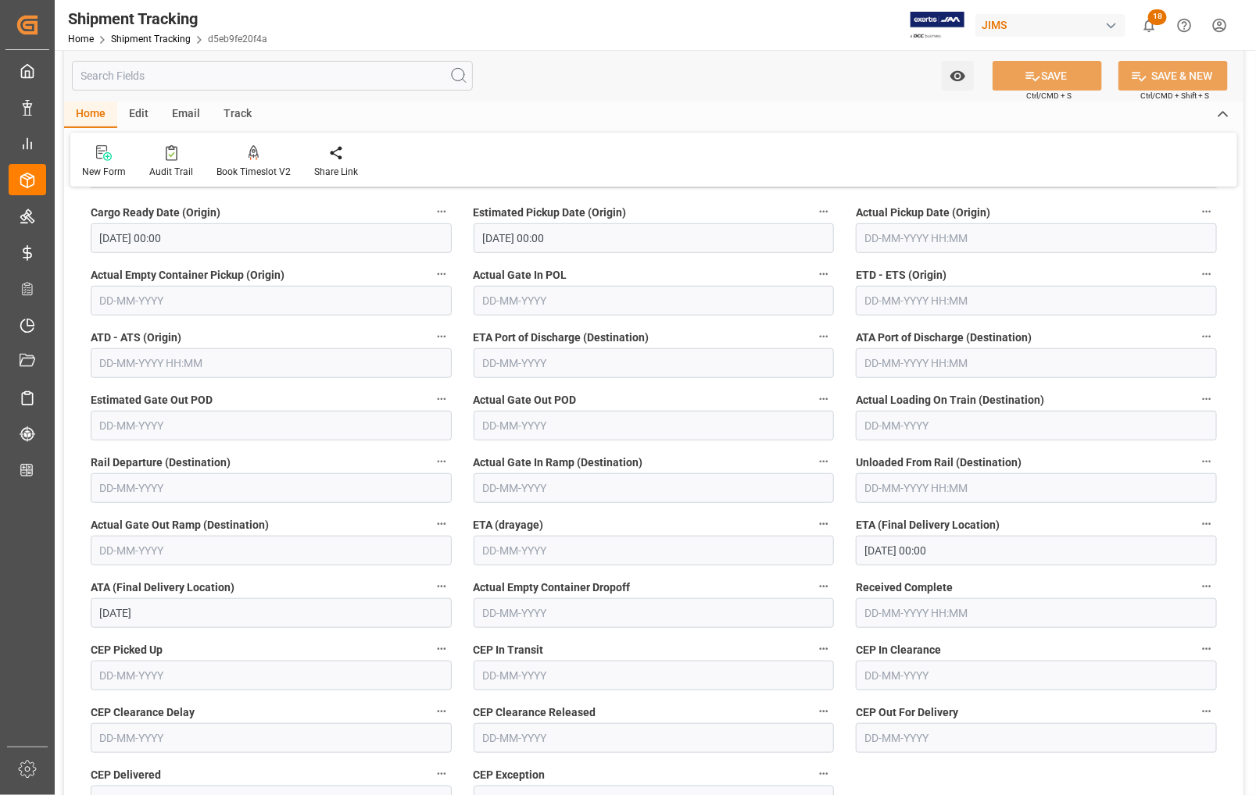
scroll to position [293, 0]
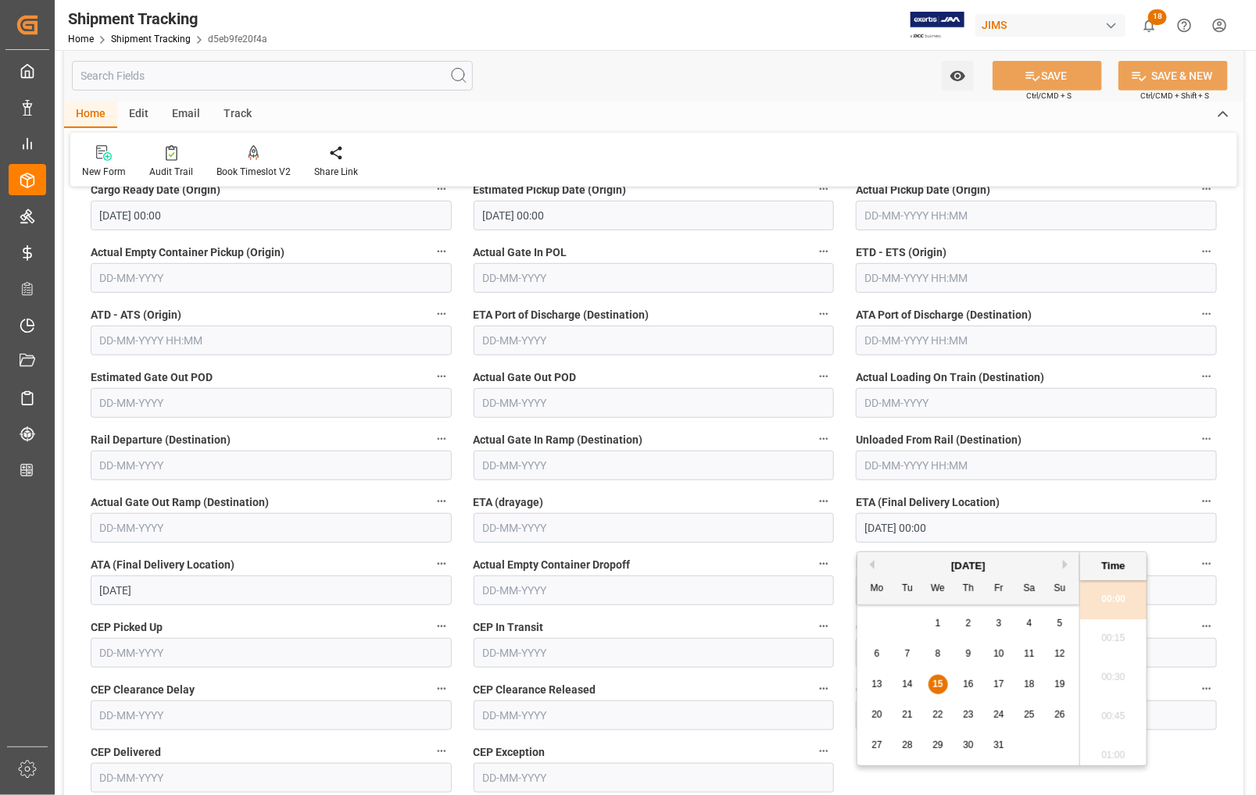
click at [895, 529] on input "15-10-2025 00:00" at bounding box center [1036, 528] width 361 height 30
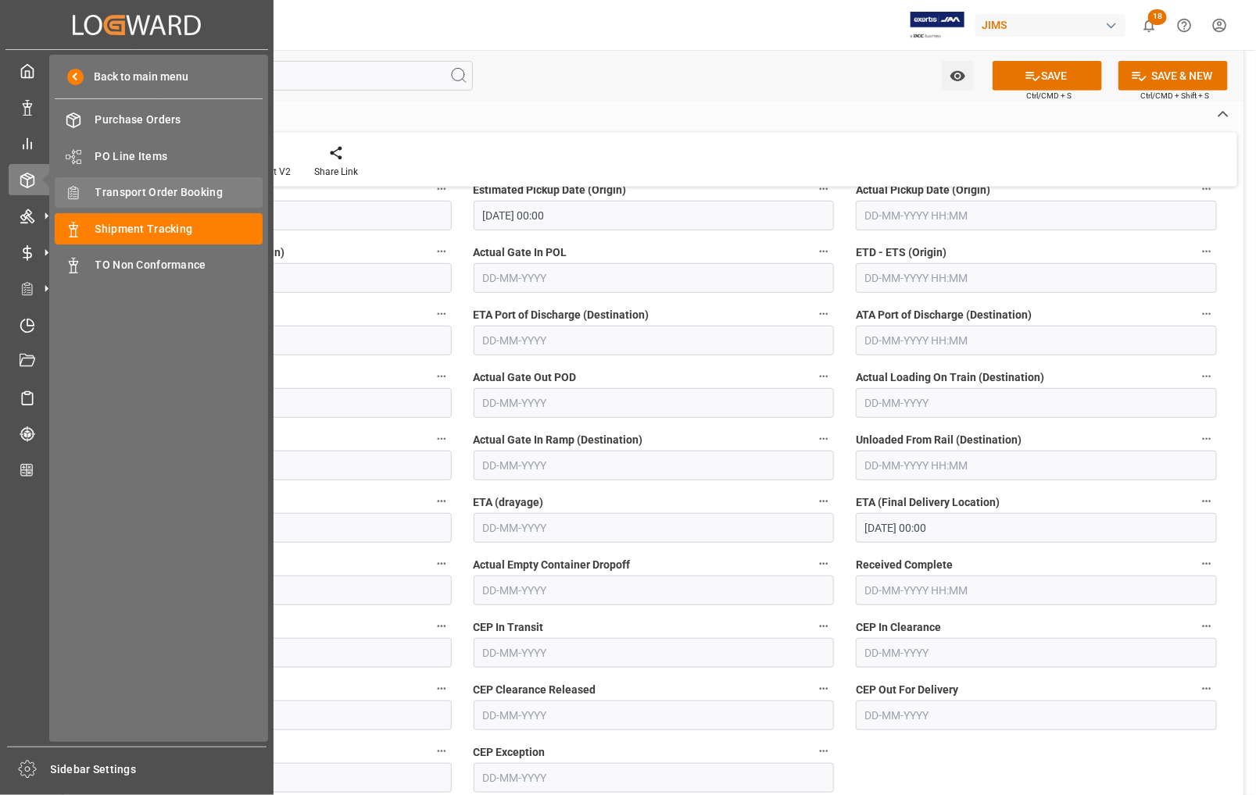
click at [104, 193] on span "Transport Order Booking" at bounding box center [179, 192] width 168 height 16
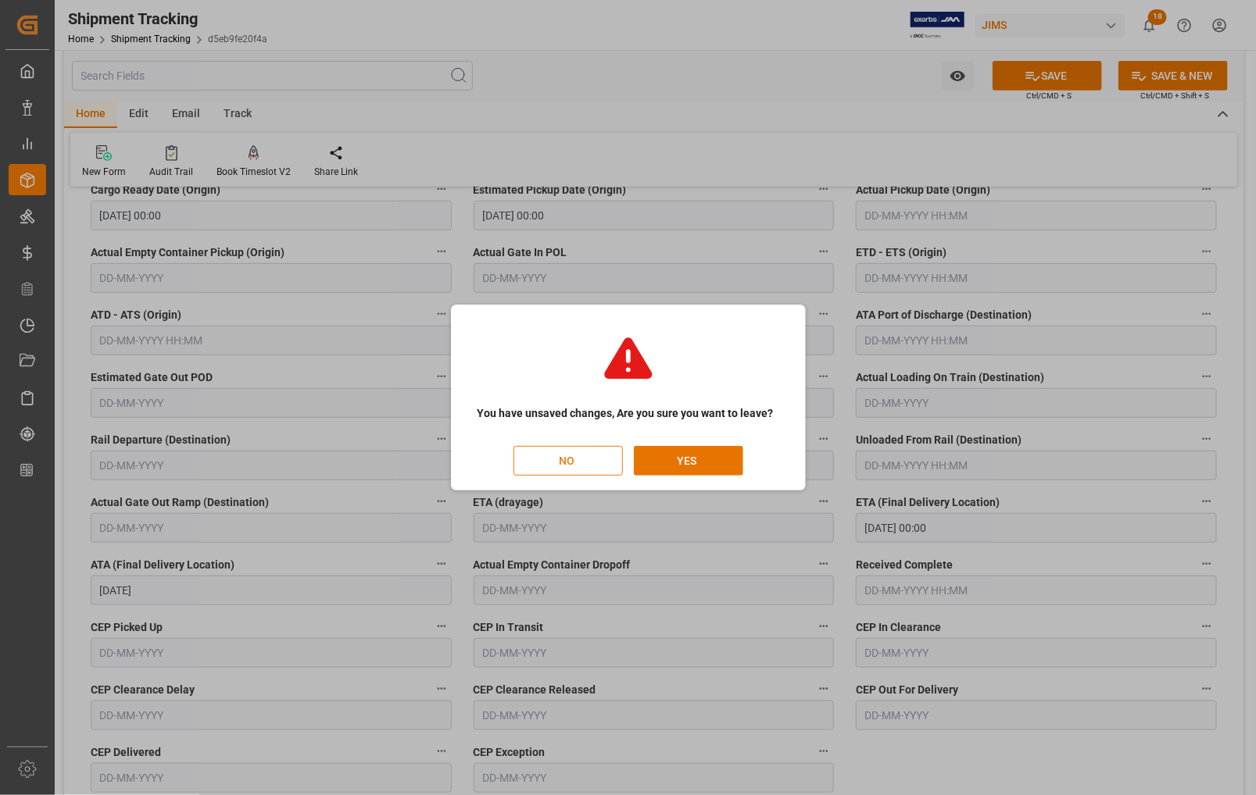
click at [582, 469] on button "NO" at bounding box center [567, 461] width 109 height 30
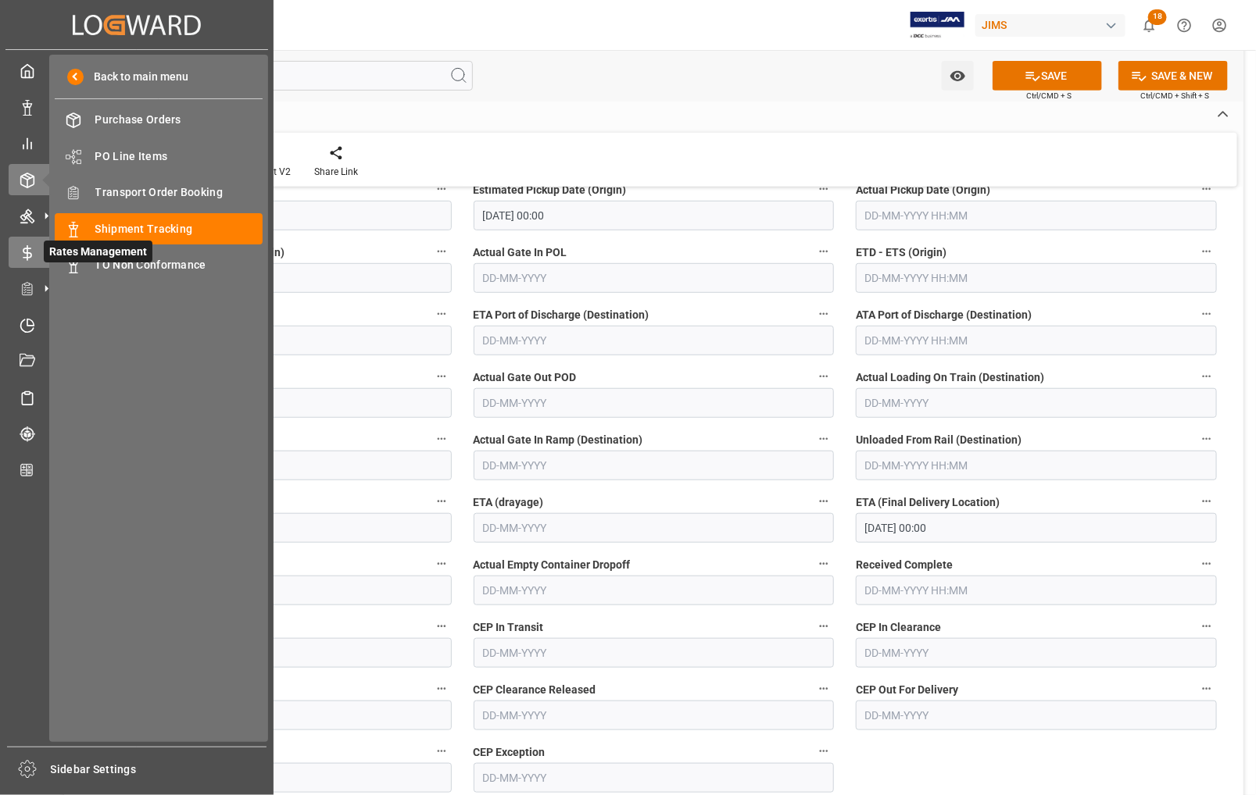
scroll to position [0, 0]
click at [148, 225] on span "Shipment Tracking" at bounding box center [179, 229] width 168 height 16
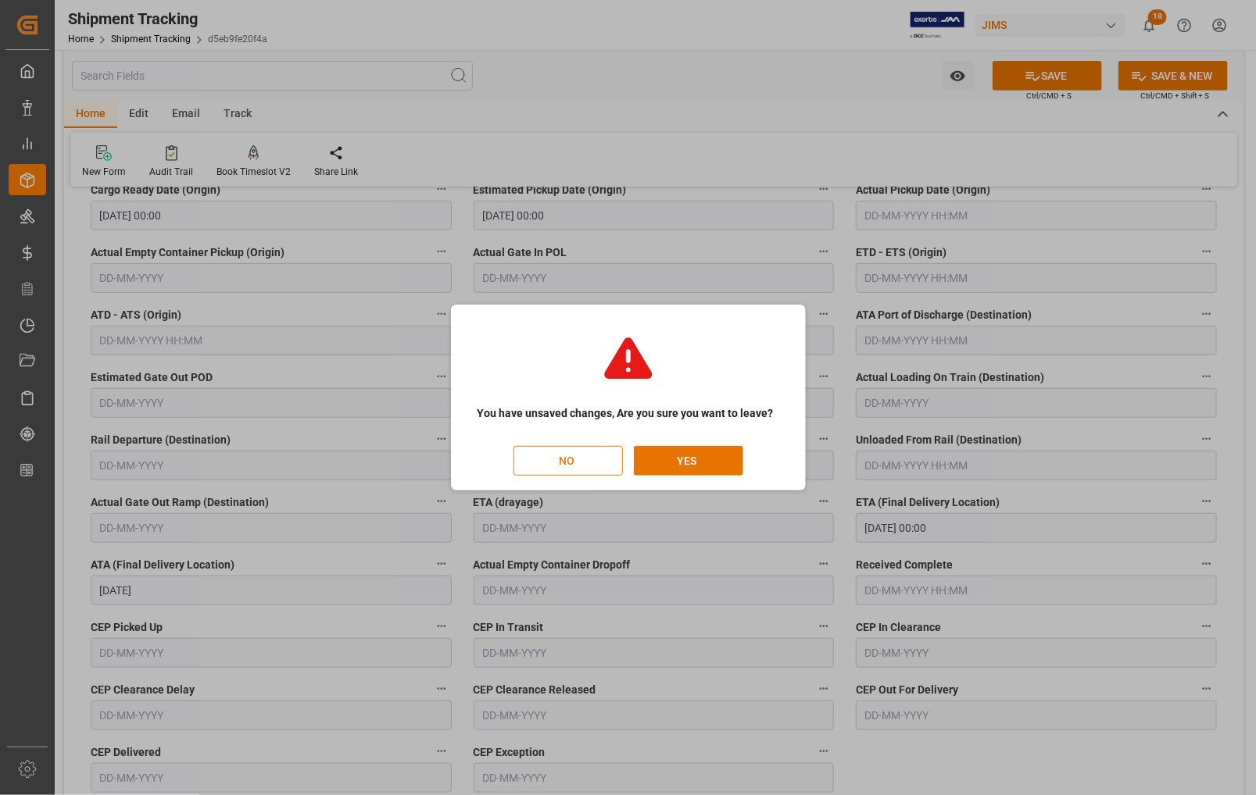
click at [572, 463] on button "NO" at bounding box center [567, 461] width 109 height 30
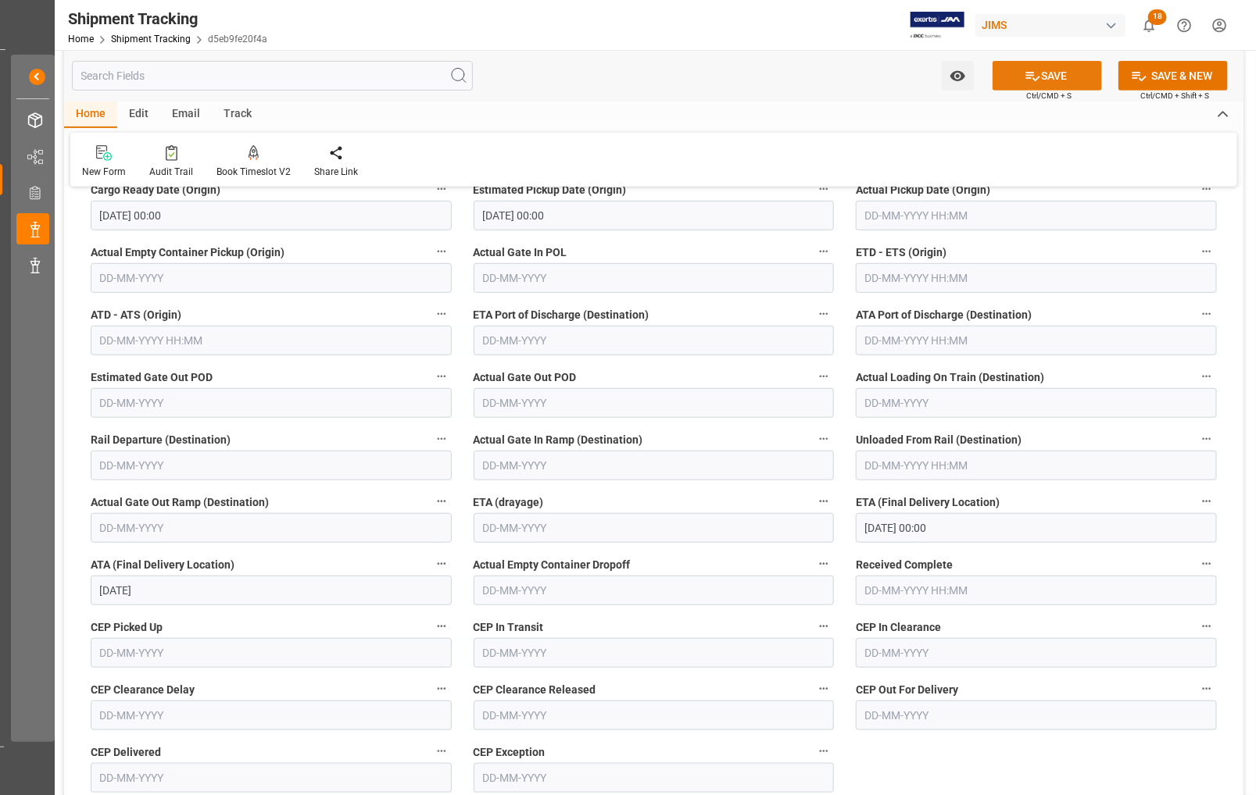
click at [1040, 77] on button "SAVE" at bounding box center [1046, 76] width 109 height 30
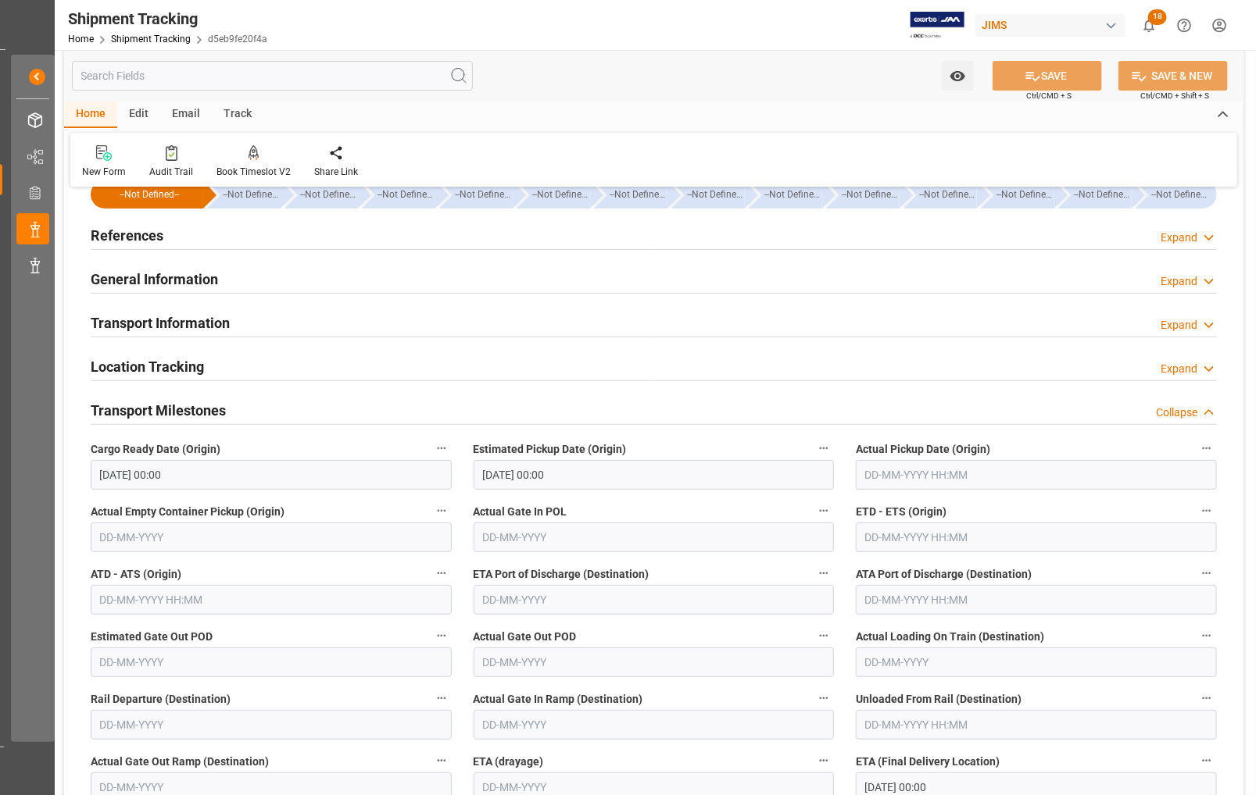
scroll to position [0, 0]
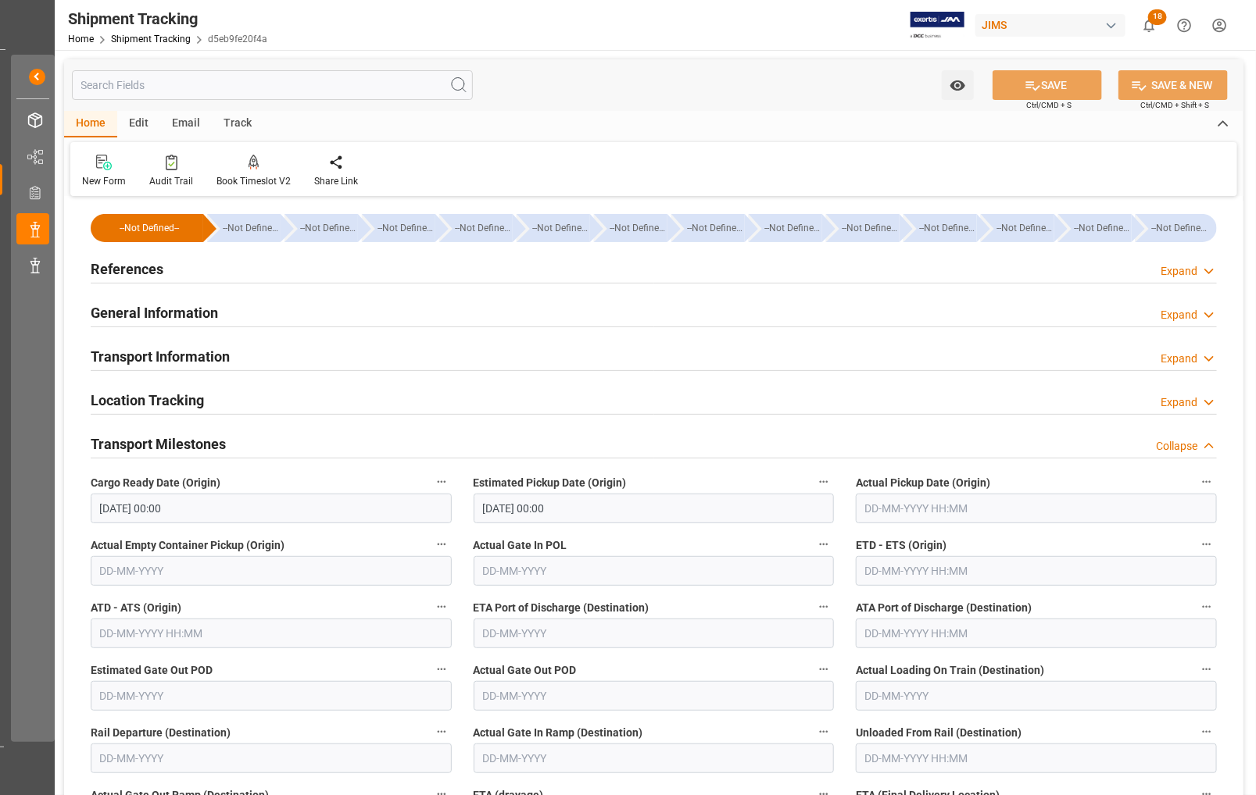
click at [145, 268] on h2 "References" at bounding box center [127, 269] width 73 height 21
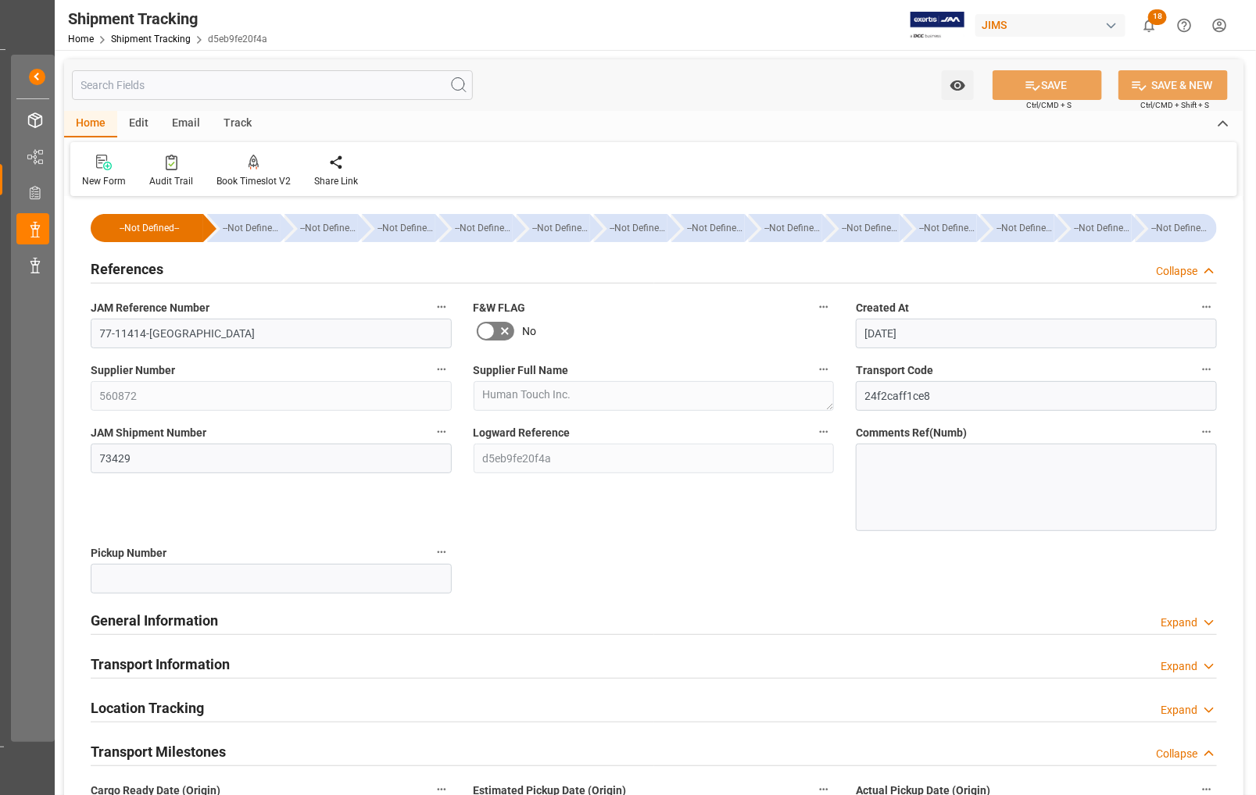
click at [138, 271] on h2 "References" at bounding box center [127, 269] width 73 height 21
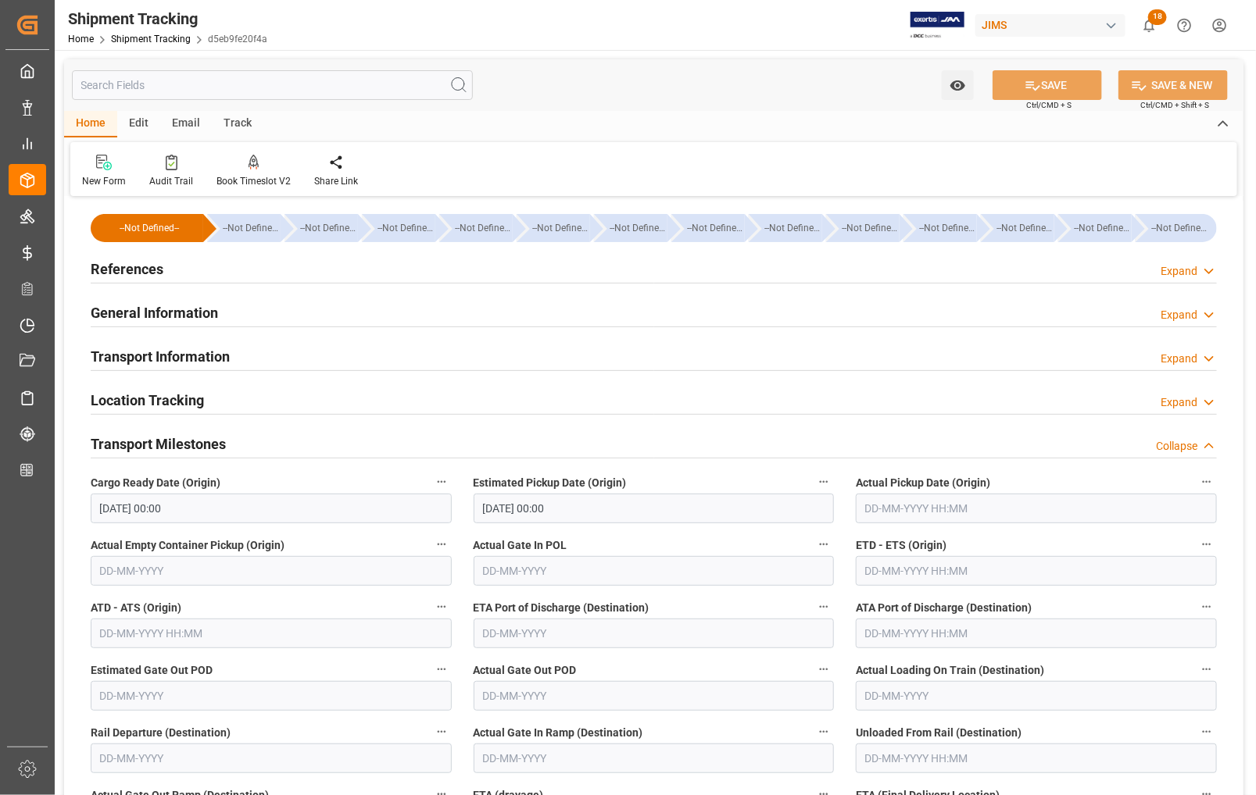
click at [107, 266] on h2 "References" at bounding box center [127, 269] width 73 height 21
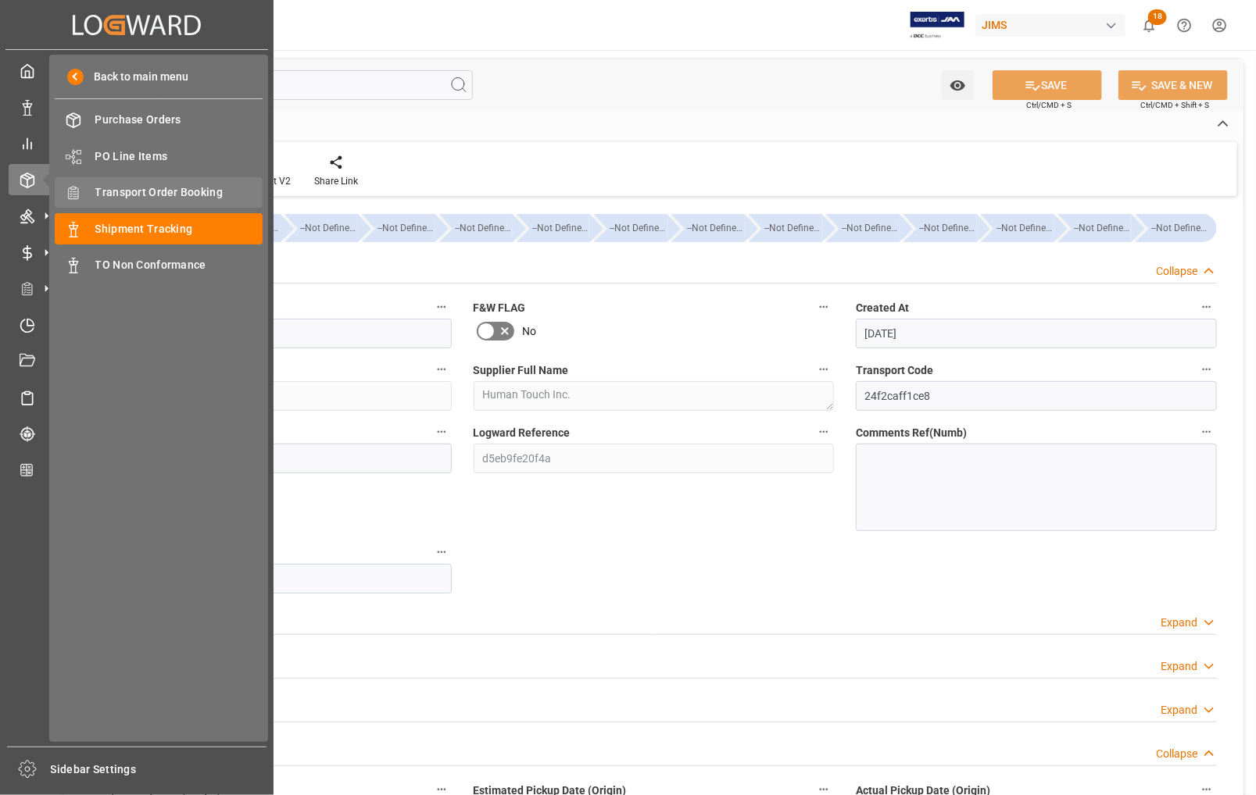
click at [127, 194] on span "Transport Order Booking" at bounding box center [179, 192] width 168 height 16
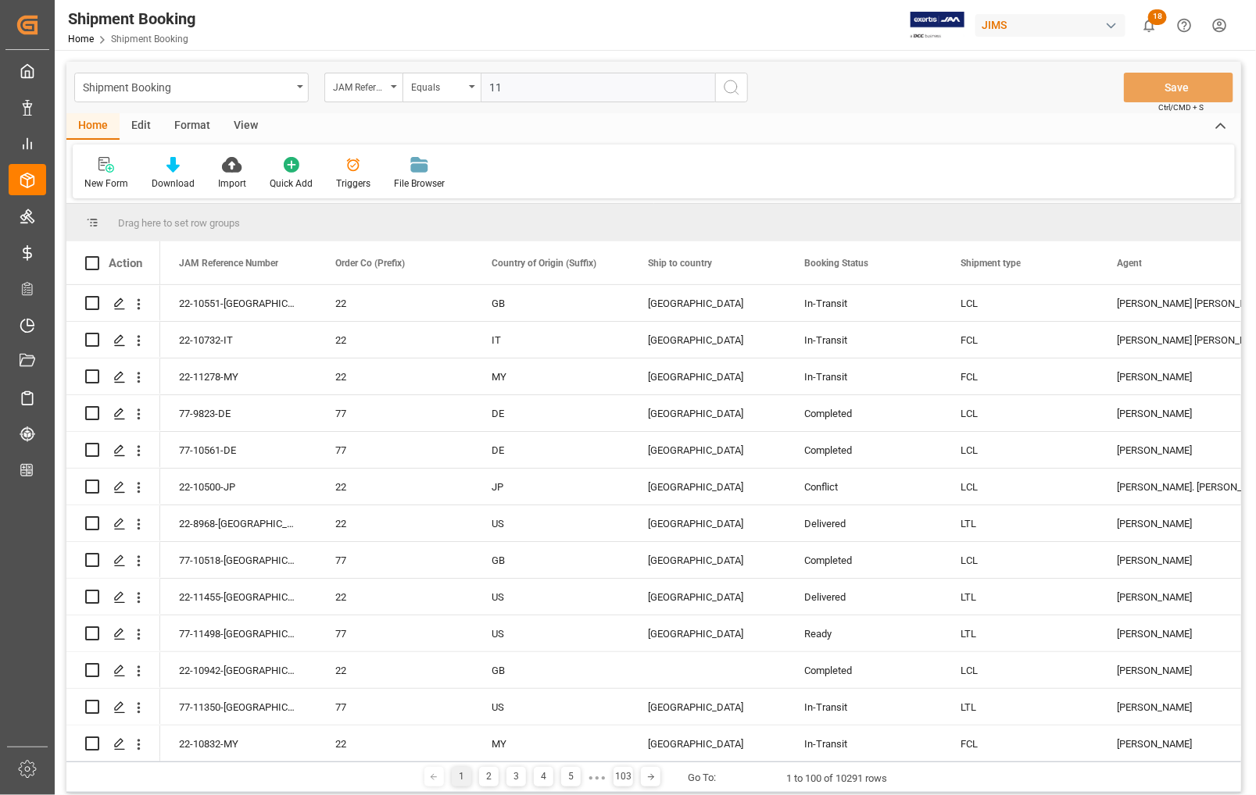
type input "1"
type input "77-10590-TW"
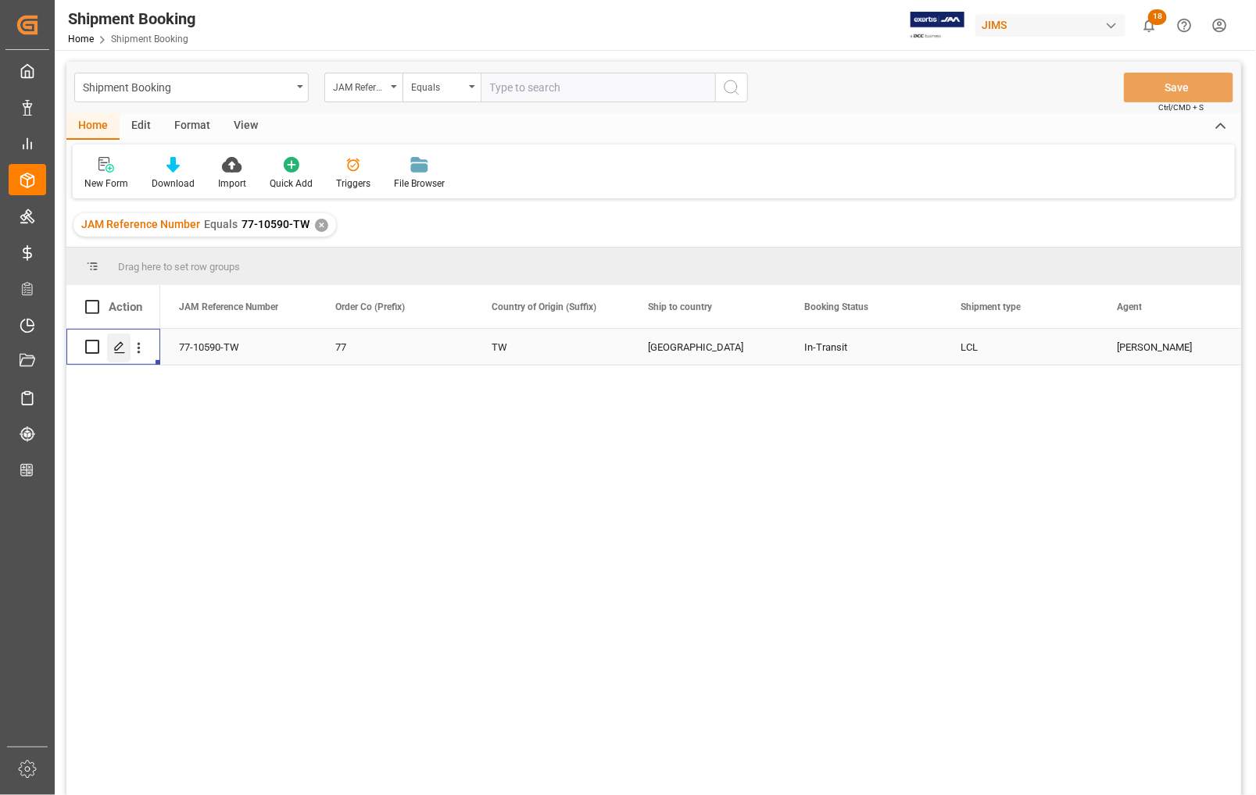
click at [113, 348] on icon "Press SPACE to select this row." at bounding box center [119, 347] width 13 height 13
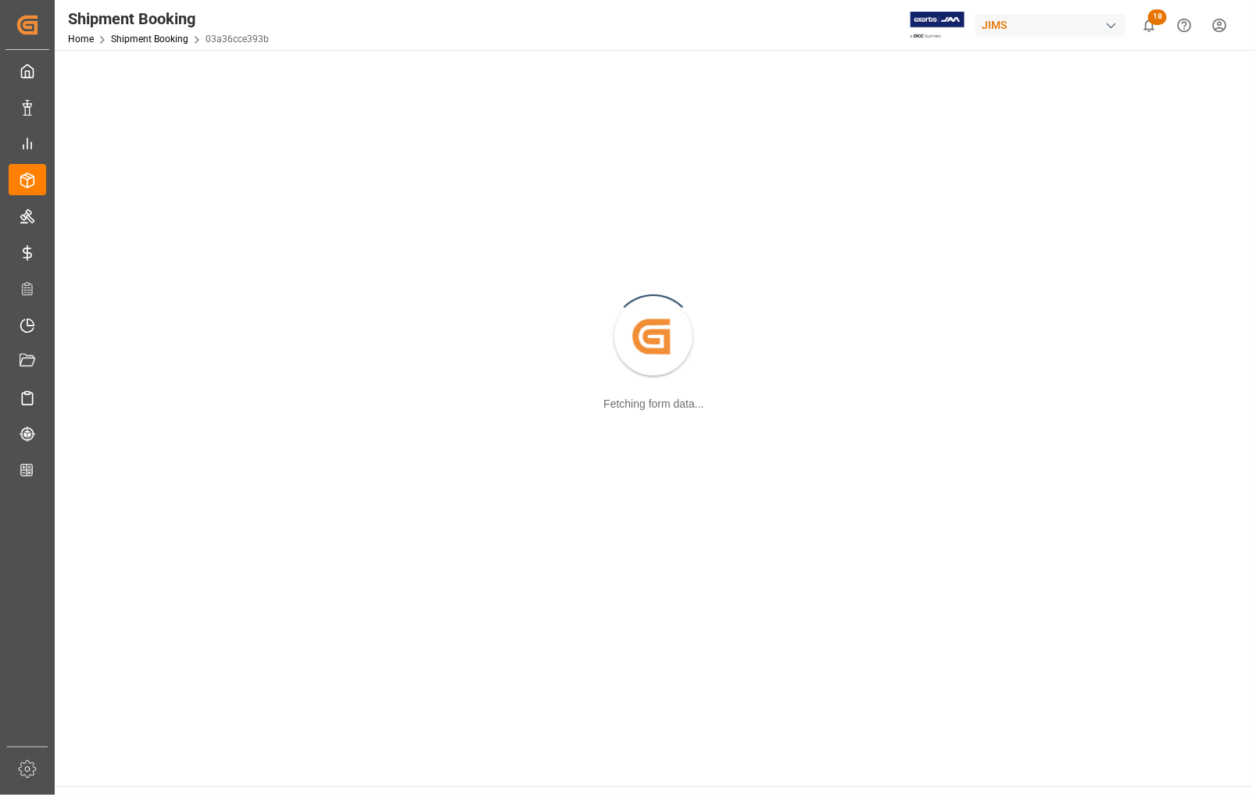
click at [113, 348] on div "Created by potrace 1.15, written by Peter Selinger 2001-2017 Fetching form data…" at bounding box center [653, 337] width 1179 height 557
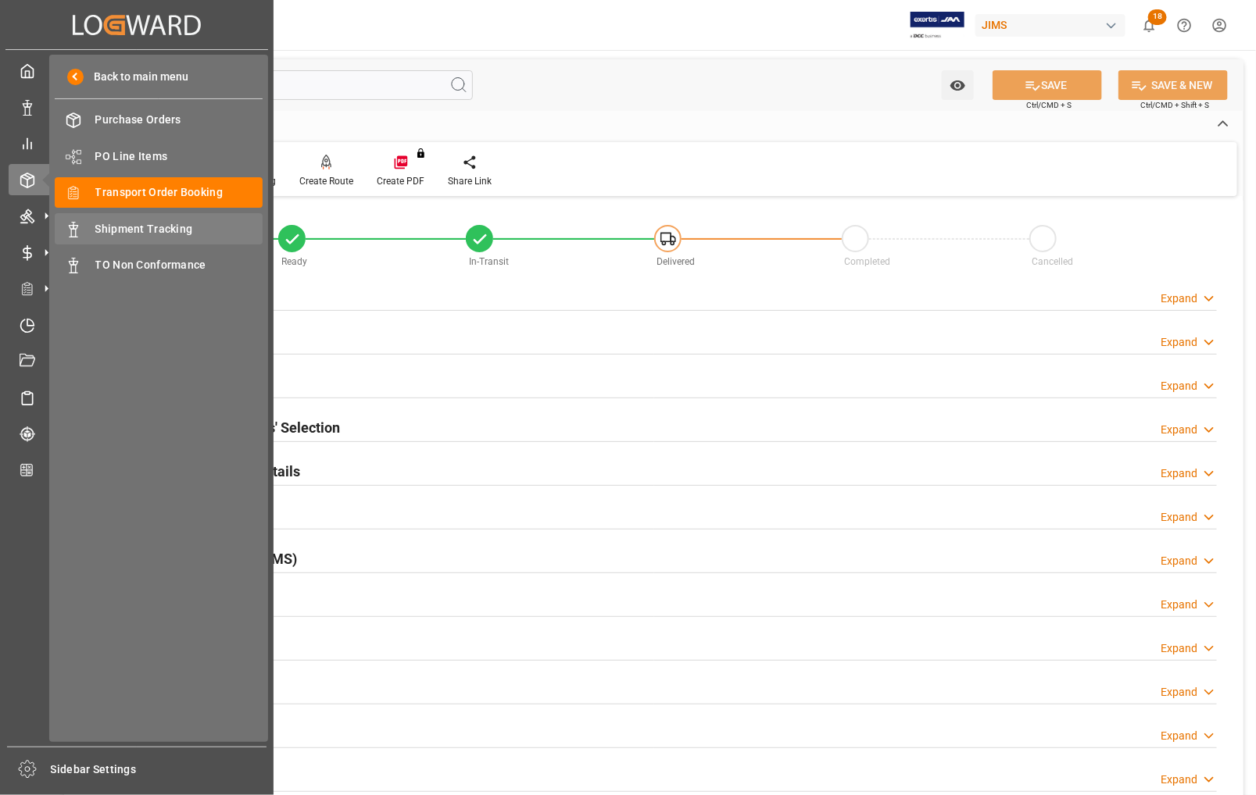
click at [130, 227] on span "Shipment Tracking" at bounding box center [179, 229] width 168 height 16
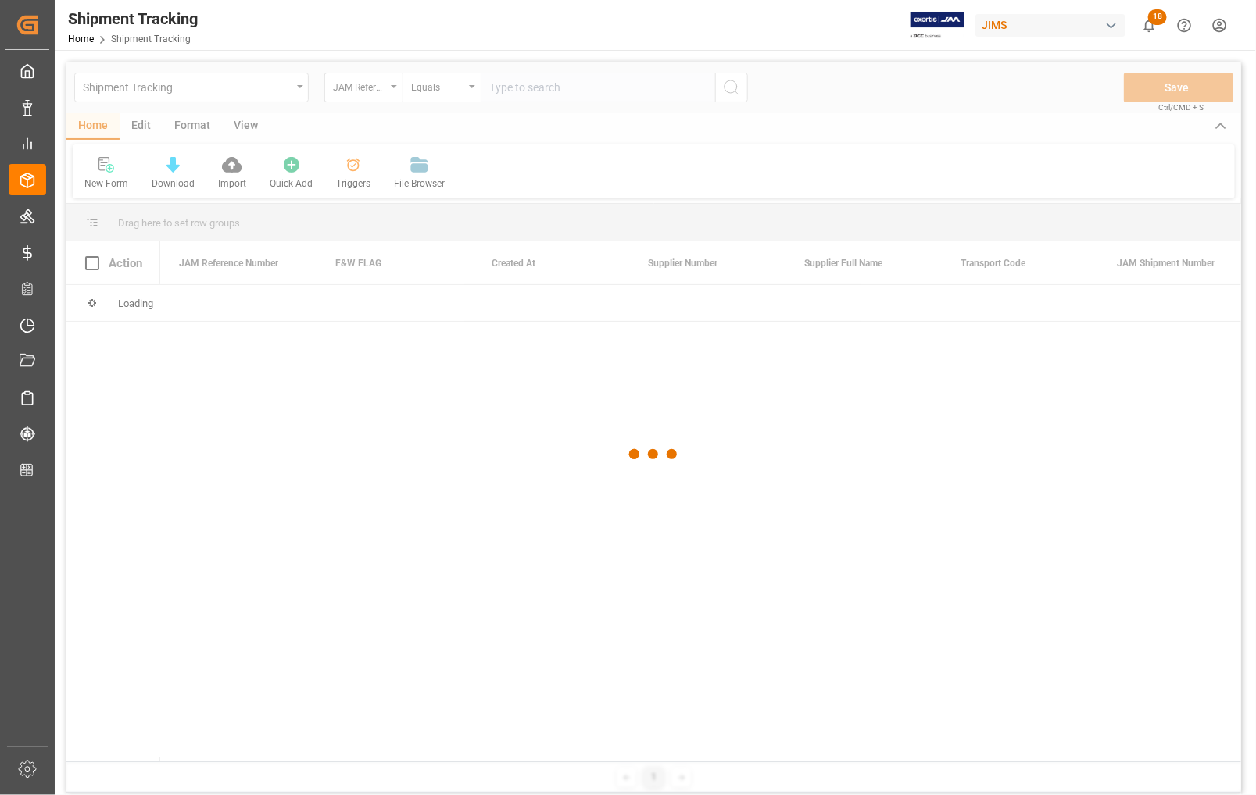
click at [612, 84] on div at bounding box center [653, 455] width 1174 height 786
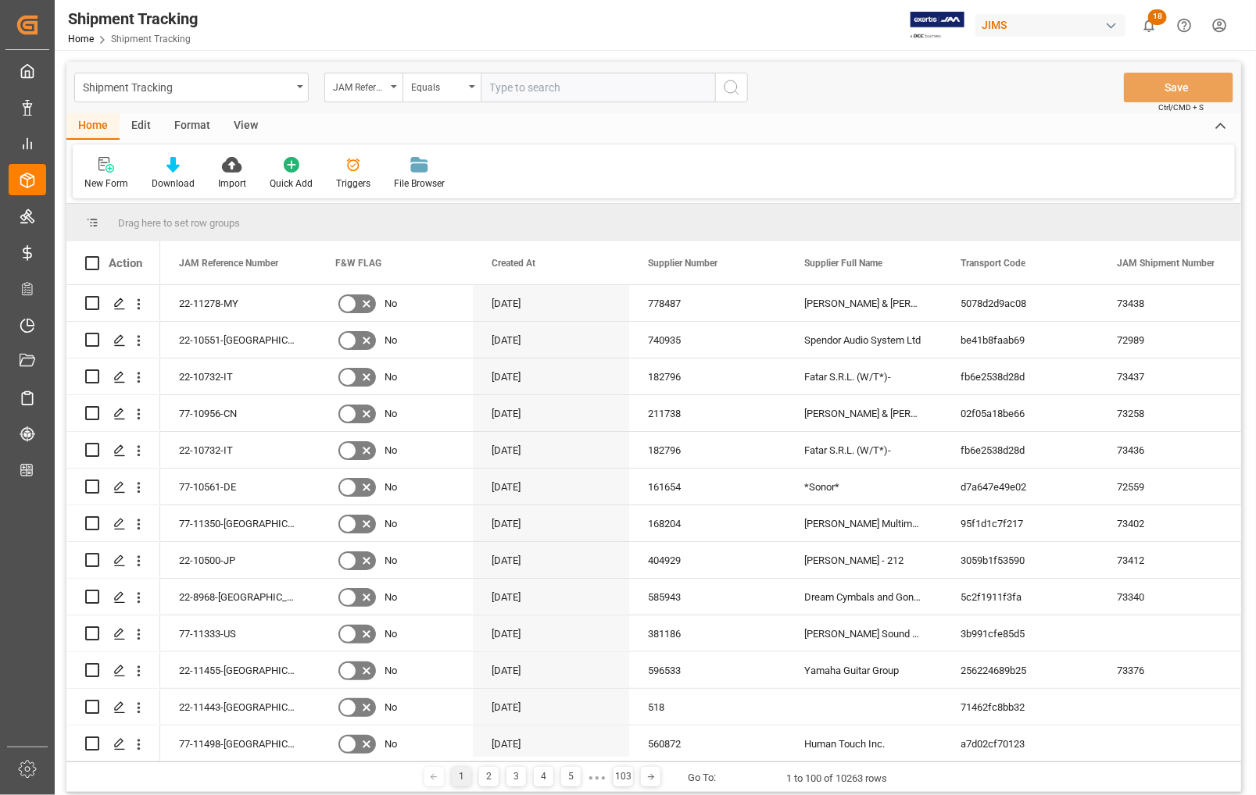
click at [612, 84] on input "text" at bounding box center [597, 88] width 234 height 30
type input "77-10590-TW"
click at [727, 91] on circle "search button" at bounding box center [730, 86] width 13 height 13
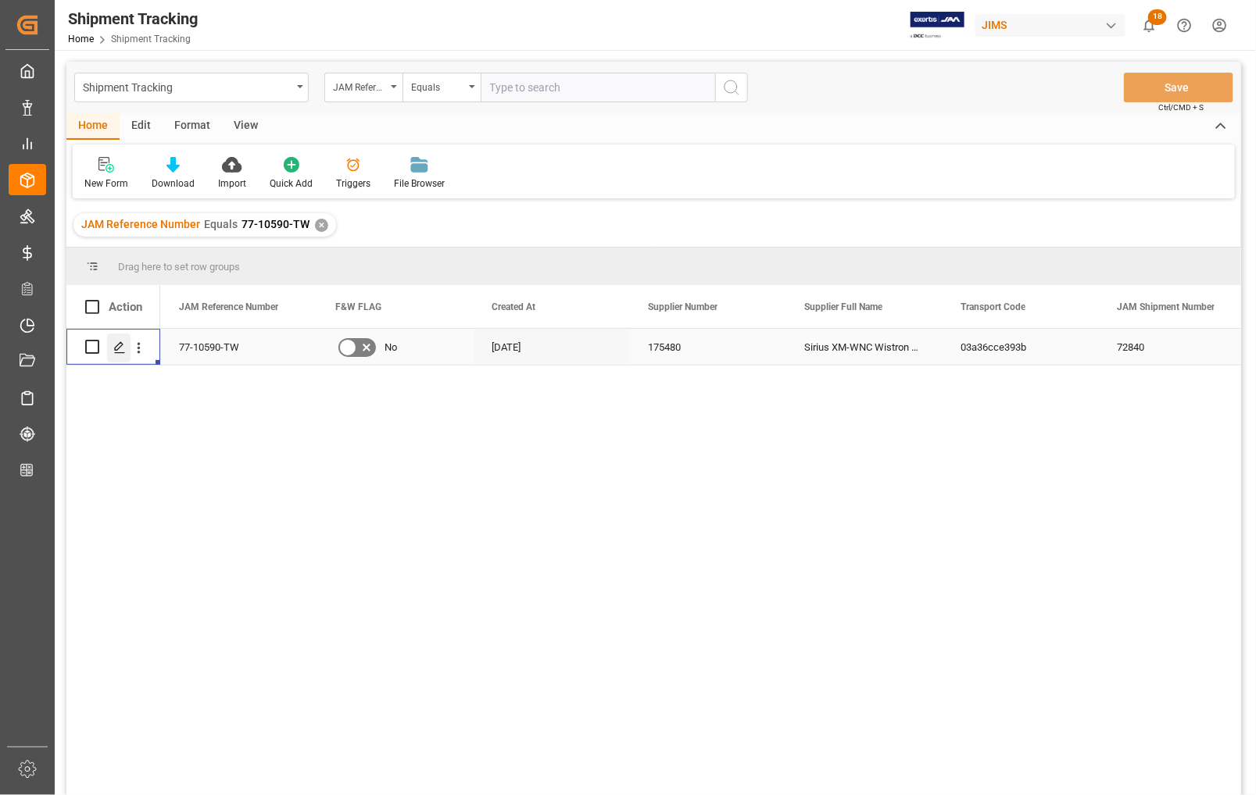
click at [120, 348] on polygon "Press SPACE to select this row." at bounding box center [119, 346] width 8 height 8
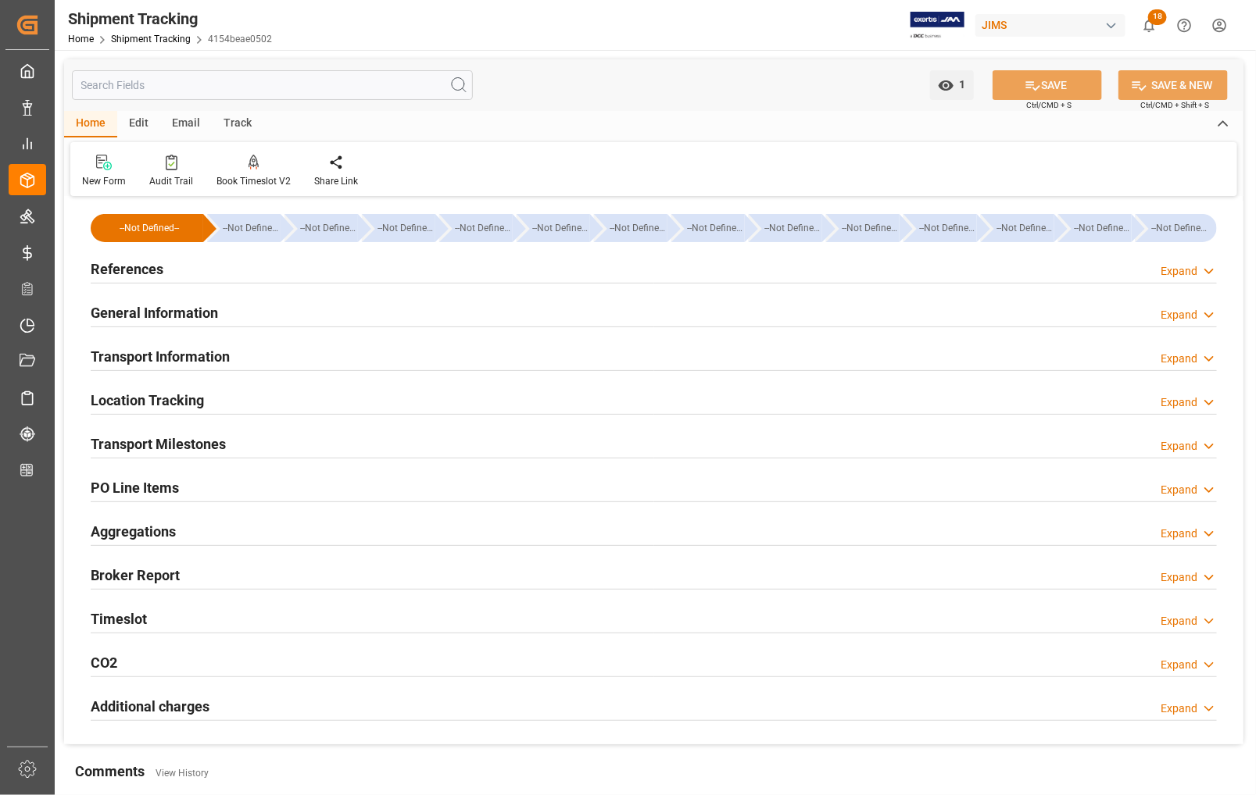
type input "29-08-2025 00:00"
type input "04-09-2025 00:00"
type input "14-09-2025 00:00"
type input "27-10-2025 00:00"
click at [155, 435] on h2 "Transport Milestones" at bounding box center [158, 444] width 135 height 21
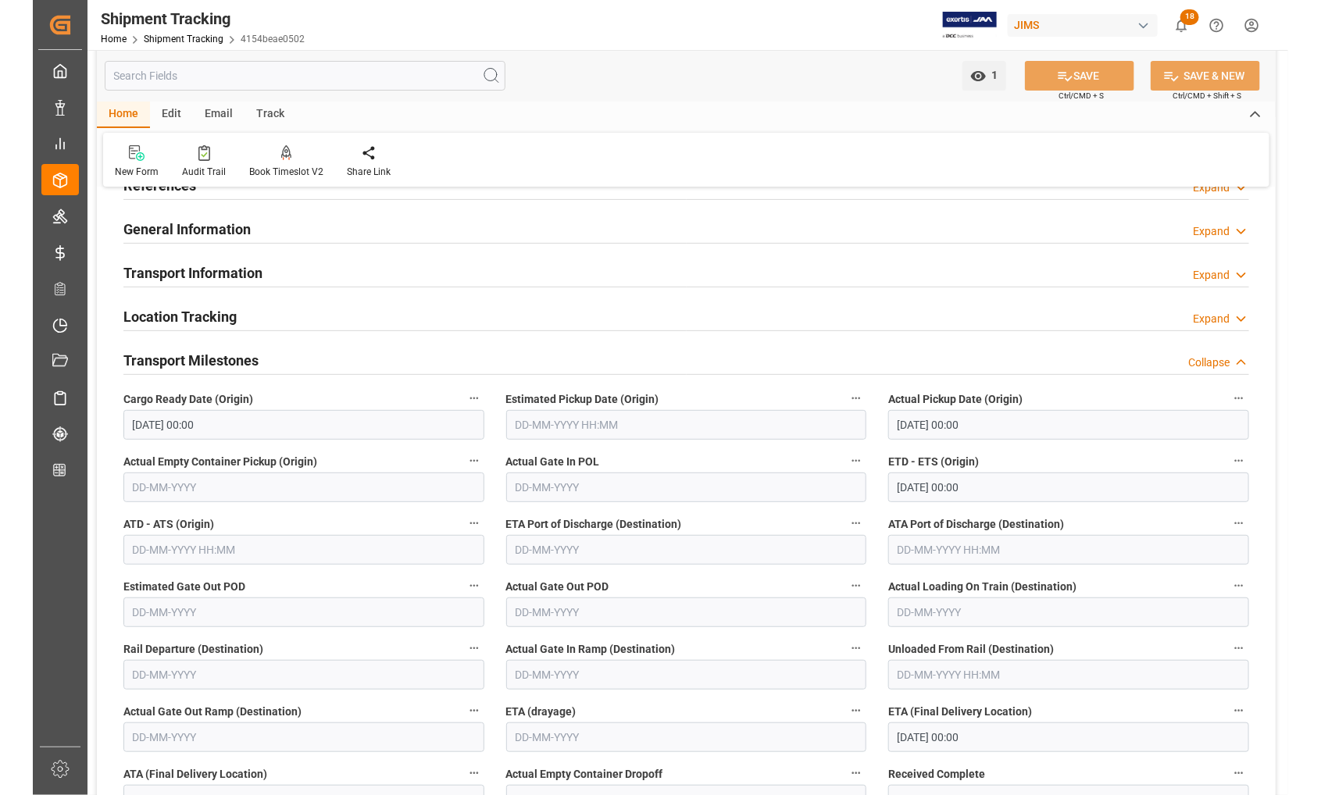
scroll to position [195, 0]
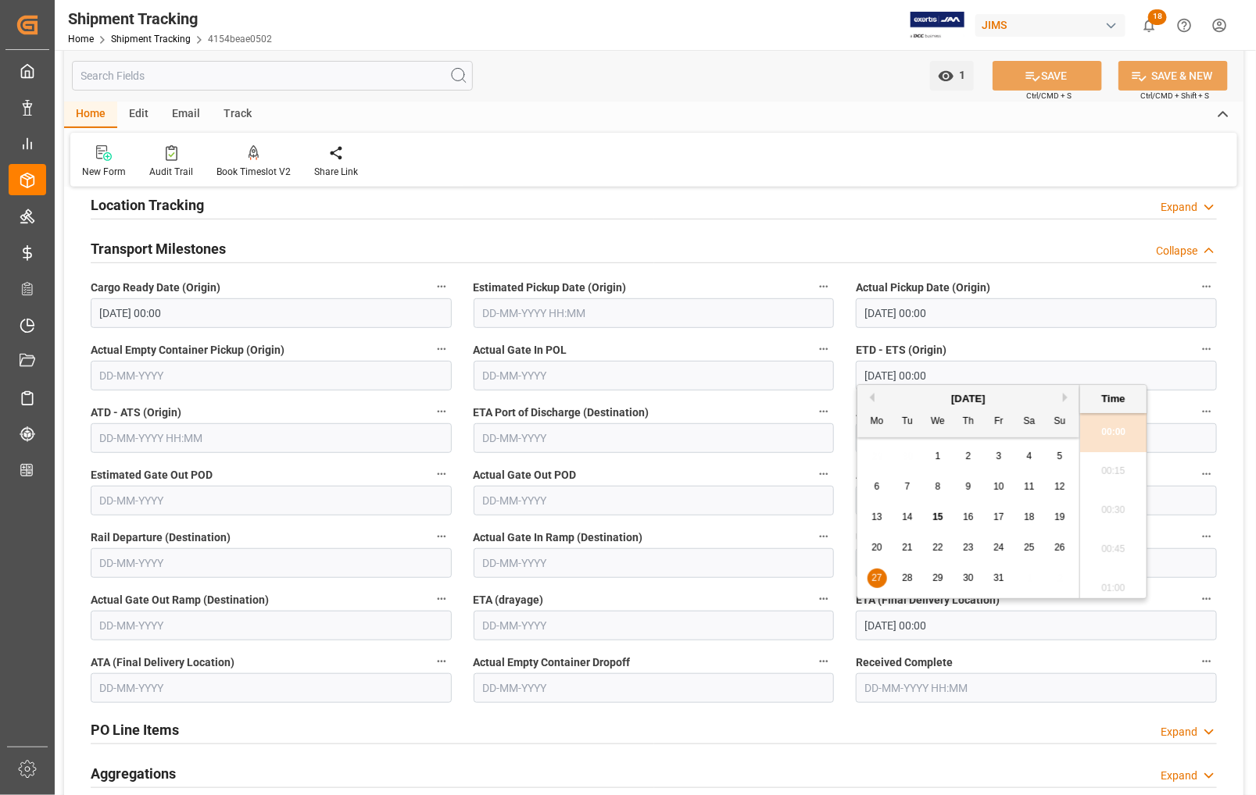
click at [897, 634] on input "27-10-2025 00:00" at bounding box center [1036, 626] width 361 height 30
drag, startPoint x: 938, startPoint y: 551, endPoint x: 938, endPoint y: 561, distance: 10.2
click at [938, 561] on div "20 21 22 23 24 25 26" at bounding box center [968, 548] width 213 height 30
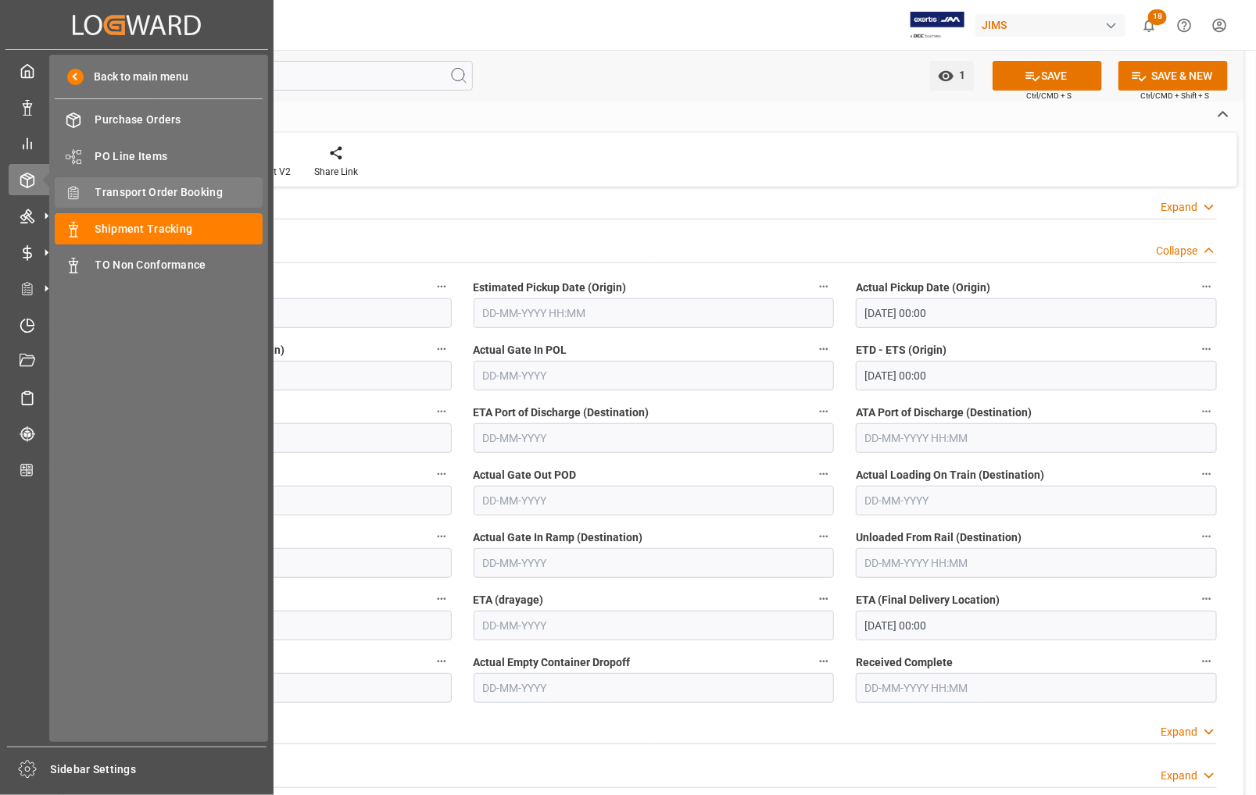
click at [109, 189] on span "Transport Order Booking" at bounding box center [179, 192] width 168 height 16
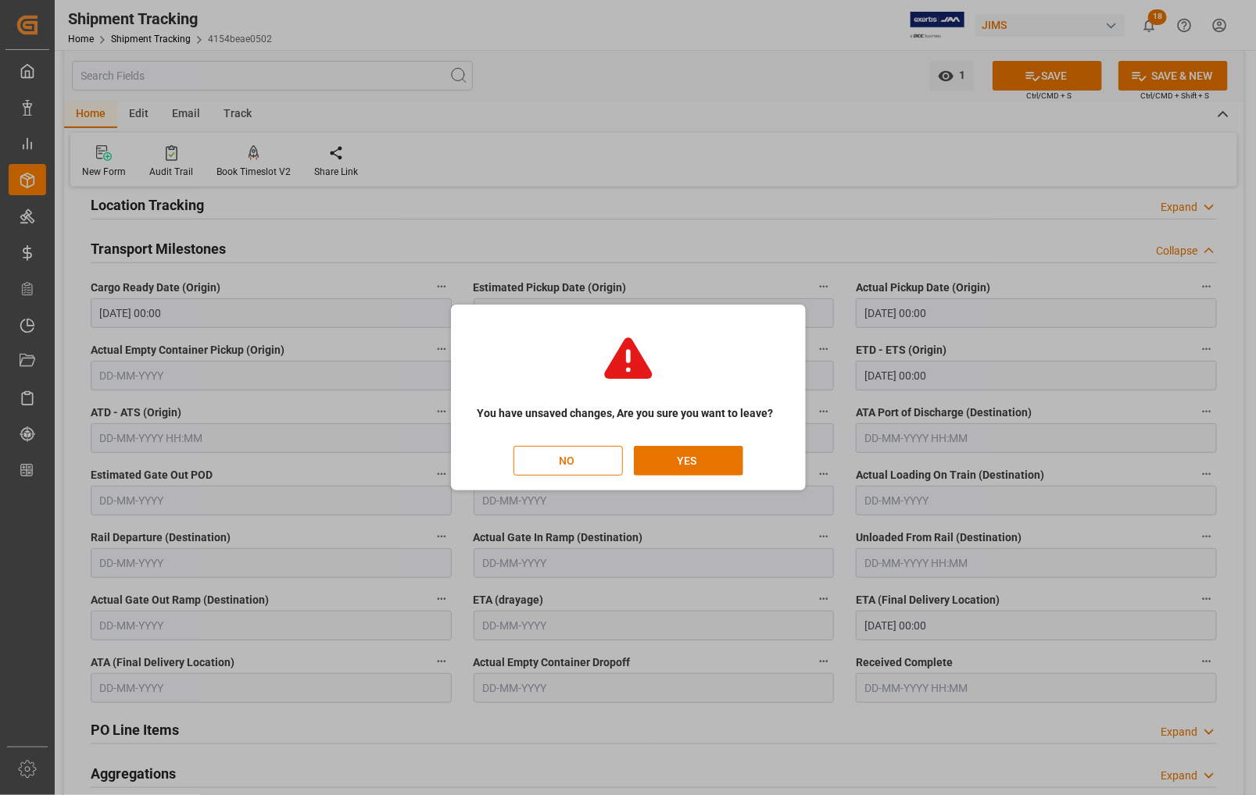
drag, startPoint x: 530, startPoint y: 463, endPoint x: 651, endPoint y: 478, distance: 122.0
click at [576, 494] on div "You have unsaved changes, Are you sure you want to leave? NO YES" at bounding box center [628, 397] width 1256 height 795
click at [659, 462] on button "YES" at bounding box center [688, 461] width 109 height 30
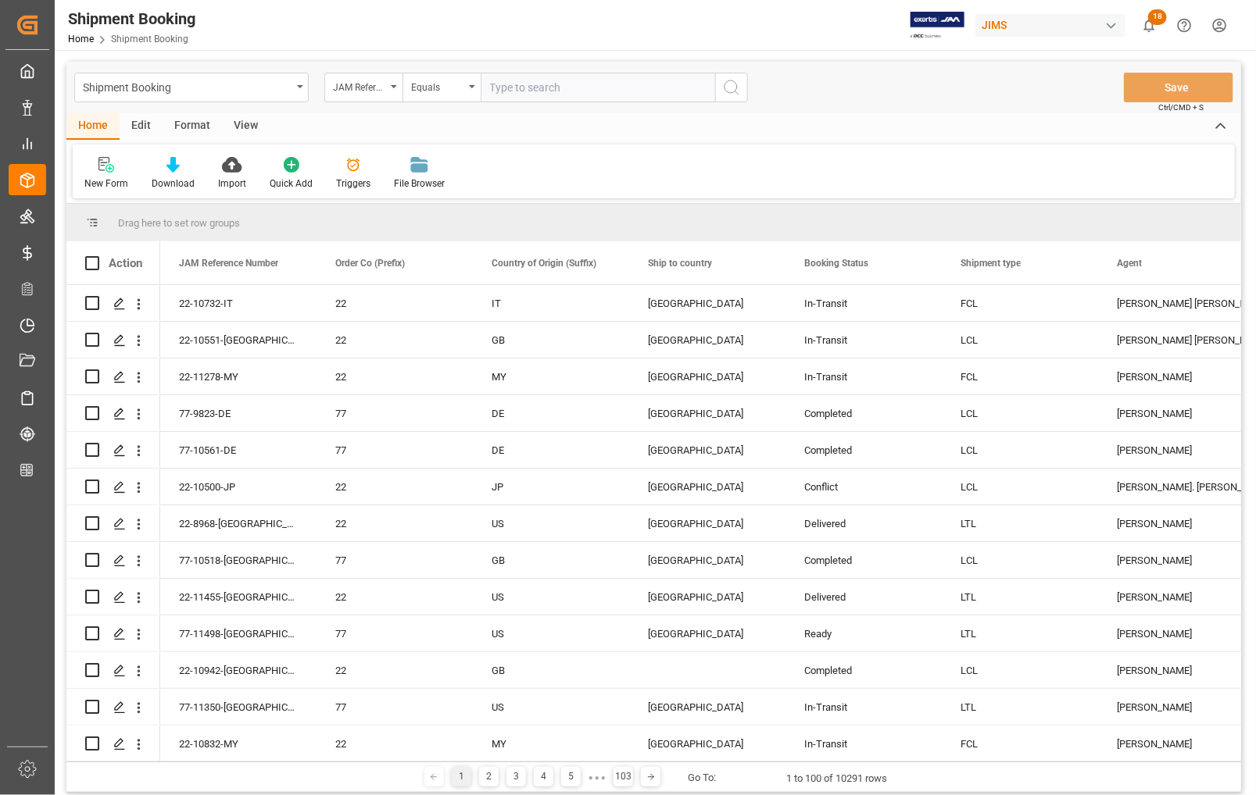
click at [509, 87] on input "text" at bounding box center [597, 88] width 234 height 30
type input "77-10762-CN"
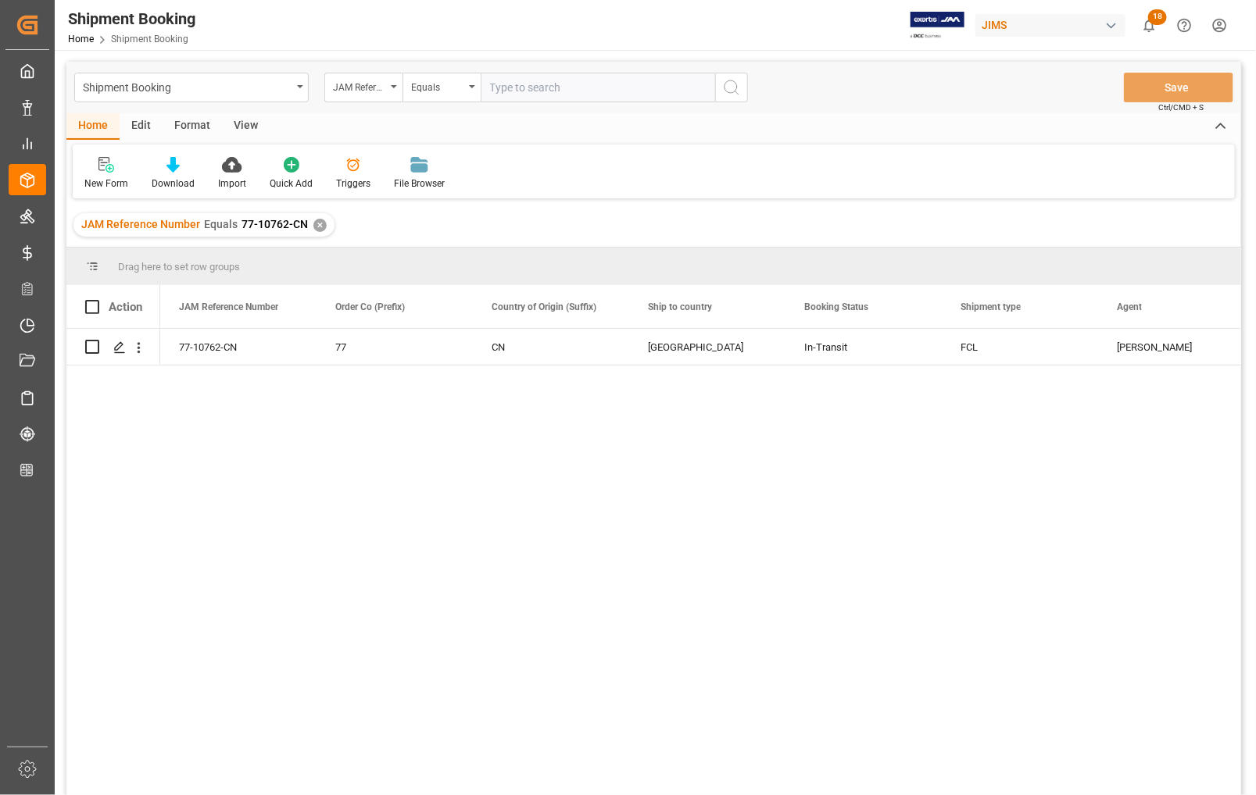
click at [509, 86] on input "text" at bounding box center [597, 88] width 234 height 30
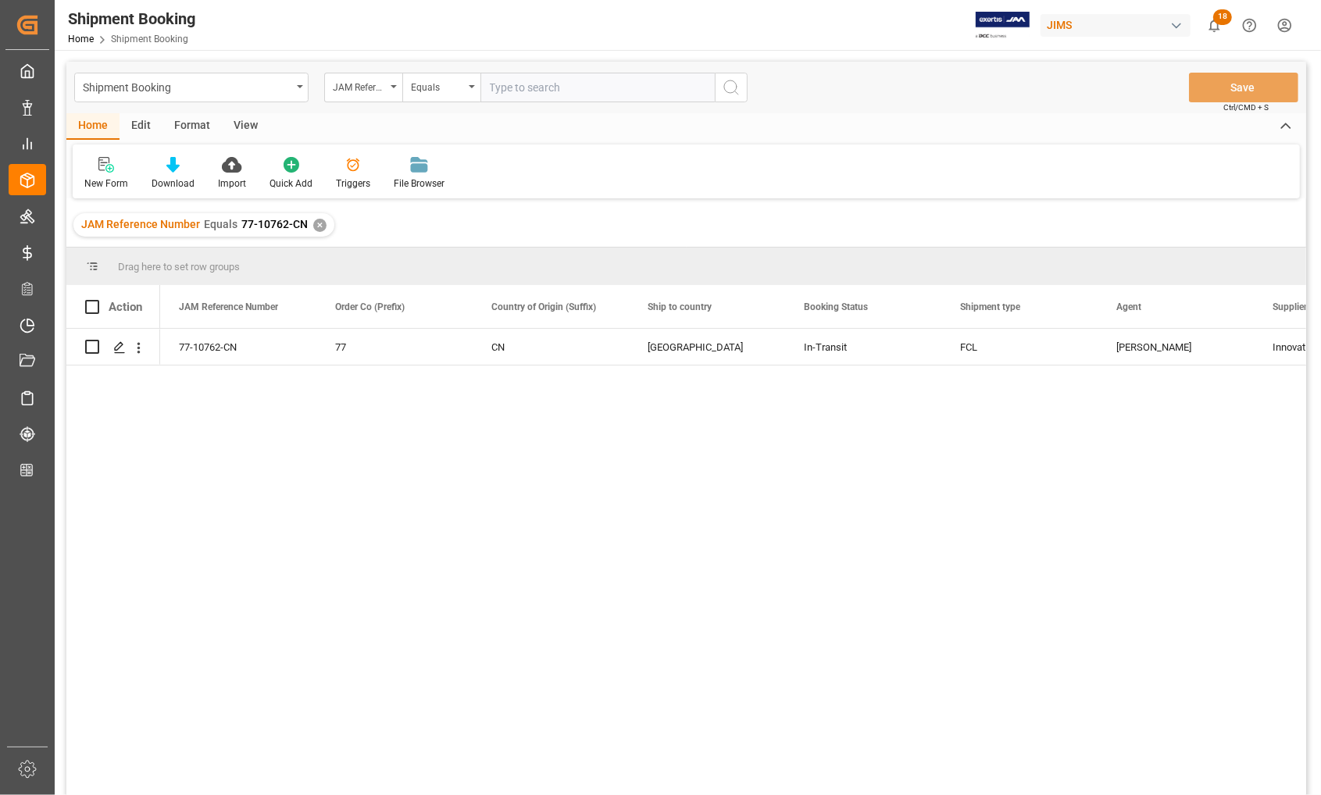
click at [513, 87] on input "text" at bounding box center [597, 88] width 234 height 30
type input "77-11287-CN"
click at [729, 90] on icon "search button" at bounding box center [731, 87] width 19 height 19
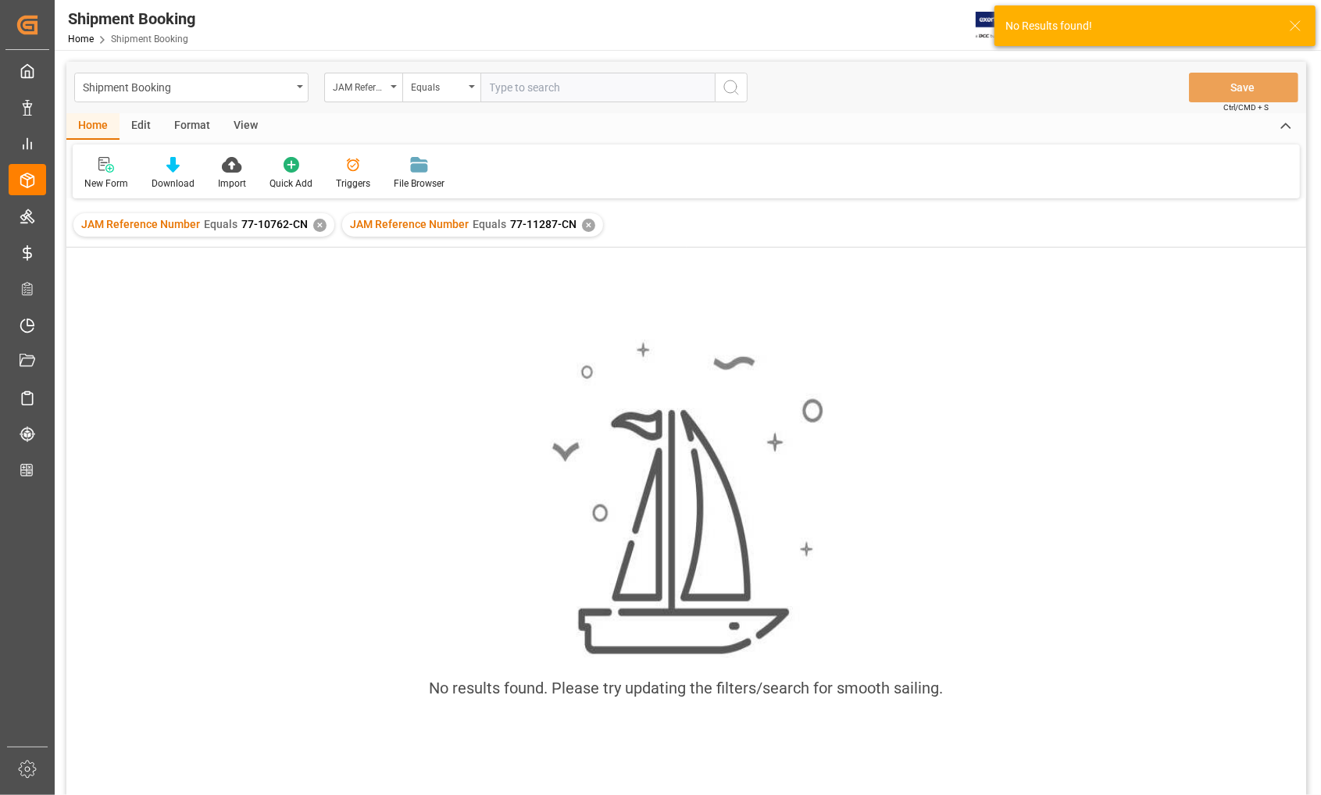
click at [318, 227] on div "✕" at bounding box center [319, 225] width 13 height 13
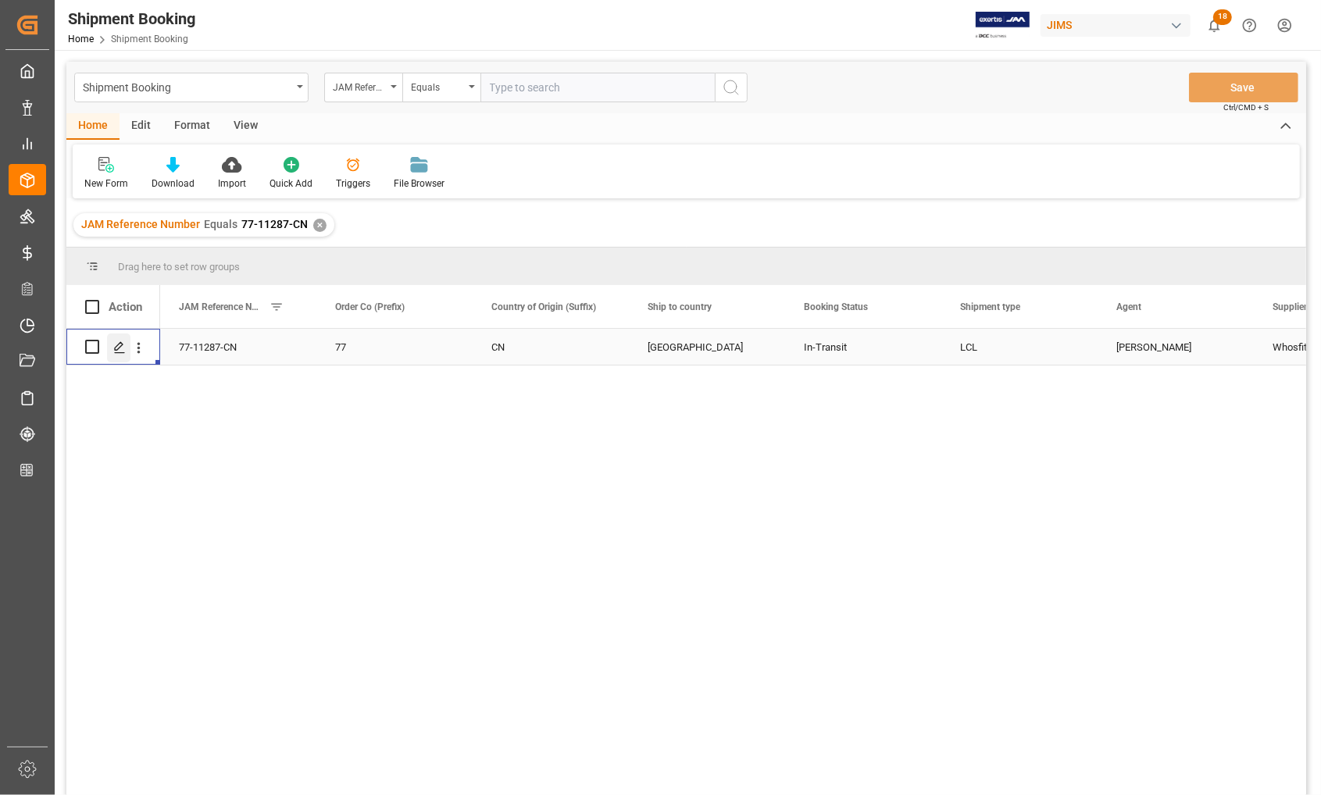
click at [122, 349] on icon "Press SPACE to select this row." at bounding box center [119, 347] width 13 height 13
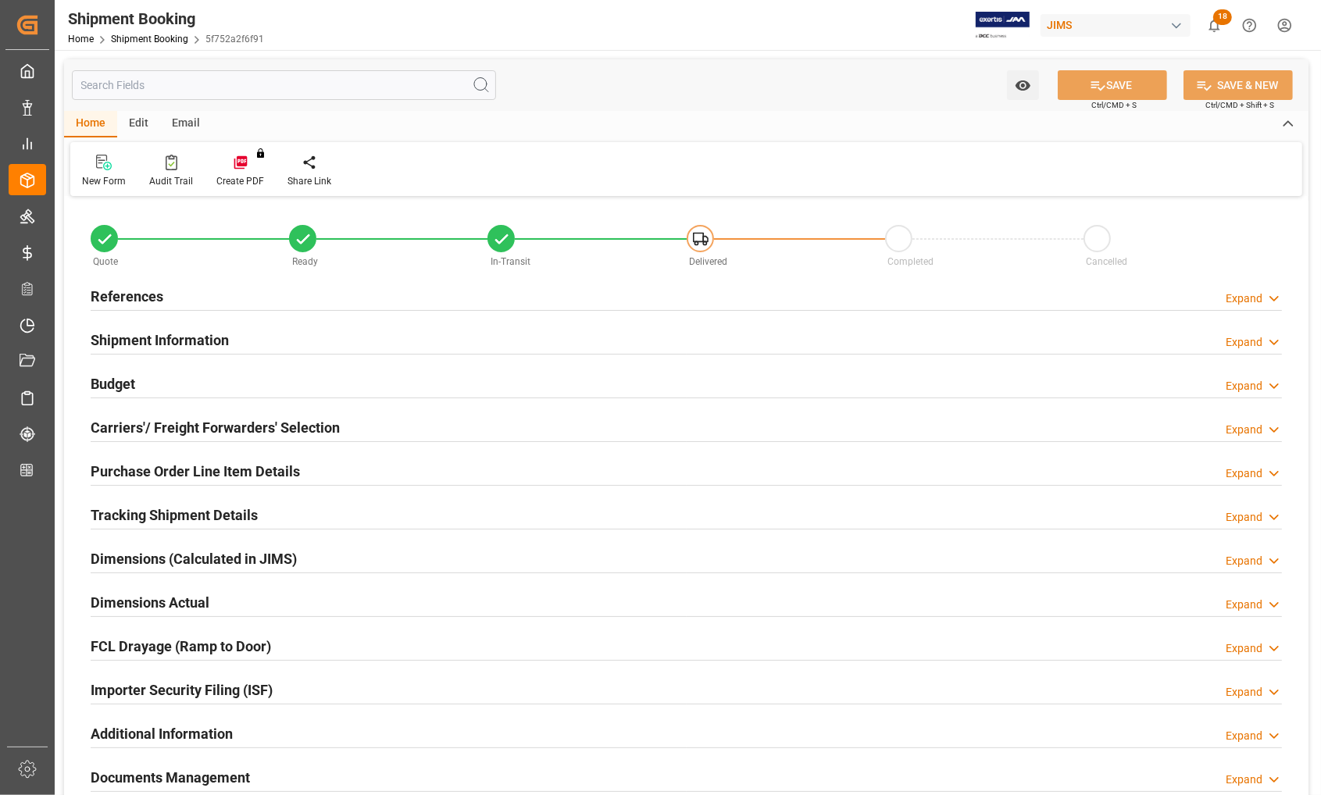
type input "0"
type input "10-10-2025"
click at [126, 418] on h2 "Carriers'/ Freight Forwarders' Selection" at bounding box center [215, 427] width 249 height 21
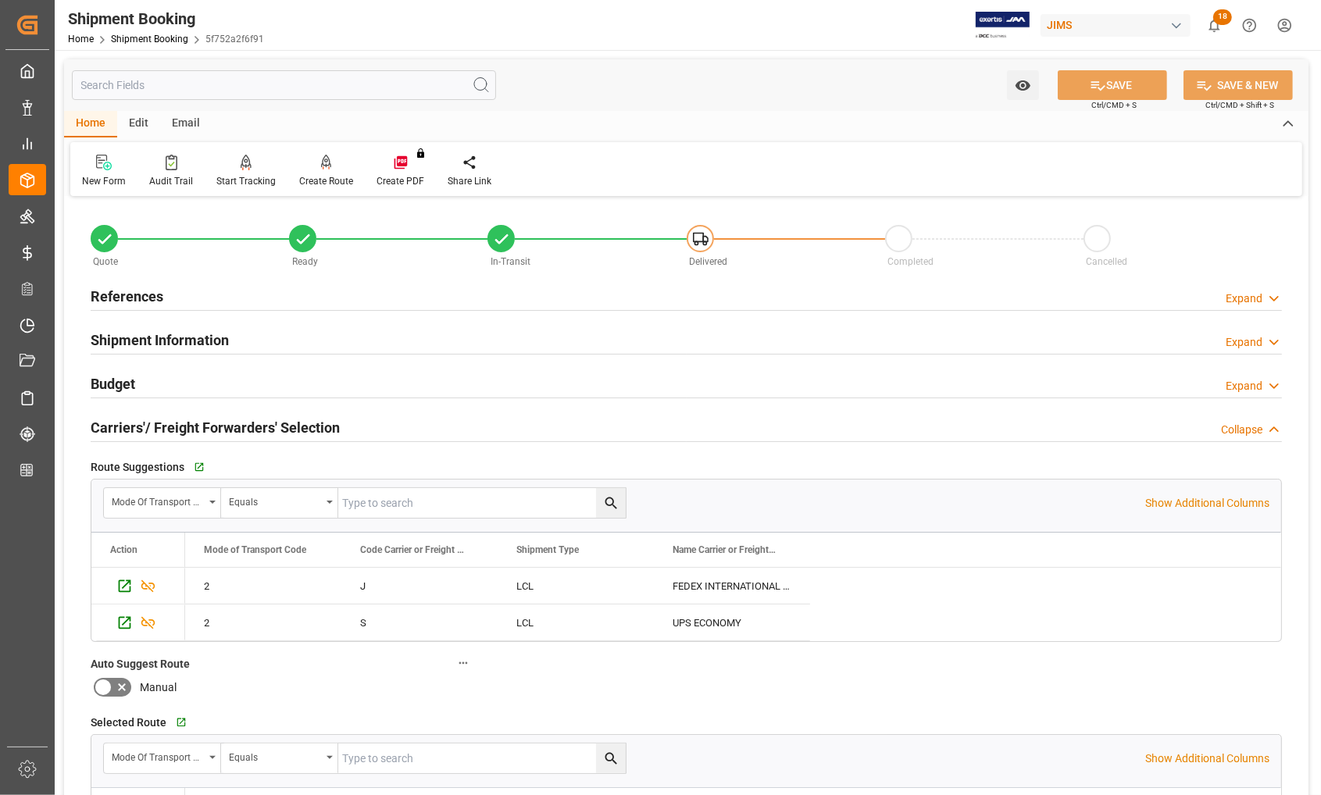
click at [126, 418] on h2 "Carriers'/ Freight Forwarders' Selection" at bounding box center [215, 427] width 249 height 21
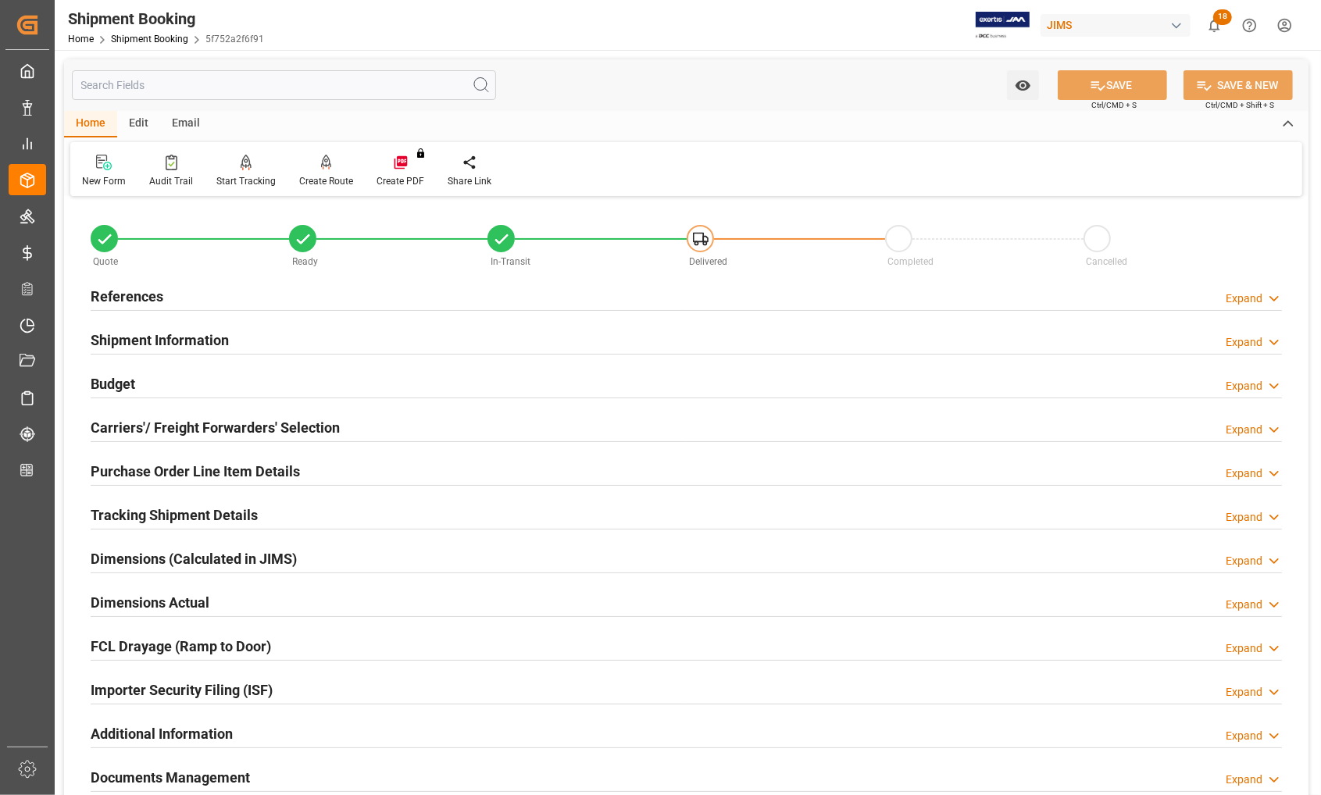
click at [106, 293] on h2 "References" at bounding box center [127, 296] width 73 height 21
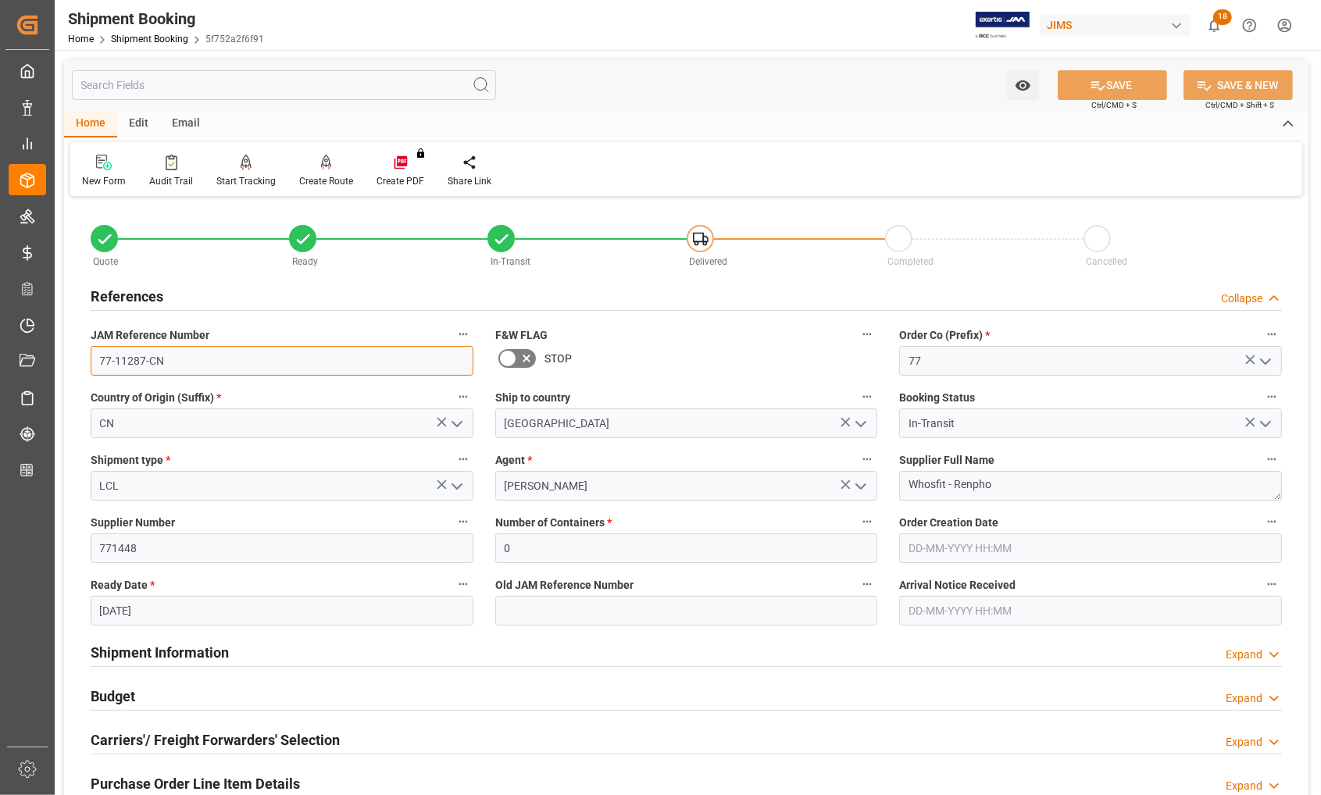
drag, startPoint x: 166, startPoint y: 358, endPoint x: 90, endPoint y: 357, distance: 75.8
click at [91, 357] on input "77-11287-CN" at bounding box center [282, 361] width 383 height 30
click at [169, 361] on input "77-11287-CN" at bounding box center [282, 361] width 383 height 30
click at [96, 364] on input "77-11287-CN" at bounding box center [282, 361] width 383 height 30
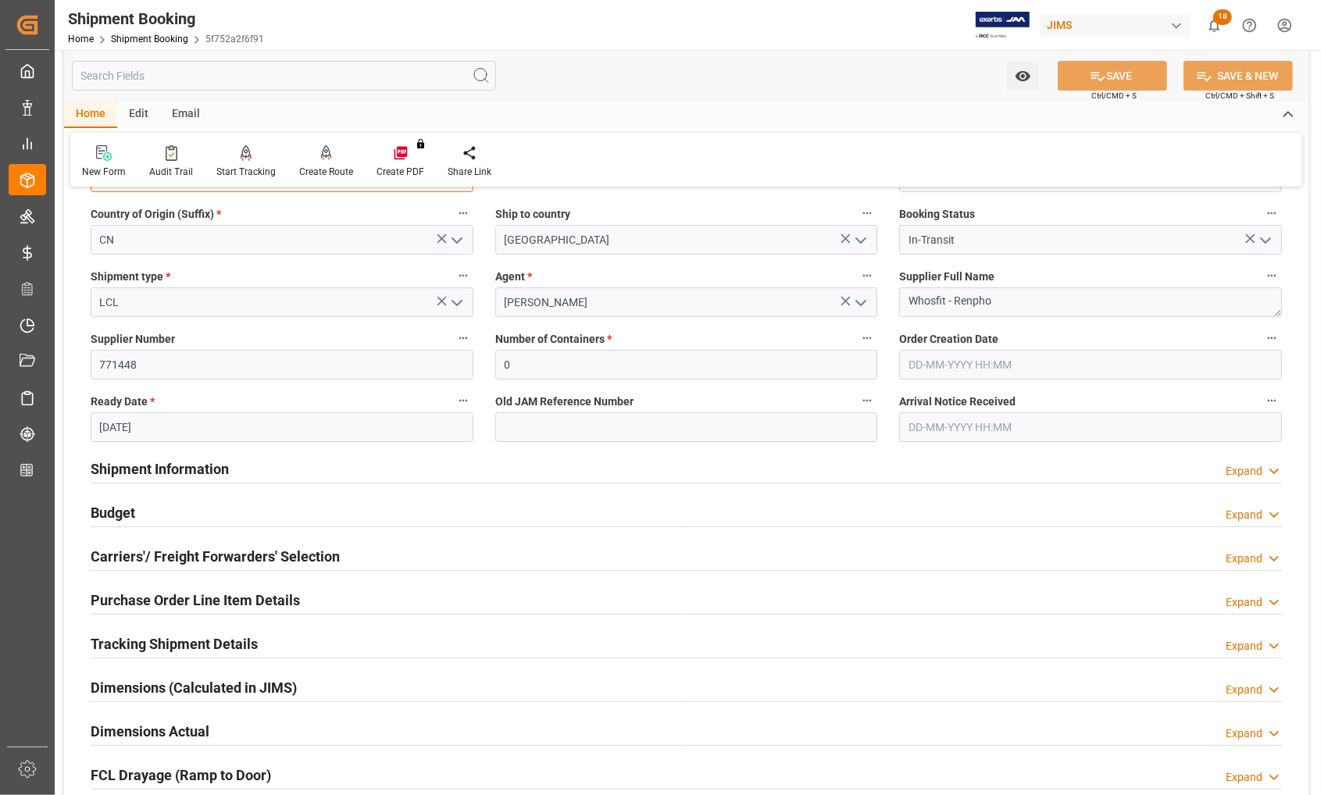
scroll to position [195, 0]
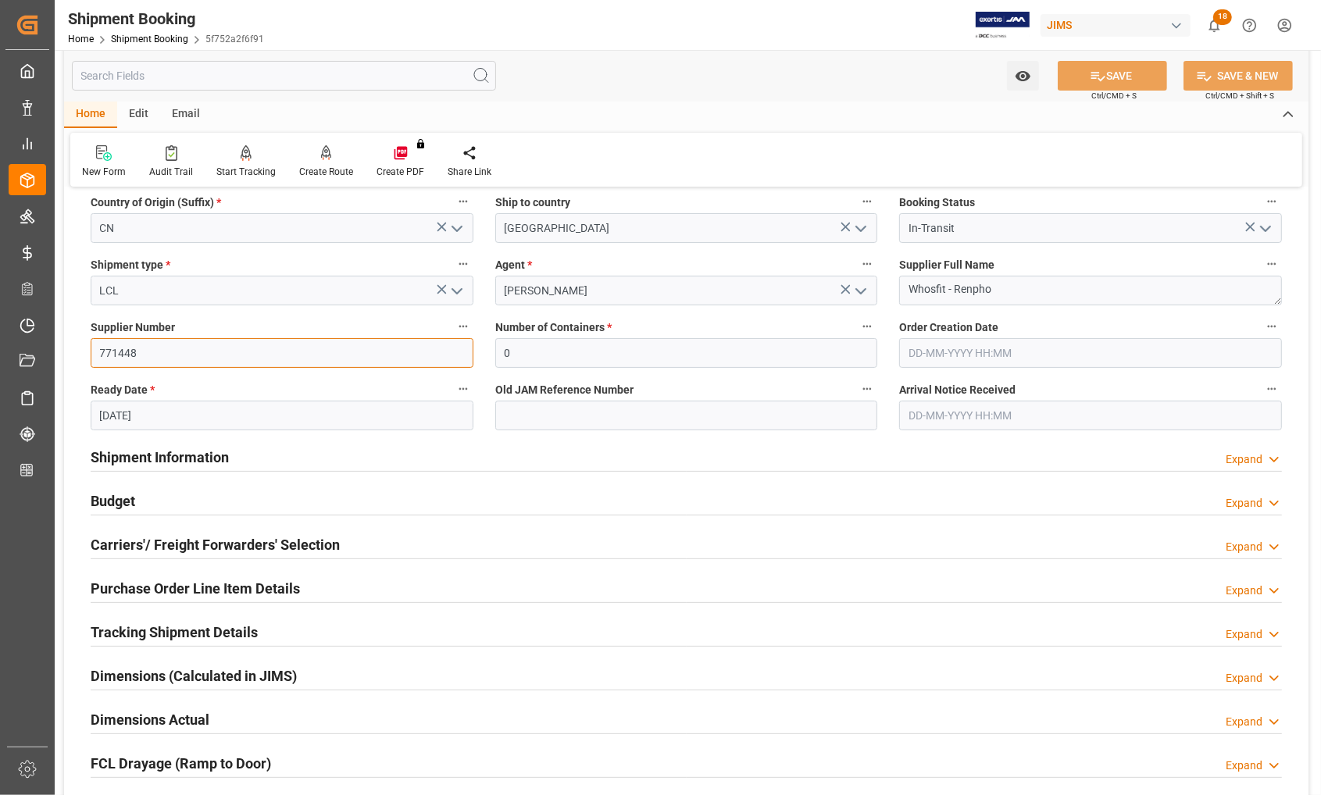
click at [166, 362] on input "771448" at bounding box center [282, 353] width 383 height 30
click at [184, 420] on input "10-10-2025" at bounding box center [282, 416] width 383 height 30
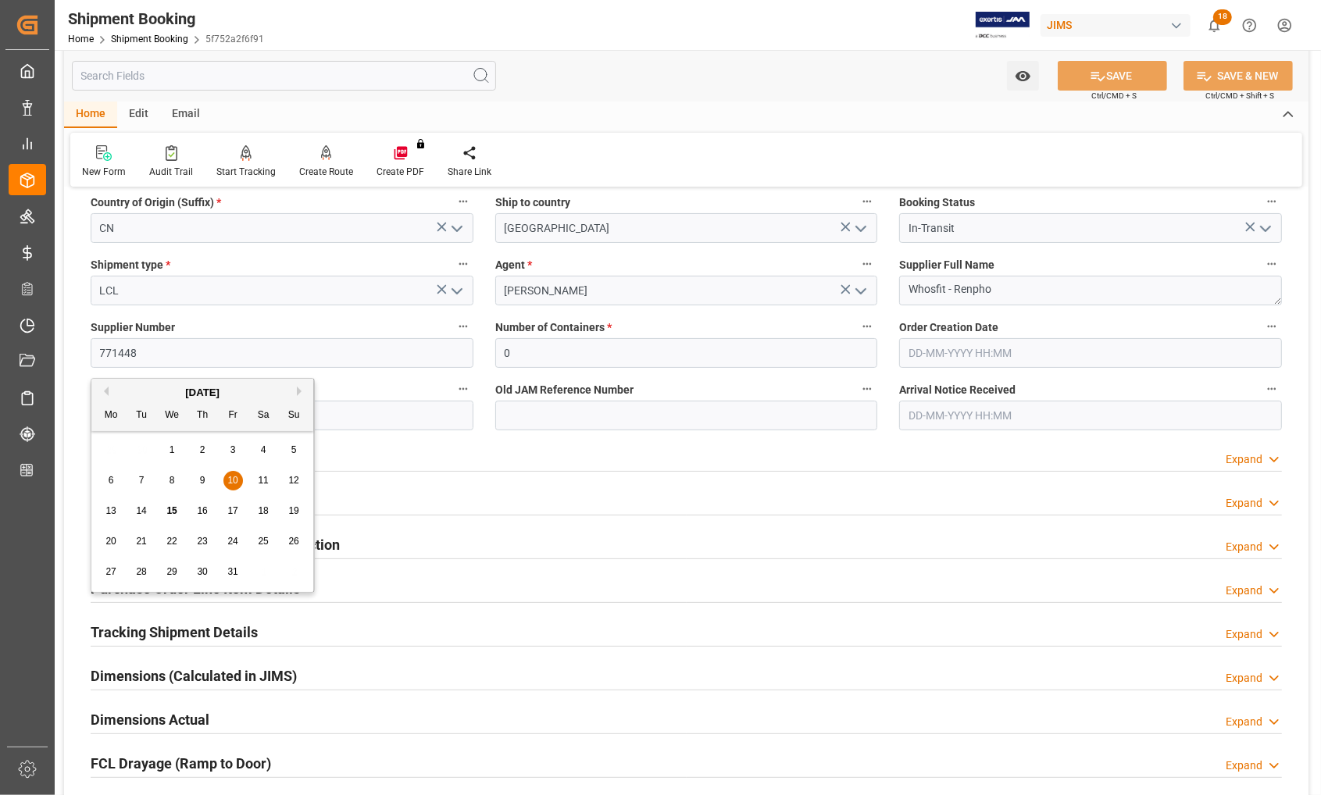
scroll to position [391, 0]
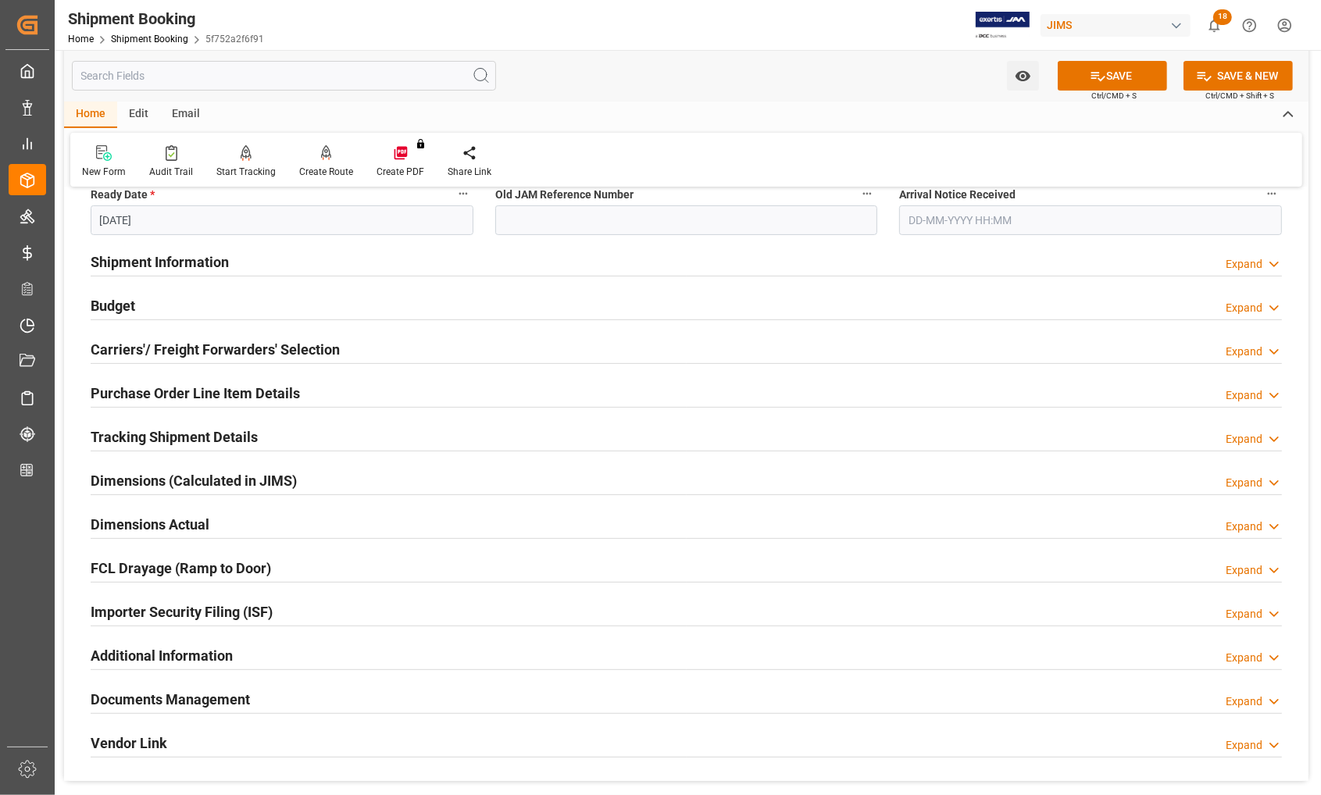
click at [141, 701] on h2 "Documents Management" at bounding box center [170, 699] width 159 height 21
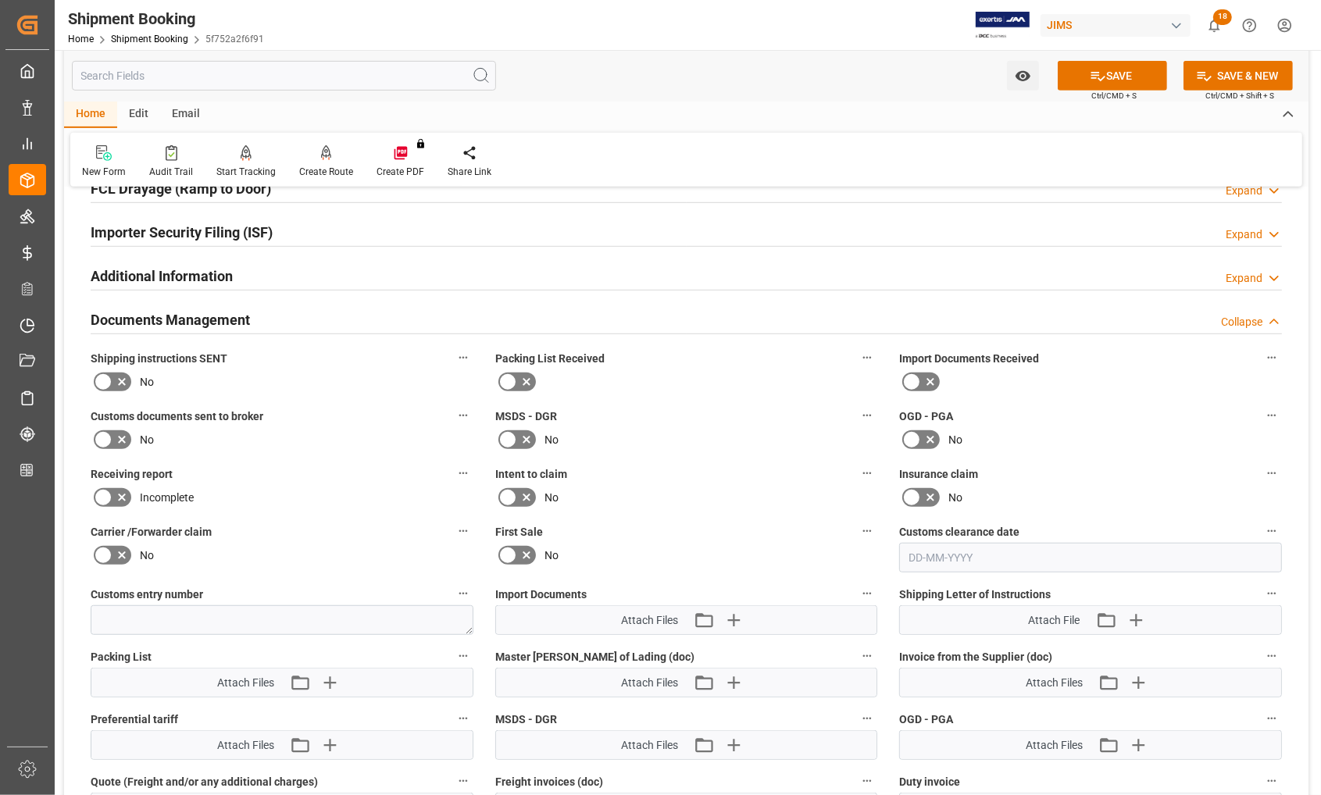
scroll to position [781, 0]
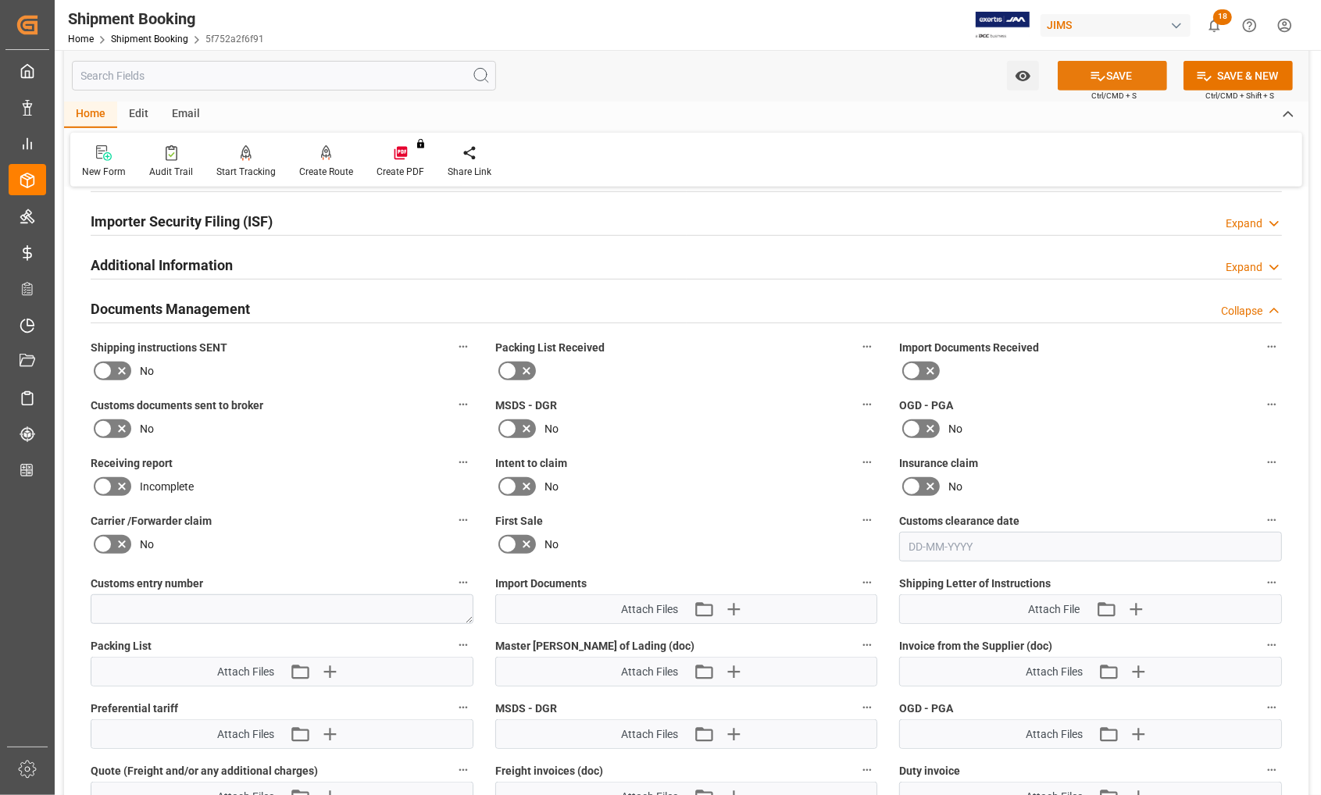
click at [1116, 75] on button "SAVE" at bounding box center [1112, 76] width 109 height 30
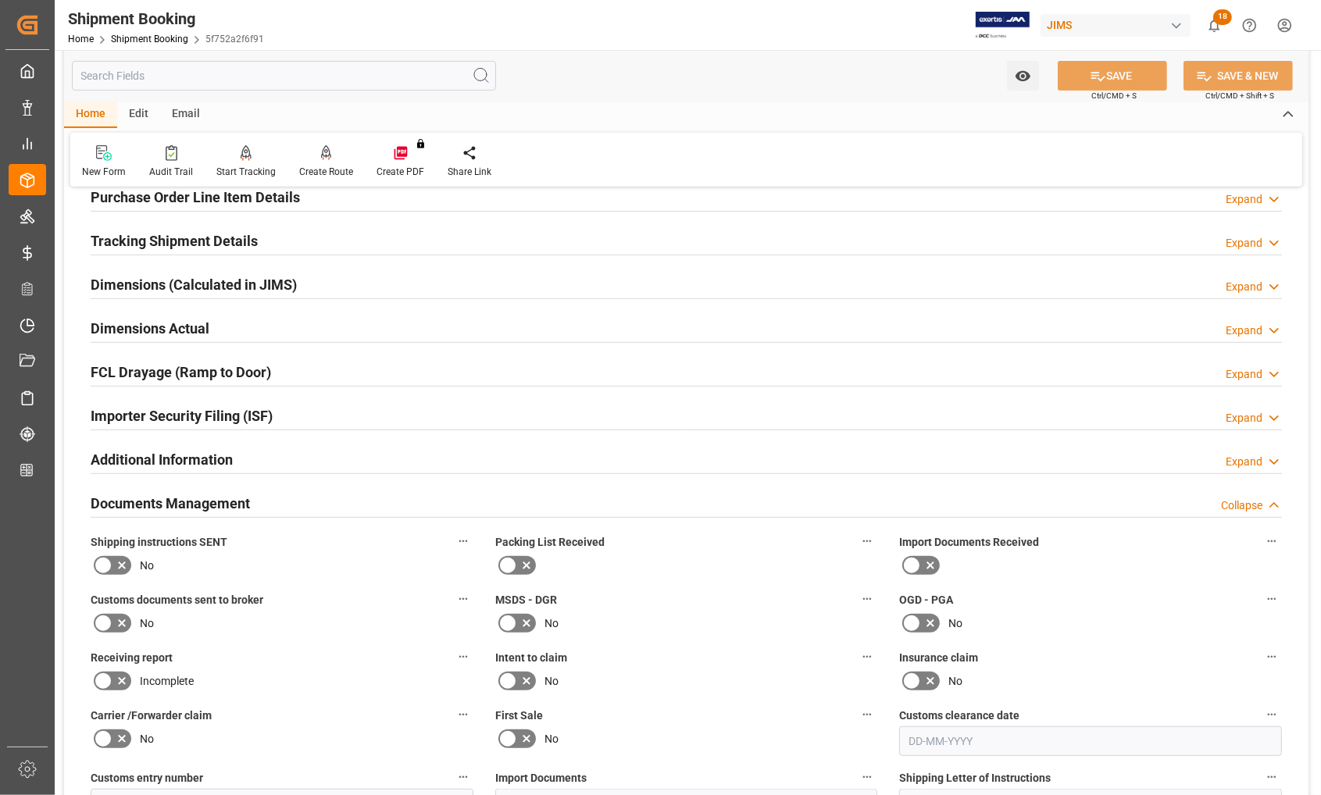
scroll to position [586, 0]
click at [119, 326] on h2 "Dimensions Actual" at bounding box center [150, 329] width 119 height 21
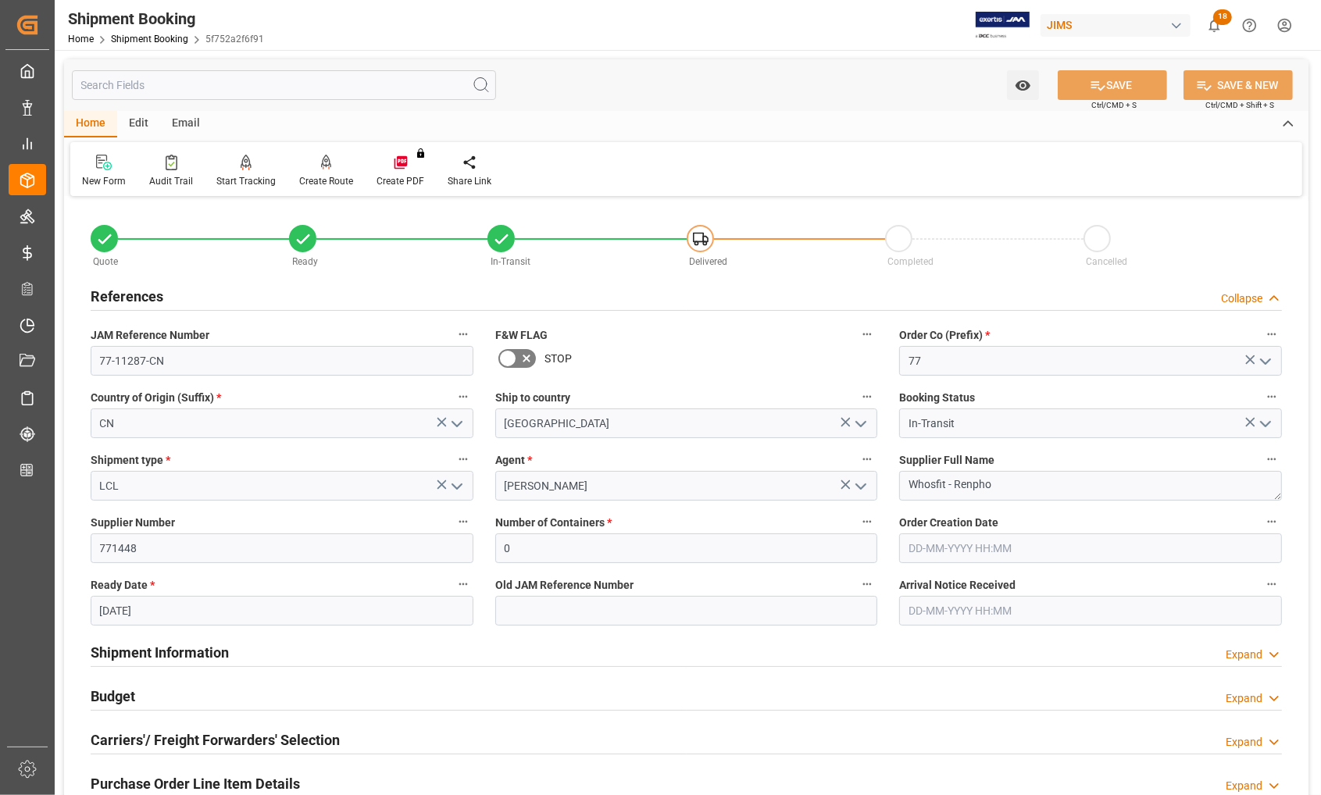
scroll to position [586, 0]
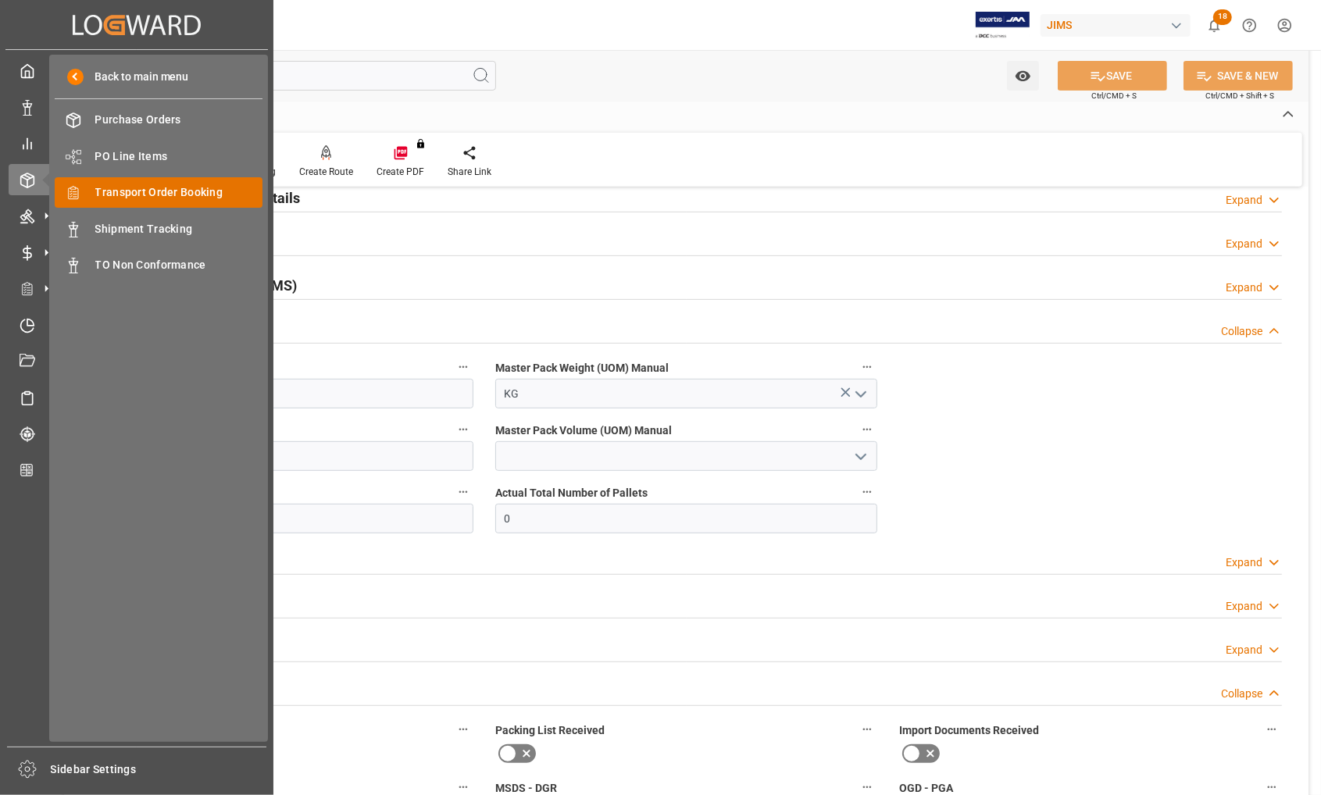
click at [114, 189] on span "Transport Order Booking" at bounding box center [179, 192] width 168 height 16
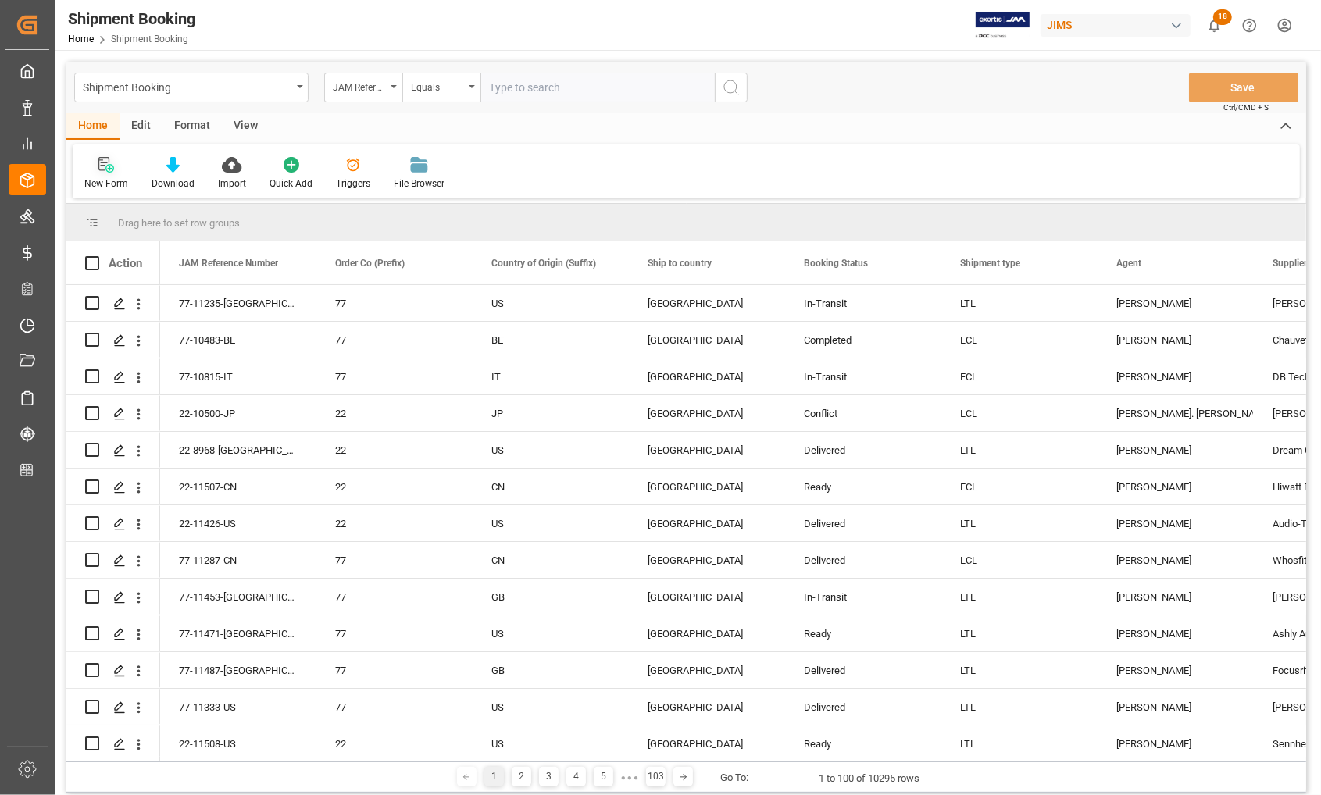
click at [107, 180] on div "New Form" at bounding box center [106, 184] width 44 height 14
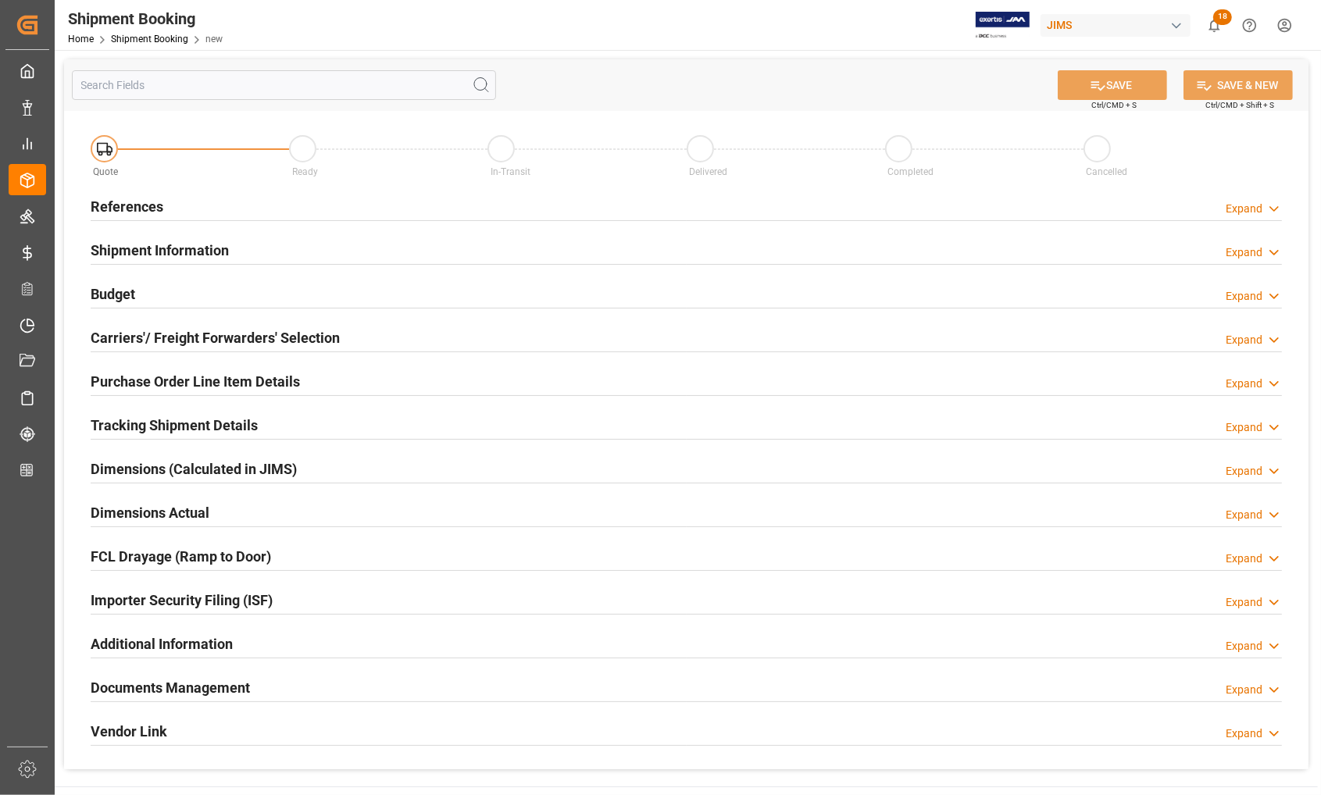
click at [117, 203] on h2 "References" at bounding box center [127, 206] width 73 height 21
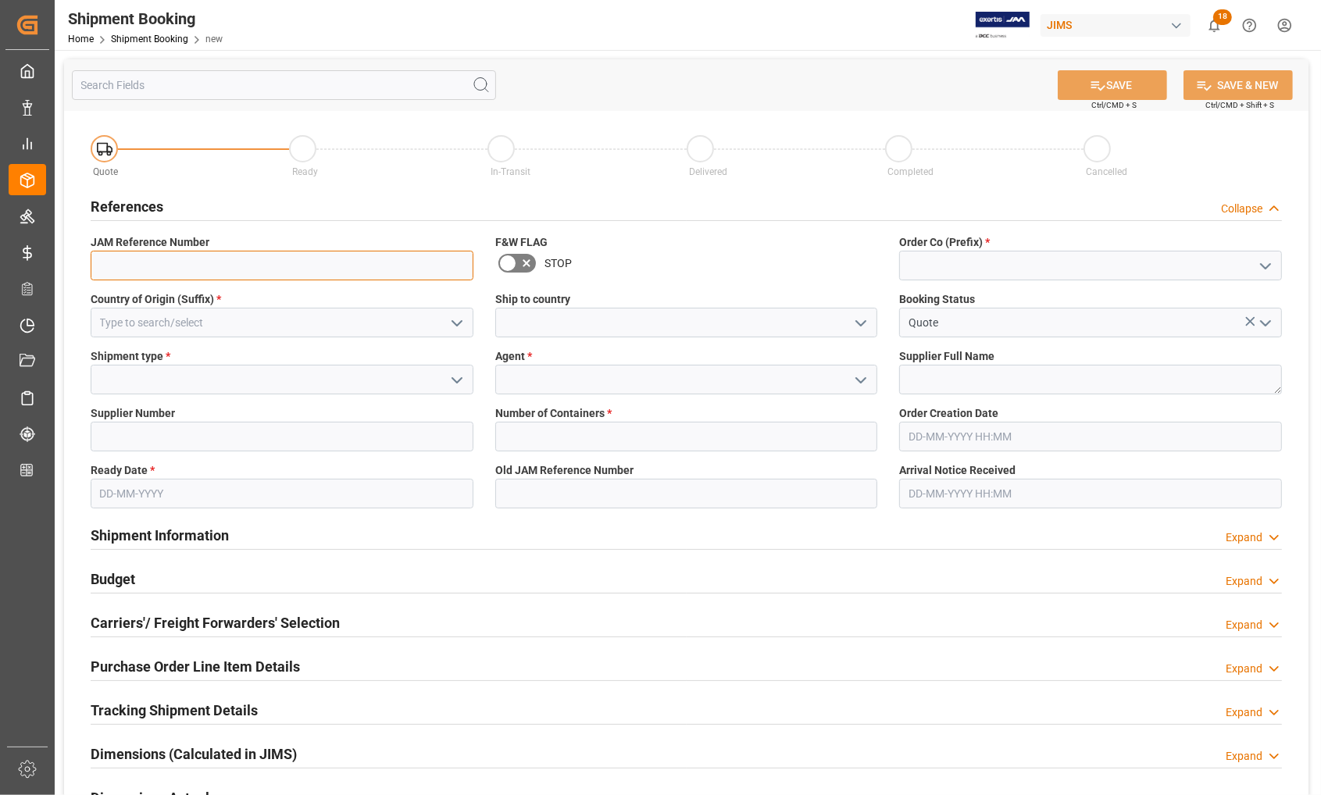
click at [145, 263] on input at bounding box center [282, 266] width 383 height 30
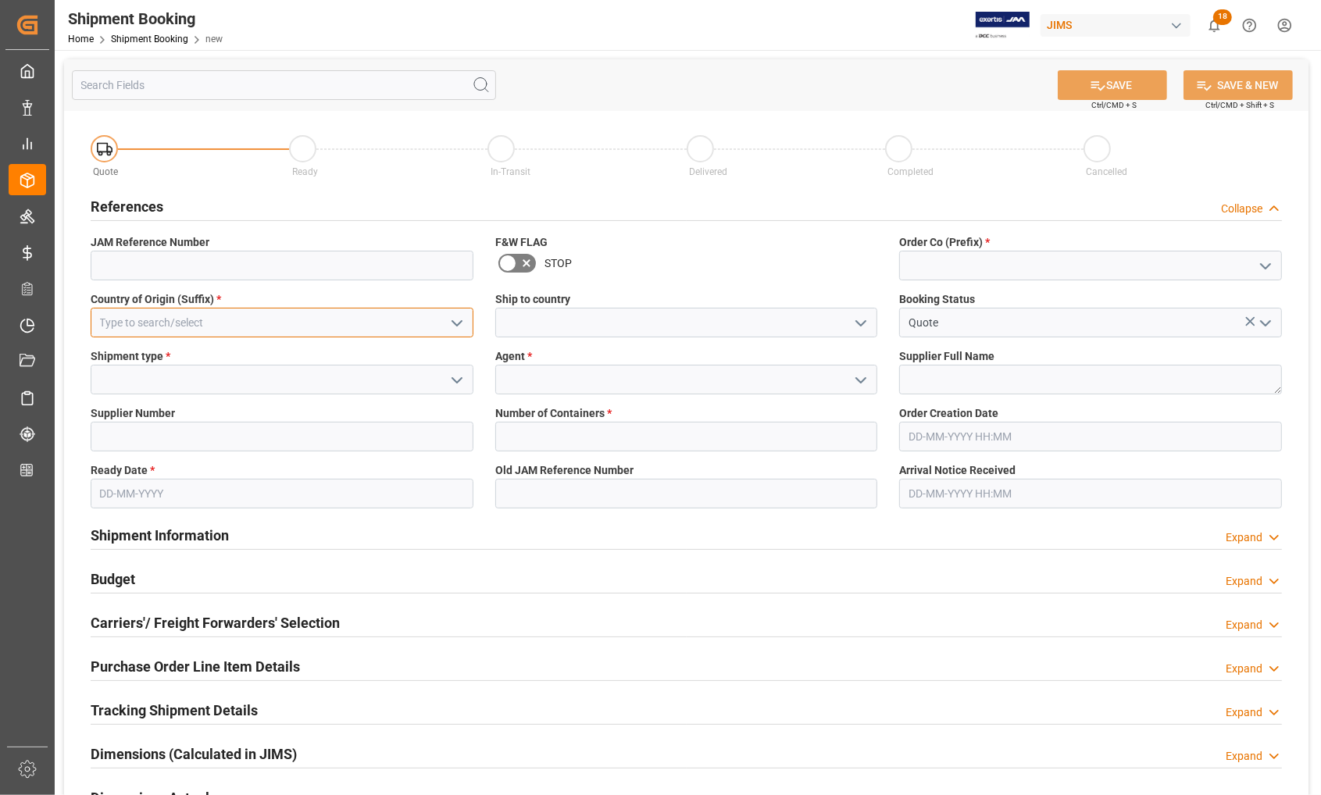
click at [122, 316] on input at bounding box center [282, 323] width 383 height 30
click at [203, 320] on input at bounding box center [282, 323] width 383 height 30
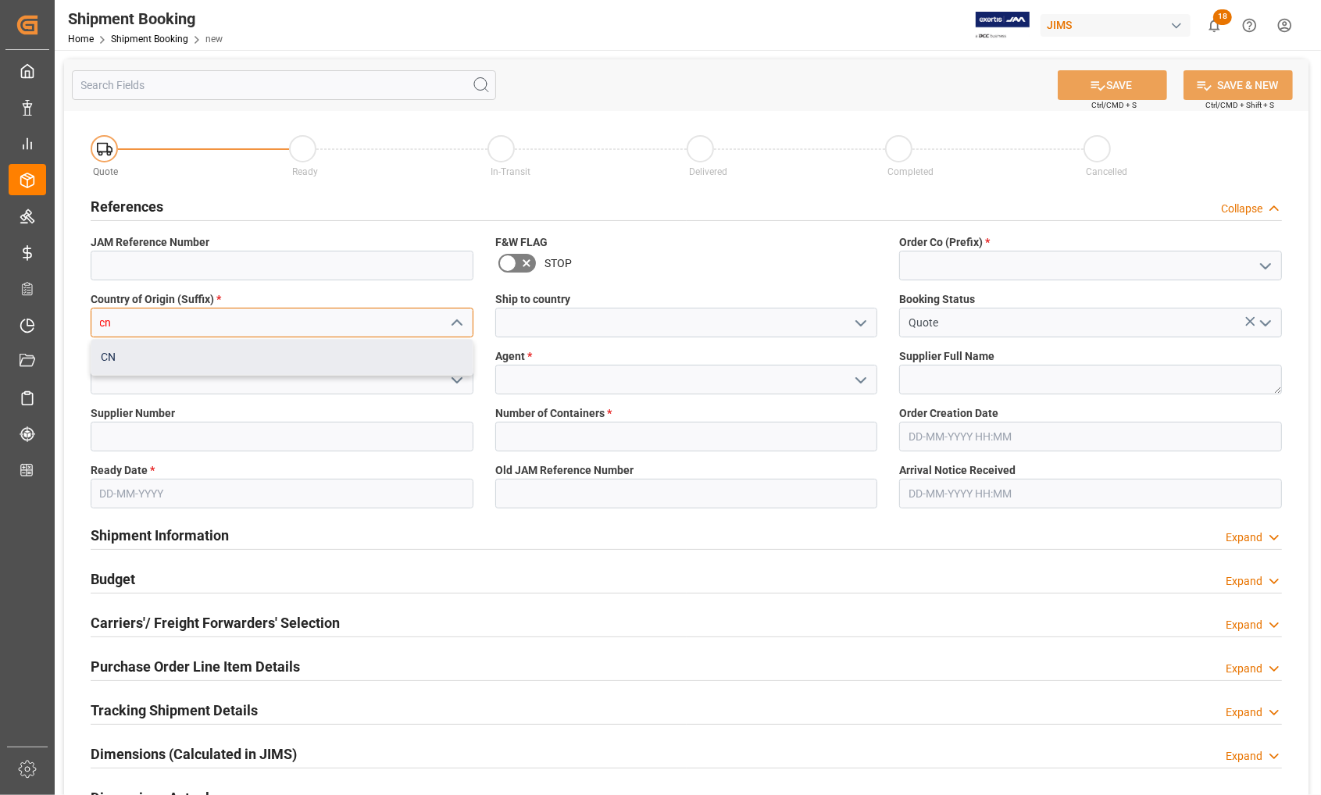
click at [288, 352] on div "CN" at bounding box center [281, 357] width 381 height 35
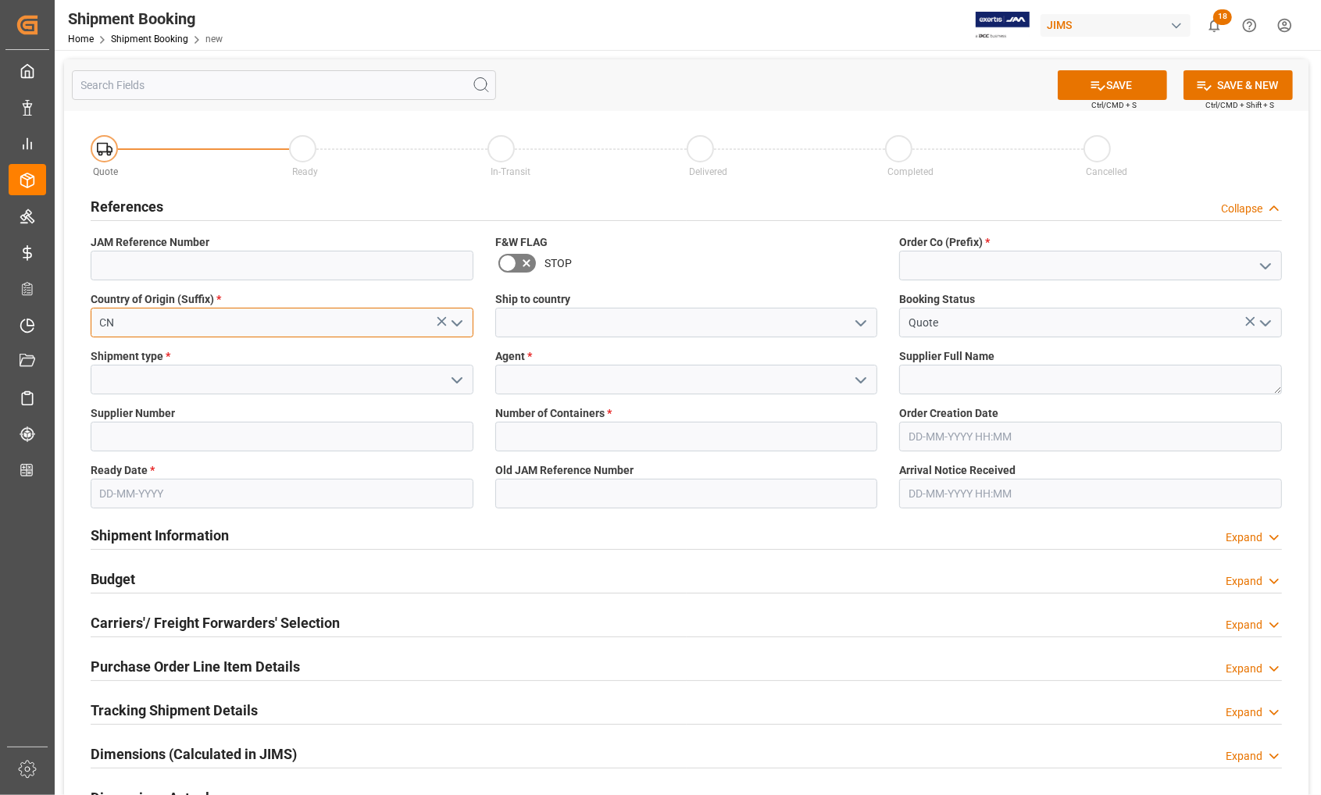
type input "CN"
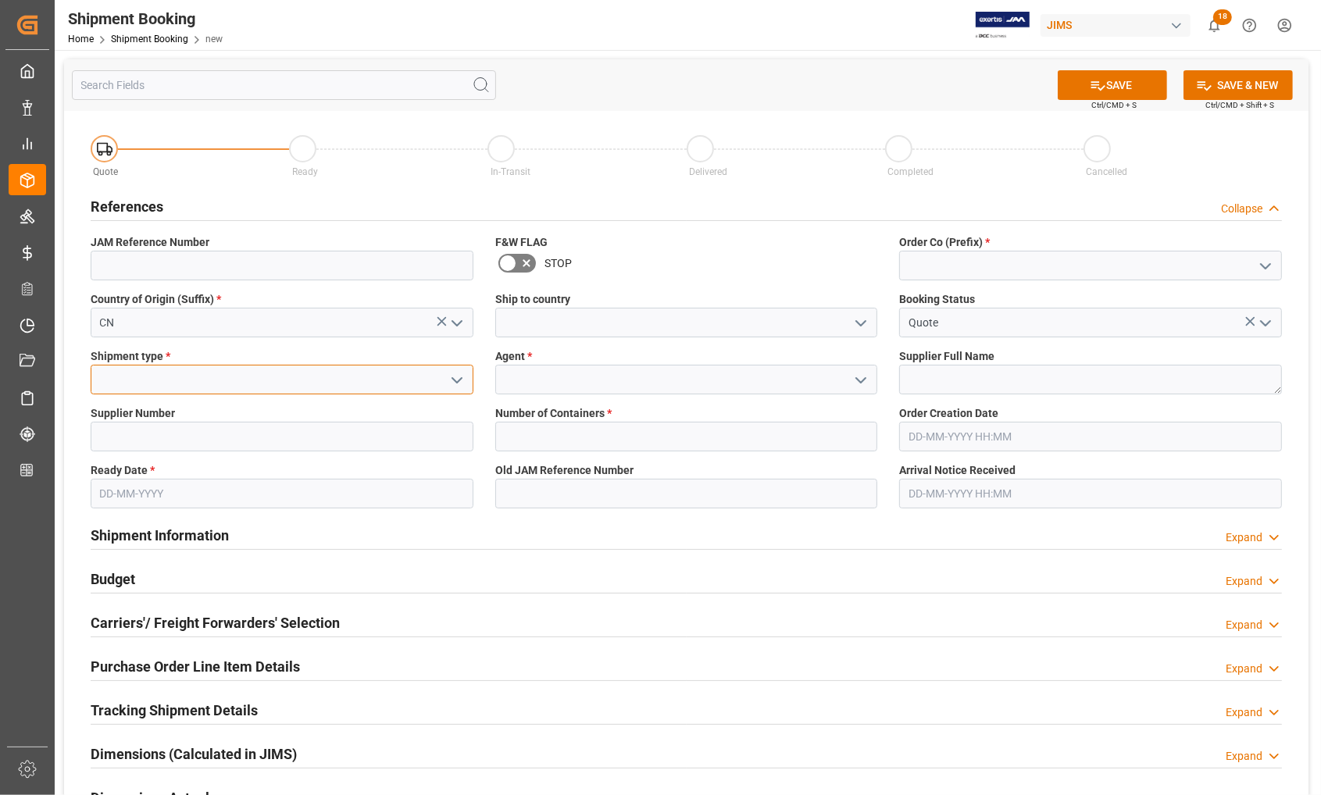
click at [141, 373] on input at bounding box center [282, 380] width 383 height 30
click at [459, 383] on icon "open menu" at bounding box center [457, 380] width 19 height 19
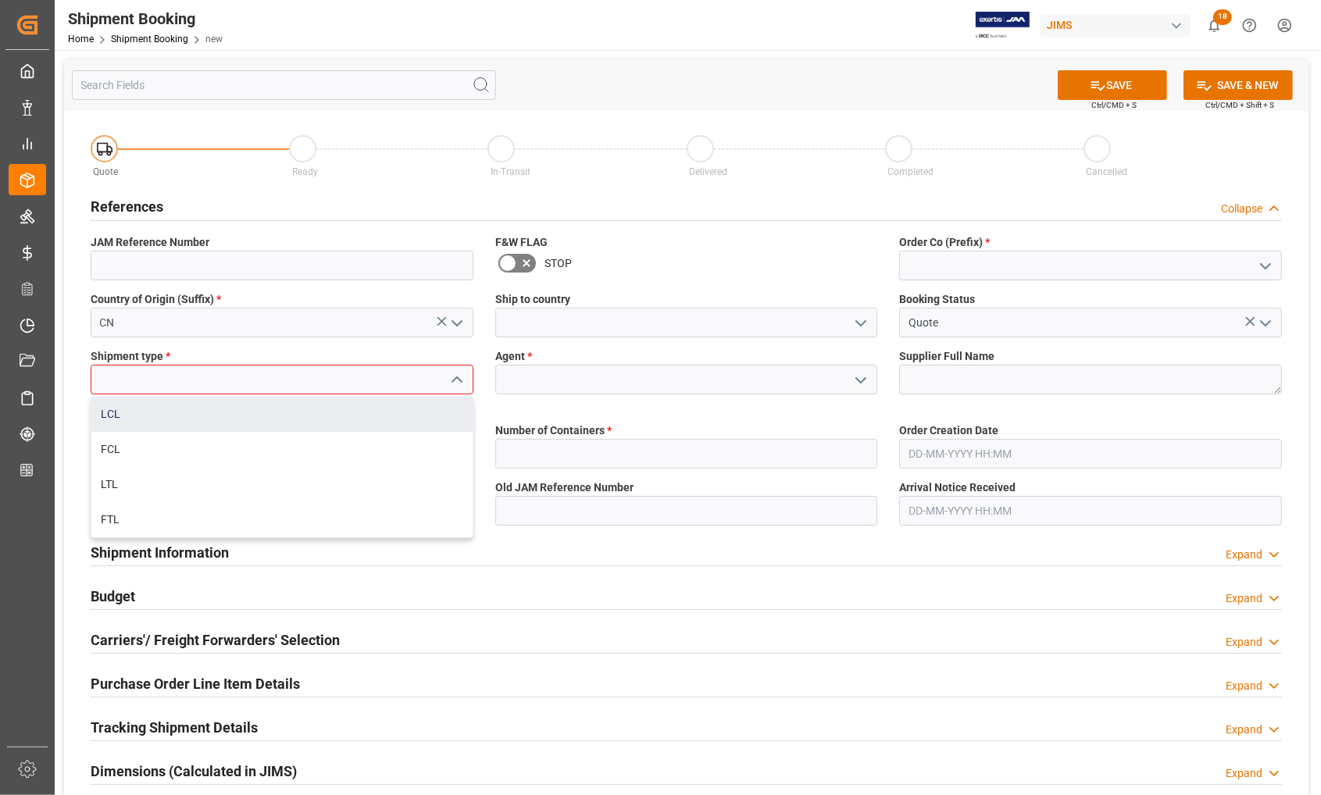
click at [142, 416] on div "LCL" at bounding box center [281, 414] width 381 height 35
type input "LCL"
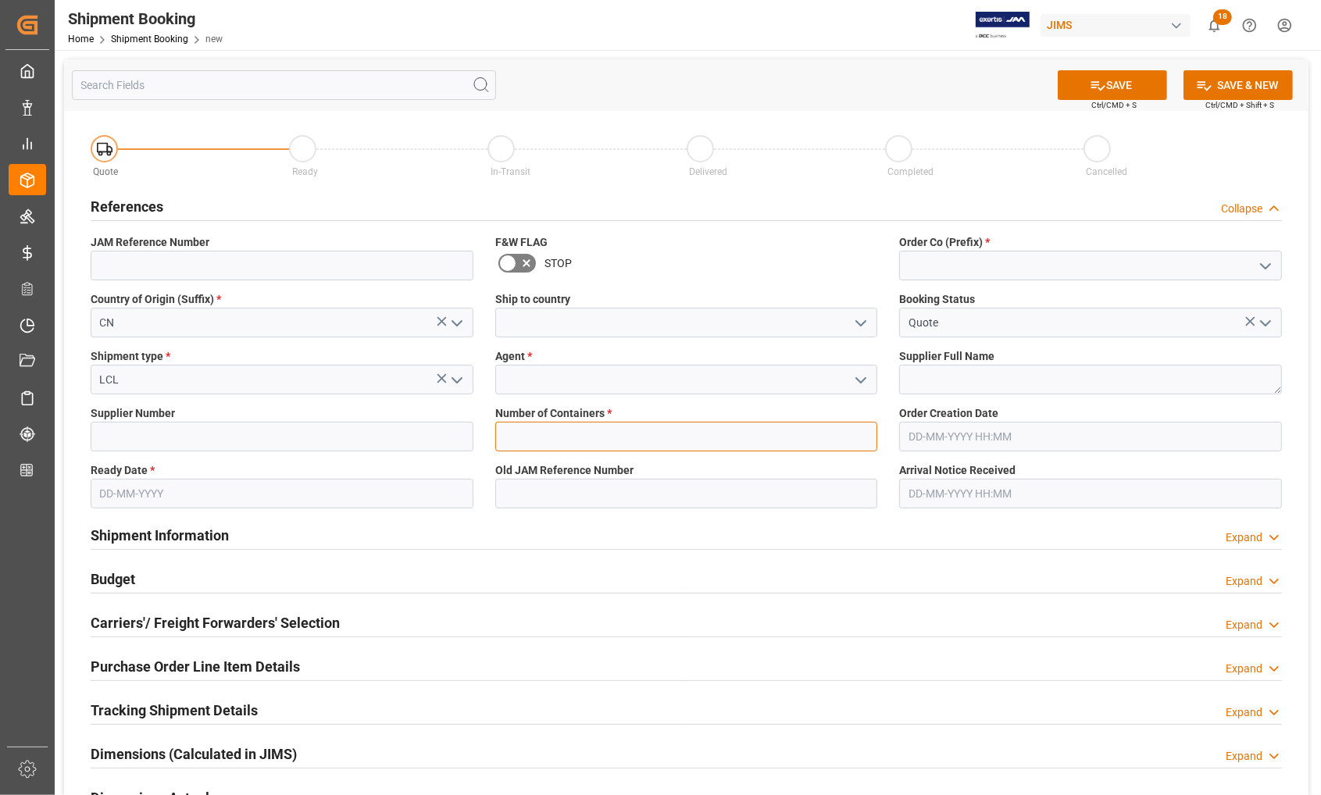
click at [508, 438] on input "text" at bounding box center [686, 437] width 383 height 30
type input "0"
click at [169, 435] on input at bounding box center [282, 437] width 383 height 30
type input "408556"
click at [931, 377] on textarea at bounding box center [1090, 380] width 383 height 30
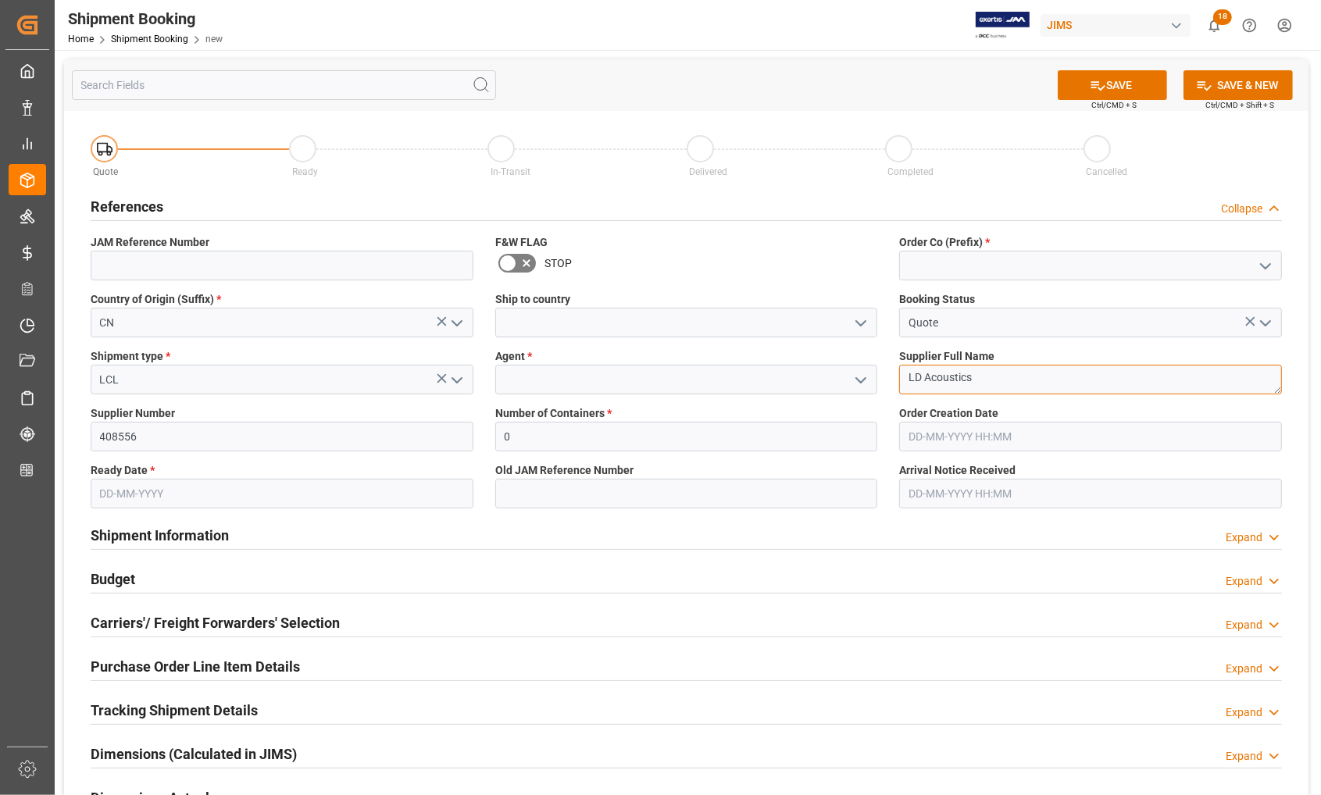
type textarea "LD Acoustics"
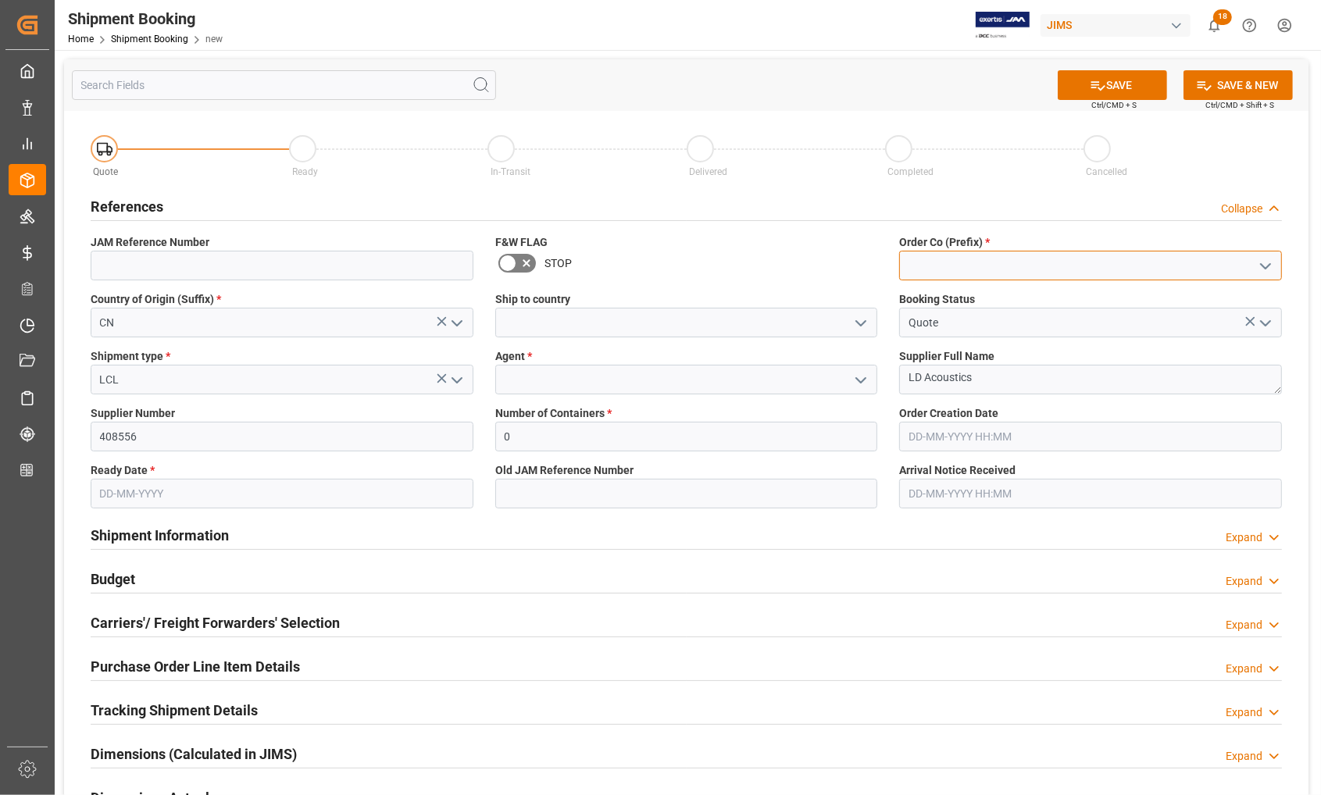
click at [938, 255] on input at bounding box center [1090, 266] width 383 height 30
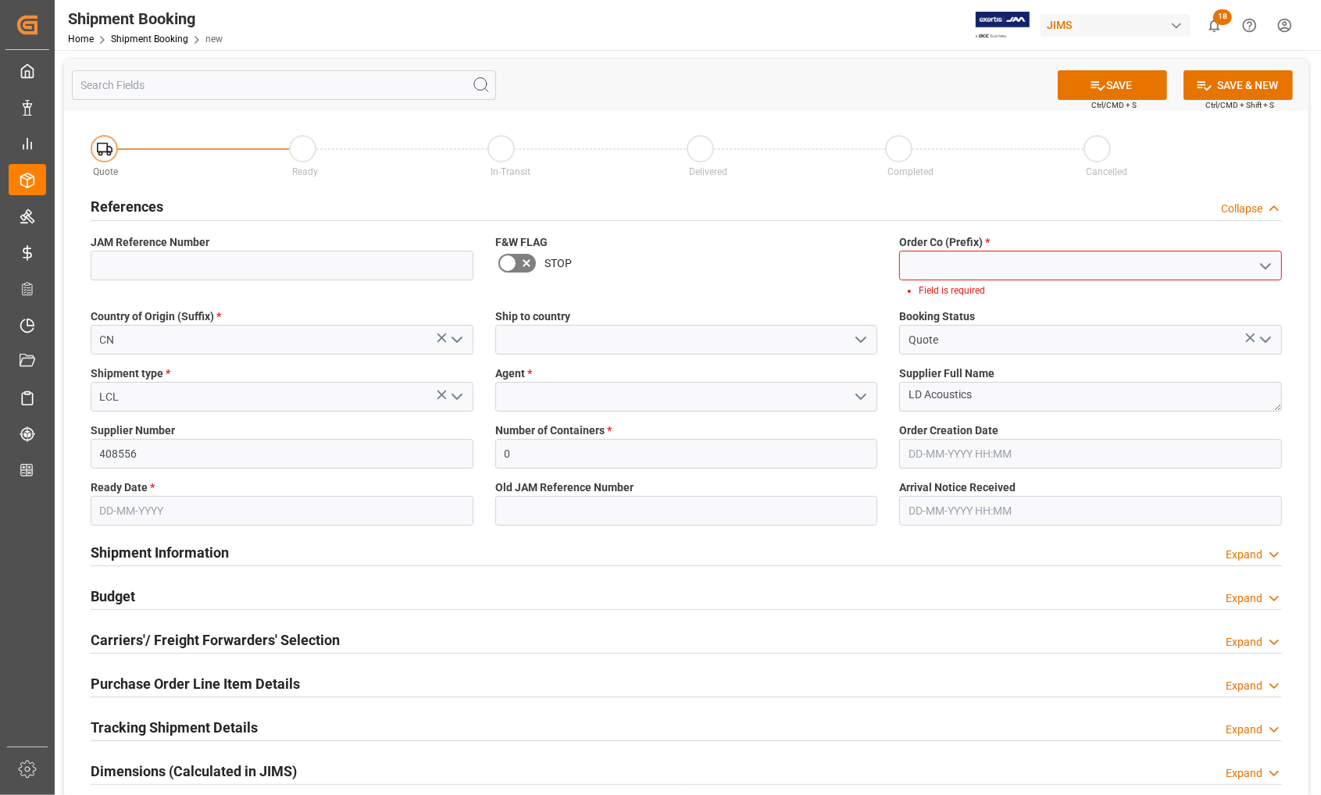
click at [1263, 267] on icon "open menu" at bounding box center [1265, 266] width 19 height 19
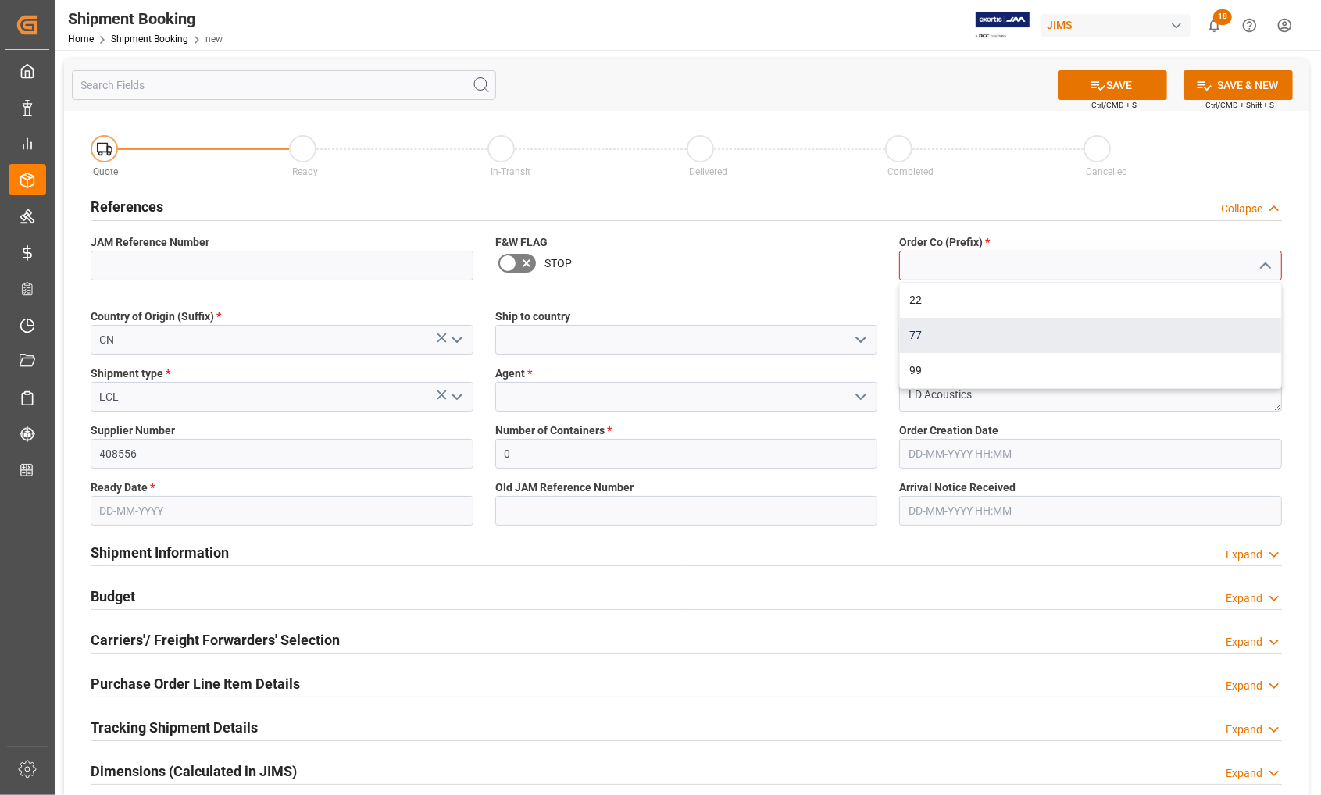
click at [981, 334] on div "77" at bounding box center [1090, 335] width 381 height 35
type input "77"
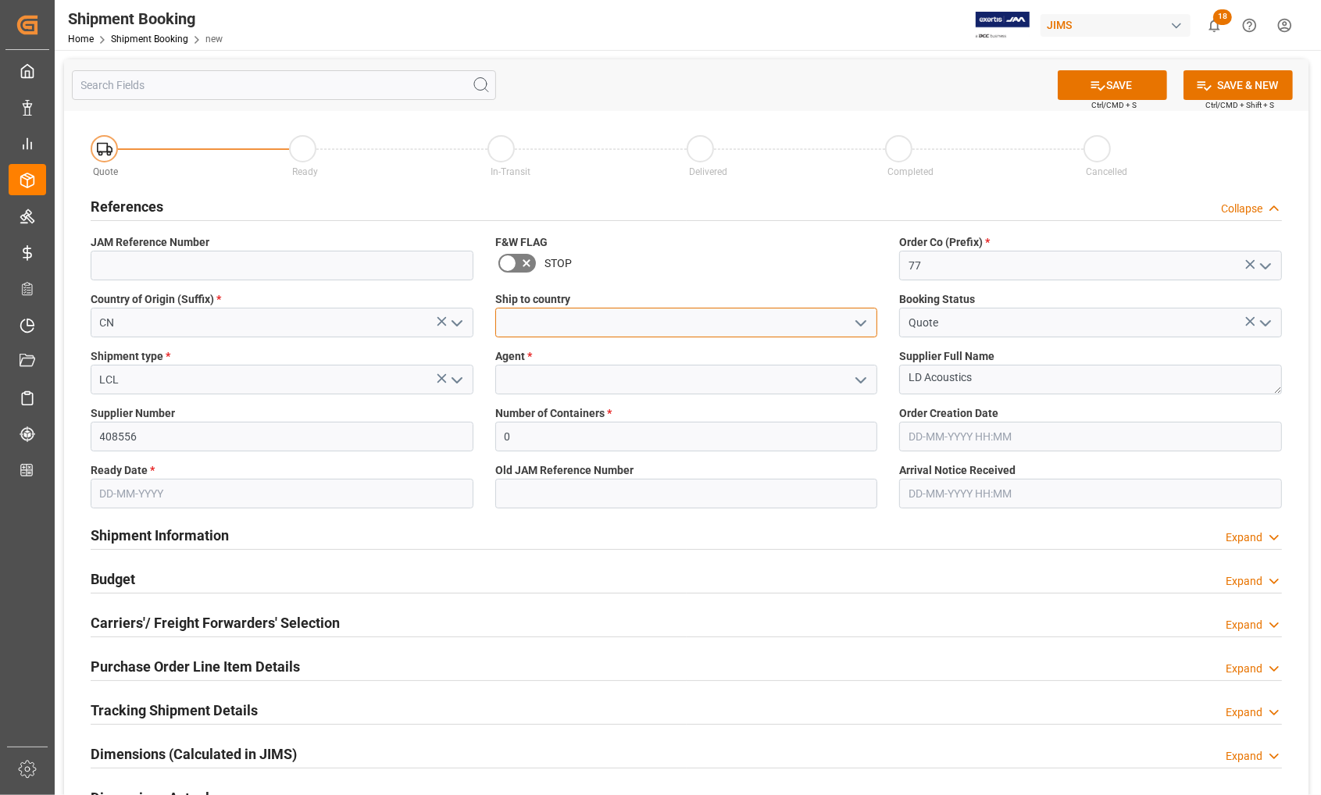
click at [620, 325] on input at bounding box center [686, 323] width 383 height 30
click at [860, 323] on polyline "open menu" at bounding box center [860, 323] width 9 height 5
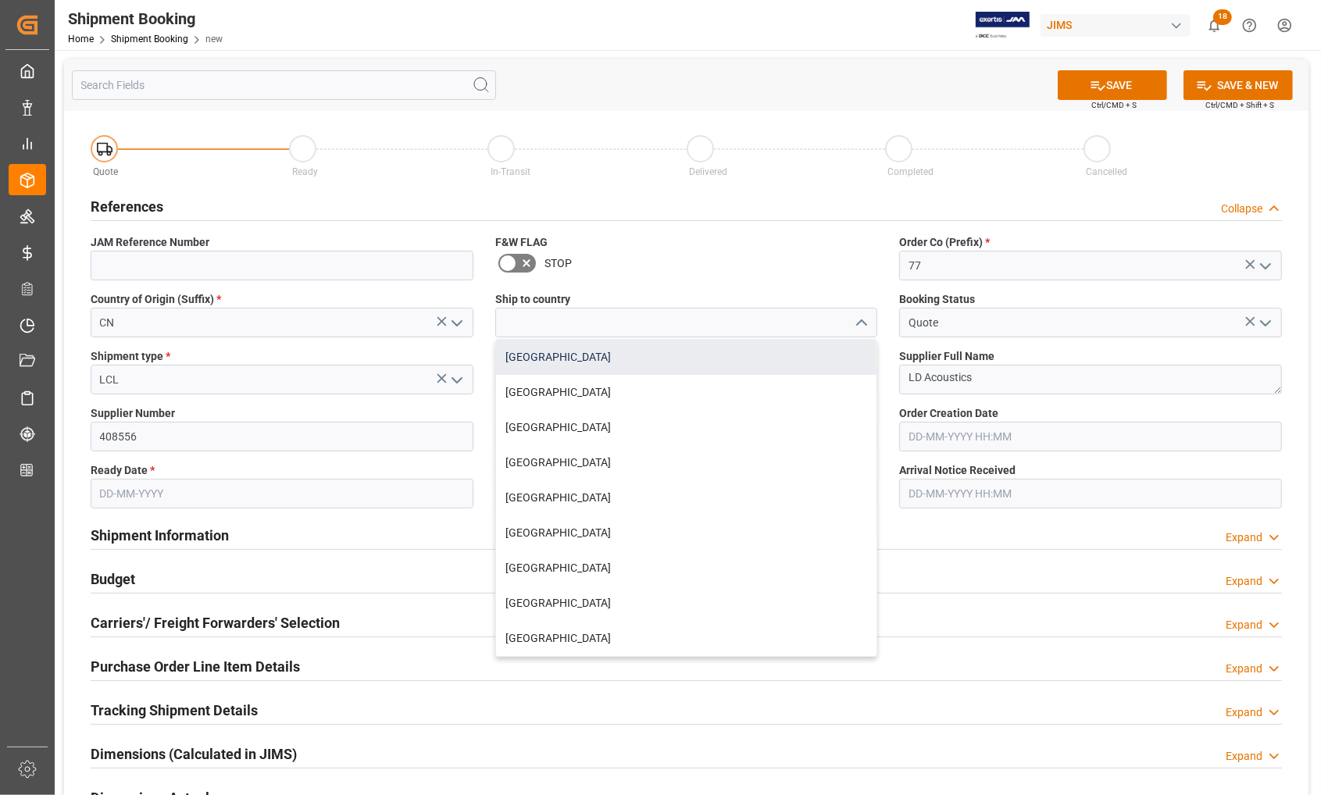
click at [582, 356] on div "[GEOGRAPHIC_DATA]" at bounding box center [686, 357] width 381 height 35
type input "[GEOGRAPHIC_DATA]"
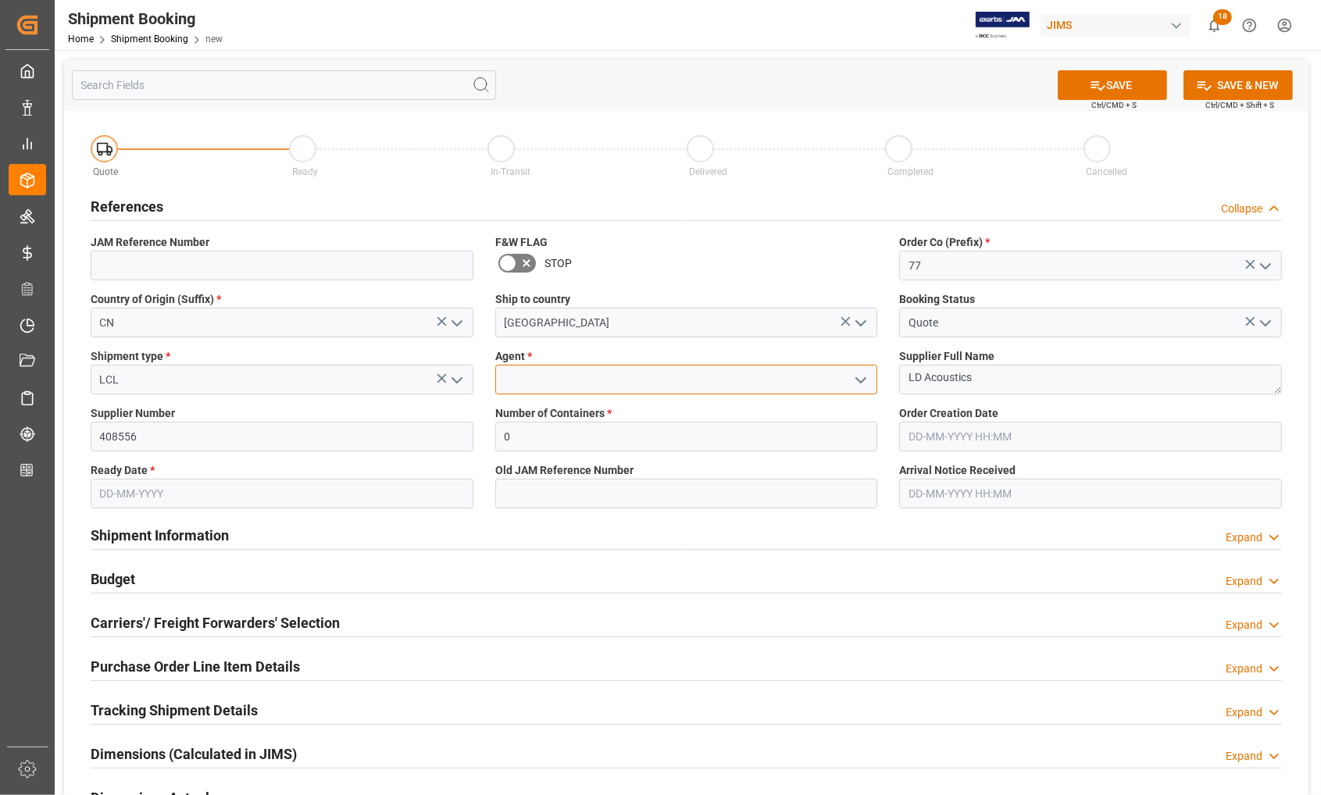
click at [569, 373] on input at bounding box center [686, 380] width 383 height 30
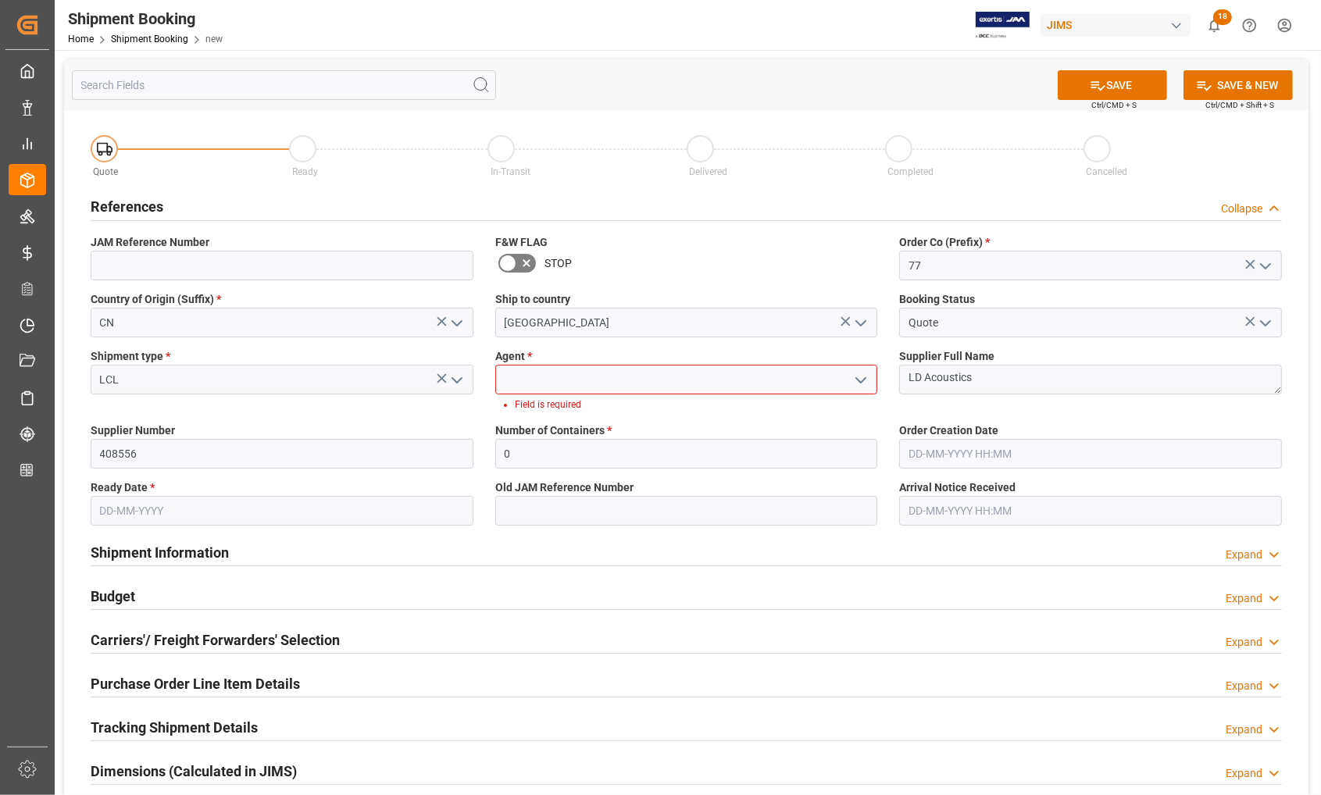
click at [858, 378] on polyline "open menu" at bounding box center [860, 380] width 9 height 5
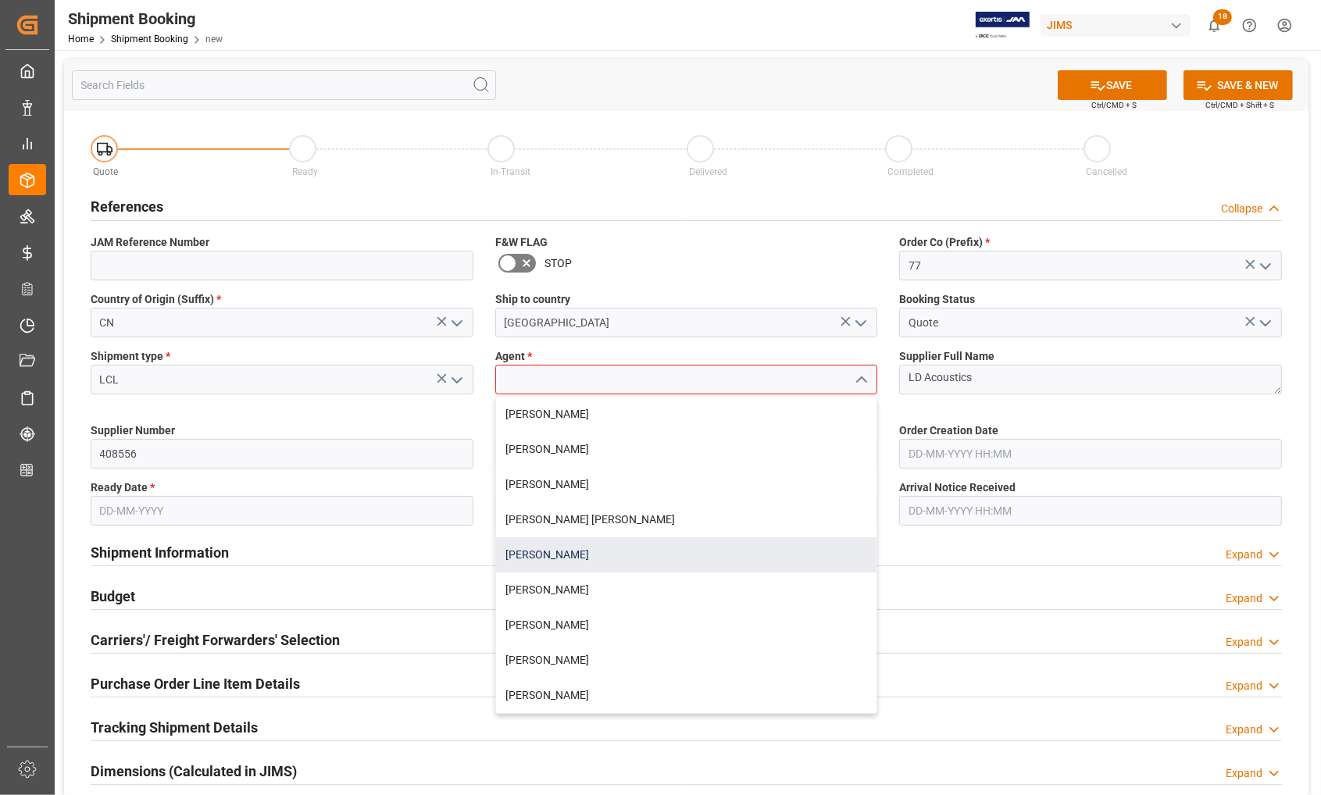
click at [523, 557] on div "[PERSON_NAME]" at bounding box center [686, 555] width 381 height 35
type input "[PERSON_NAME]"
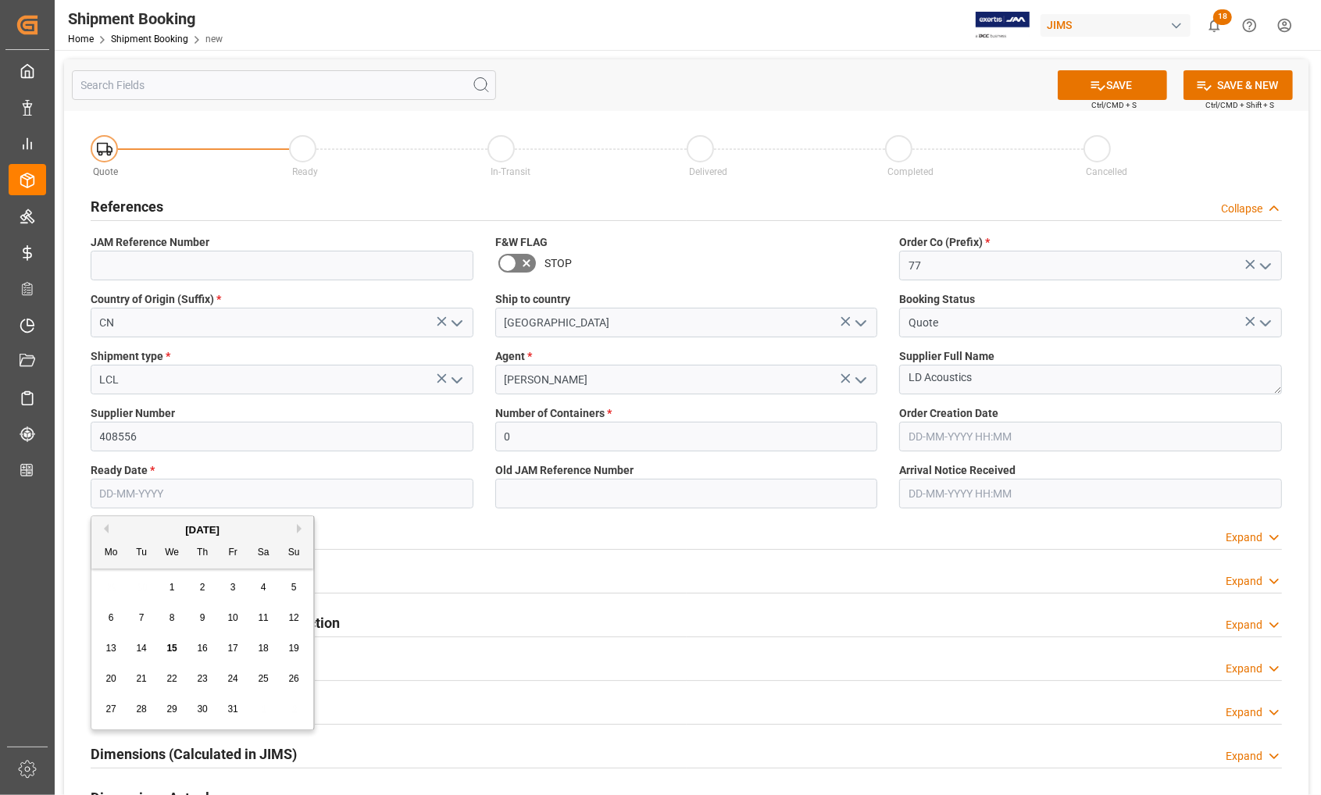
click at [180, 494] on input "text" at bounding box center [282, 494] width 383 height 30
click at [108, 584] on div "29 30 1 2 3 4 5" at bounding box center [202, 588] width 213 height 30
click at [294, 529] on div "October 2025" at bounding box center [202, 531] width 222 height 16
click at [295, 530] on div "October 2025" at bounding box center [202, 531] width 222 height 16
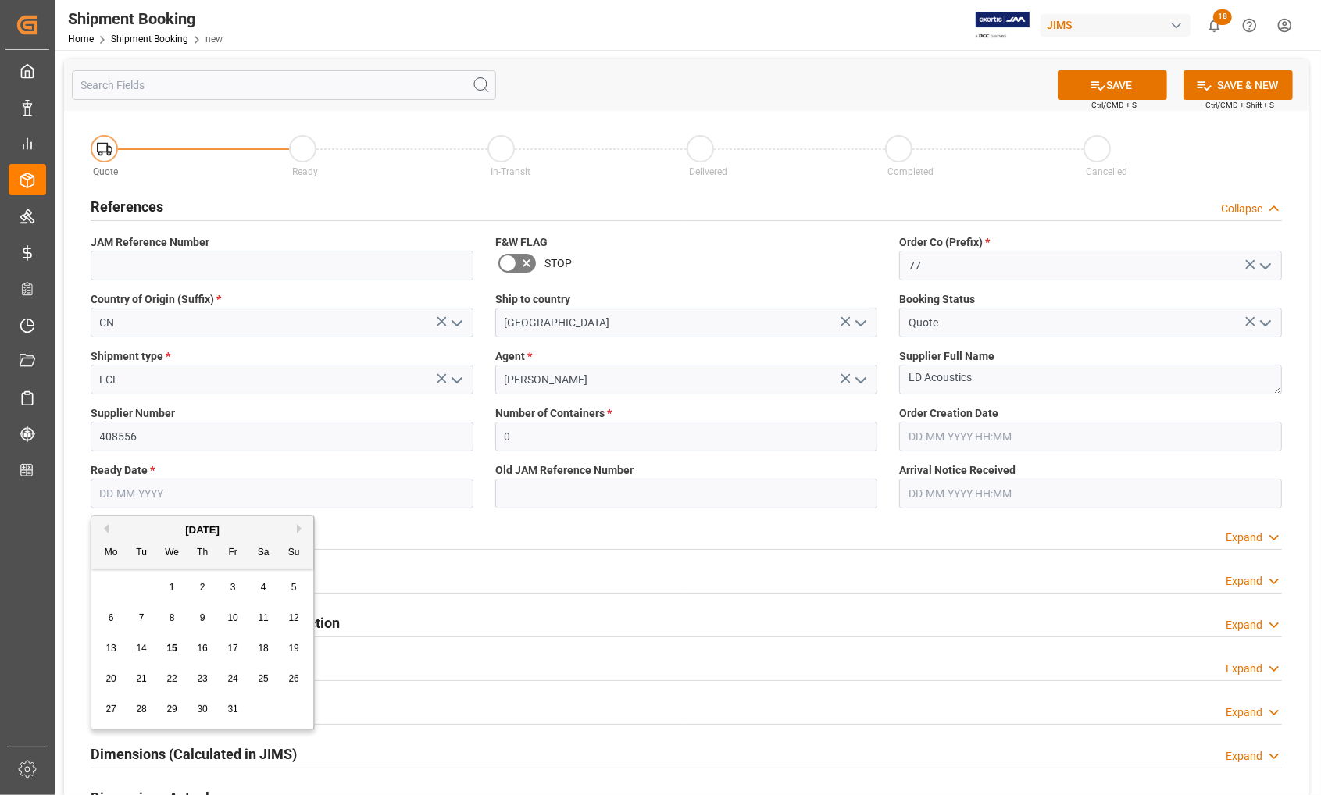
click at [297, 531] on button "Next Month" at bounding box center [301, 528] width 9 height 9
click at [298, 530] on button "Next Month" at bounding box center [301, 528] width 9 height 9
click at [230, 586] on span "5" at bounding box center [232, 587] width 5 height 11
type input "[DATE]"
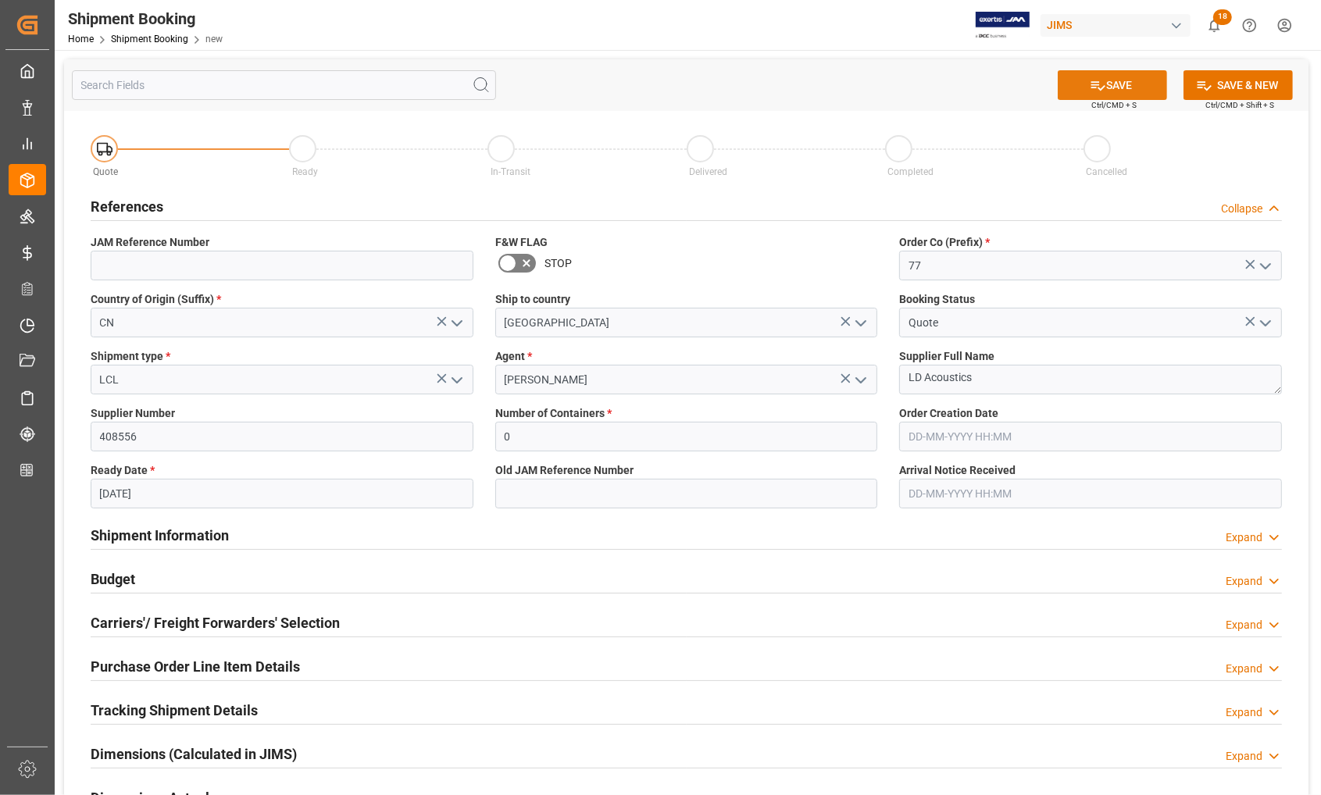
click at [1127, 84] on button "SAVE" at bounding box center [1112, 85] width 109 height 30
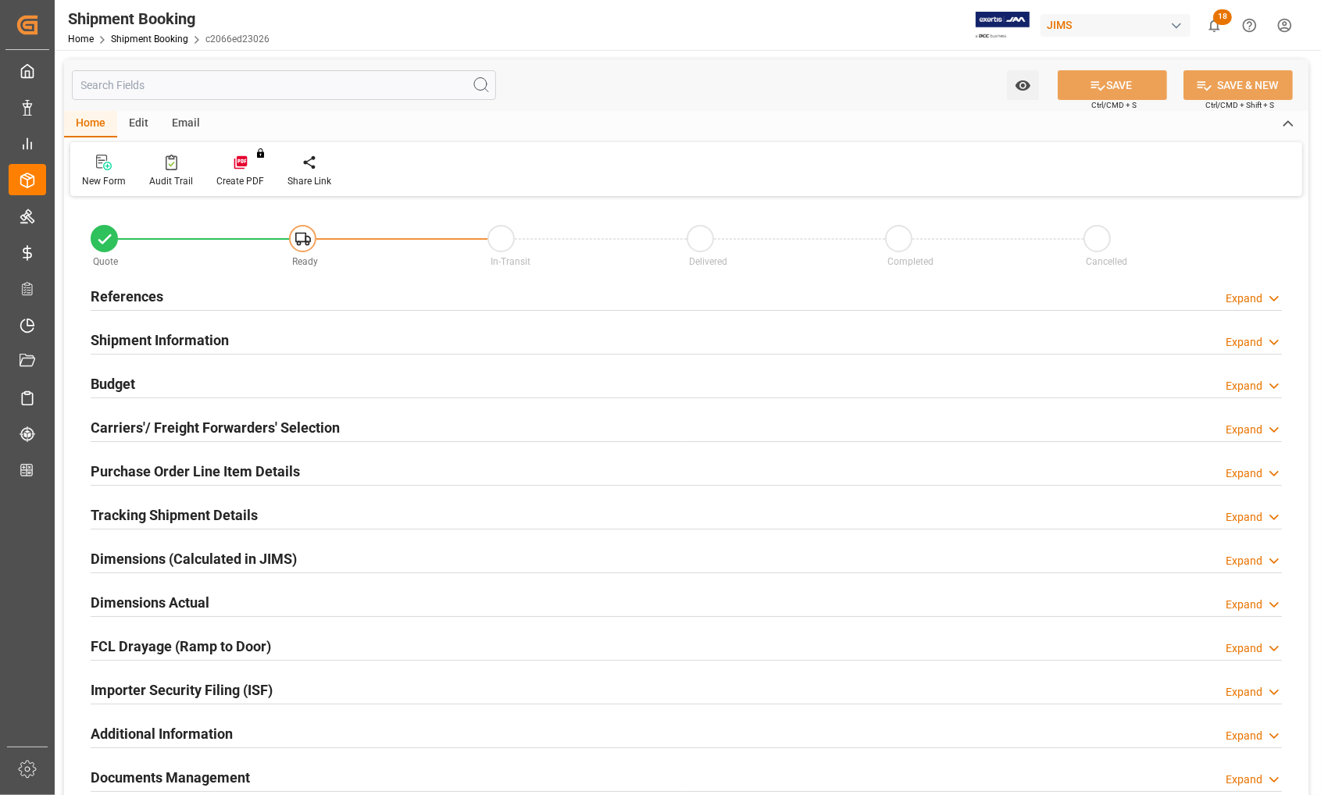
type input "0"
click at [138, 290] on h2 "References" at bounding box center [127, 296] width 73 height 21
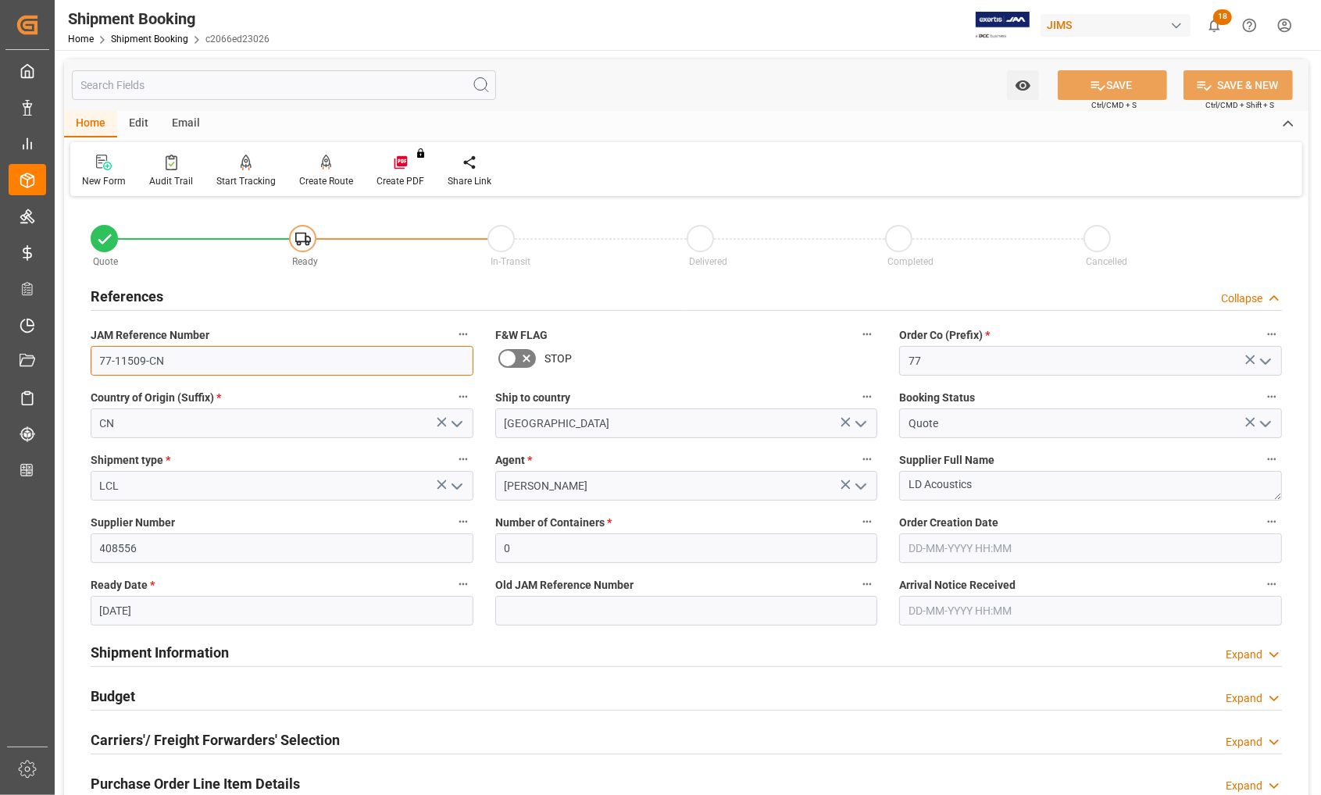
drag, startPoint x: 166, startPoint y: 361, endPoint x: 72, endPoint y: 356, distance: 94.7
click at [72, 356] on div "Quote Ready In-Transit Delivered Completed Cancelled References Collapse JAM Re…" at bounding box center [686, 686] width 1245 height 971
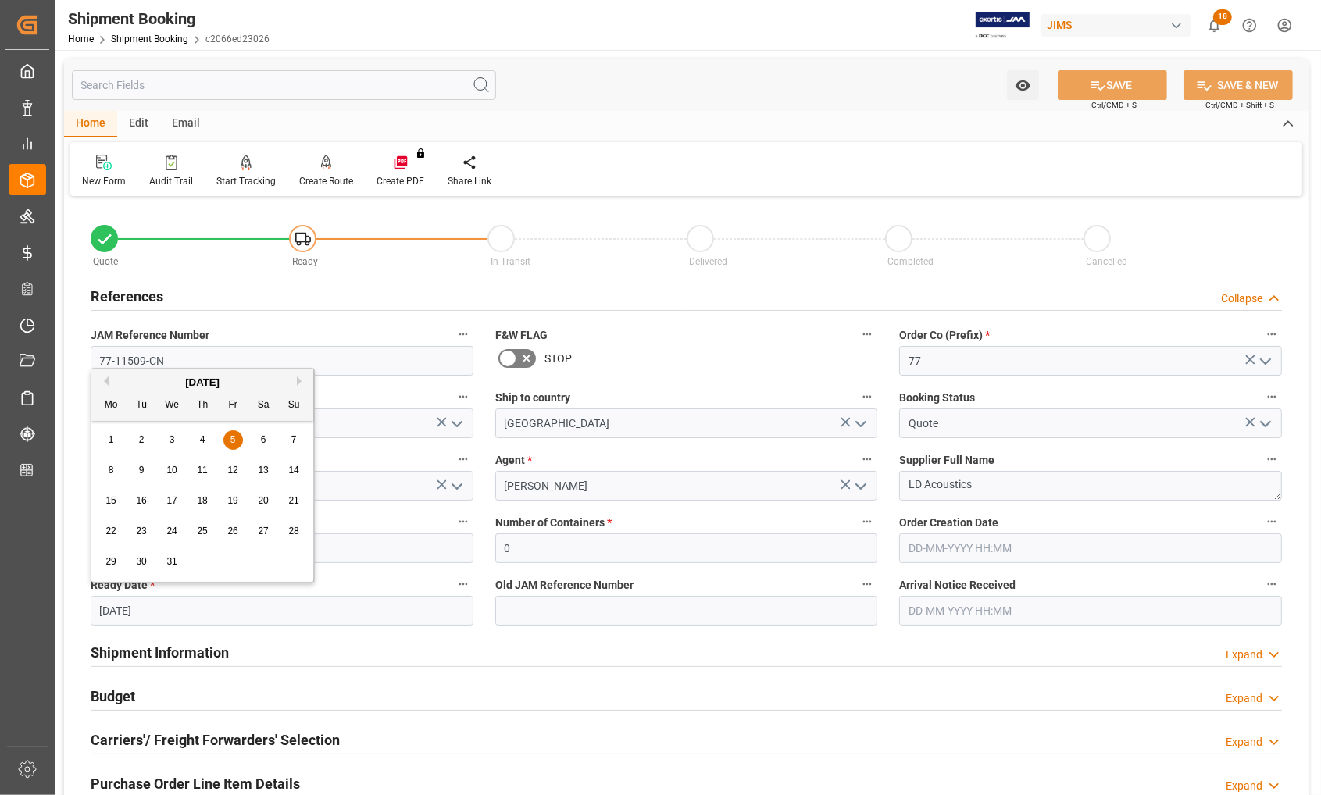
click at [141, 610] on input "[DATE]" at bounding box center [282, 611] width 383 height 30
click at [293, 384] on div "[DATE]" at bounding box center [202, 383] width 222 height 16
click at [298, 381] on button "Next Month" at bounding box center [301, 381] width 9 height 9
click at [110, 470] on span "2" at bounding box center [111, 470] width 5 height 11
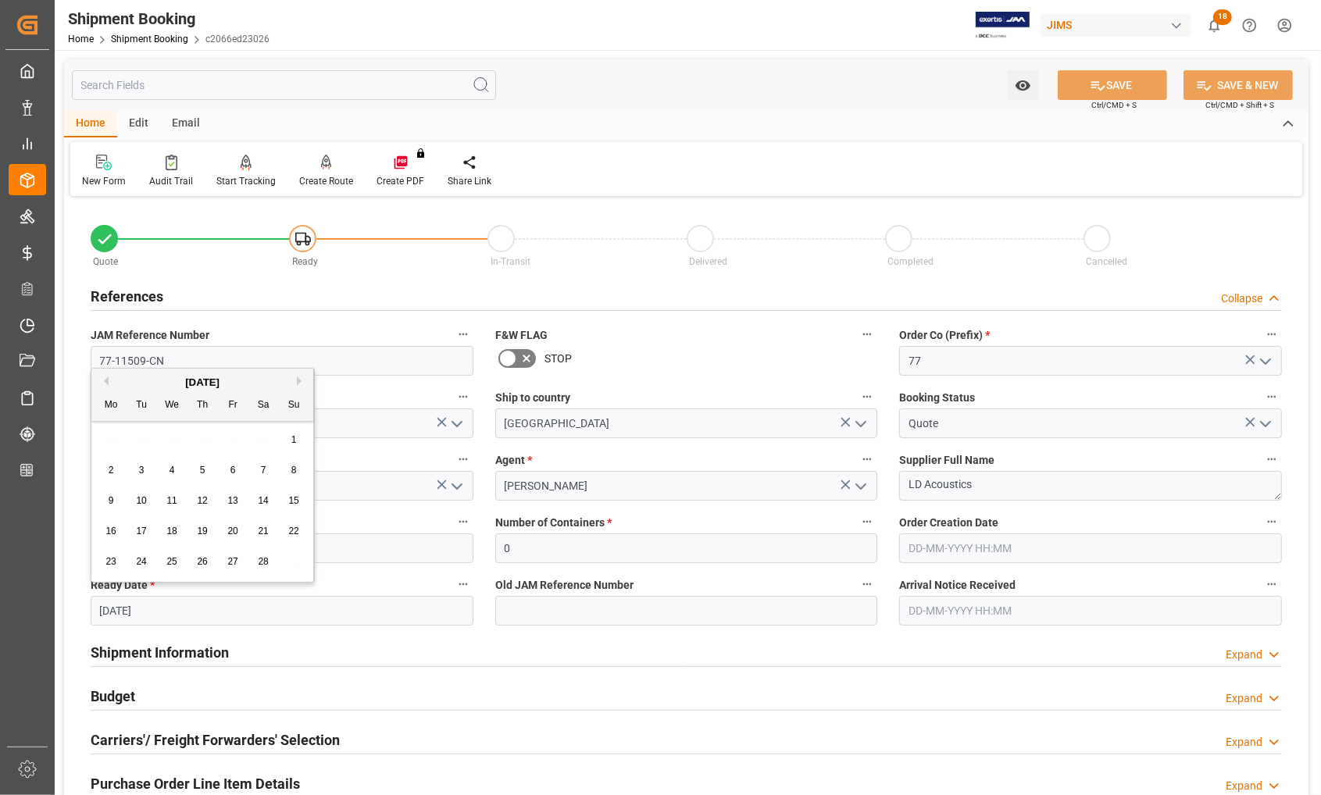
type input "[DATE]"
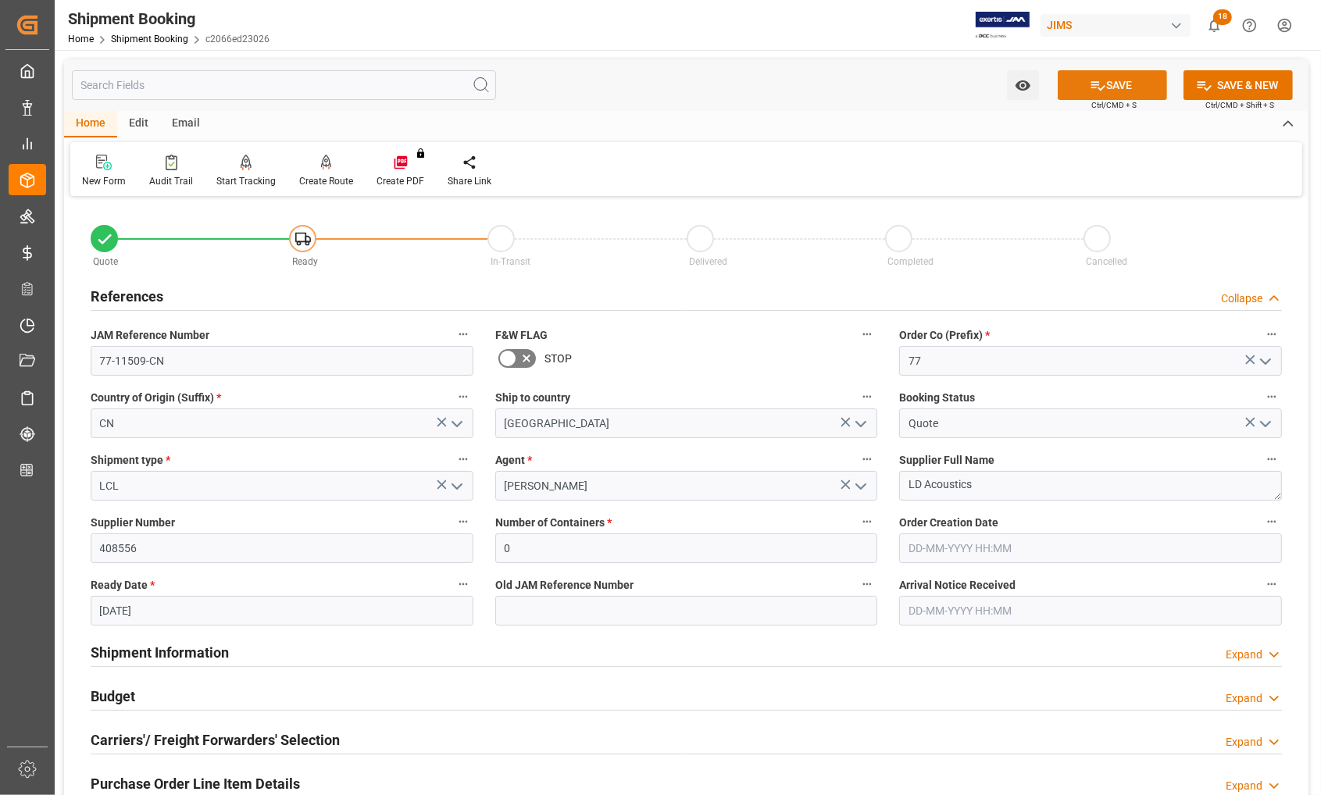
click at [1123, 82] on button "SAVE" at bounding box center [1112, 85] width 109 height 30
